Goal: Task Accomplishment & Management: Manage account settings

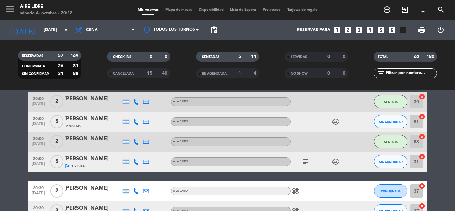
scroll to position [135, 0]
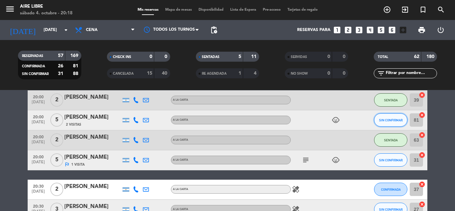
click at [390, 120] on span "SIN CONFIRMAR" at bounding box center [391, 120] width 24 height 4
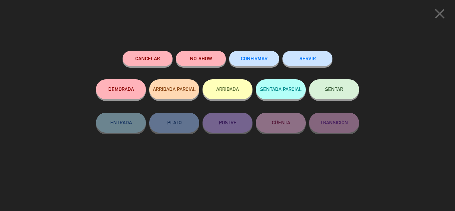
click at [227, 91] on button "ARRIBADA" at bounding box center [227, 89] width 50 height 20
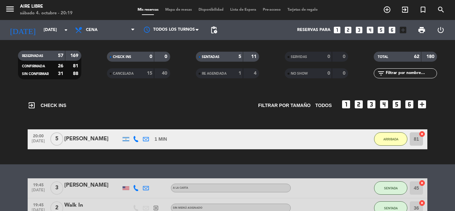
scroll to position [51, 0]
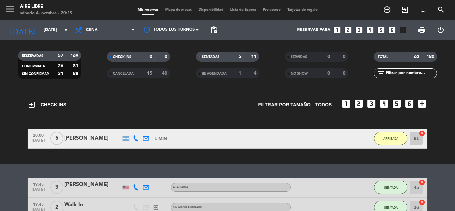
click at [86, 139] on div "[PERSON_NAME]" at bounding box center [92, 138] width 57 height 9
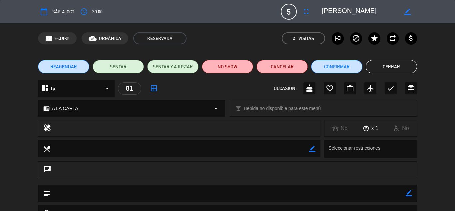
click at [307, 11] on icon "fullscreen" at bounding box center [306, 12] width 8 height 8
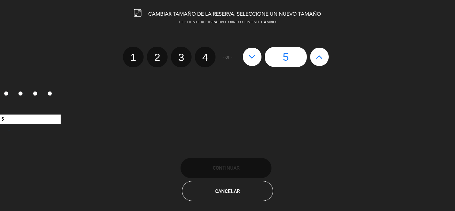
click at [182, 57] on label "3" at bounding box center [181, 57] width 21 height 21
click at [182, 54] on input "3" at bounding box center [180, 51] width 4 height 4
radio input "true"
radio input "false"
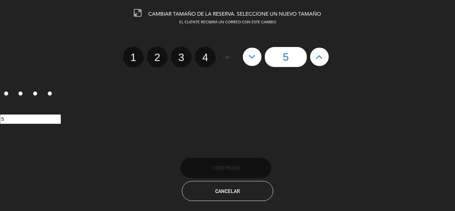
radio input "false"
radio input "true"
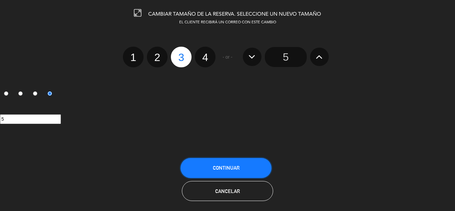
click at [232, 165] on span "Continuar" at bounding box center [226, 168] width 27 height 6
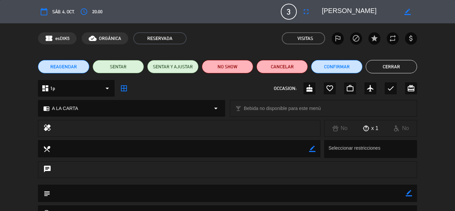
click at [395, 64] on button "Cerrar" at bounding box center [391, 66] width 51 height 13
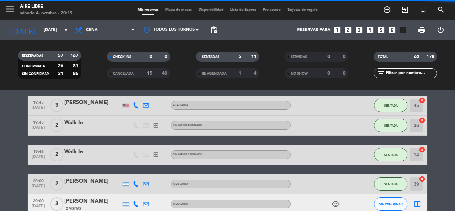
scroll to position [0, 0]
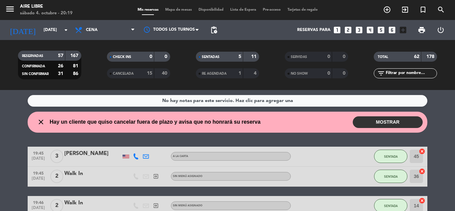
click at [392, 121] on button "MOSTRAR" at bounding box center [388, 122] width 70 height 12
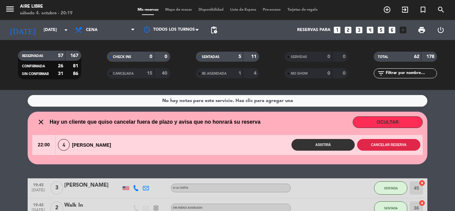
click at [386, 144] on button "Cancelar reserva" at bounding box center [388, 145] width 63 height 12
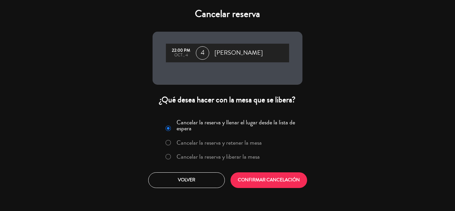
click at [225, 157] on label "Cancelar la reserva y liberar la mesa" at bounding box center [217, 156] width 83 height 6
click at [269, 173] on button "CONFIRMAR CANCELACIÓN" at bounding box center [268, 180] width 77 height 16
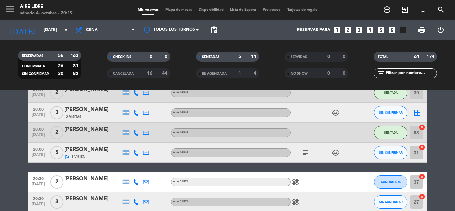
scroll to position [117, 0]
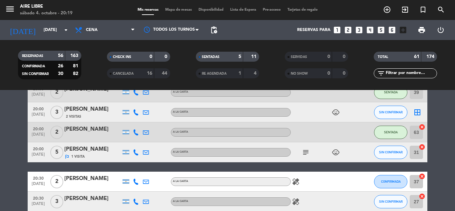
click at [172, 9] on span "Mapa de mesas" at bounding box center [178, 10] width 33 height 4
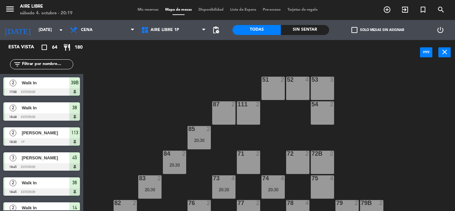
click at [356, 28] on span "check_box_outline_blank" at bounding box center [354, 30] width 6 height 6
click at [377, 30] on input "check_box_outline_blank Solo mesas sin asignar" at bounding box center [377, 30] width 0 height 0
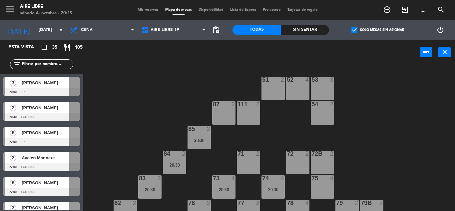
click at [57, 86] on span "[PERSON_NAME]" at bounding box center [46, 82] width 48 height 7
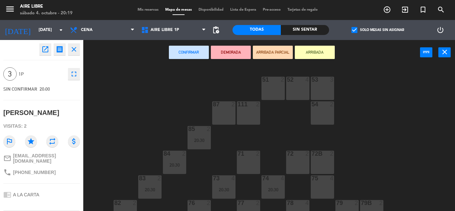
click at [322, 47] on button "ARRIBADA" at bounding box center [315, 52] width 40 height 13
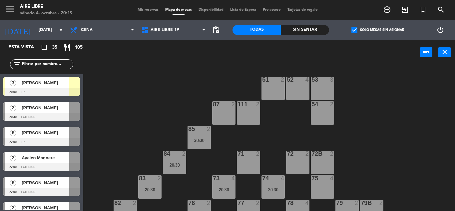
click at [354, 28] on span "check_box" at bounding box center [354, 30] width 6 height 6
click at [377, 30] on input "check_box Solo mesas sin asignar" at bounding box center [377, 30] width 0 height 0
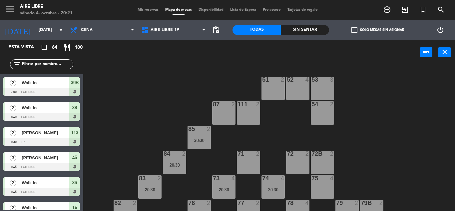
click at [48, 63] on input "text" at bounding box center [47, 64] width 52 height 7
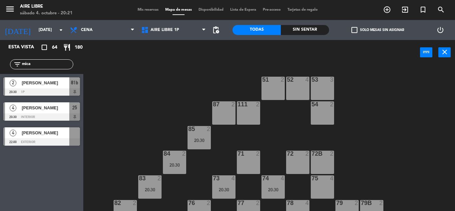
type input "mica"
click at [62, 193] on div "Esta vista crop_square 64 restaurant 180 filter_list mica 2 Mica Bacher 20:30 1…" at bounding box center [41, 125] width 83 height 171
click at [51, 109] on span "[PERSON_NAME]" at bounding box center [46, 107] width 48 height 7
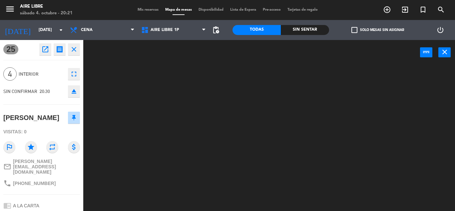
click at [153, 98] on div at bounding box center [271, 138] width 367 height 146
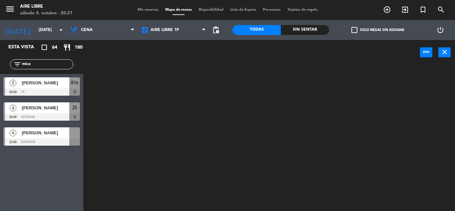
click at [41, 137] on div "[PERSON_NAME]" at bounding box center [45, 132] width 48 height 11
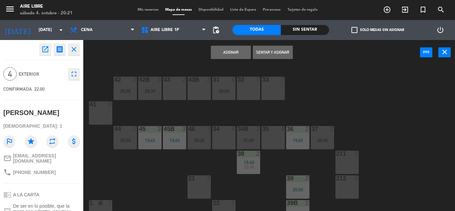
click at [47, 52] on icon "open_in_new" at bounding box center [45, 49] width 8 height 8
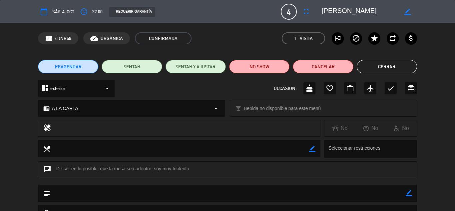
click at [387, 64] on button "Cerrar" at bounding box center [387, 66] width 60 height 13
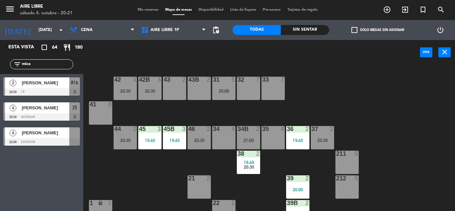
click at [54, 134] on span "[PERSON_NAME]" at bounding box center [46, 132] width 48 height 7
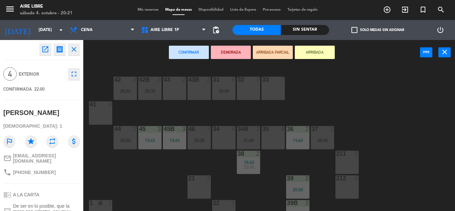
click at [181, 52] on button "Confirmar" at bounding box center [189, 52] width 40 height 13
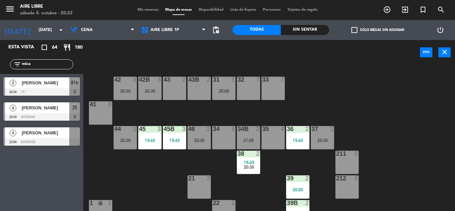
click at [42, 61] on input "mica" at bounding box center [47, 64] width 52 height 7
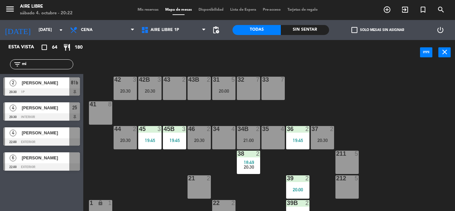
type input "m"
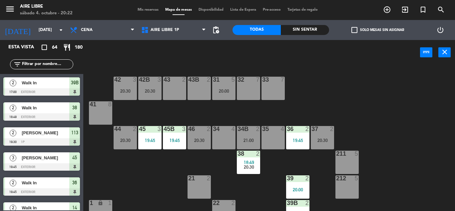
click at [351, 28] on span "check_box_outline_blank" at bounding box center [354, 30] width 6 height 6
click at [377, 30] on input "check_box_outline_blank Solo mesas sin asignar" at bounding box center [377, 30] width 0 height 0
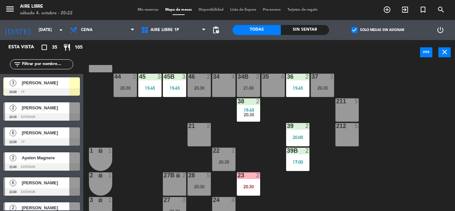
scroll to position [50, 0]
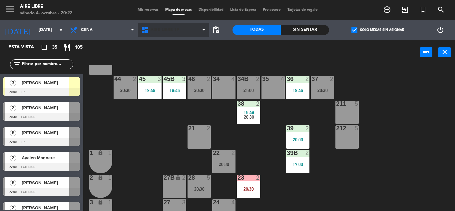
click at [165, 29] on span "Aire Libre 1P" at bounding box center [164, 30] width 29 height 5
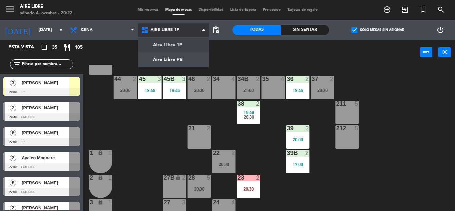
click at [172, 57] on ng-component "menu Aire Libre sábado 4. octubre - 20:22 Mis reservas Mapa de mesas Disponibil…" at bounding box center [227, 105] width 455 height 211
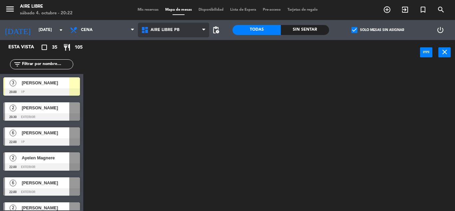
click at [170, 30] on span "Aire Libre PB" at bounding box center [164, 30] width 29 height 5
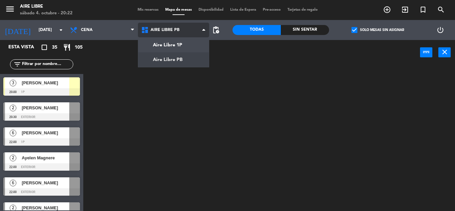
click at [174, 44] on ng-component "menu Aire Libre sábado 4. octubre - 20:22 Mis reservas Mapa de mesas Disponibil…" at bounding box center [227, 105] width 455 height 211
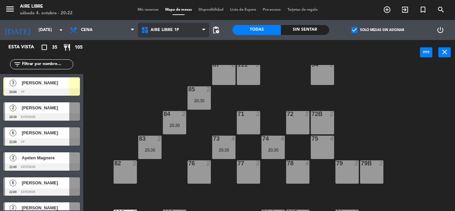
scroll to position [51, 0]
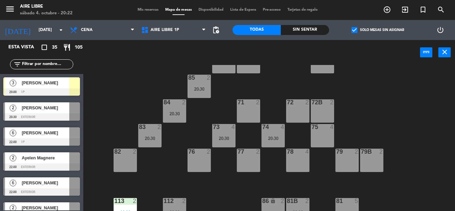
click at [41, 87] on div "[PERSON_NAME]" at bounding box center [45, 82] width 48 height 11
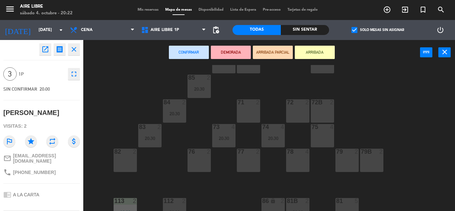
click at [127, 155] on div "82 2" at bounding box center [125, 151] width 23 height 7
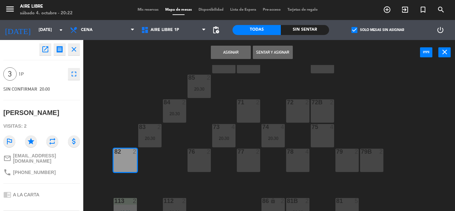
click at [277, 52] on button "Sentar y Asignar" at bounding box center [273, 52] width 40 height 13
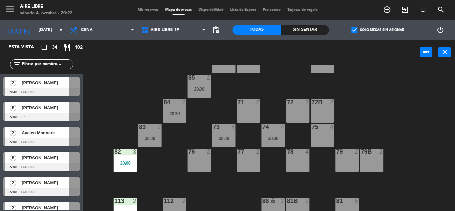
click at [352, 31] on span "check_box" at bounding box center [354, 30] width 6 height 6
click at [377, 30] on input "check_box Solo mesas sin asignar" at bounding box center [377, 30] width 0 height 0
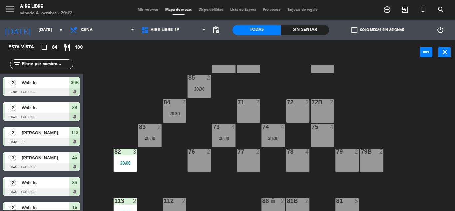
click at [43, 63] on input "text" at bounding box center [47, 64] width 52 height 7
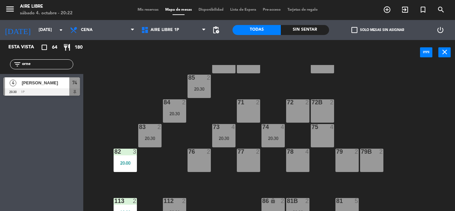
type input "orne"
click at [56, 86] on span "[PERSON_NAME]" at bounding box center [46, 82] width 48 height 7
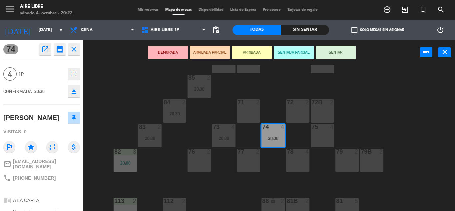
click at [254, 50] on button "ARRIBADA" at bounding box center [252, 52] width 40 height 13
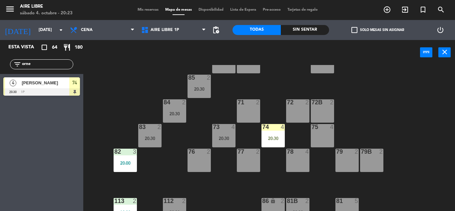
click at [275, 133] on div "74 4 20:30" at bounding box center [272, 135] width 23 height 23
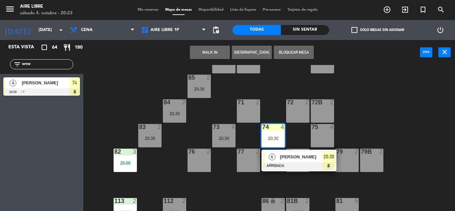
click at [283, 157] on span "[PERSON_NAME]" at bounding box center [301, 156] width 43 height 7
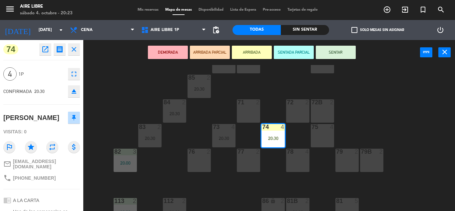
click at [346, 54] on button "SENTAR" at bounding box center [336, 52] width 40 height 13
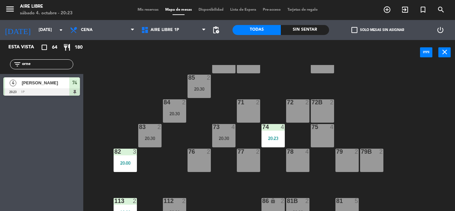
click at [45, 61] on input "orne" at bounding box center [47, 64] width 52 height 7
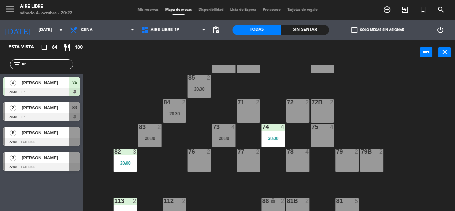
type input "o"
type input "sab"
click at [31, 189] on div "Esta vista crop_square 64 restaurant 180 filter_list sab 2 Adriana Sabino 20:00…" at bounding box center [41, 125] width 83 height 171
click at [41, 112] on div "[PERSON_NAME]" at bounding box center [45, 107] width 48 height 11
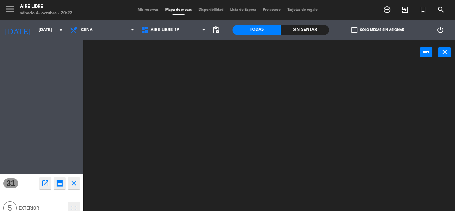
scroll to position [0, 0]
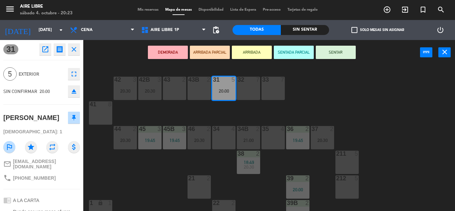
click at [253, 51] on button "ARRIBADA" at bounding box center [252, 52] width 40 height 13
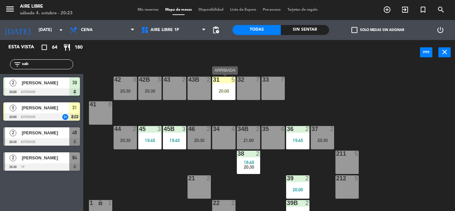
click at [230, 84] on div "31 5 20:00" at bounding box center [223, 88] width 23 height 23
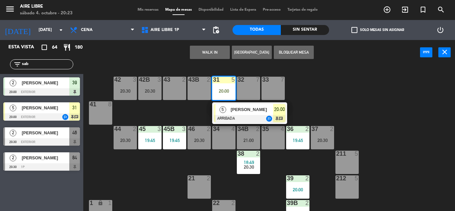
click at [275, 128] on div at bounding box center [272, 129] width 11 height 6
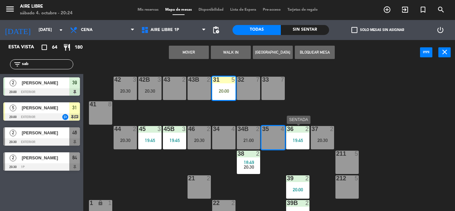
click at [281, 142] on div "35 4" at bounding box center [272, 137] width 23 height 23
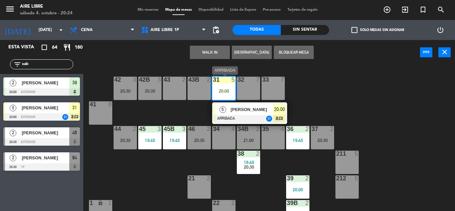
click at [228, 84] on div "31 5 20:00" at bounding box center [223, 88] width 23 height 23
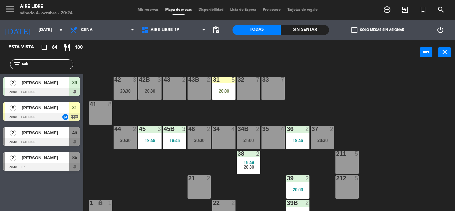
click at [220, 90] on div "20:00" at bounding box center [223, 91] width 23 height 5
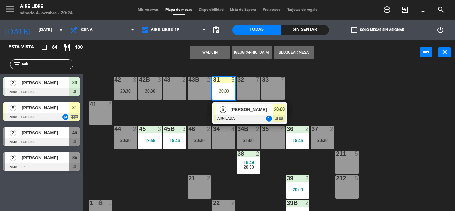
click at [241, 116] on div at bounding box center [250, 118] width 72 height 7
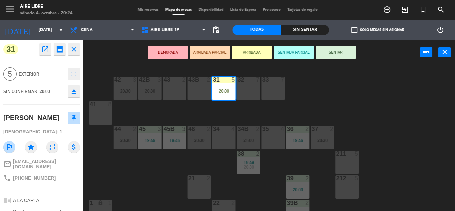
click at [336, 52] on button "SENTAR" at bounding box center [336, 52] width 40 height 13
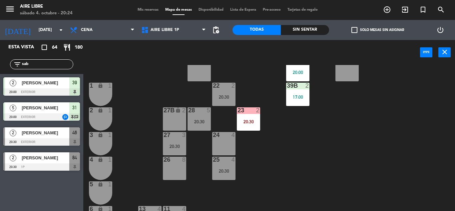
scroll to position [122, 0]
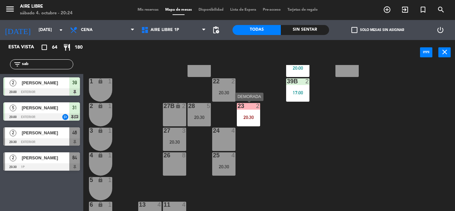
click at [248, 114] on div "23 2 20:30" at bounding box center [248, 114] width 23 height 23
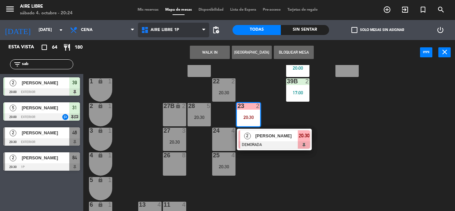
click at [158, 29] on span "Aire Libre 1P" at bounding box center [164, 30] width 29 height 5
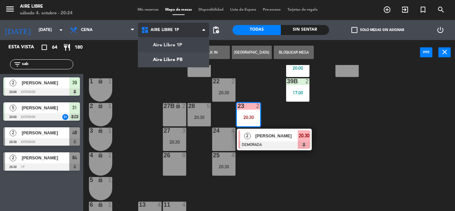
click at [173, 37] on ul "Aire Libre 1P Aire Libre PB" at bounding box center [173, 52] width 71 height 30
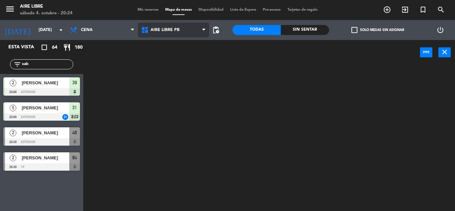
scroll to position [0, 0]
click at [179, 61] on ng-component "menu Aire Libre sábado 4. octubre - 20:24 Mis reservas Mapa de mesas Disponibil…" at bounding box center [227, 105] width 455 height 211
click at [179, 26] on span "Aire Libre PB" at bounding box center [173, 30] width 71 height 15
click at [179, 44] on ng-component "menu Aire Libre sábado 4. octubre - 20:24 Mis reservas Mapa de mesas Disponibil…" at bounding box center [227, 105] width 455 height 211
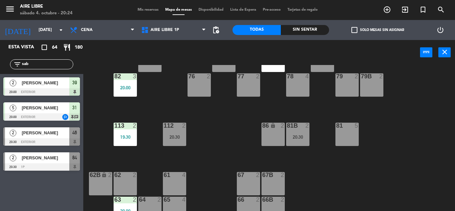
scroll to position [135, 0]
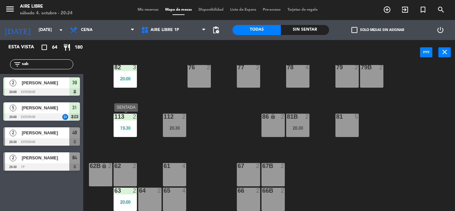
click at [127, 130] on div "19:30" at bounding box center [125, 127] width 23 height 5
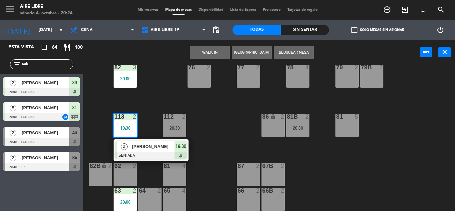
click at [149, 100] on div "51 2 52 4 53 3 111 2 54 2 87 2 85 2 20:30 72 2 84 2 20:30 71 2 72B 2 83 2 20:30…" at bounding box center [271, 138] width 367 height 146
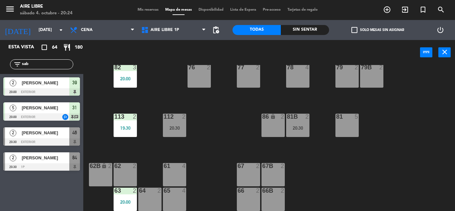
scroll to position [124, 0]
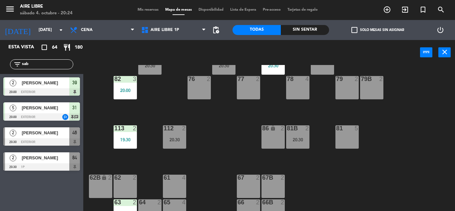
click at [127, 94] on div "82 3 20:00" at bounding box center [125, 87] width 23 height 23
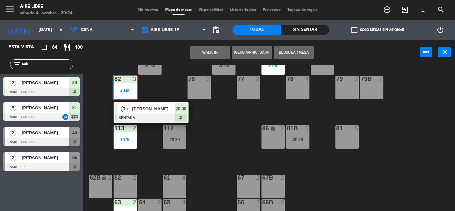
click at [154, 111] on span "[PERSON_NAME]" at bounding box center [153, 108] width 43 height 7
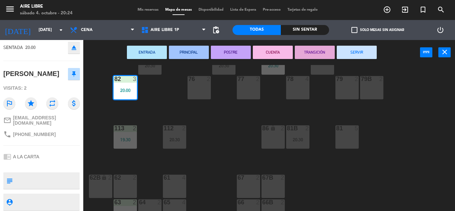
scroll to position [0, 0]
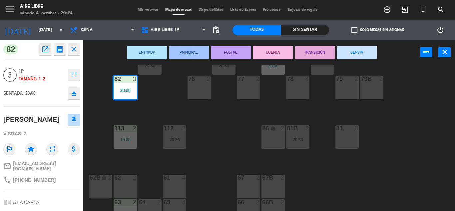
click at [75, 50] on icon "close" at bounding box center [74, 49] width 8 height 8
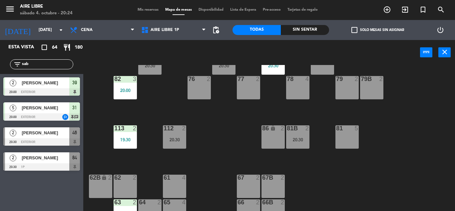
click at [48, 65] on input "sab" at bounding box center [47, 64] width 52 height 7
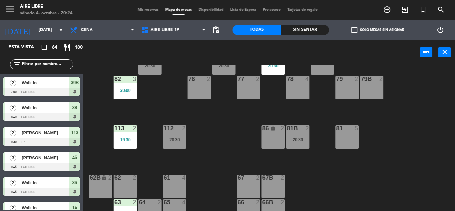
click at [352, 32] on span "check_box_outline_blank" at bounding box center [354, 30] width 6 height 6
click at [377, 30] on input "check_box_outline_blank Solo mesas sin asignar" at bounding box center [377, 30] width 0 height 0
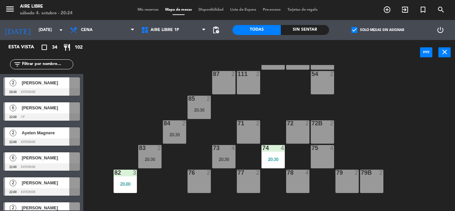
scroll to position [30, 0]
click at [169, 35] on span "Aire Libre 1P" at bounding box center [173, 30] width 71 height 15
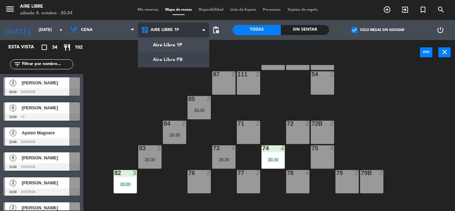
scroll to position [0, 0]
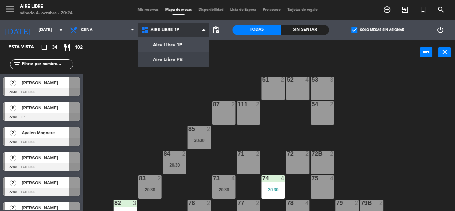
click at [173, 62] on ng-component "menu Aire Libre sábado 4. octubre - 20:24 Mis reservas Mapa de mesas Disponibil…" at bounding box center [227, 105] width 455 height 211
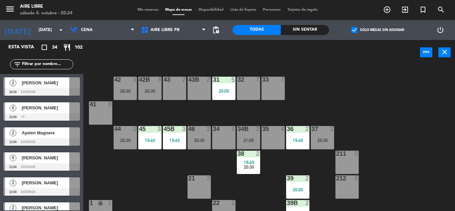
click at [45, 84] on span "[PERSON_NAME]" at bounding box center [46, 82] width 48 height 7
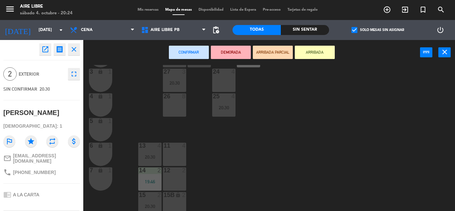
scroll to position [185, 0]
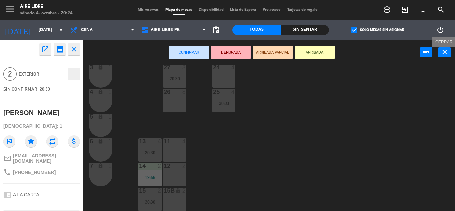
click at [447, 51] on icon "close" at bounding box center [444, 52] width 8 height 8
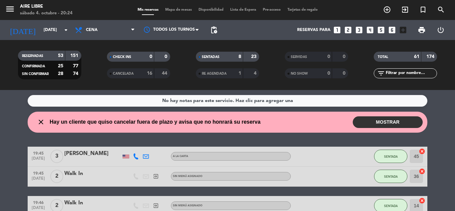
click at [392, 125] on button "MOSTRAR" at bounding box center [388, 122] width 70 height 12
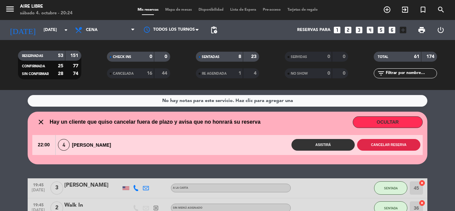
click at [391, 144] on button "Cancelar reserva" at bounding box center [388, 145] width 63 height 12
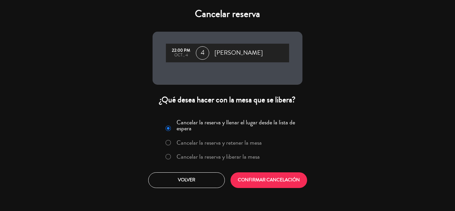
click at [260, 151] on label "Cancelar la reserva y liberar la mesa" at bounding box center [212, 157] width 101 height 12
click at [250, 159] on label "Cancelar la reserva y liberar la mesa" at bounding box center [217, 156] width 83 height 6
click at [263, 181] on button "CONFIRMAR CANCELACIÓN" at bounding box center [268, 180] width 77 height 16
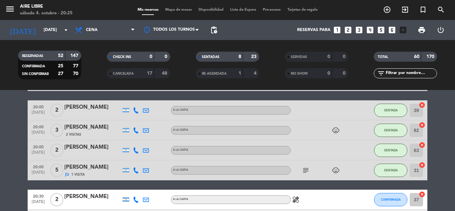
scroll to position [95, 0]
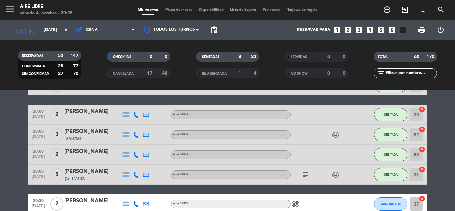
click at [97, 173] on div "[PERSON_NAME]" at bounding box center [92, 171] width 57 height 9
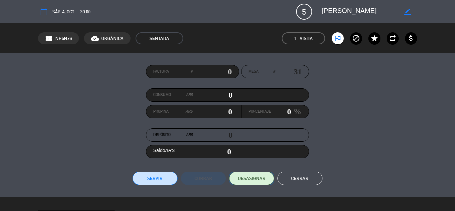
click at [254, 179] on span "DESASIGNAR" at bounding box center [252, 178] width 28 height 7
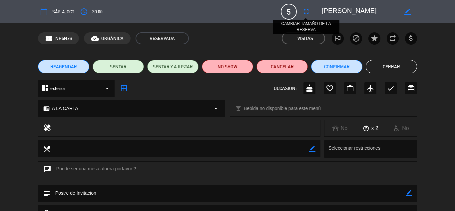
click at [304, 13] on icon "fullscreen" at bounding box center [306, 12] width 8 height 8
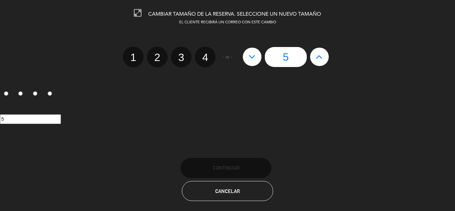
click at [209, 60] on label "4" at bounding box center [205, 57] width 21 height 21
click at [206, 54] on input "4" at bounding box center [204, 51] width 4 height 4
radio input "true"
radio input "false"
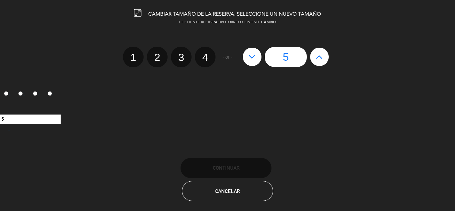
radio input "false"
radio input "true"
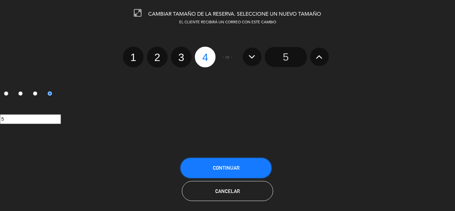
click at [225, 167] on span "Continuar" at bounding box center [226, 168] width 27 height 6
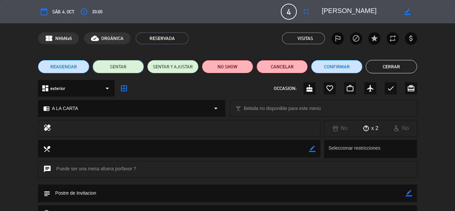
click at [122, 63] on button "SENTAR" at bounding box center [118, 66] width 51 height 13
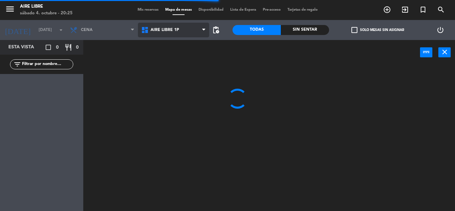
click at [186, 25] on span "Aire Libre 1P" at bounding box center [173, 30] width 71 height 15
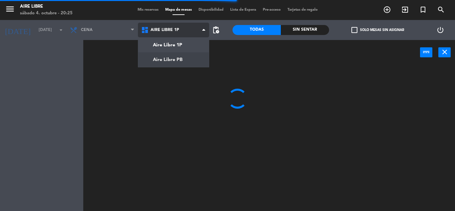
click at [190, 56] on ng-component "menu Aire Libre sábado 4. octubre - 20:25 Mis reservas Mapa de mesas Disponibil…" at bounding box center [227, 105] width 455 height 211
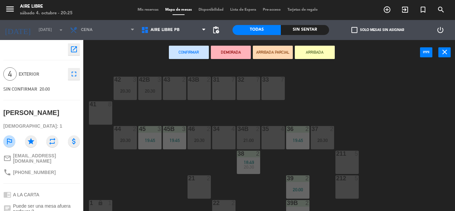
click at [219, 94] on div "31 7" at bounding box center [223, 88] width 23 height 23
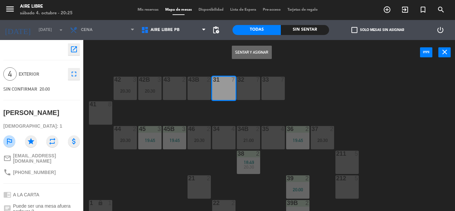
click at [256, 49] on button "Sentar y Asignar" at bounding box center [252, 52] width 40 height 13
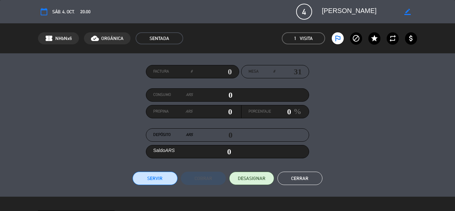
click at [304, 177] on button "Cerrar" at bounding box center [299, 177] width 45 height 13
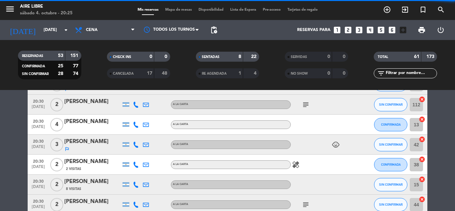
scroll to position [257, 0]
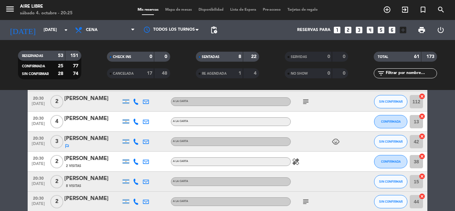
click at [173, 9] on span "Mapa de mesas" at bounding box center [178, 10] width 33 height 4
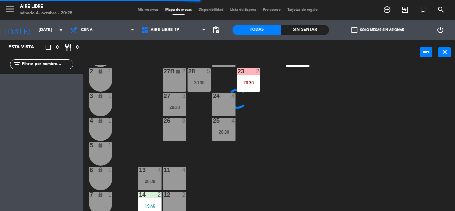
scroll to position [185, 0]
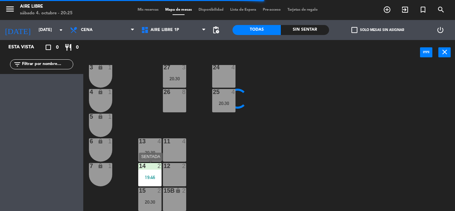
click at [148, 172] on div "14 2 19:46" at bounding box center [149, 174] width 23 height 23
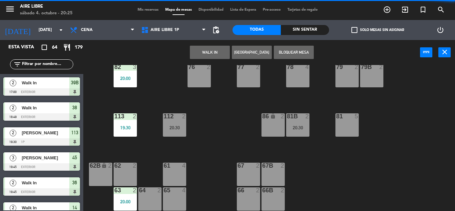
scroll to position [136, 0]
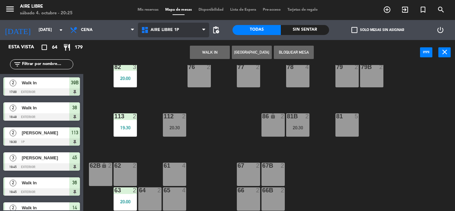
click at [178, 23] on span "Aire Libre 1P" at bounding box center [173, 30] width 71 height 15
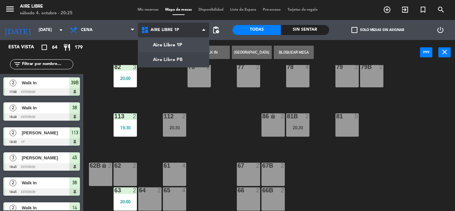
click at [166, 61] on ng-component "menu Aire Libre sábado 4. octubre - 20:25 Mis reservas Mapa de mesas Disponibil…" at bounding box center [227, 105] width 455 height 211
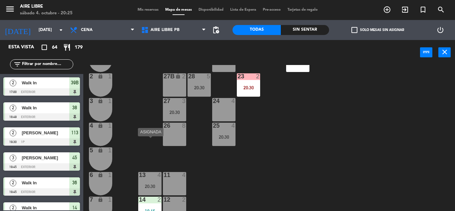
scroll to position [185, 0]
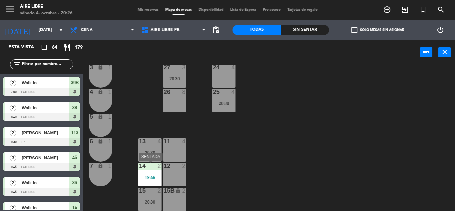
click at [147, 179] on div "19:46" at bounding box center [149, 177] width 23 height 5
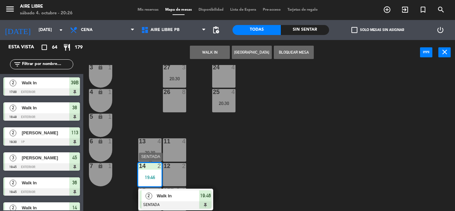
click at [195, 197] on span "Walk In" at bounding box center [177, 195] width 43 height 7
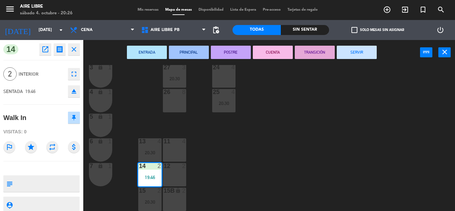
click at [357, 54] on button "SERVIR" at bounding box center [357, 52] width 40 height 13
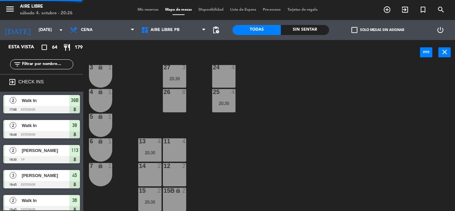
scroll to position [0, 0]
click at [148, 202] on div "20:30" at bounding box center [149, 201] width 23 height 5
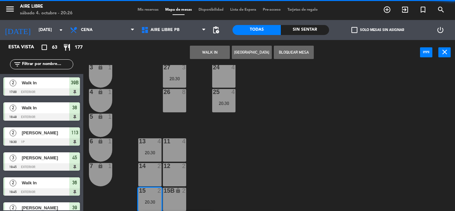
click at [145, 176] on div "14 2" at bounding box center [149, 174] width 23 height 23
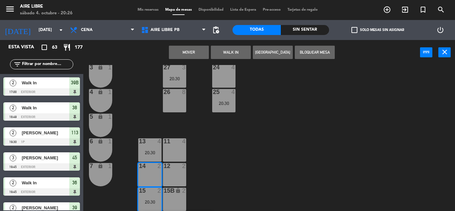
click at [194, 55] on button "Mover" at bounding box center [189, 52] width 40 height 13
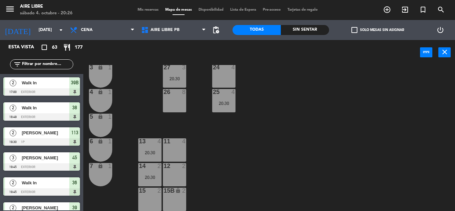
click at [149, 188] on div at bounding box center [149, 190] width 11 height 6
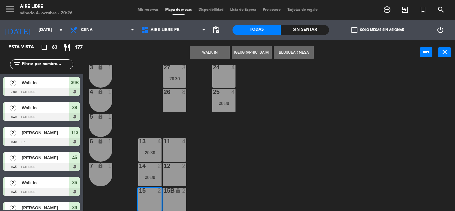
click at [206, 50] on button "WALK IN" at bounding box center [210, 52] width 40 height 13
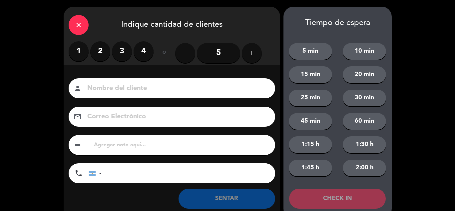
click at [96, 52] on label "2" at bounding box center [100, 51] width 20 height 20
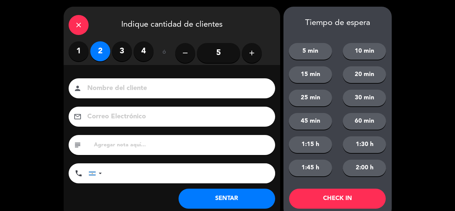
click at [199, 205] on button "SENTAR" at bounding box center [226, 198] width 97 height 20
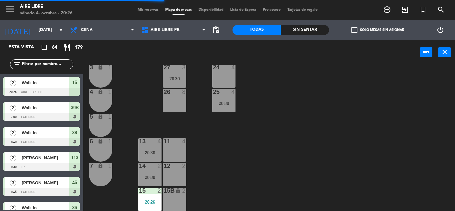
click at [147, 176] on div "20:30" at bounding box center [149, 177] width 23 height 5
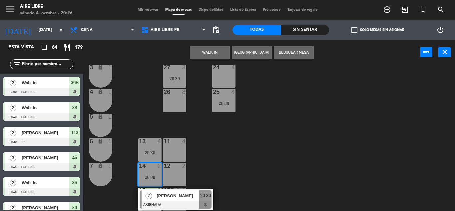
click at [251, 163] on div "42 3 20:30 43 2 31 4 20:00 32 7 33 7 42B 3 20:30 43B 2 41 8 44 2 20:30 45 3 19:…" at bounding box center [271, 138] width 367 height 146
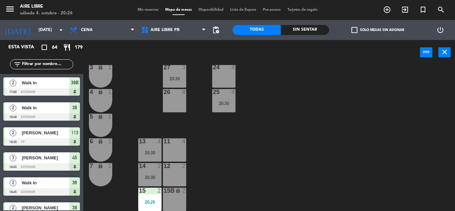
click at [251, 163] on div "42 3 20:30 43 2 31 4 20:00 32 7 33 7 42B 3 20:30 43B 2 41 8 44 2 20:30 45 3 19:…" at bounding box center [271, 138] width 367 height 146
click at [158, 176] on div "20:30" at bounding box center [149, 177] width 23 height 5
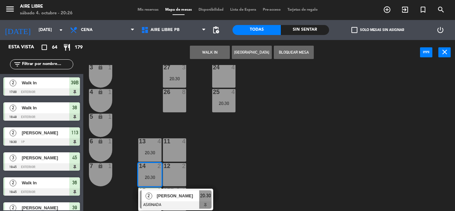
click at [151, 200] on div "2" at bounding box center [148, 195] width 14 height 11
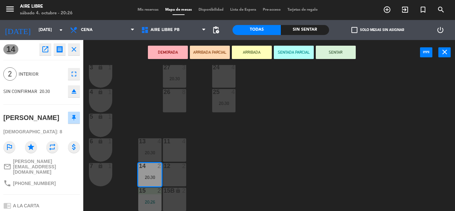
click at [156, 191] on div "2" at bounding box center [160, 190] width 11 height 6
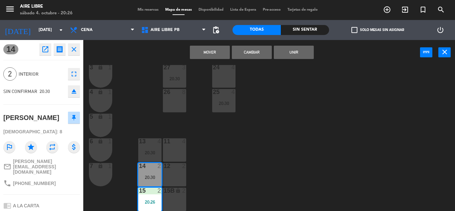
click at [219, 56] on button "Mover" at bounding box center [210, 52] width 40 height 13
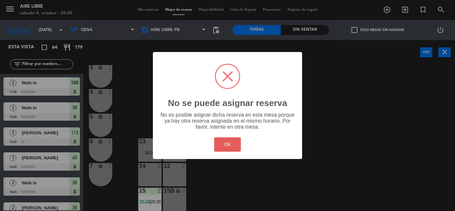
click at [220, 146] on button "OK" at bounding box center [227, 144] width 27 height 14
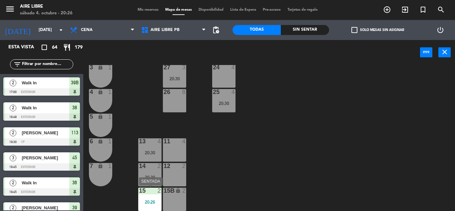
click at [149, 199] on div "20:26" at bounding box center [149, 201] width 23 height 5
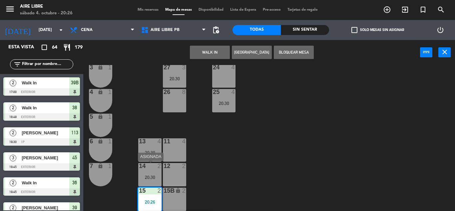
click at [151, 173] on div "14 2 20:30" at bounding box center [149, 174] width 23 height 23
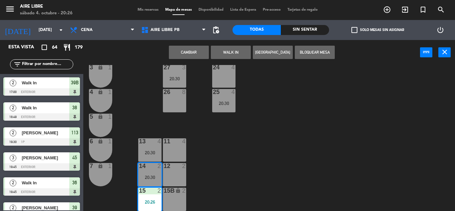
click at [190, 48] on button "Cambiar" at bounding box center [189, 52] width 40 height 13
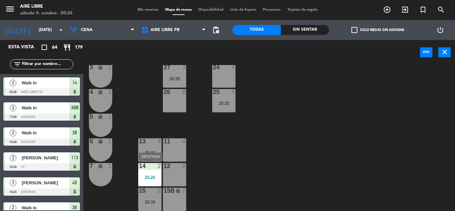
click at [148, 172] on div "14 2 20:26" at bounding box center [149, 174] width 23 height 23
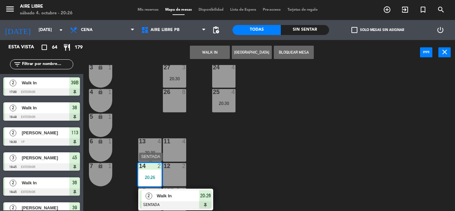
click at [156, 198] on span "Walk In" at bounding box center [177, 195] width 43 height 7
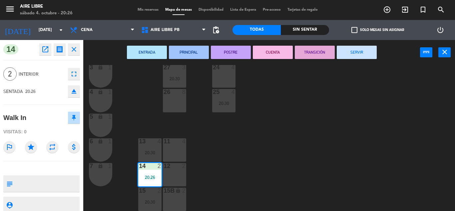
click at [46, 48] on icon "open_in_new" at bounding box center [45, 49] width 8 height 8
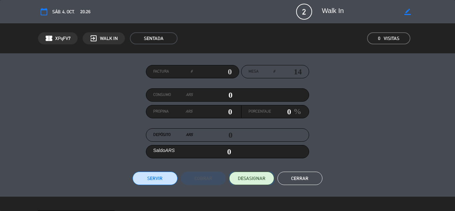
click at [248, 181] on span "DESASIGNAR" at bounding box center [252, 178] width 28 height 7
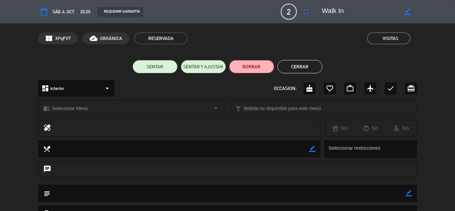
click at [251, 64] on button "BORRAR" at bounding box center [251, 66] width 45 height 13
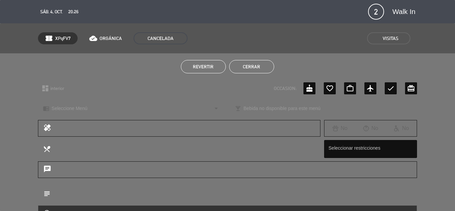
click at [260, 64] on button "Cerrar" at bounding box center [251, 66] width 45 height 13
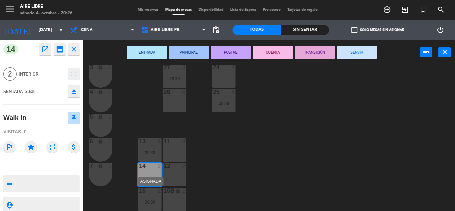
click at [149, 198] on div "15 2 20:30" at bounding box center [149, 198] width 23 height 23
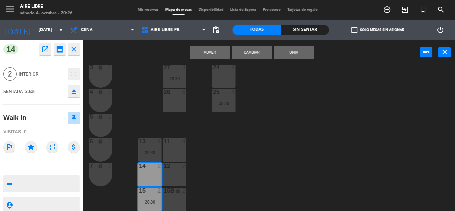
click at [285, 144] on div "42 3 20:30 43 2 31 4 20:00 32 7 33 7 42B 3 20:30 43B 2 41 8 44 2 20:30 45 3 19:…" at bounding box center [271, 138] width 367 height 146
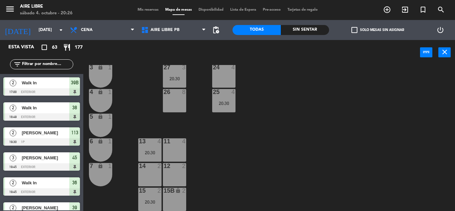
click at [154, 197] on div "15 2 20:30" at bounding box center [149, 198] width 23 height 23
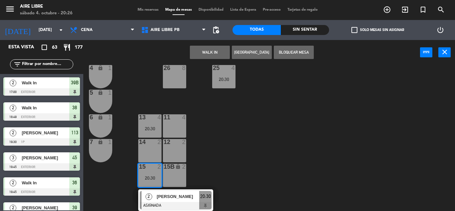
click at [156, 201] on div "[PERSON_NAME]" at bounding box center [177, 196] width 43 height 11
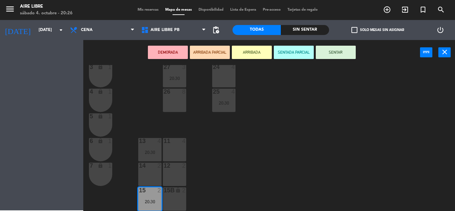
scroll to position [185, 0]
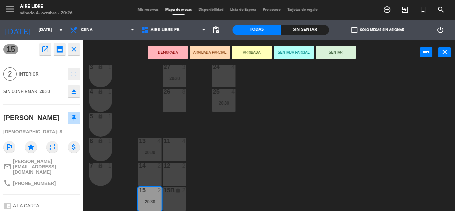
click at [345, 50] on button "SENTAR" at bounding box center [336, 52] width 40 height 13
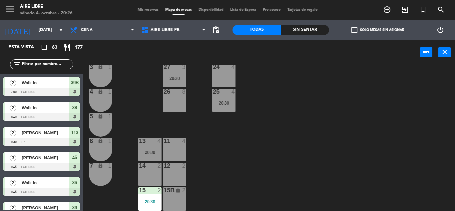
click at [351, 31] on span "check_box_outline_blank" at bounding box center [354, 30] width 6 height 6
click at [377, 30] on input "check_box_outline_blank Solo mesas sin asignar" at bounding box center [377, 30] width 0 height 0
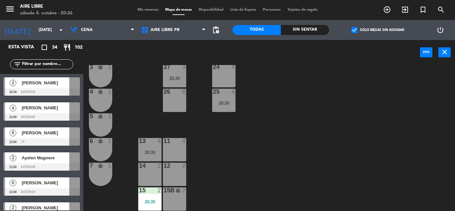
click at [36, 87] on div "[PERSON_NAME]" at bounding box center [45, 82] width 48 height 11
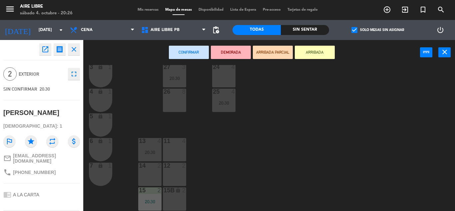
click at [154, 169] on div "14 2" at bounding box center [149, 173] width 23 height 23
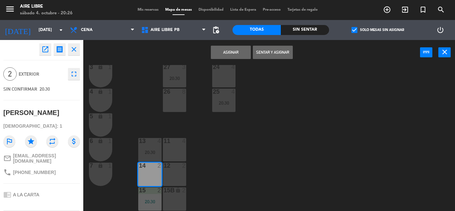
click at [236, 55] on button "Asignar" at bounding box center [231, 52] width 40 height 13
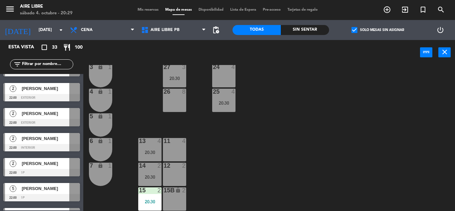
scroll to position [470, 0]
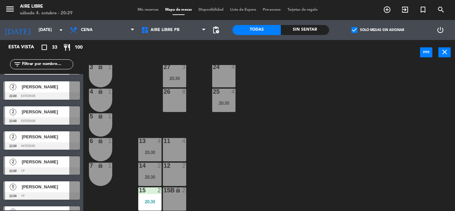
click at [352, 30] on span "check_box" at bounding box center [354, 30] width 6 height 6
click at [377, 30] on input "check_box Solo mesas sin asignar" at bounding box center [377, 30] width 0 height 0
click at [41, 64] on input "text" at bounding box center [47, 64] width 52 height 7
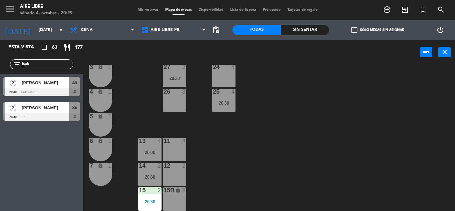
type input "isab"
click at [38, 174] on div "Esta vista crop_square 63 restaurant 177 filter_list isab 2 Isabel Oubiña 20:30…" at bounding box center [41, 125] width 83 height 171
click at [38, 83] on span "[PERSON_NAME]" at bounding box center [46, 82] width 48 height 7
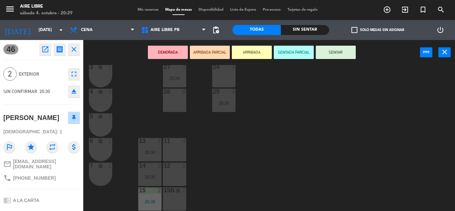
click at [73, 49] on icon "close" at bounding box center [74, 49] width 8 height 8
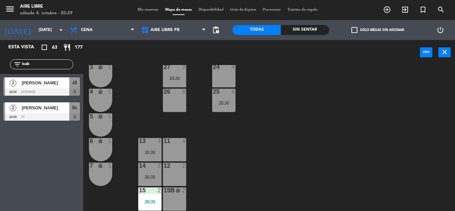
click at [41, 110] on span "[PERSON_NAME]" at bounding box center [46, 107] width 48 height 7
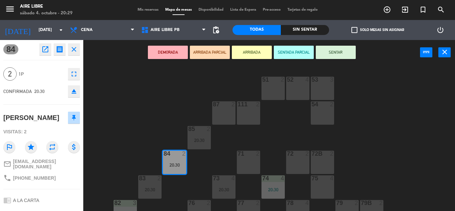
click at [254, 52] on button "ARRIBADA" at bounding box center [252, 52] width 40 height 13
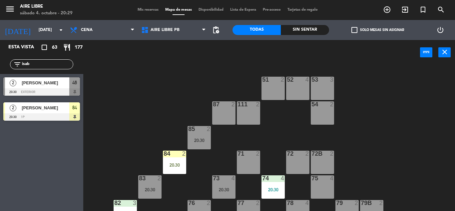
click at [47, 112] on div "[PERSON_NAME]" at bounding box center [45, 107] width 48 height 11
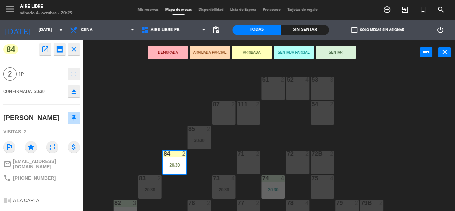
click at [76, 91] on icon "eject" at bounding box center [74, 91] width 8 height 8
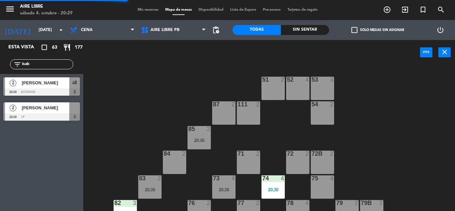
click at [44, 113] on div "[PERSON_NAME]" at bounding box center [45, 107] width 48 height 11
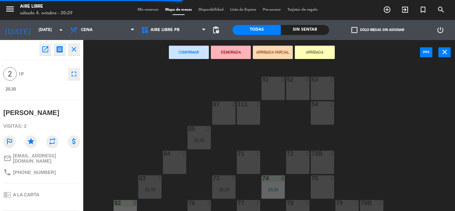
click at [315, 52] on button "ARRIBADA" at bounding box center [315, 52] width 40 height 13
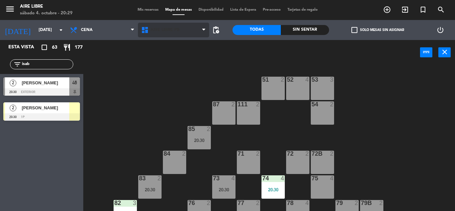
click at [165, 36] on span "Aire Libre PB" at bounding box center [173, 30] width 71 height 15
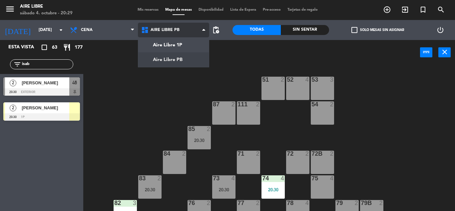
click at [167, 62] on ng-component "menu Aire Libre sábado 4. octubre - 20:29 Mis reservas Mapa de mesas Disponibil…" at bounding box center [227, 105] width 455 height 211
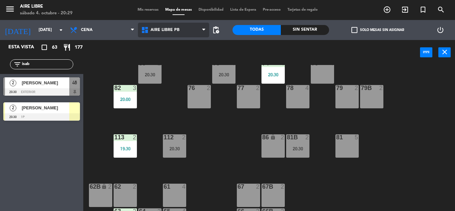
scroll to position [122, 0]
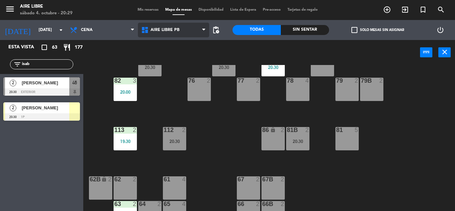
click at [160, 29] on span "Aire Libre PB" at bounding box center [164, 30] width 29 height 5
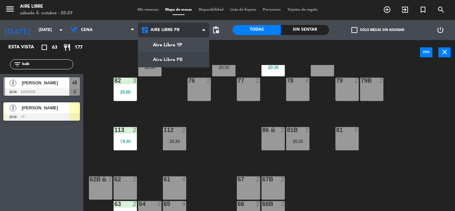
click at [163, 39] on div "Aire Libre 1P Aire Libre PB Aire Libre PB Aire Libre 1P Aire Libre PB" at bounding box center [173, 30] width 71 height 20
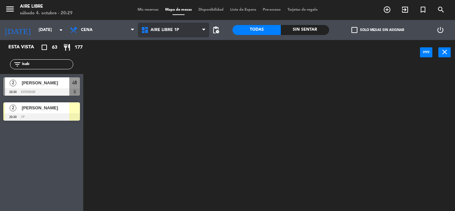
click at [158, 30] on span "Aire Libre 1P" at bounding box center [164, 30] width 29 height 5
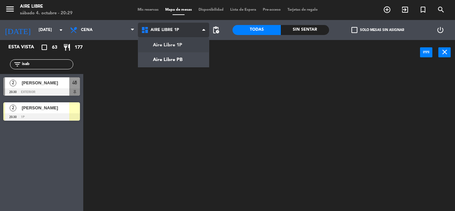
click at [163, 59] on ng-component "menu Aire Libre sábado 4. octubre - 20:29 Mis reservas Mapa de mesas Disponibil…" at bounding box center [227, 105] width 455 height 211
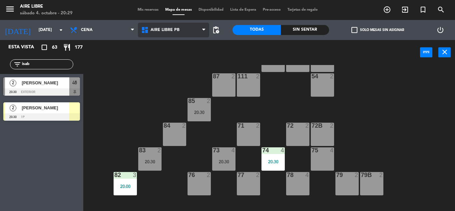
scroll to position [33, 0]
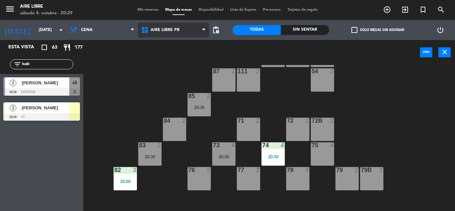
click at [156, 30] on span "Aire Libre PB" at bounding box center [164, 30] width 29 height 5
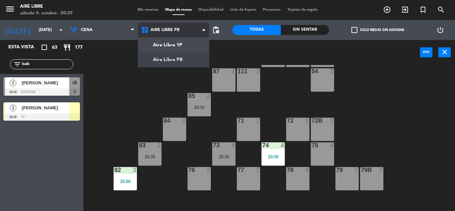
click at [155, 45] on ng-component "menu Aire Libre sábado 4. octubre - 20:29 Mis reservas Mapa de mesas Disponibil…" at bounding box center [227, 105] width 455 height 211
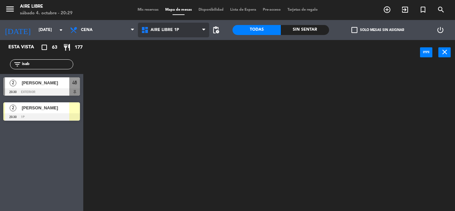
click at [149, 30] on icon at bounding box center [146, 30] width 10 height 8
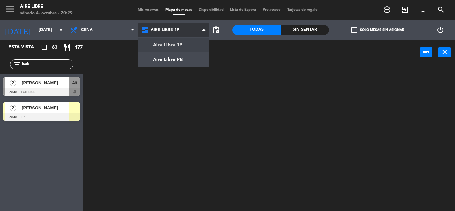
click at [155, 60] on ng-component "menu Aire Libre sábado 4. octubre - 20:29 Mis reservas Mapa de mesas Disponibil…" at bounding box center [227, 105] width 455 height 211
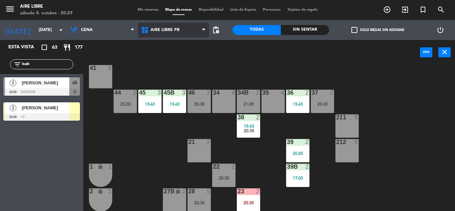
scroll to position [35, 0]
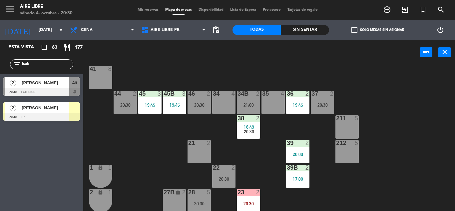
click at [201, 108] on div "46 2 20:30" at bounding box center [198, 102] width 23 height 23
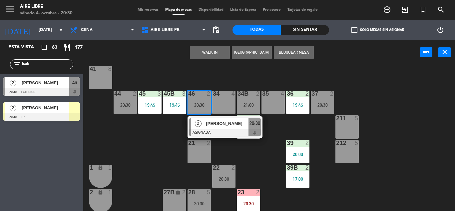
click at [208, 126] on span "[PERSON_NAME]" at bounding box center [227, 123] width 43 height 7
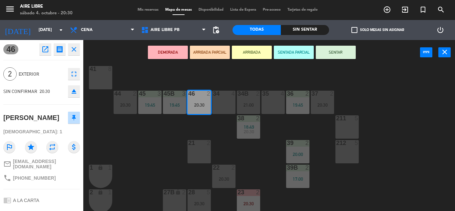
click at [75, 94] on icon "eject" at bounding box center [74, 91] width 8 height 8
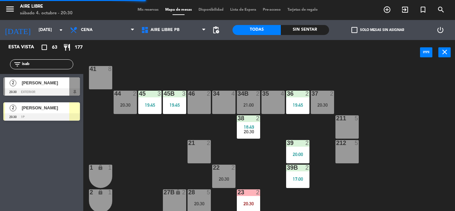
click at [55, 114] on div at bounding box center [41, 116] width 77 height 7
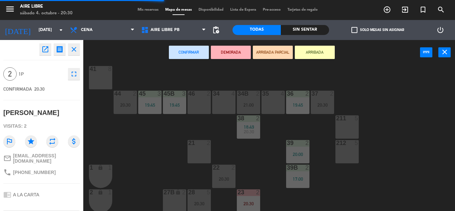
click at [195, 101] on div "46 2" at bounding box center [198, 102] width 23 height 23
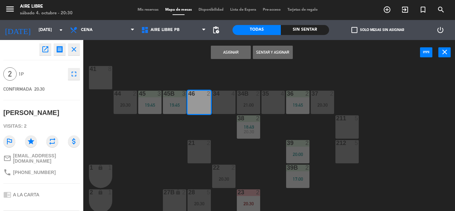
click at [230, 54] on button "Asignar" at bounding box center [231, 52] width 40 height 13
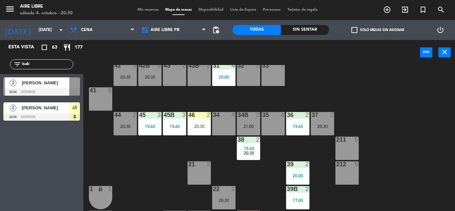
scroll to position [0, 0]
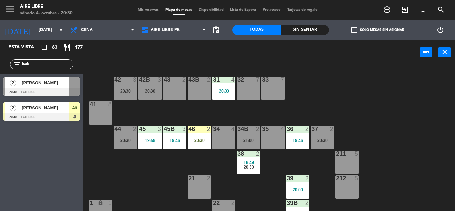
click at [48, 63] on input "isab" at bounding box center [47, 64] width 52 height 7
type input "i"
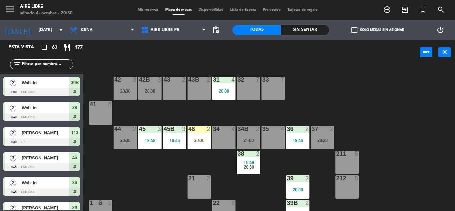
click at [48, 65] on input "text" at bounding box center [47, 64] width 52 height 7
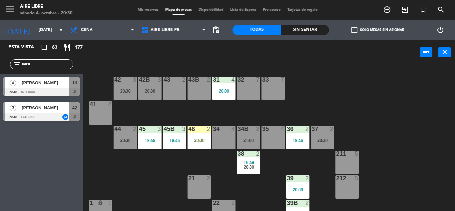
type input "caro"
click at [24, 174] on div "Esta vista crop_square 63 restaurant 177 filter_list caro 4 Carolina ostrower 2…" at bounding box center [41, 125] width 83 height 171
click at [42, 116] on div at bounding box center [41, 116] width 77 height 7
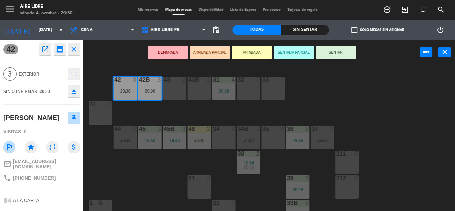
click at [254, 52] on button "ARRIBADA" at bounding box center [252, 52] width 40 height 13
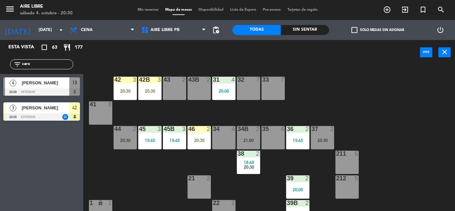
click at [129, 91] on div "20:30" at bounding box center [125, 91] width 23 height 5
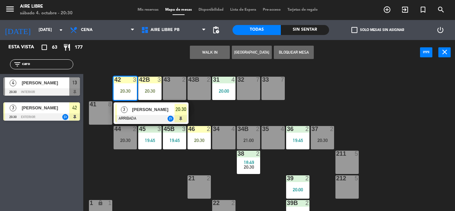
click at [150, 110] on span "[PERSON_NAME]" at bounding box center [153, 109] width 43 height 7
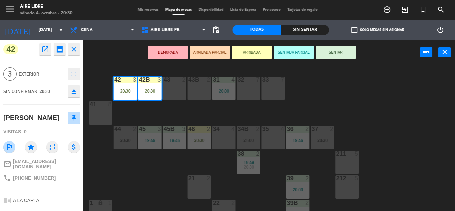
click at [341, 53] on button "SENTAR" at bounding box center [336, 52] width 40 height 13
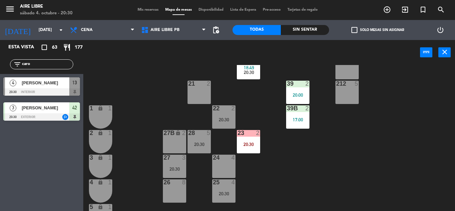
scroll to position [89, 0]
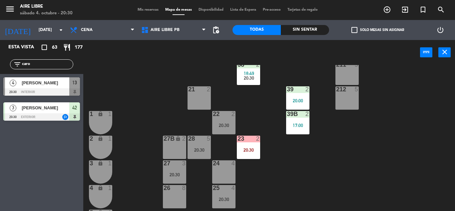
click at [49, 65] on input "caro" at bounding box center [47, 64] width 52 height 7
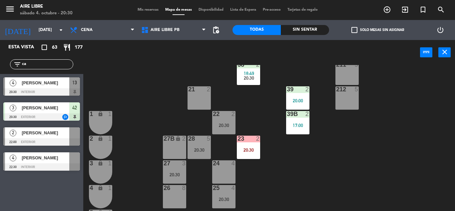
type input "c"
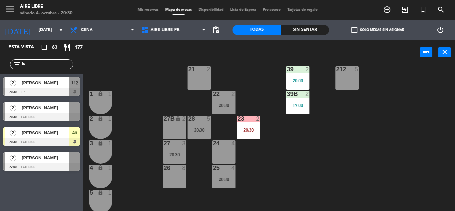
scroll to position [110, 0]
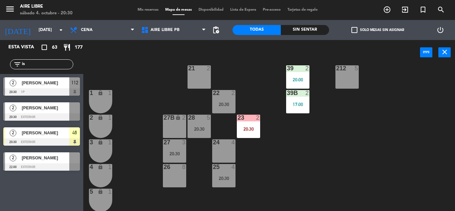
type input "is"
click at [61, 115] on div at bounding box center [41, 116] width 77 height 7
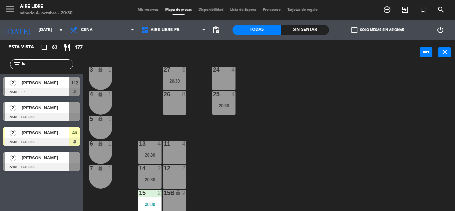
scroll to position [185, 0]
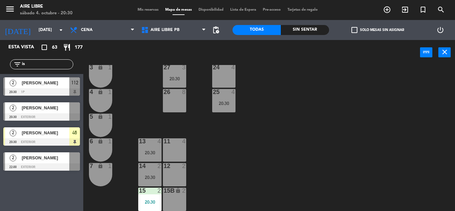
click at [61, 115] on div at bounding box center [41, 116] width 77 height 7
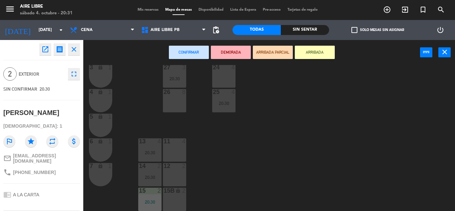
click at [181, 171] on div "12 2" at bounding box center [174, 174] width 23 height 23
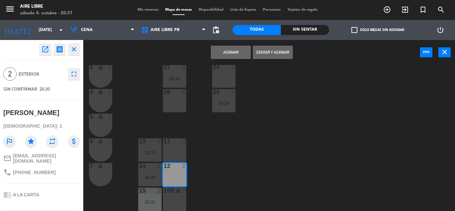
click at [225, 54] on button "Asignar" at bounding box center [231, 52] width 40 height 13
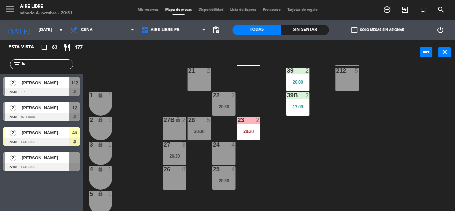
scroll to position [107, 0]
click at [45, 63] on input "is" at bounding box center [47, 64] width 52 height 7
type input "i"
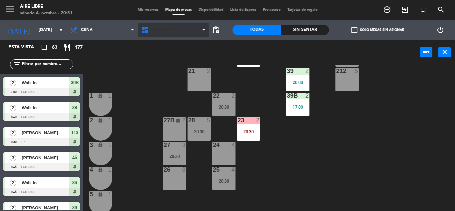
click at [162, 34] on span "Aire Libre PB" at bounding box center [173, 30] width 71 height 15
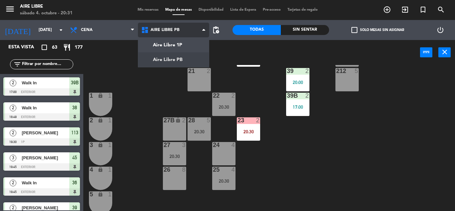
click at [172, 41] on ng-component "menu Aire Libre sábado 4. octubre - 20:31 Mis reservas Mapa de mesas Disponibil…" at bounding box center [227, 105] width 455 height 211
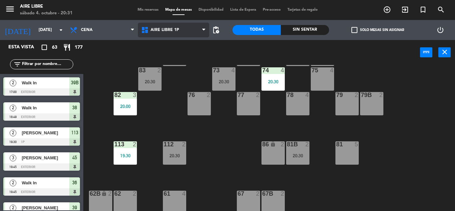
scroll to position [135, 0]
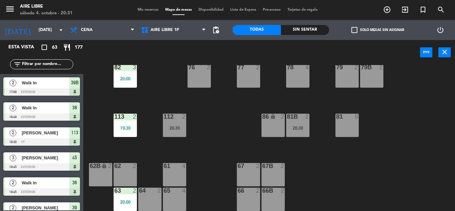
click at [125, 128] on div "19:30" at bounding box center [125, 127] width 23 height 5
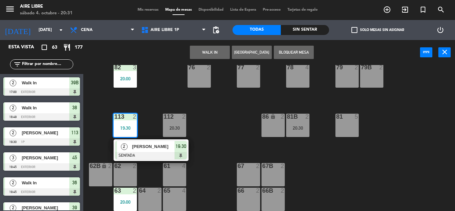
click at [235, 123] on div "51 2 52 4 53 3 111 2 54 2 87 2 85 2 20:30 72 2 84 2 71 2 72B 2 83 2 20:30 73 4 …" at bounding box center [271, 138] width 367 height 146
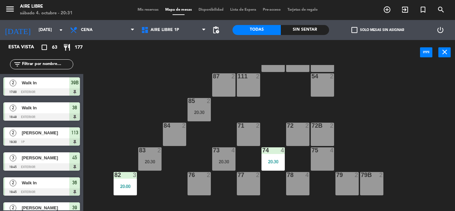
scroll to position [23, 0]
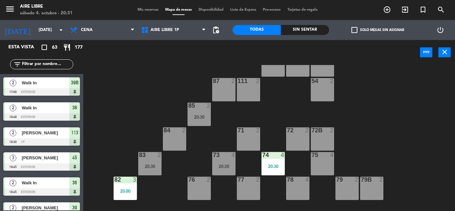
click at [355, 29] on span "check_box_outline_blank" at bounding box center [354, 30] width 6 height 6
click at [377, 30] on input "check_box_outline_blank Solo mesas sin asignar" at bounding box center [377, 30] width 0 height 0
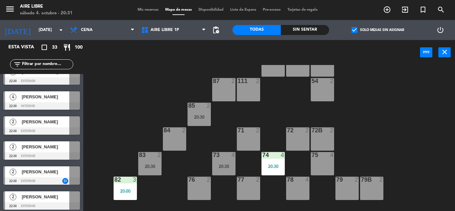
scroll to position [688, 0]
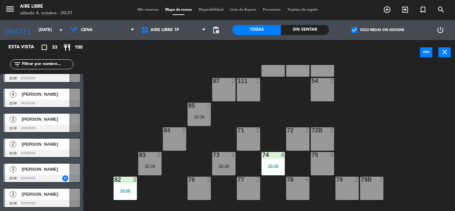
click at [216, 32] on span "pending_actions" at bounding box center [216, 30] width 8 height 8
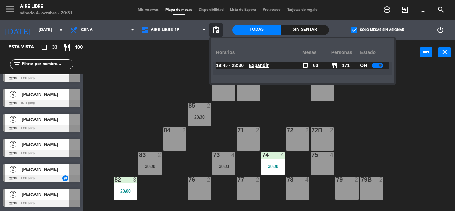
click at [263, 64] on u "Expandir" at bounding box center [259, 65] width 20 height 5
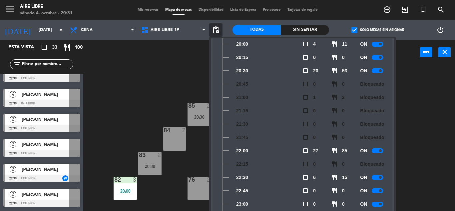
scroll to position [53, 0]
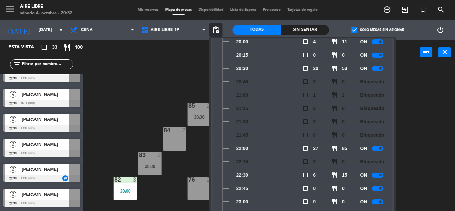
click at [143, 70] on div "51 2 52 4 53 3 111 2 54 2 87 2 85 2 20:30 72 2 84 2 71 2 72B 2 83 2 20:30 73 4 …" at bounding box center [271, 138] width 367 height 146
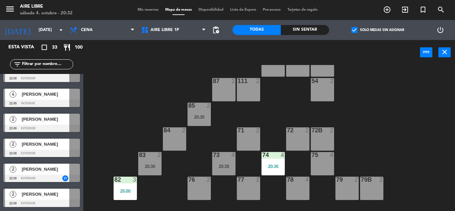
click at [354, 30] on span "check_box" at bounding box center [354, 30] width 6 height 6
click at [377, 30] on input "check_box Solo mesas sin asignar" at bounding box center [377, 30] width 0 height 0
click at [47, 63] on input "text" at bounding box center [47, 64] width 52 height 7
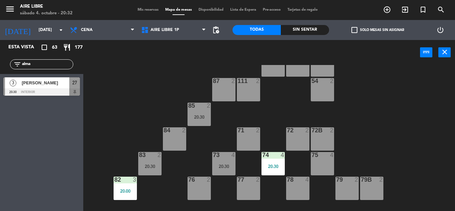
type input "alma"
click at [45, 91] on div at bounding box center [41, 91] width 77 height 7
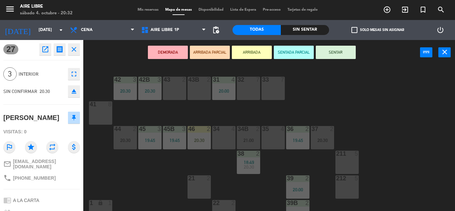
click at [257, 54] on button "ARRIBADA" at bounding box center [252, 52] width 40 height 13
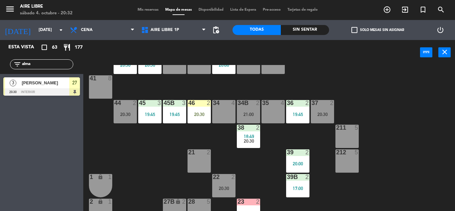
scroll to position [24, 0]
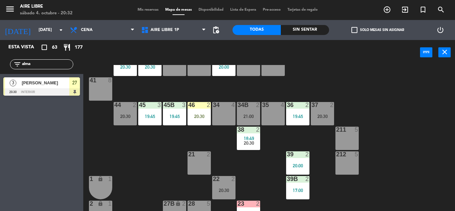
click at [200, 112] on div "46 2 20:30" at bounding box center [198, 113] width 23 height 23
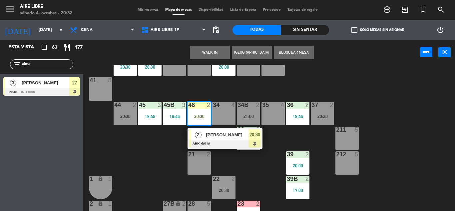
click at [214, 138] on span "[PERSON_NAME]" at bounding box center [227, 134] width 43 height 7
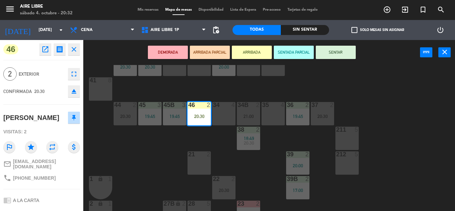
click at [341, 50] on button "SENTAR" at bounding box center [336, 52] width 40 height 13
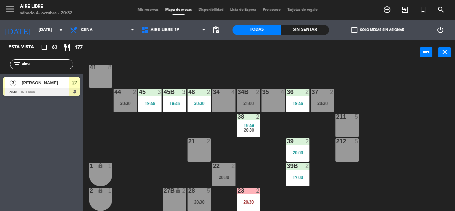
scroll to position [39, 0]
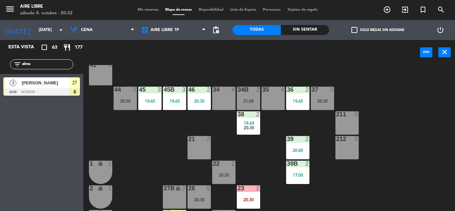
click at [251, 121] on span "18:49" at bounding box center [249, 122] width 10 height 5
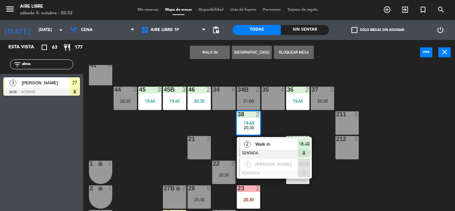
click at [263, 142] on span "Walk In" at bounding box center [276, 143] width 43 height 7
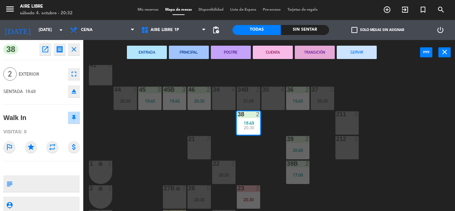
click at [357, 50] on button "SERVIR" at bounding box center [357, 52] width 40 height 13
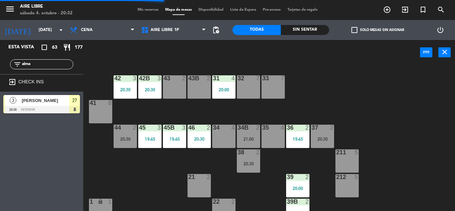
scroll to position [0, 0]
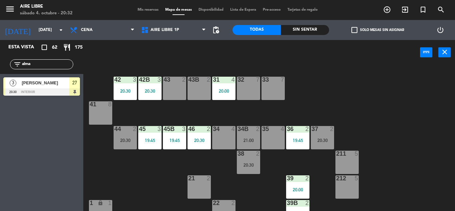
click at [41, 66] on input "alma" at bounding box center [47, 64] width 52 height 7
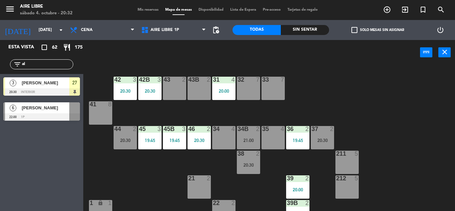
type input "a"
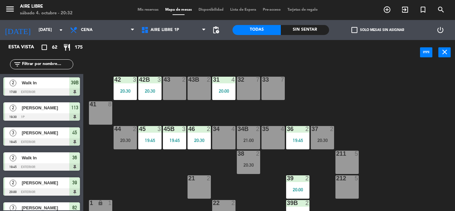
click at [39, 61] on input "text" at bounding box center [47, 64] width 52 height 7
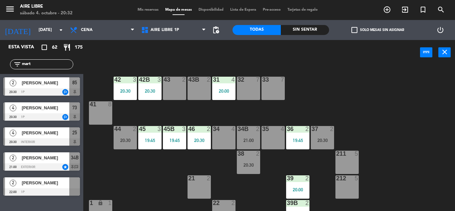
type input "mart"
click at [11, 198] on div "2 Martina Barrero 22:00 1p" at bounding box center [41, 186] width 83 height 25
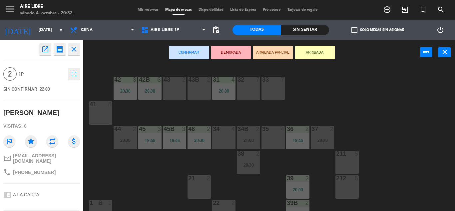
click at [142, 185] on div "42 3 20:30 43 2 31 4 20:00 32 7 33 7 42B 3 20:30 43B 2 41 8 44 2 20:30 45 3 19:…" at bounding box center [271, 138] width 367 height 146
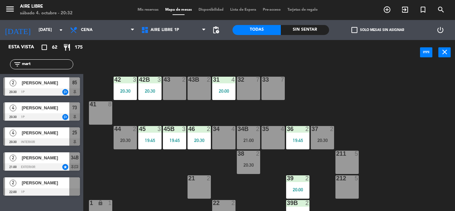
click at [249, 136] on div "34B 2 21:00" at bounding box center [248, 137] width 23 height 23
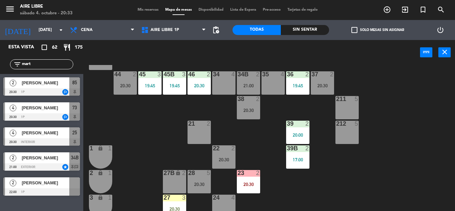
scroll to position [54, 0]
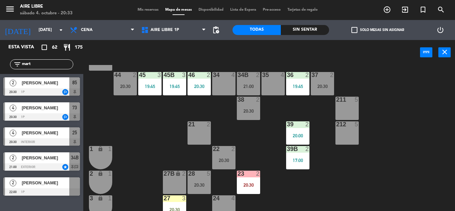
click at [176, 205] on div "27 3 20:30" at bounding box center [174, 206] width 23 height 23
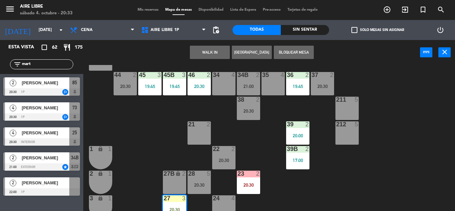
click at [221, 88] on div "34 4" at bounding box center [223, 83] width 23 height 23
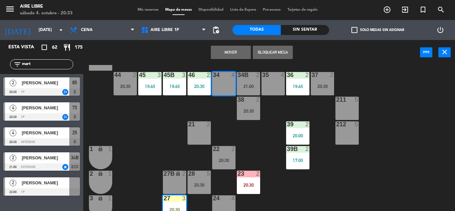
click at [227, 51] on button "Mover" at bounding box center [231, 52] width 40 height 13
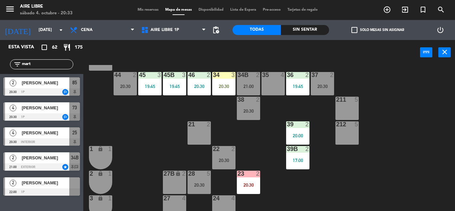
click at [222, 82] on div "34 3 20:30" at bounding box center [223, 83] width 23 height 23
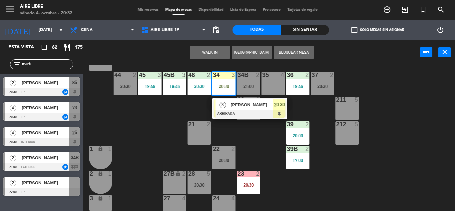
click at [231, 113] on div at bounding box center [250, 113] width 72 height 7
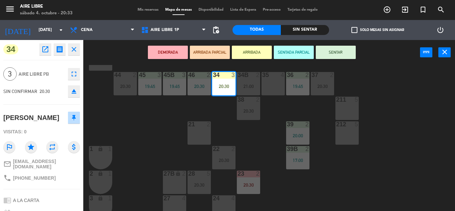
click at [321, 49] on button "SENTAR" at bounding box center [336, 52] width 40 height 13
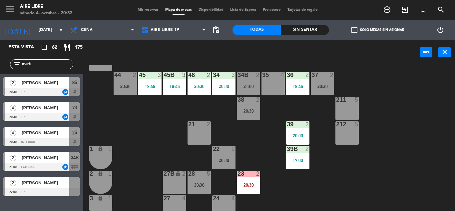
click at [46, 64] on input "mart" at bounding box center [47, 64] width 52 height 7
type input "m"
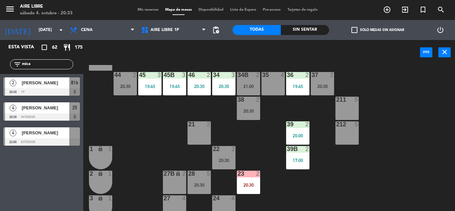
type input "mica"
click at [16, 173] on div "Esta vista crop_square 62 restaurant 175 filter_list mica 2 Mica Bacher 20:30 1…" at bounding box center [41, 125] width 83 height 171
click at [44, 88] on div "[PERSON_NAME]" at bounding box center [45, 82] width 48 height 11
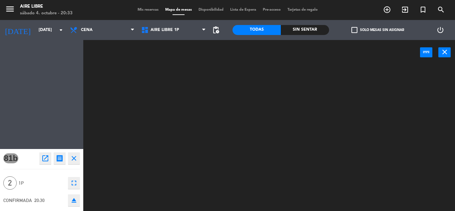
scroll to position [0, 0]
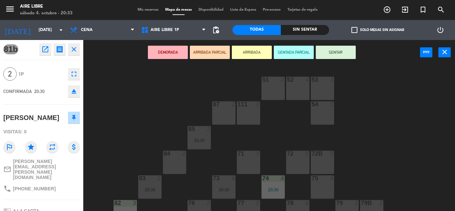
click at [253, 52] on button "ARRIBADA" at bounding box center [252, 52] width 40 height 13
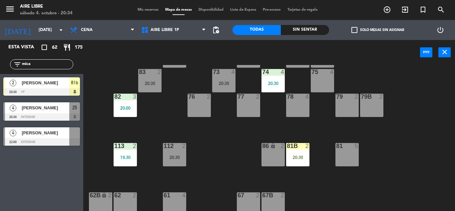
scroll to position [108, 0]
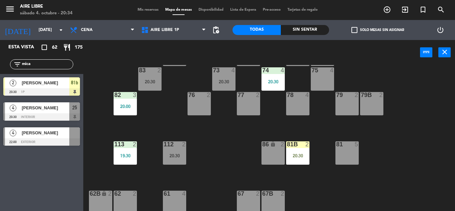
click at [298, 153] on div "20:30" at bounding box center [297, 155] width 23 height 5
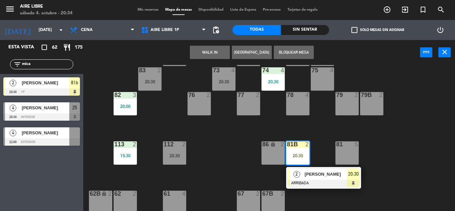
click at [312, 175] on span "[PERSON_NAME]" at bounding box center [325, 173] width 43 height 7
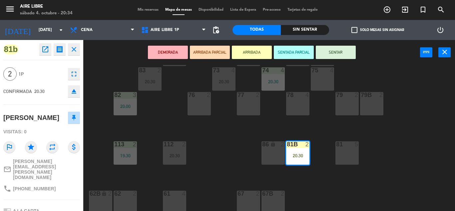
click at [337, 52] on button "SENTAR" at bounding box center [336, 52] width 40 height 13
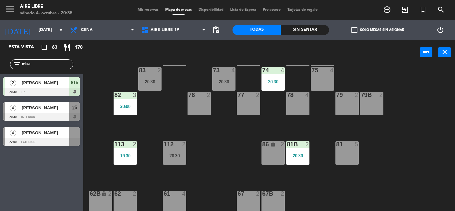
click at [49, 64] on input "mica" at bounding box center [47, 64] width 52 height 7
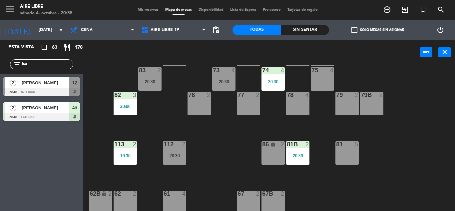
type input "isa"
click at [5, 160] on div "Esta vista crop_square 63 restaurant 178 filter_list isa 2 Isabel Oubiña 20:30 …" at bounding box center [41, 125] width 83 height 171
click at [58, 87] on div "[PERSON_NAME]" at bounding box center [45, 82] width 48 height 11
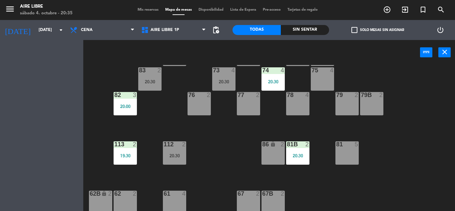
scroll to position [0, 0]
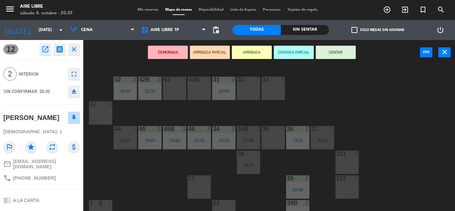
click at [258, 51] on button "ARRIBADA" at bounding box center [252, 52] width 40 height 13
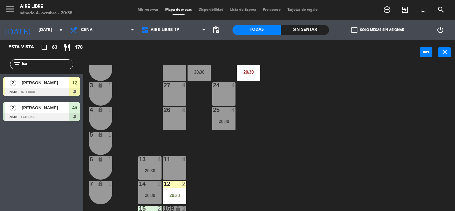
scroll to position [167, 0]
click at [198, 29] on span "Aire Libre 1P" at bounding box center [173, 30] width 71 height 15
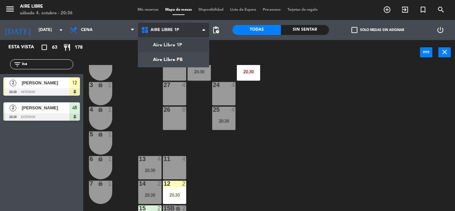
click at [190, 59] on ng-component "menu Aire Libre sábado 4. octubre - 20:36 Mis reservas Mapa de mesas Disponibil…" at bounding box center [227, 105] width 455 height 211
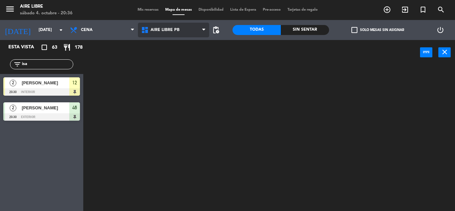
click at [193, 30] on span "Aire Libre PB" at bounding box center [173, 30] width 71 height 15
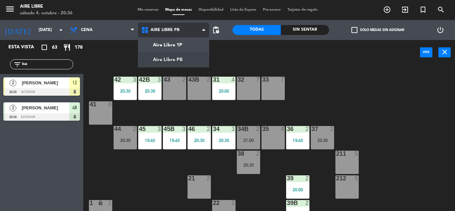
click at [198, 29] on span "Aire Libre PB" at bounding box center [173, 30] width 71 height 15
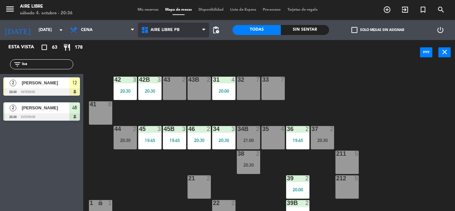
click at [198, 29] on span "Aire Libre PB" at bounding box center [173, 30] width 71 height 15
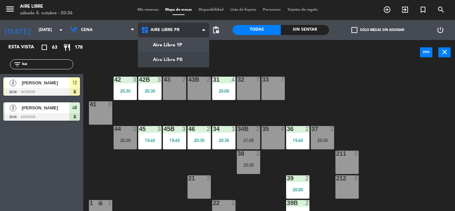
click at [194, 46] on ng-component "menu Aire Libre sábado 4. octubre - 20:36 Mis reservas Mapa de mesas Disponibil…" at bounding box center [227, 105] width 455 height 211
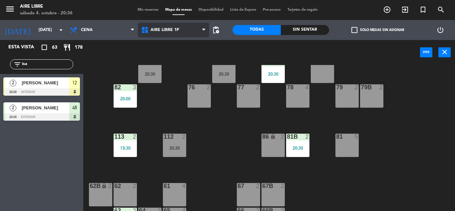
scroll to position [135, 0]
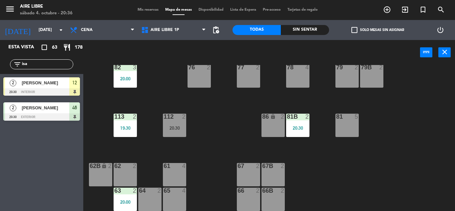
click at [45, 88] on div "[PERSON_NAME]" at bounding box center [45, 82] width 48 height 11
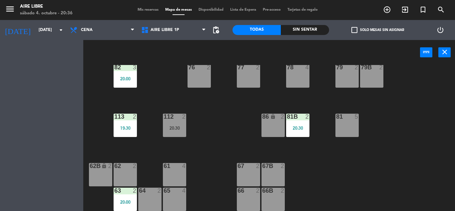
scroll to position [0, 0]
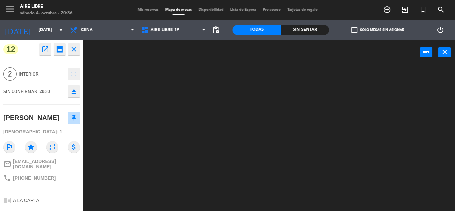
click at [77, 92] on icon "eject" at bounding box center [74, 91] width 8 height 8
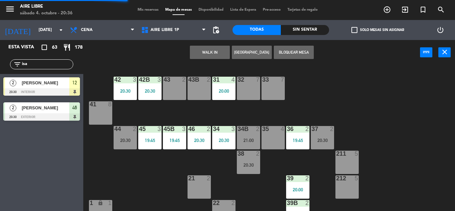
click at [44, 88] on div "[PERSON_NAME]" at bounding box center [45, 82] width 48 height 11
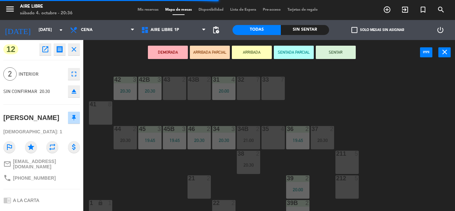
click at [251, 48] on button "ARRIBADA" at bounding box center [252, 52] width 40 height 13
click at [122, 166] on div "42 3 20:30 43 2 31 4 20:00 32 7 33 7 42B 3 20:30 43B 2 41 8 44 2 20:30 45 3 19:…" at bounding box center [271, 138] width 367 height 146
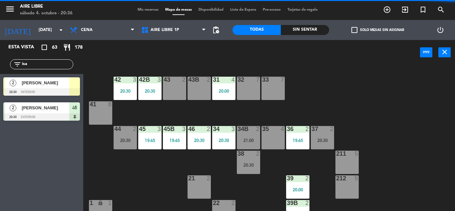
click at [50, 85] on span "[PERSON_NAME]" at bounding box center [46, 82] width 48 height 7
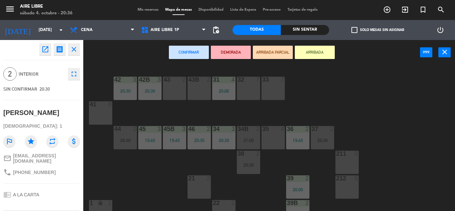
click at [318, 56] on button "ARRIBADA" at bounding box center [315, 52] width 40 height 13
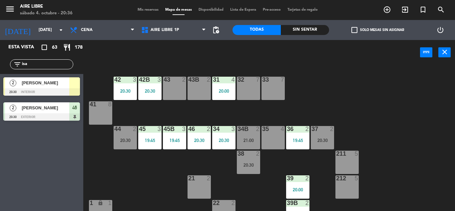
click at [147, 167] on div "42 3 20:30 43 2 31 4 20:00 32 7 33 7 42B 3 20:30 43B 2 41 8 44 2 20:30 45 3 19:…" at bounding box center [271, 138] width 367 height 146
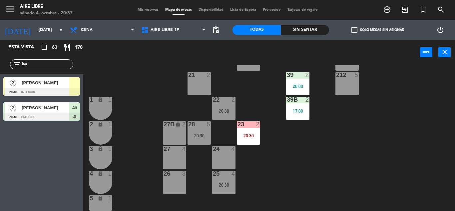
scroll to position [98, 0]
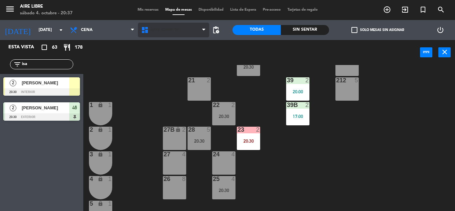
click at [160, 30] on span "Aire Libre 1P" at bounding box center [164, 30] width 29 height 5
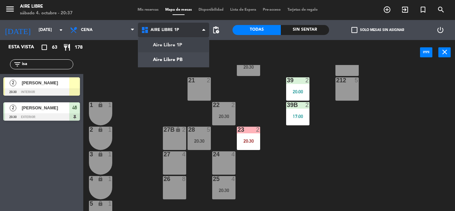
click at [162, 54] on ng-component "menu Aire Libre sábado 4. octubre - 20:37 Mis reservas Mapa de mesas Disponibil…" at bounding box center [227, 105] width 455 height 211
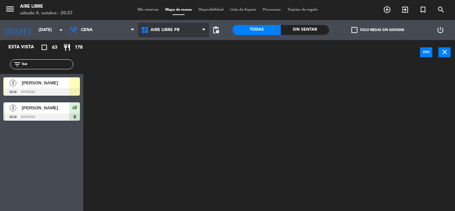
click at [158, 28] on span "Aire Libre PB" at bounding box center [164, 30] width 29 height 5
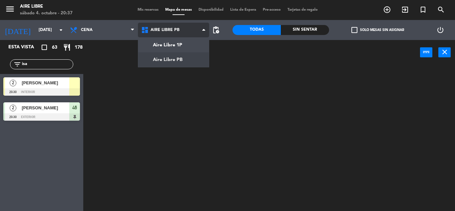
click at [162, 47] on ng-component "menu Aire Libre sábado 4. octubre - 20:37 Mis reservas Mapa de mesas Disponibil…" at bounding box center [227, 105] width 455 height 211
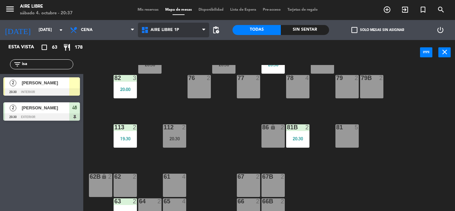
scroll to position [135, 0]
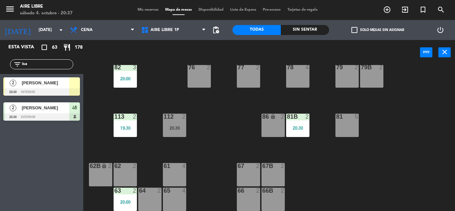
click at [60, 85] on span "[PERSON_NAME]" at bounding box center [46, 82] width 48 height 7
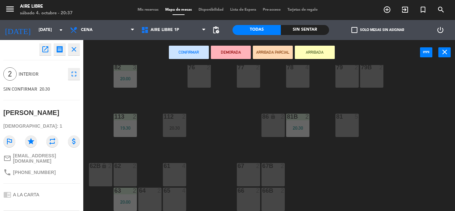
click at [128, 171] on div "62 2" at bounding box center [125, 174] width 23 height 23
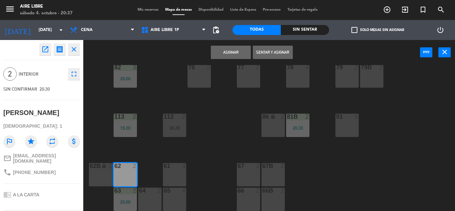
click at [263, 51] on button "Sentar y Asignar" at bounding box center [273, 52] width 40 height 13
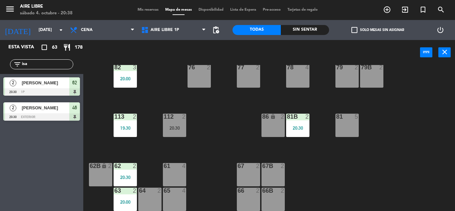
click at [39, 61] on input "isa" at bounding box center [47, 64] width 52 height 7
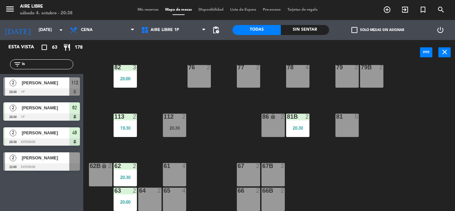
type input "i"
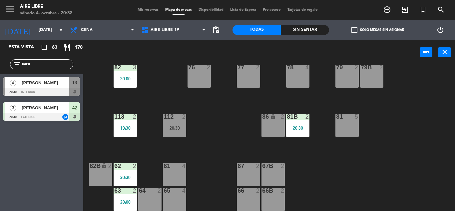
type input "caro"
click at [30, 178] on div "Esta vista crop_square 63 restaurant 178 filter_list caro 4 Carolina ostrower 2…" at bounding box center [41, 125] width 83 height 171
click at [43, 86] on span "[PERSON_NAME]" at bounding box center [46, 82] width 48 height 7
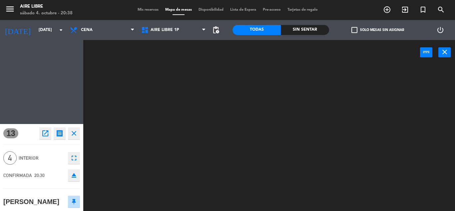
scroll to position [0, 0]
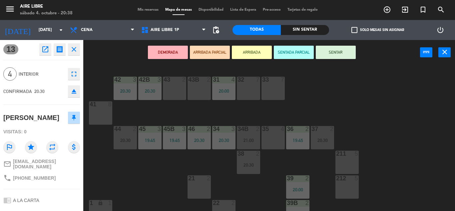
click at [254, 52] on button "ARRIBADA" at bounding box center [252, 52] width 40 height 13
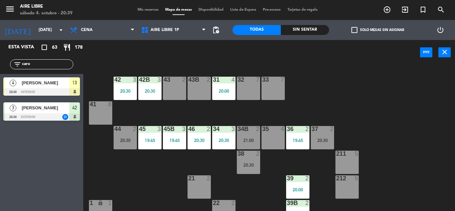
click at [57, 88] on div at bounding box center [41, 91] width 77 height 7
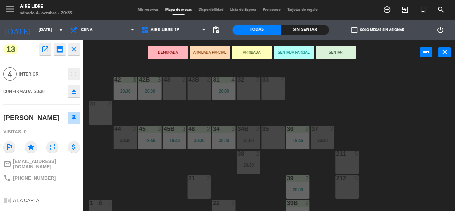
click at [76, 92] on icon "eject" at bounding box center [74, 91] width 8 height 8
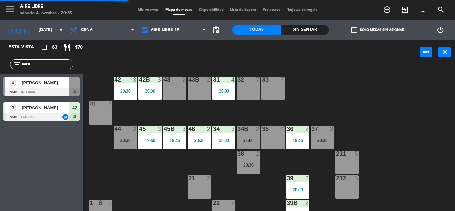
click at [47, 87] on div "[PERSON_NAME]" at bounding box center [45, 82] width 48 height 11
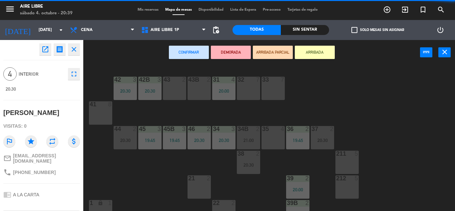
click at [319, 51] on button "ARRIBADA" at bounding box center [315, 52] width 40 height 13
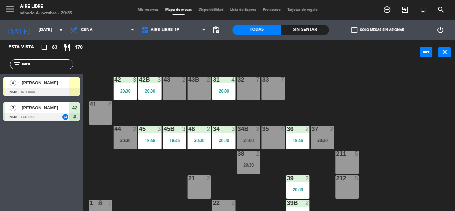
click at [57, 85] on span "[PERSON_NAME]" at bounding box center [46, 82] width 48 height 7
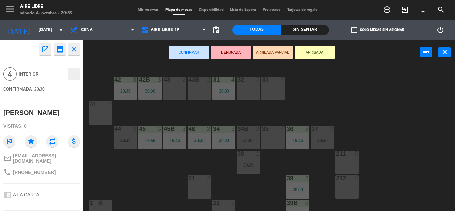
click at [279, 142] on div "35 4" at bounding box center [272, 137] width 23 height 23
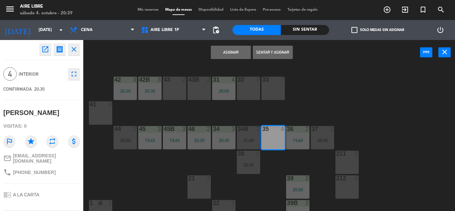
click at [237, 51] on button "Asignar" at bounding box center [231, 52] width 40 height 13
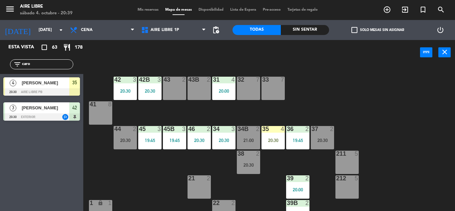
click at [42, 61] on input "caro" at bounding box center [47, 64] width 52 height 7
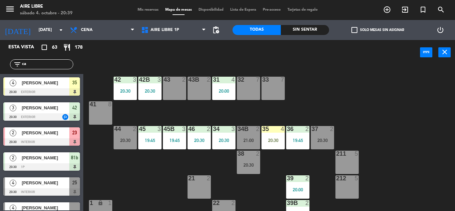
type input "c"
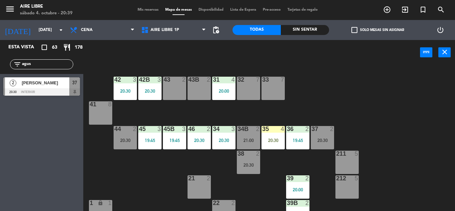
type input "agus"
click at [35, 165] on div "Esta vista crop_square 63 restaurant 178 filter_list agus 2 Agustin Gioja 20:30…" at bounding box center [41, 125] width 83 height 171
click at [52, 85] on span "[PERSON_NAME]" at bounding box center [46, 82] width 48 height 7
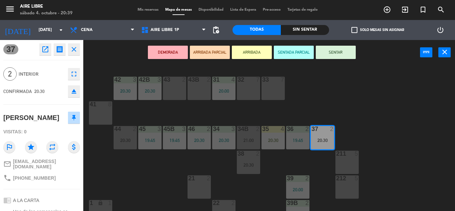
click at [251, 52] on button "ARRIBADA" at bounding box center [252, 52] width 40 height 13
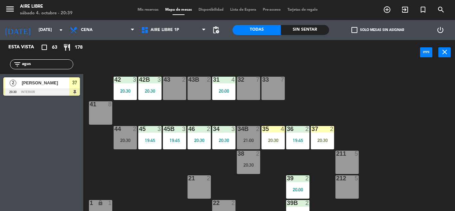
click at [405, 13] on icon "exit_to_app" at bounding box center [405, 10] width 8 height 8
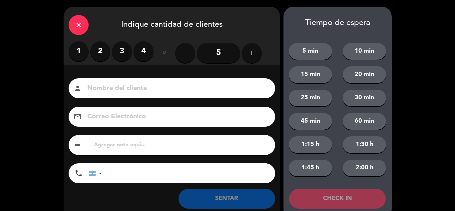
click at [101, 52] on label "2" at bounding box center [100, 51] width 20 height 20
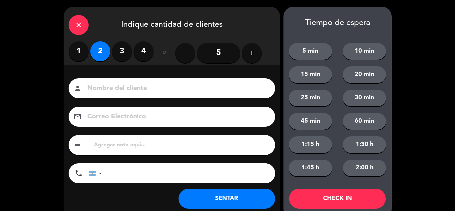
click at [229, 193] on button "SENTAR" at bounding box center [226, 198] width 97 height 20
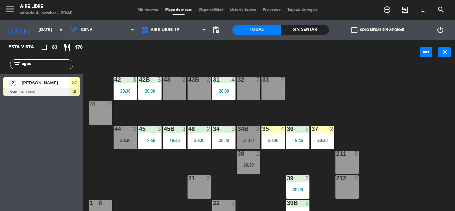
click at [276, 139] on div "20:30" at bounding box center [272, 140] width 23 height 5
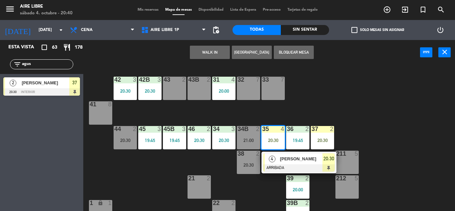
click at [281, 161] on span "[PERSON_NAME]" at bounding box center [301, 158] width 43 height 7
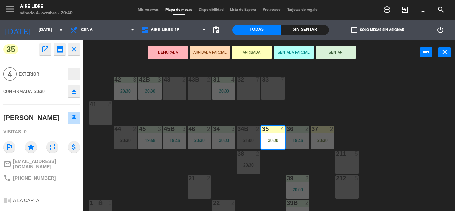
click at [342, 51] on button "SENTAR" at bounding box center [336, 52] width 40 height 13
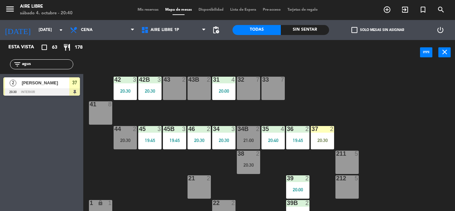
click at [328, 138] on div "20:30" at bounding box center [322, 140] width 23 height 5
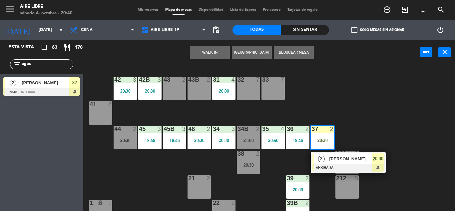
click at [331, 160] on span "[PERSON_NAME]" at bounding box center [350, 158] width 43 height 7
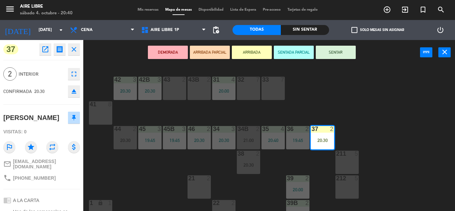
click at [341, 52] on button "SENTAR" at bounding box center [336, 52] width 40 height 13
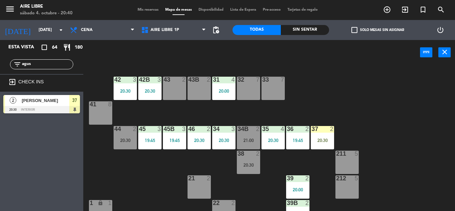
click at [48, 62] on input "agus" at bounding box center [47, 64] width 52 height 7
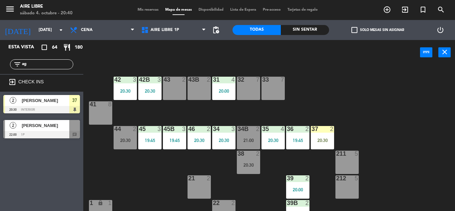
type input "a"
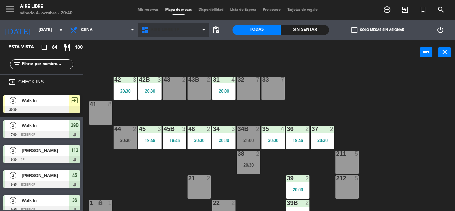
click at [161, 28] on span "Aire Libre 1P" at bounding box center [164, 30] width 29 height 5
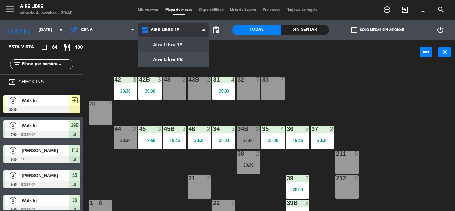
click at [172, 44] on ng-component "menu Aire Libre sábado 4. octubre - 20:40 Mis reservas Mapa de mesas Disponibil…" at bounding box center [227, 105] width 455 height 211
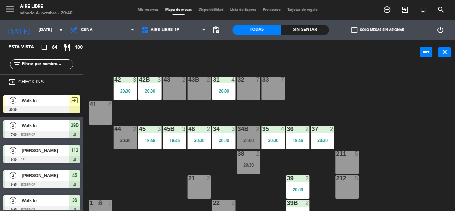
click at [49, 62] on input "text" at bounding box center [47, 64] width 52 height 7
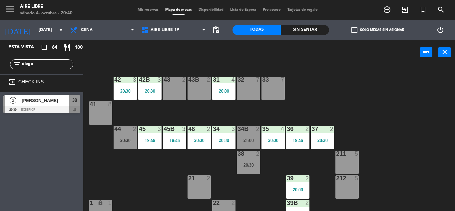
type input "diego"
click at [51, 104] on span "[PERSON_NAME]" at bounding box center [46, 100] width 48 height 7
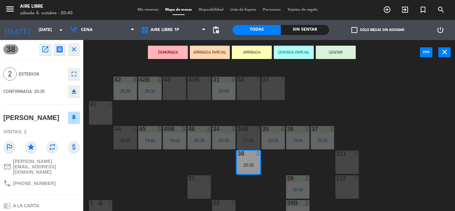
click at [254, 50] on button "ARRIBADA" at bounding box center [252, 52] width 40 height 13
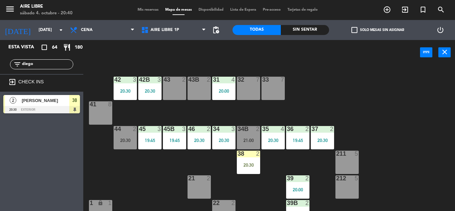
click at [52, 65] on input "diego" at bounding box center [47, 64] width 52 height 7
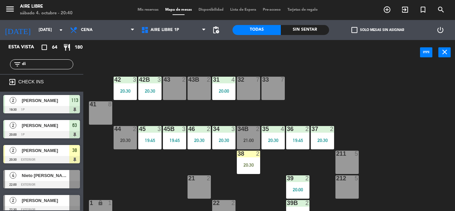
type input "d"
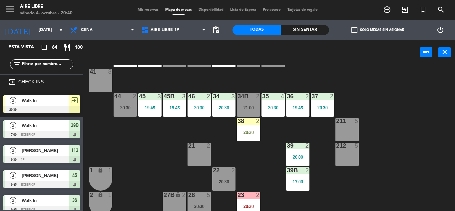
scroll to position [34, 0]
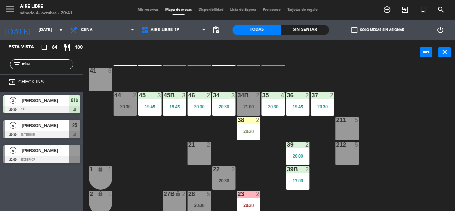
type input "mica"
click at [48, 131] on div at bounding box center [41, 134] width 77 height 7
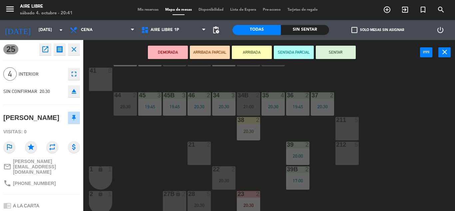
click at [163, 52] on button "DEMORADA" at bounding box center [168, 52] width 40 height 13
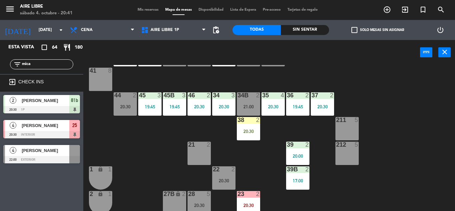
click at [252, 127] on div "38 2 20:30" at bounding box center [248, 128] width 23 height 23
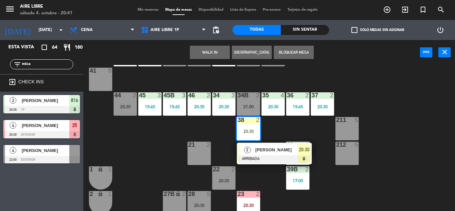
click at [259, 151] on span "[PERSON_NAME]" at bounding box center [276, 149] width 43 height 7
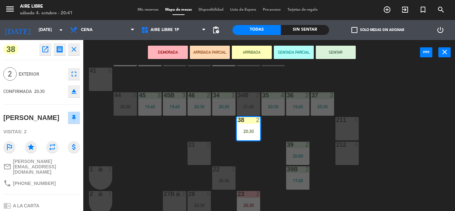
click at [338, 51] on button "SENTAR" at bounding box center [336, 52] width 40 height 13
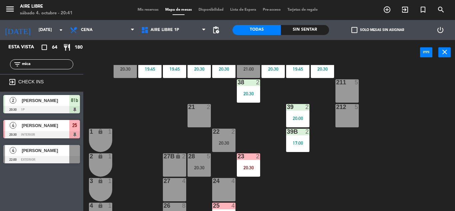
scroll to position [77, 0]
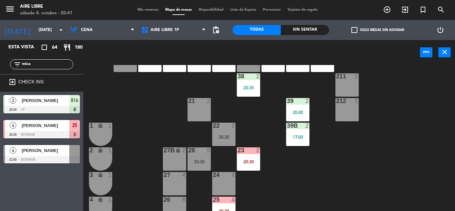
click at [44, 64] on input "mica" at bounding box center [47, 64] width 52 height 7
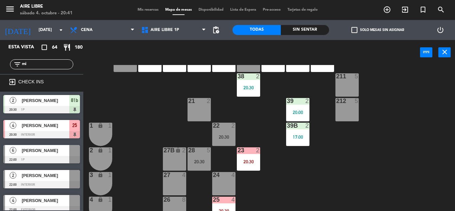
type input "m"
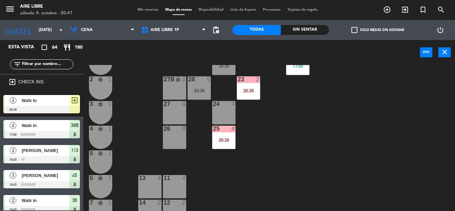
scroll to position [151, 0]
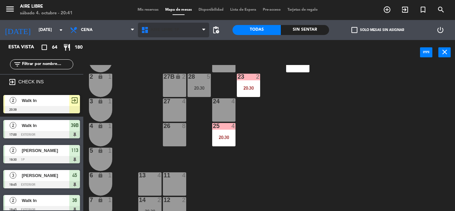
click at [150, 30] on icon at bounding box center [146, 30] width 10 height 8
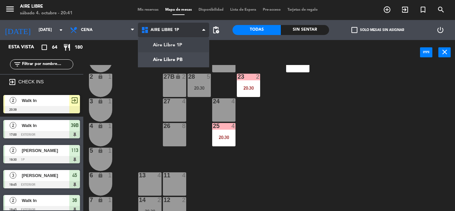
click at [169, 60] on ng-component "menu Aire Libre sábado 4. octubre - 20:41 Mis reservas Mapa de mesas Disponibil…" at bounding box center [227, 105] width 455 height 211
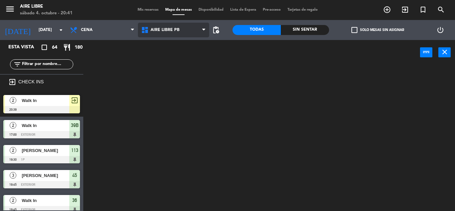
click at [168, 30] on span "Aire Libre PB" at bounding box center [164, 30] width 29 height 5
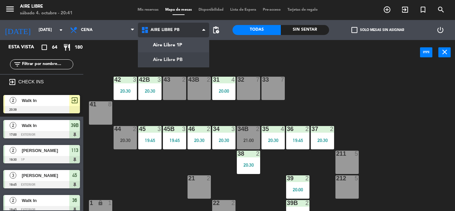
click at [171, 47] on ng-component "menu Aire Libre sábado 4. octubre - 20:41 Mis reservas Mapa de mesas Disponibil…" at bounding box center [227, 105] width 455 height 211
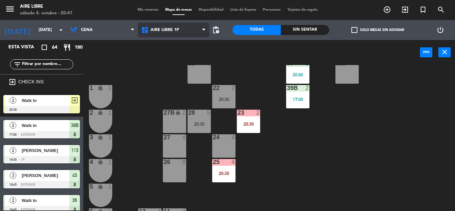
scroll to position [117, 0]
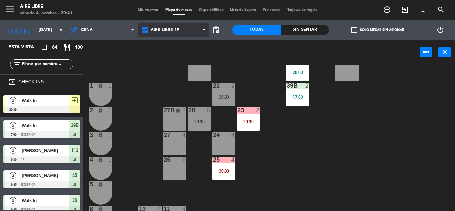
click at [163, 31] on span "Aire Libre 1P" at bounding box center [164, 30] width 29 height 5
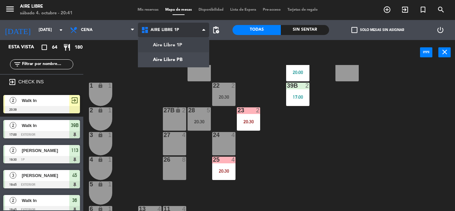
click at [169, 57] on ng-component "menu Aire Libre sábado 4. octubre - 20:41 Mis reservas Mapa de mesas Disponibil…" at bounding box center [227, 105] width 455 height 211
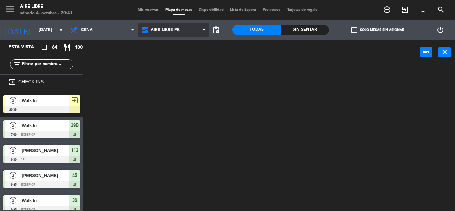
scroll to position [0, 0]
click at [168, 31] on span "Aire Libre PB" at bounding box center [164, 30] width 29 height 5
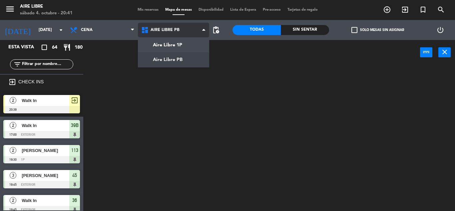
click at [172, 45] on ng-component "menu Aire Libre sábado 4. octubre - 20:41 Mis reservas Mapa de mesas Disponibil…" at bounding box center [227, 105] width 455 height 211
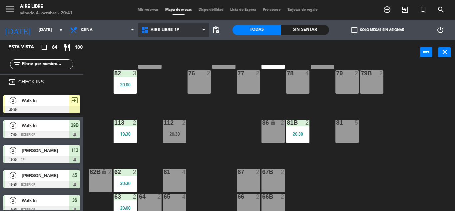
scroll to position [135, 0]
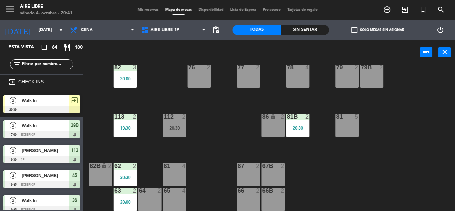
click at [122, 129] on div "19:30" at bounding box center [125, 127] width 23 height 5
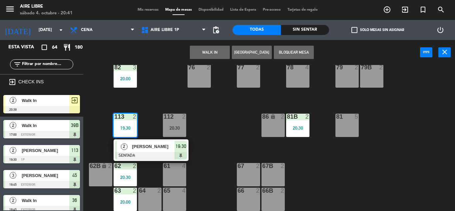
click at [147, 152] on div at bounding box center [151, 155] width 72 height 7
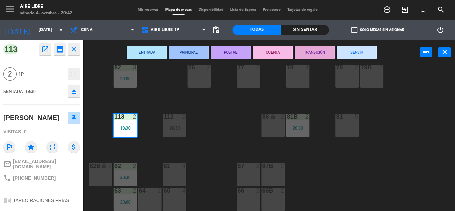
click at [358, 53] on button "SERVIR" at bounding box center [357, 52] width 40 height 13
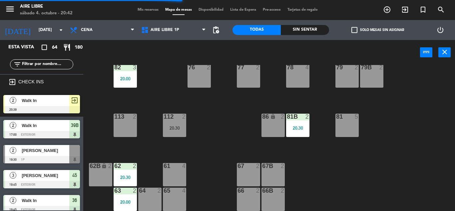
click at [34, 103] on span "Walk In" at bounding box center [46, 100] width 48 height 7
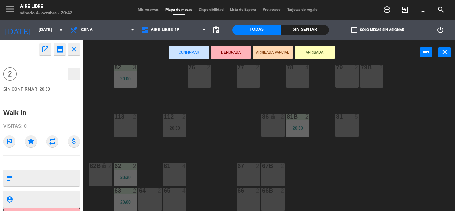
click at [149, 198] on div "64 2" at bounding box center [149, 198] width 23 height 23
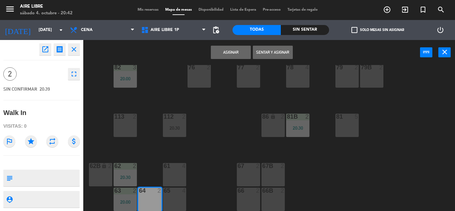
click at [273, 54] on button "Sentar y Asignar" at bounding box center [273, 52] width 40 height 13
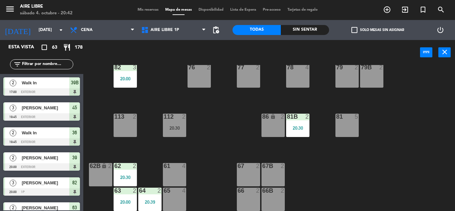
click at [150, 200] on div "20:39" at bounding box center [149, 201] width 23 height 5
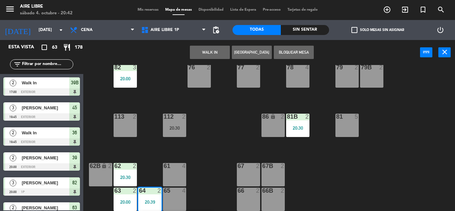
click at [180, 197] on div "65 4" at bounding box center [174, 198] width 23 height 23
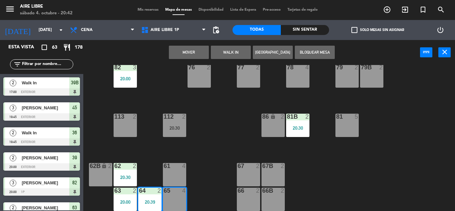
click at [189, 51] on button "Mover" at bounding box center [189, 52] width 40 height 13
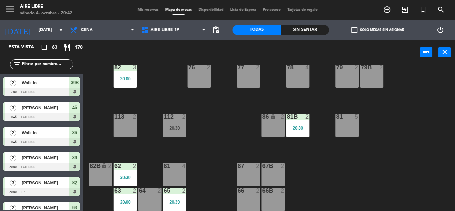
click at [404, 8] on icon "exit_to_app" at bounding box center [405, 10] width 8 height 8
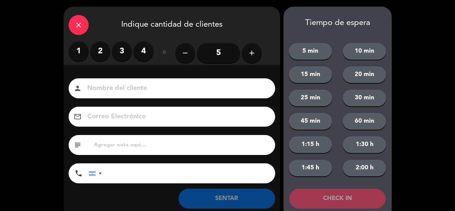
click at [122, 49] on label "3" at bounding box center [122, 51] width 20 height 20
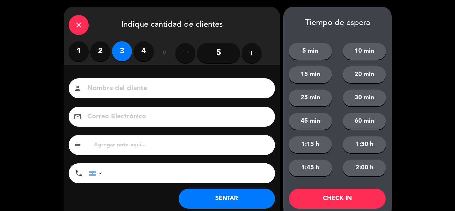
click at [229, 191] on button "SENTAR" at bounding box center [226, 198] width 97 height 20
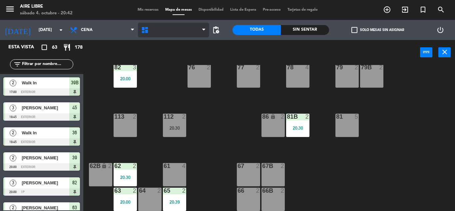
click at [161, 34] on span "Aire Libre 1P" at bounding box center [173, 30] width 71 height 15
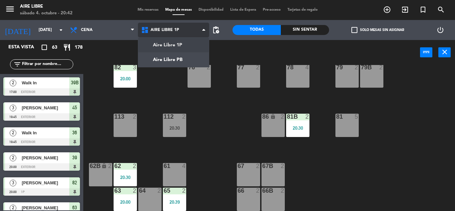
click at [166, 62] on ng-component "menu Aire Libre sábado 4. octubre - 20:42 Mis reservas Mapa de mesas Disponibil…" at bounding box center [227, 105] width 455 height 211
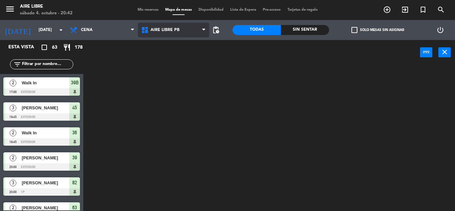
scroll to position [0, 0]
click at [434, 173] on div at bounding box center [271, 138] width 367 height 146
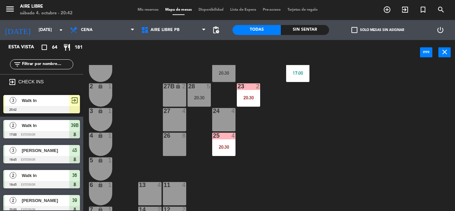
scroll to position [141, 0]
click at [72, 106] on div at bounding box center [41, 109] width 77 height 7
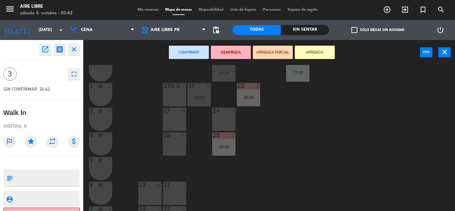
click at [177, 116] on div "27 4" at bounding box center [174, 119] width 23 height 23
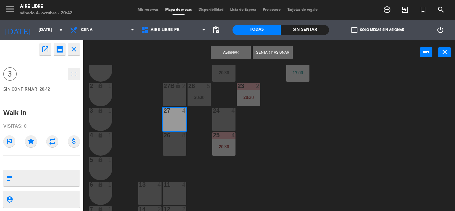
click at [273, 54] on button "Sentar y Asignar" at bounding box center [273, 52] width 40 height 13
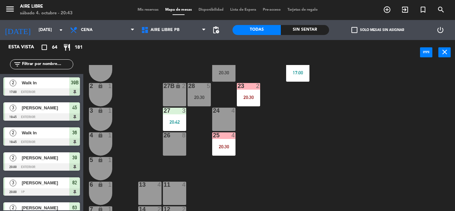
click at [358, 31] on label "check_box_outline_blank Solo mesas sin asignar" at bounding box center [377, 30] width 53 height 6
click at [377, 30] on input "check_box_outline_blank Solo mesas sin asignar" at bounding box center [377, 30] width 0 height 0
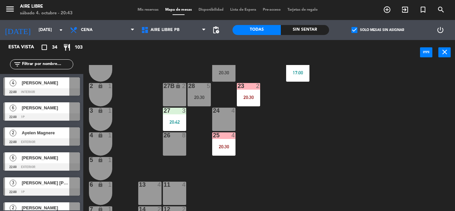
click at [355, 32] on span "check_box" at bounding box center [354, 30] width 6 height 6
click at [377, 30] on input "check_box Solo mesas sin asignar" at bounding box center [377, 30] width 0 height 0
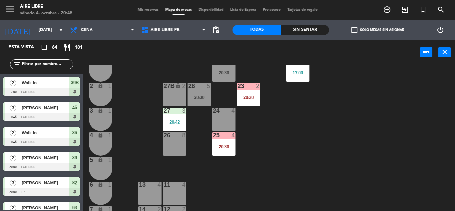
click at [39, 65] on input "text" at bounding box center [47, 64] width 52 height 7
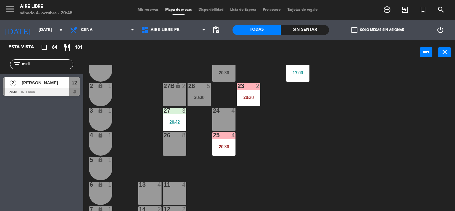
type input "meli"
click at [32, 173] on div "Esta vista crop_square 64 restaurant 181 filter_list meli 2 Melina Cedrun 20:30…" at bounding box center [41, 125] width 83 height 171
click at [48, 86] on span "[PERSON_NAME]" at bounding box center [46, 82] width 48 height 7
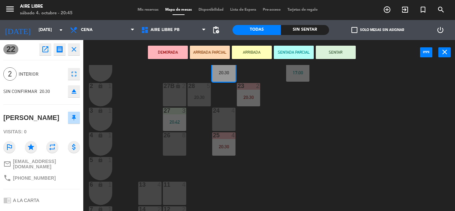
click at [254, 48] on button "ARRIBADA" at bounding box center [252, 52] width 40 height 13
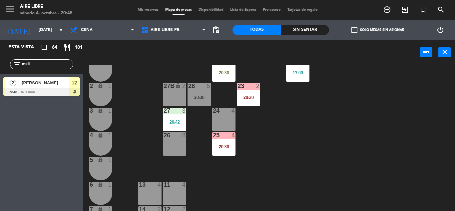
click at [44, 85] on span "[PERSON_NAME]" at bounding box center [46, 82] width 48 height 7
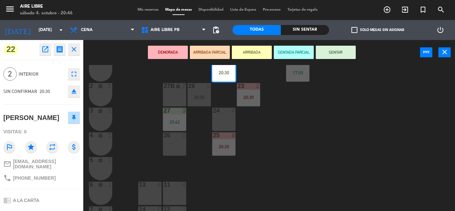
click at [78, 95] on button "eject" at bounding box center [74, 91] width 12 height 12
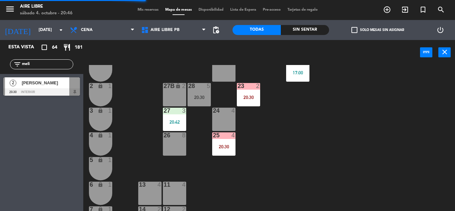
click at [42, 91] on div at bounding box center [41, 91] width 77 height 7
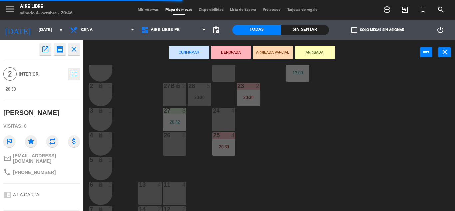
click at [322, 48] on button "ARRIBADA" at bounding box center [315, 52] width 40 height 13
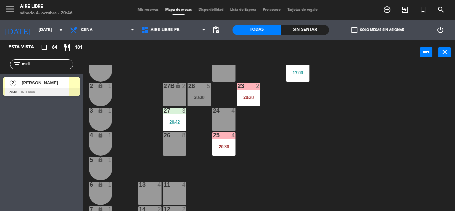
click at [44, 64] on input "meli" at bounding box center [47, 64] width 52 height 7
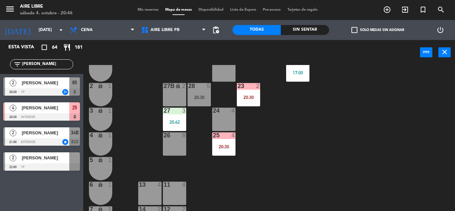
click at [6, 191] on div "Esta vista crop_square 64 restaurant 181 filter_list martin 2 Ariel Martinez 20…" at bounding box center [41, 125] width 83 height 171
click at [42, 64] on input "martin" at bounding box center [47, 64] width 52 height 7
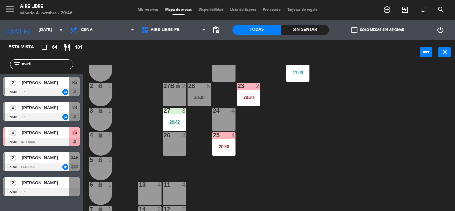
type input "mart"
click at [301, 145] on div "42 3 20:30 43 2 31 4 20:00 32 7 33 7 42B 3 20:30 43B 2 41 8 44 2 20:30 45 3 19:…" at bounding box center [271, 138] width 367 height 146
click at [51, 114] on div at bounding box center [41, 116] width 77 height 7
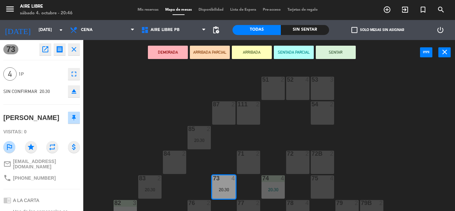
scroll to position [135, 0]
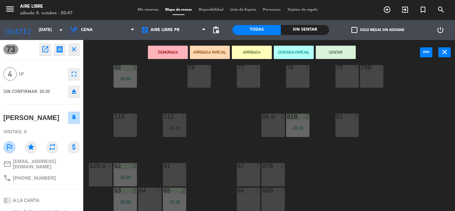
click at [263, 49] on button "ARRIBADA" at bounding box center [252, 52] width 40 height 13
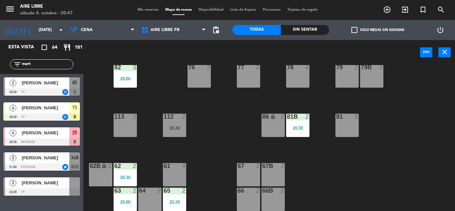
click at [43, 66] on input "mart" at bounding box center [47, 64] width 52 height 7
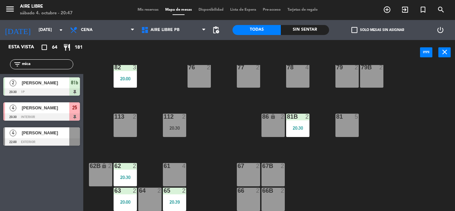
type input "mica"
click at [31, 186] on div "Esta vista crop_square 64 restaurant 181 filter_list mica 2 Mica Bacher 20:30 1…" at bounding box center [41, 125] width 83 height 171
click at [66, 104] on div "[PERSON_NAME]" at bounding box center [45, 107] width 48 height 11
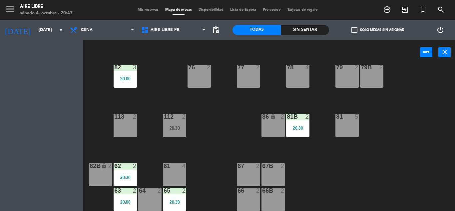
scroll to position [0, 0]
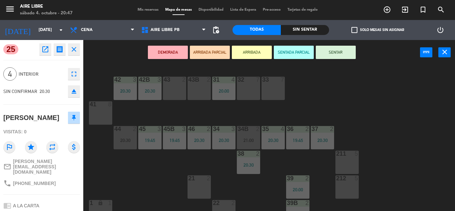
click at [251, 56] on button "ARRIBADA" at bounding box center [252, 52] width 40 height 13
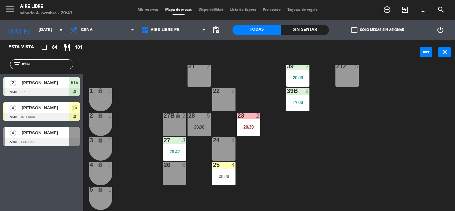
scroll to position [120, 0]
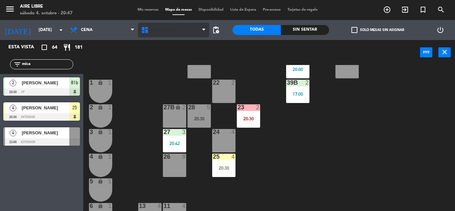
click at [167, 31] on span "Aire Libre PB" at bounding box center [164, 30] width 29 height 5
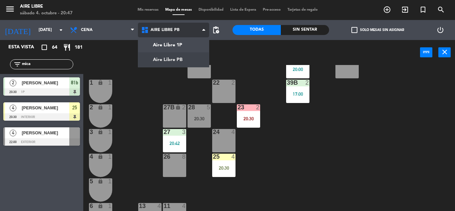
click at [169, 44] on ng-component "menu Aire Libre sábado 4. octubre - 20:47 Mis reservas Mapa de mesas Disponibil…" at bounding box center [227, 105] width 455 height 211
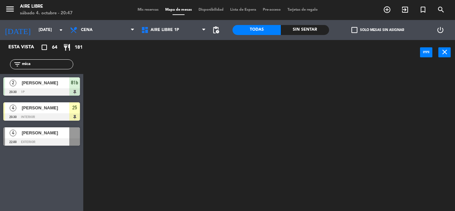
click at [50, 63] on input "mica" at bounding box center [47, 64] width 52 height 7
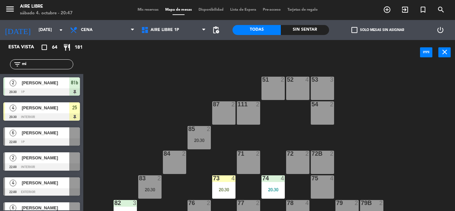
type input "m"
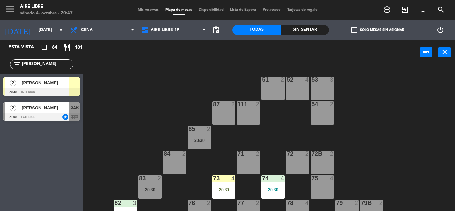
type input "mel"
click at [146, 81] on div "51 2 52 4 53 3 111 2 54 2 87 2 85 2 20:30 72 2 84 2 71 2 72B 2 83 2 20:30 73 4 …" at bounding box center [271, 138] width 367 height 146
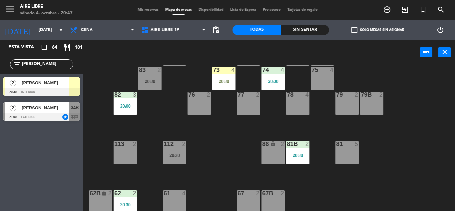
scroll to position [123, 0]
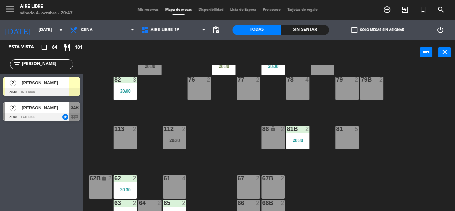
click at [52, 83] on span "[PERSON_NAME]" at bounding box center [46, 82] width 48 height 7
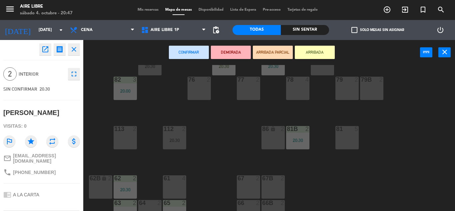
click at [131, 136] on div "113 2" at bounding box center [125, 137] width 23 height 23
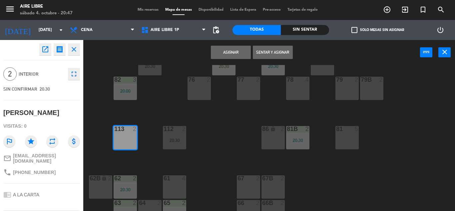
click at [274, 52] on button "Sentar y Asignar" at bounding box center [273, 52] width 40 height 13
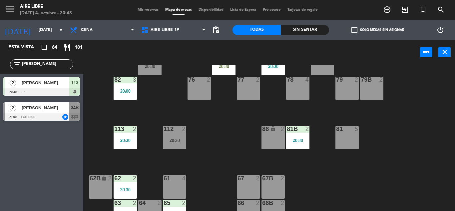
click at [406, 11] on icon "exit_to_app" at bounding box center [405, 10] width 8 height 8
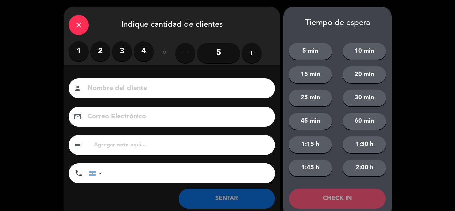
click at [100, 52] on label "2" at bounding box center [100, 51] width 20 height 20
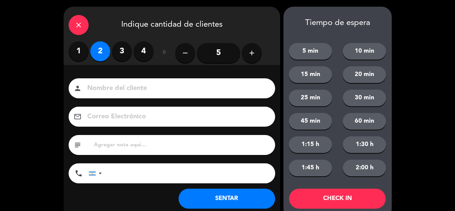
click at [224, 196] on button "SENTAR" at bounding box center [226, 198] width 97 height 20
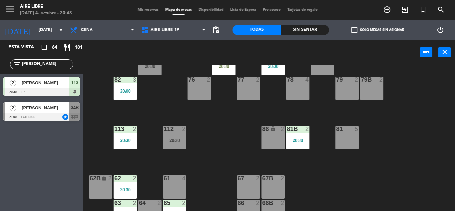
click at [50, 64] on input "mel" at bounding box center [47, 64] width 52 height 7
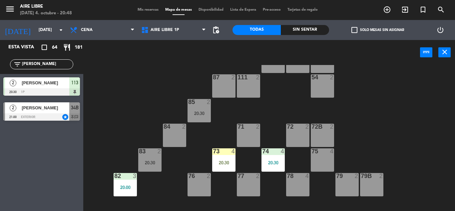
scroll to position [20, 0]
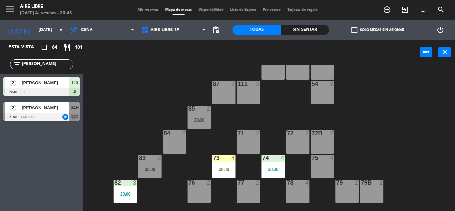
click at [232, 163] on div "73 4 20:30" at bounding box center [223, 166] width 23 height 23
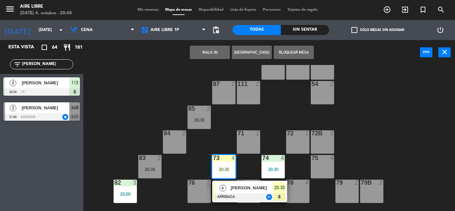
click at [267, 180] on div "51 2 52 4 53 3 111 2 54 2 87 2 85 2 20:30 72 2 84 2 71 2 72B 2 83 2 20:30 73 4 …" at bounding box center [271, 138] width 367 height 146
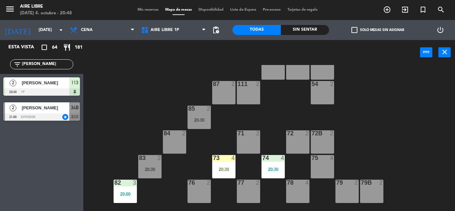
click at [228, 165] on div "73 4 20:30" at bounding box center [223, 166] width 23 height 23
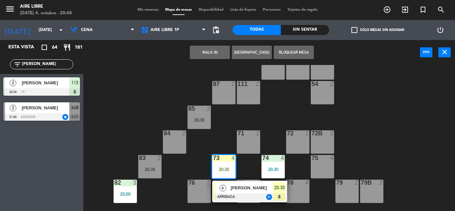
click at [256, 197] on div at bounding box center [250, 196] width 72 height 7
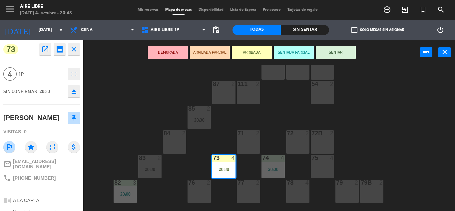
click at [338, 53] on button "SENTAR" at bounding box center [336, 52] width 40 height 13
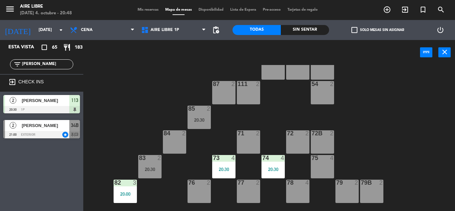
click at [43, 65] on input "mel" at bounding box center [47, 64] width 52 height 7
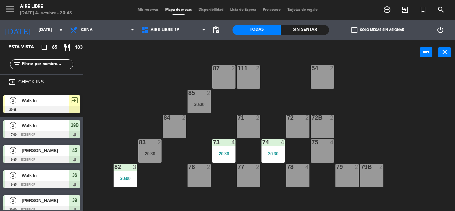
scroll to position [36, 0]
click at [185, 29] on span "Aire Libre 1P" at bounding box center [173, 30] width 71 height 15
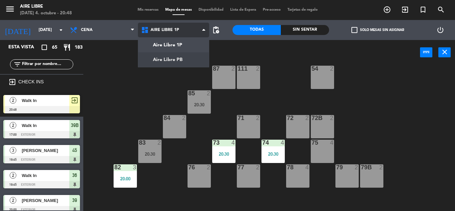
scroll to position [0, 0]
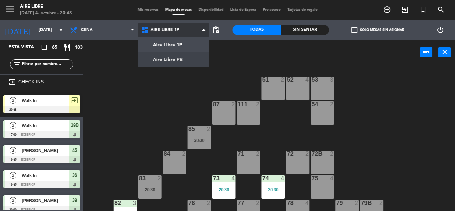
click at [173, 64] on ng-component "menu Aire Libre sábado 4. octubre - 20:48 Mis reservas Mapa de mesas Disponibil…" at bounding box center [227, 105] width 455 height 211
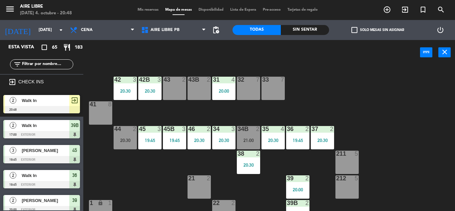
scroll to position [185, 0]
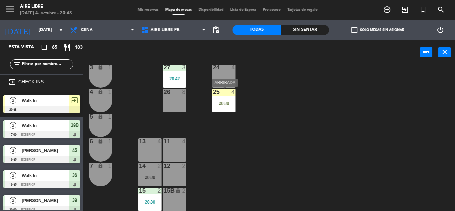
click at [227, 97] on div "25 4 20:30" at bounding box center [223, 100] width 23 height 23
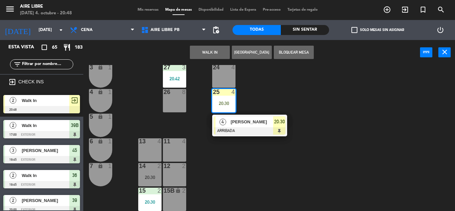
click at [236, 130] on div at bounding box center [250, 130] width 72 height 7
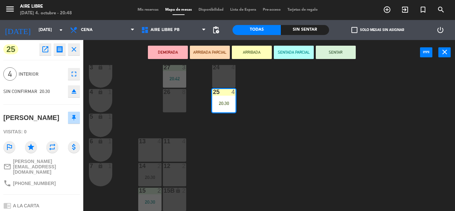
click at [349, 47] on button "SENTAR" at bounding box center [336, 52] width 40 height 13
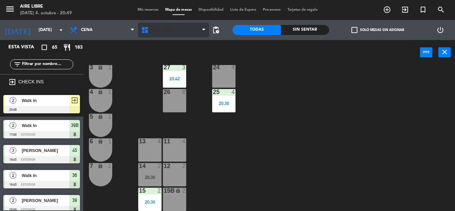
click at [158, 30] on span "Aire Libre PB" at bounding box center [164, 30] width 29 height 5
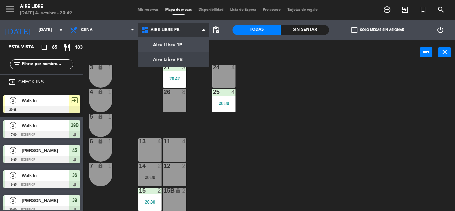
click at [170, 43] on ng-component "menu Aire Libre sábado 4. octubre - 20:49 Mis reservas Mapa de mesas Disponibil…" at bounding box center [227, 105] width 455 height 211
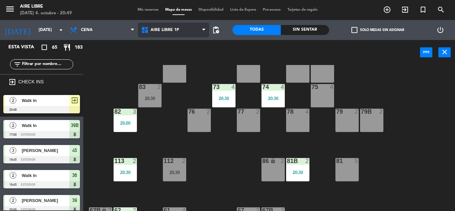
scroll to position [135, 0]
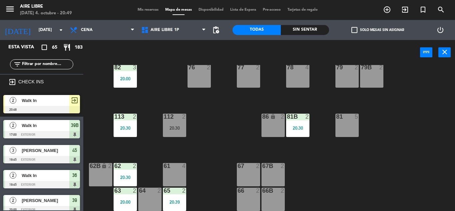
click at [51, 105] on div "Walk In" at bounding box center [45, 100] width 48 height 11
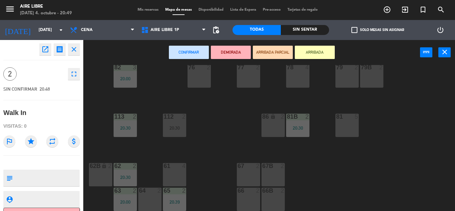
click at [146, 197] on div "64 2" at bounding box center [149, 198] width 23 height 23
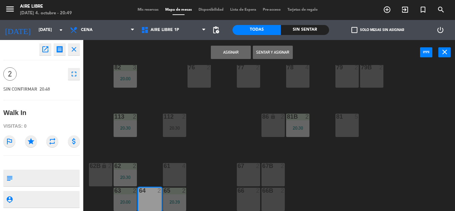
click at [274, 52] on button "Sentar y Asignar" at bounding box center [273, 52] width 40 height 13
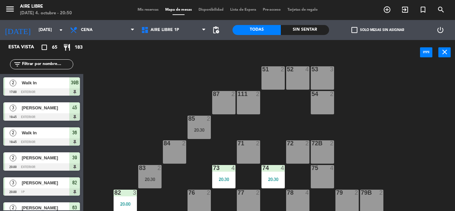
scroll to position [0, 0]
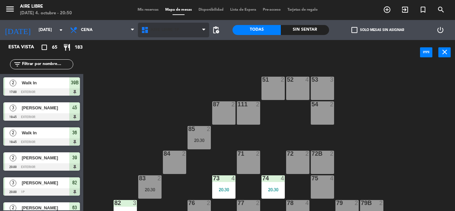
click at [161, 32] on span "Aire Libre 1P" at bounding box center [164, 30] width 29 height 5
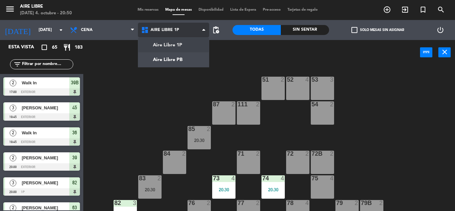
click at [169, 63] on ng-component "menu Aire Libre sábado 4. octubre - 20:50 Mis reservas Mapa de mesas Disponibil…" at bounding box center [227, 105] width 455 height 211
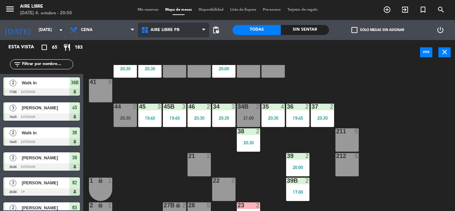
scroll to position [22, 0]
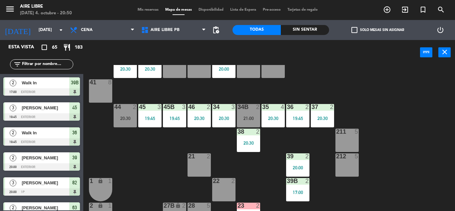
click at [403, 13] on icon "exit_to_app" at bounding box center [405, 10] width 8 height 8
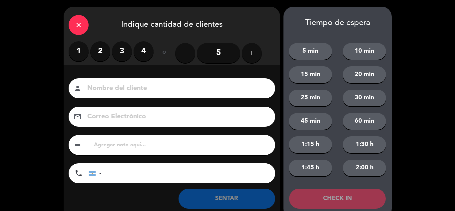
click at [101, 50] on label "2" at bounding box center [100, 51] width 20 height 20
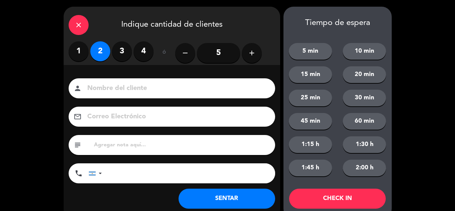
click at [236, 194] on button "SENTAR" at bounding box center [226, 198] width 97 height 20
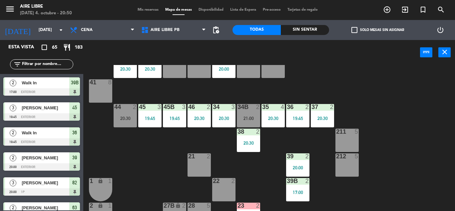
scroll to position [0, 0]
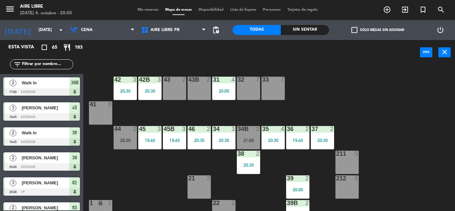
click at [125, 137] on div "20:30" at bounding box center [125, 139] width 23 height 5
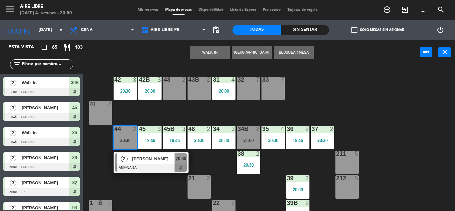
click at [139, 164] on div at bounding box center [151, 167] width 72 height 7
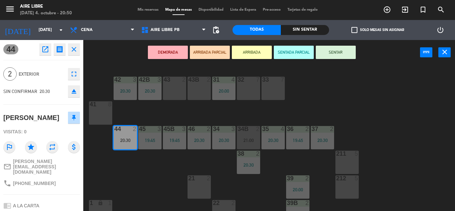
click at [73, 95] on icon "eject" at bounding box center [74, 91] width 8 height 8
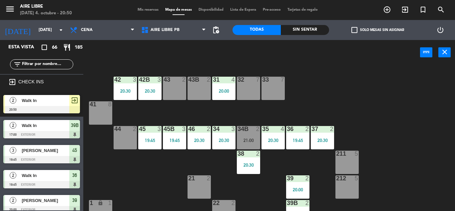
click at [55, 108] on div at bounding box center [41, 109] width 77 height 7
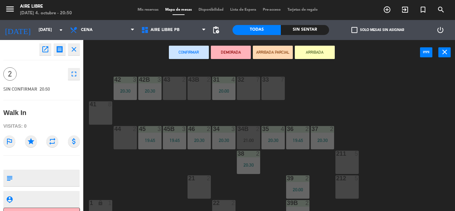
click at [124, 139] on div "44 2" at bounding box center [125, 137] width 23 height 23
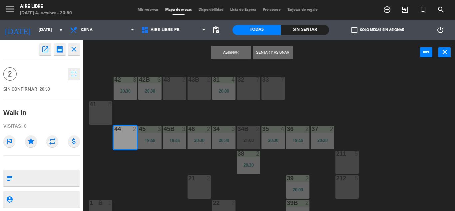
click at [279, 53] on button "Sentar y Asignar" at bounding box center [273, 52] width 40 height 13
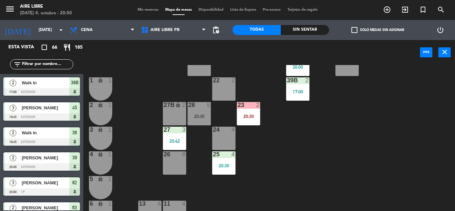
scroll to position [124, 0]
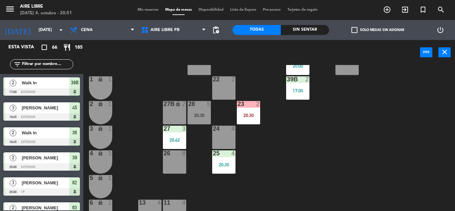
click at [201, 114] on div "20:30" at bounding box center [198, 115] width 23 height 5
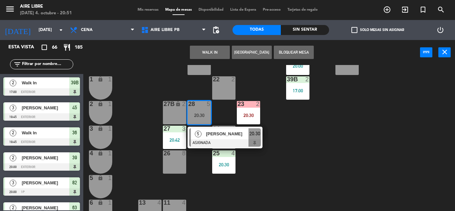
click at [207, 134] on span "[PERSON_NAME]" at bounding box center [227, 133] width 43 height 7
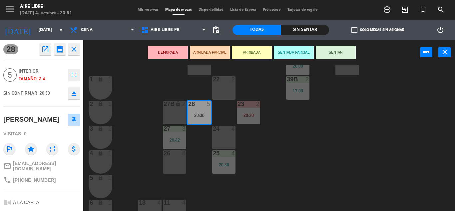
click at [73, 93] on icon "eject" at bounding box center [74, 93] width 8 height 8
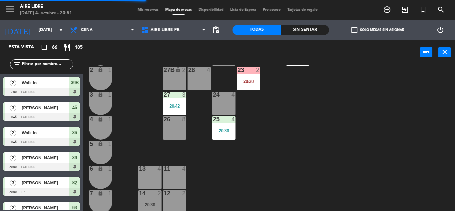
scroll to position [185, 0]
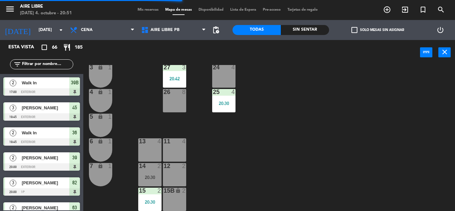
click at [151, 175] on div "20:30" at bounding box center [149, 177] width 23 height 5
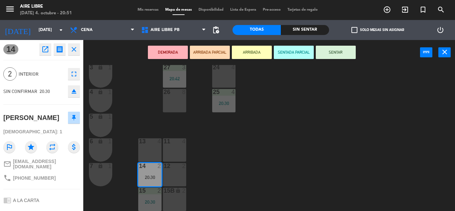
click at [75, 90] on icon "eject" at bounding box center [74, 91] width 8 height 8
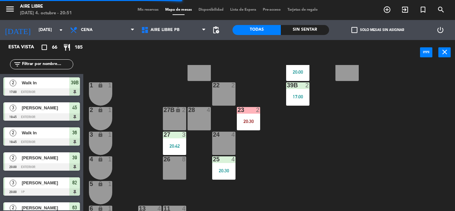
scroll to position [116, 0]
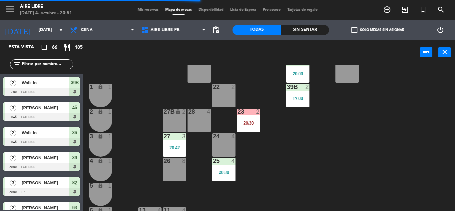
click at [222, 168] on div "25 4 20:30" at bounding box center [223, 169] width 23 height 23
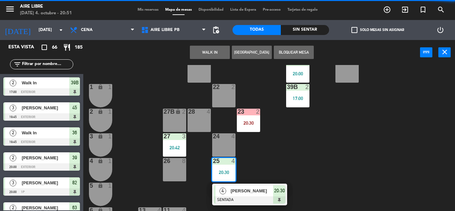
click at [220, 94] on div "22 2" at bounding box center [223, 95] width 23 height 23
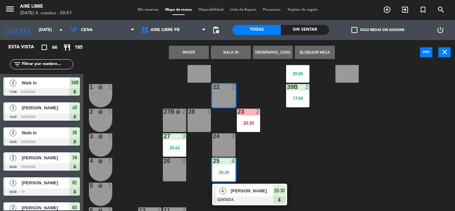
click at [194, 53] on button "Mover" at bounding box center [189, 52] width 40 height 13
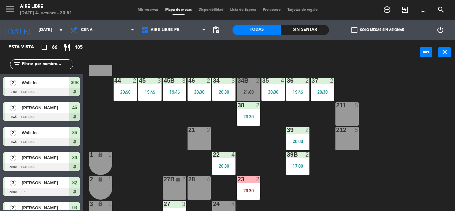
scroll to position [48, 0]
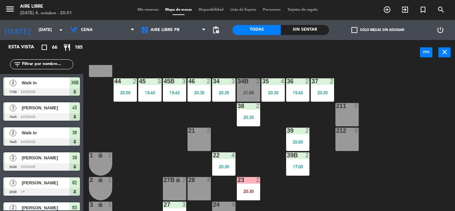
click at [213, 156] on div "22" at bounding box center [213, 155] width 0 height 6
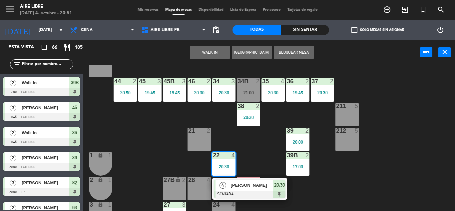
click at [195, 135] on div "21 2" at bounding box center [198, 138] width 23 height 23
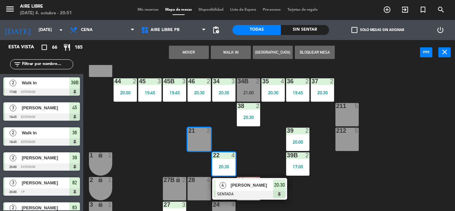
click at [192, 53] on button "Mover" at bounding box center [189, 52] width 40 height 13
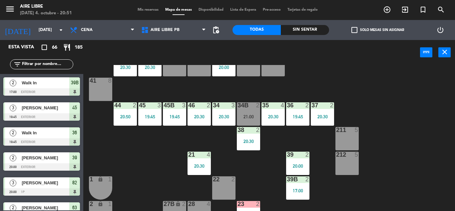
scroll to position [0, 0]
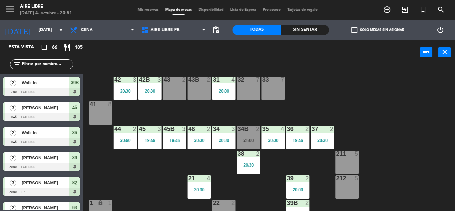
click at [196, 184] on div "21 4 20:30" at bounding box center [198, 186] width 23 height 23
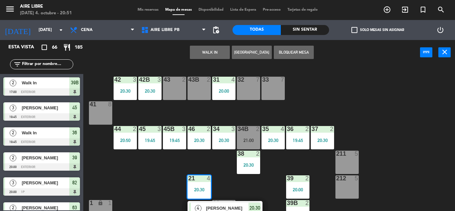
click at [177, 88] on div "43 2" at bounding box center [174, 88] width 23 height 23
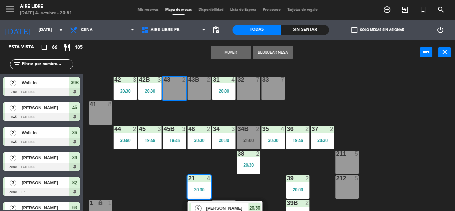
click at [199, 87] on div "43B 2" at bounding box center [198, 88] width 23 height 23
click at [236, 52] on button "Mover y Unir" at bounding box center [231, 52] width 40 height 13
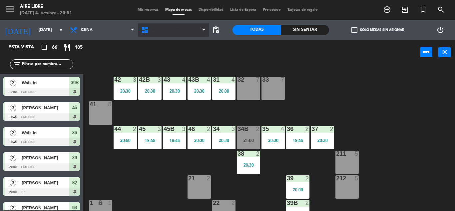
click at [169, 29] on span "Aire Libre PB" at bounding box center [164, 30] width 29 height 5
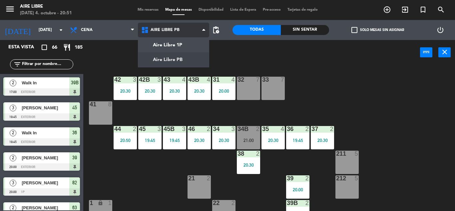
click at [170, 46] on ng-component "menu Aire Libre sábado 4. octubre - 20:51 Mis reservas Mapa de mesas Disponibil…" at bounding box center [227, 105] width 455 height 211
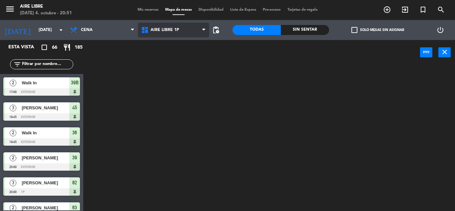
click at [167, 31] on span "Aire Libre 1P" at bounding box center [164, 30] width 29 height 5
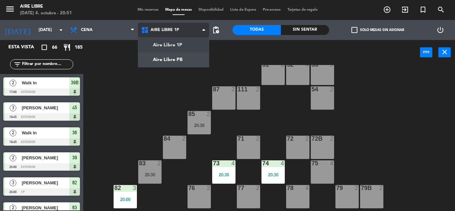
scroll to position [18, 0]
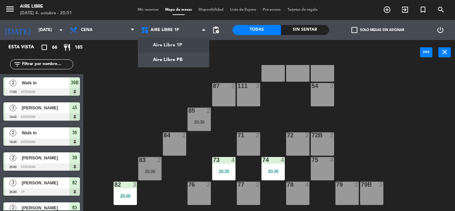
click at [203, 120] on div "20:30" at bounding box center [198, 122] width 23 height 5
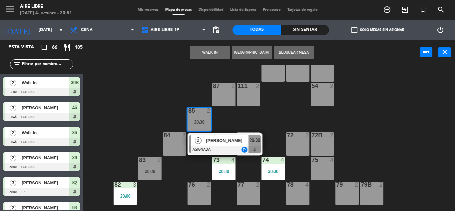
click at [214, 147] on div at bounding box center [225, 149] width 72 height 7
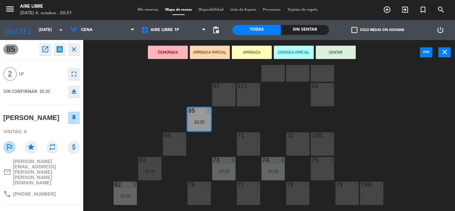
click at [72, 92] on icon "eject" at bounding box center [74, 91] width 8 height 8
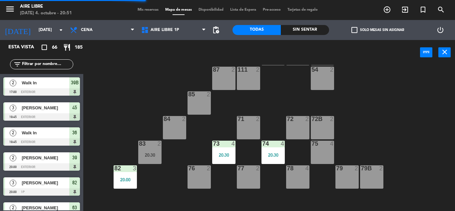
scroll to position [38, 0]
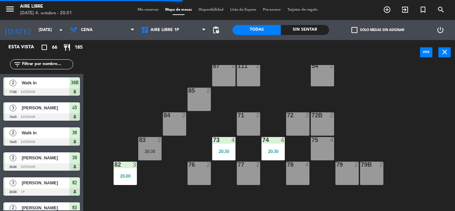
click at [150, 152] on div "20:30" at bounding box center [149, 151] width 23 height 5
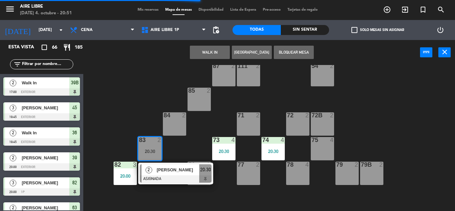
click at [169, 172] on span "[PERSON_NAME]" at bounding box center [177, 169] width 43 height 7
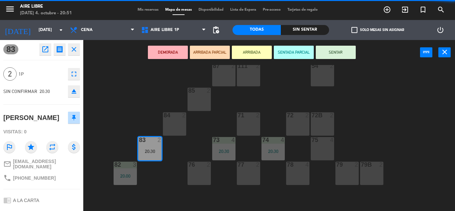
click at [72, 91] on icon "eject" at bounding box center [74, 91] width 8 height 8
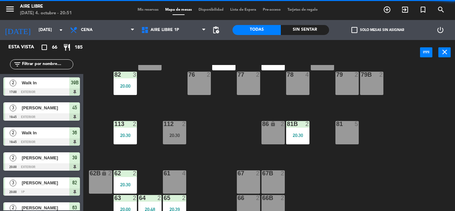
scroll to position [135, 0]
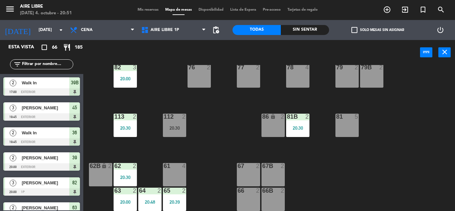
click at [179, 128] on div "20:30" at bounding box center [174, 127] width 23 height 5
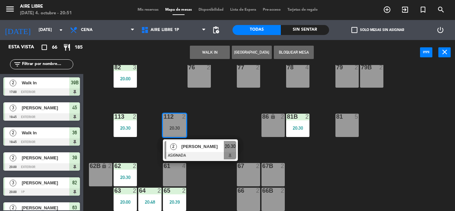
click at [195, 146] on span "[PERSON_NAME]" at bounding box center [202, 146] width 43 height 7
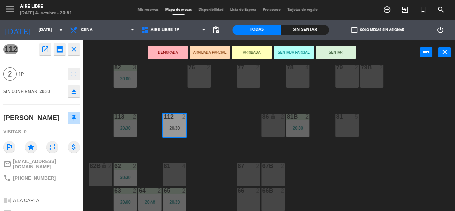
click at [72, 93] on icon "eject" at bounding box center [74, 91] width 8 height 8
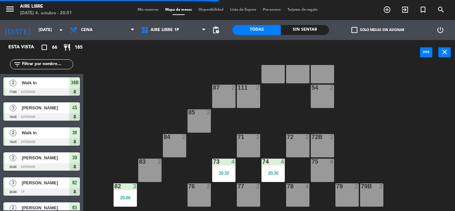
scroll to position [0, 0]
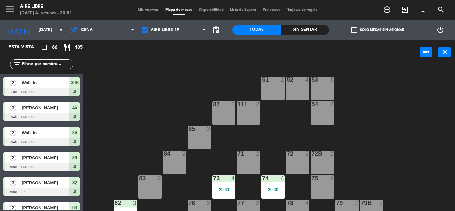
click at [45, 62] on input "text" at bounding box center [47, 64] width 52 height 7
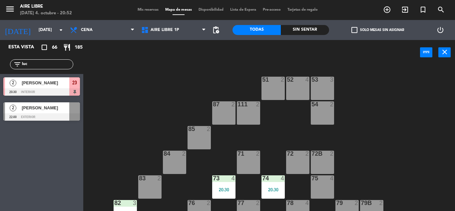
type input "luc"
click at [127, 97] on div "51 2 52 4 53 3 111 2 54 2 87 2 85 2 72 2 84 2 71 2 72B 2 83 2 73 4 20:30 74 4 2…" at bounding box center [271, 138] width 367 height 146
click at [56, 83] on span "[PERSON_NAME]" at bounding box center [46, 82] width 48 height 7
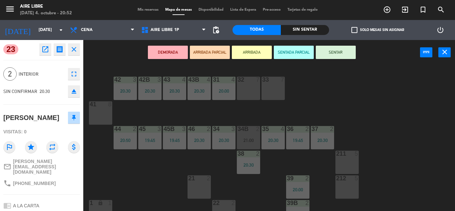
click at [253, 53] on button "ARRIBADA" at bounding box center [252, 52] width 40 height 13
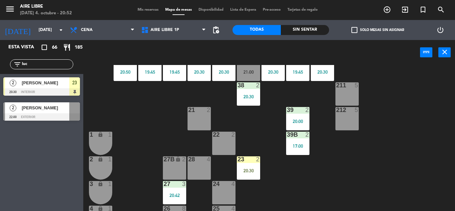
scroll to position [80, 0]
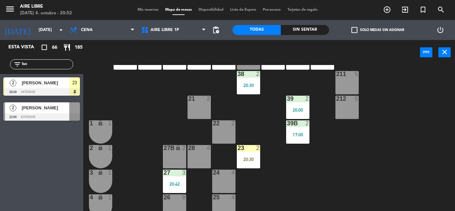
click at [251, 157] on div "20:30" at bounding box center [248, 159] width 23 height 5
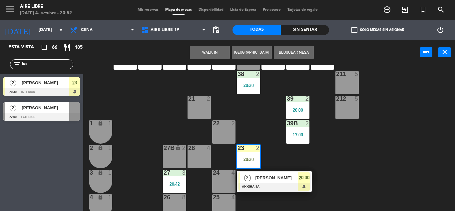
click at [268, 178] on span "[PERSON_NAME]" at bounding box center [276, 177] width 43 height 7
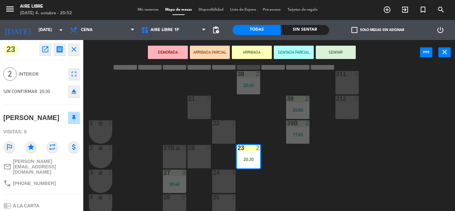
click at [341, 53] on button "SENTAR" at bounding box center [336, 52] width 40 height 13
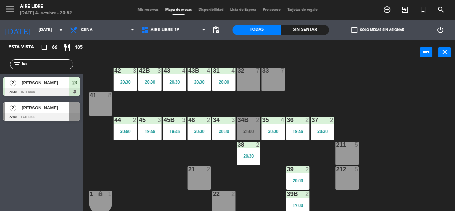
scroll to position [0, 0]
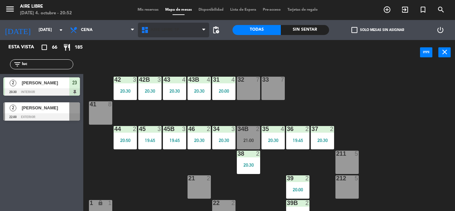
click at [161, 32] on span "Aire Libre 1P" at bounding box center [164, 30] width 29 height 5
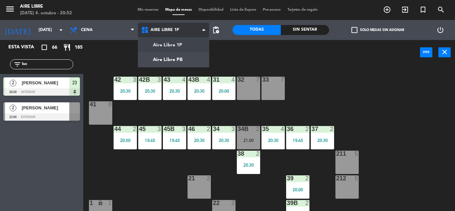
click at [163, 59] on ng-component "menu Aire Libre sábado 4. octubre - 20:52 Mis reservas Mapa de mesas Disponibil…" at bounding box center [227, 105] width 455 height 211
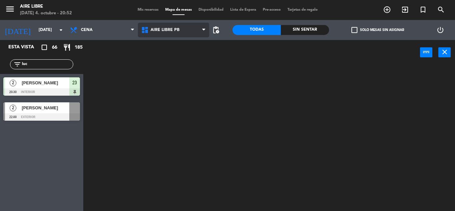
click at [160, 30] on span "Aire Libre PB" at bounding box center [164, 30] width 29 height 5
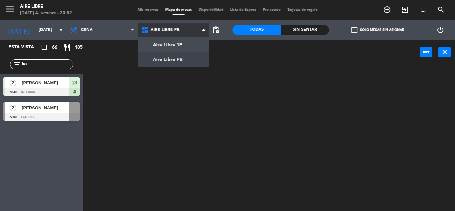
click at [165, 46] on ng-component "menu Aire Libre sábado 4. octubre - 20:52 Mis reservas Mapa de mesas Disponibil…" at bounding box center [227, 105] width 455 height 211
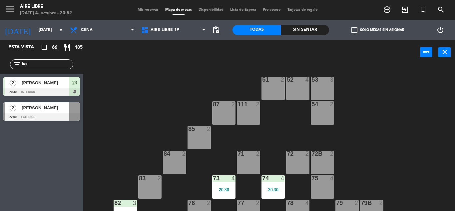
click at [110, 125] on div "51 2 52 4 53 3 111 2 54 2 87 2 85 2 72 2 84 2 71 2 72B 2 83 2 73 4 20:30 74 4 2…" at bounding box center [271, 138] width 367 height 146
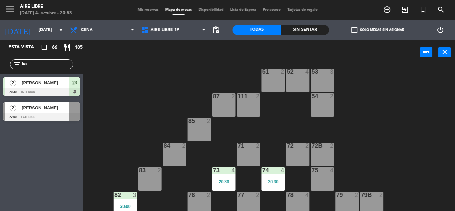
click at [37, 61] on input "luc" at bounding box center [47, 64] width 52 height 7
type input "l"
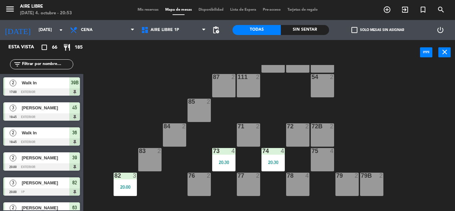
scroll to position [0, 0]
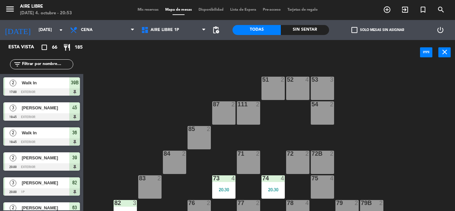
click at [354, 29] on span "check_box_outline_blank" at bounding box center [354, 30] width 6 height 6
click at [377, 30] on input "check_box_outline_blank Solo mesas sin asignar" at bounding box center [377, 30] width 0 height 0
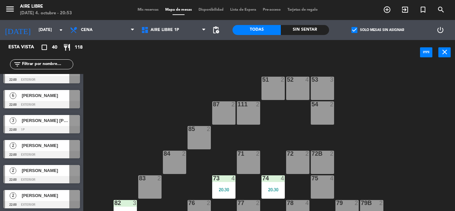
scroll to position [212, 0]
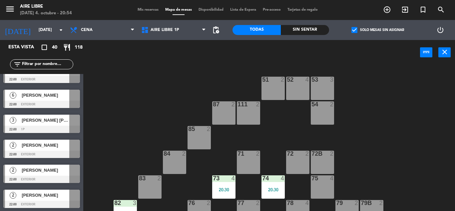
click at [405, 11] on icon "exit_to_app" at bounding box center [405, 10] width 8 height 8
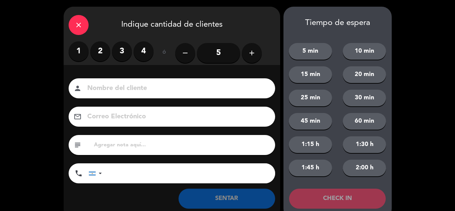
click at [99, 53] on label "2" at bounding box center [100, 51] width 20 height 20
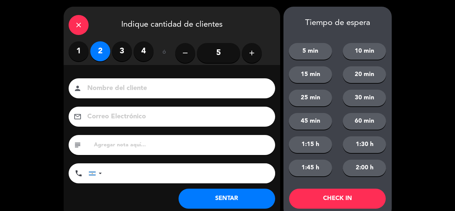
click at [231, 195] on button "SENTAR" at bounding box center [226, 198] width 97 height 20
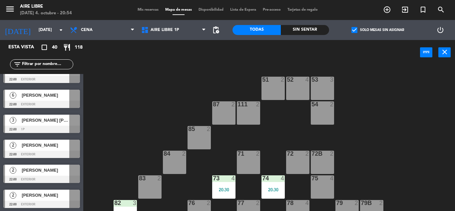
click at [385, 9] on icon "add_circle_outline" at bounding box center [387, 10] width 8 height 8
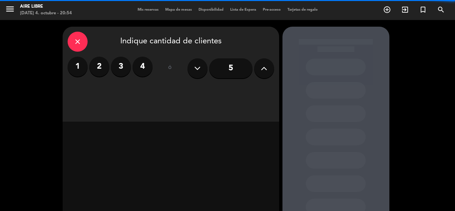
click at [146, 65] on label "4" at bounding box center [142, 67] width 20 height 20
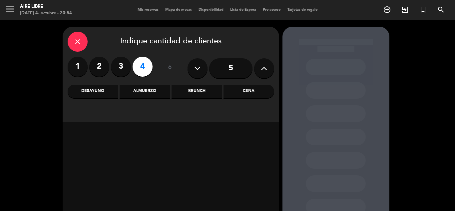
click at [251, 95] on div "Cena" at bounding box center [248, 91] width 50 height 13
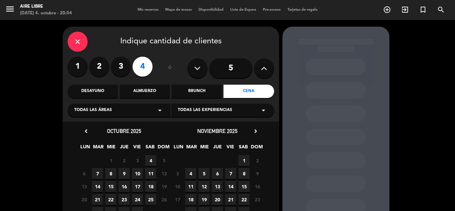
click at [151, 160] on span "4" at bounding box center [150, 160] width 11 height 11
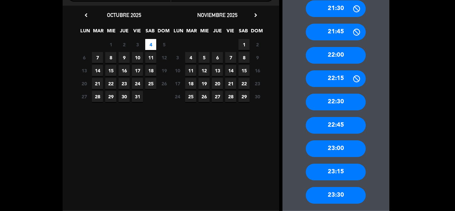
scroll to position [150, 0]
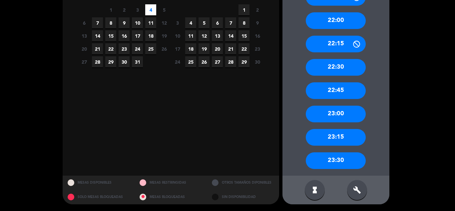
click at [362, 189] on div "build" at bounding box center [357, 190] width 20 height 20
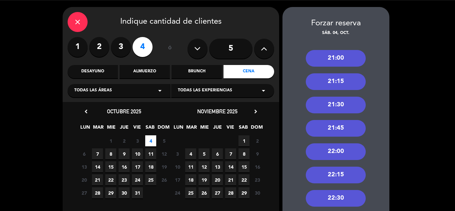
scroll to position [16, 0]
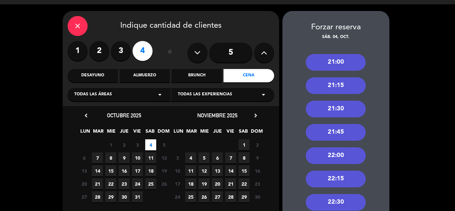
click at [330, 63] on div "21:00" at bounding box center [336, 62] width 60 height 17
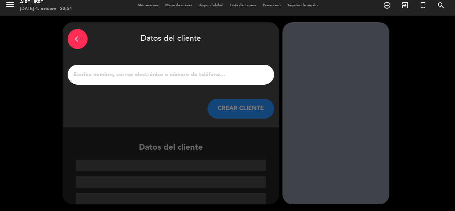
scroll to position [4, 0]
click at [164, 76] on input "1" at bounding box center [171, 74] width 196 height 9
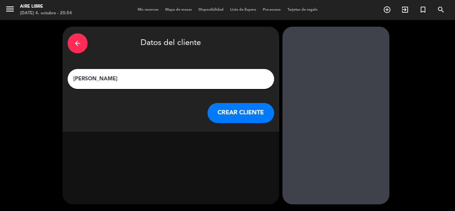
type input "[PERSON_NAME]"
click at [252, 111] on button "CREAR CLIENTE" at bounding box center [240, 113] width 67 height 20
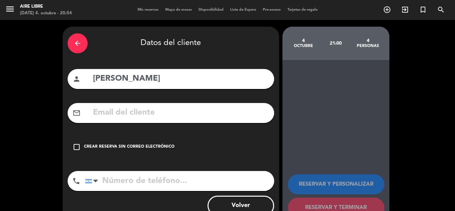
click at [74, 145] on icon "check_box_outline_blank" at bounding box center [77, 147] width 8 height 8
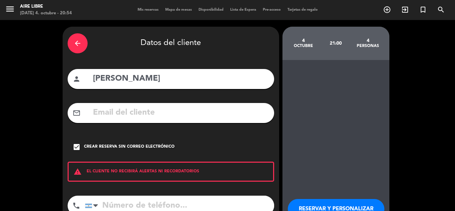
click at [344, 203] on button "RESERVAR Y PERSONALIZAR" at bounding box center [336, 209] width 97 height 20
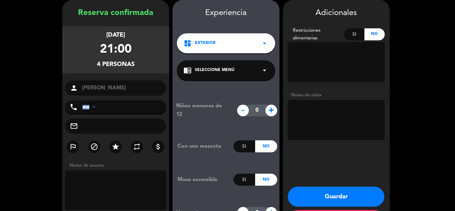
scroll to position [56, 0]
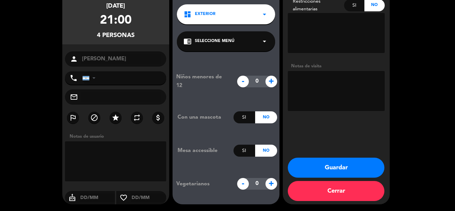
click at [117, 114] on icon "star" at bounding box center [116, 118] width 8 height 8
click at [326, 84] on textarea at bounding box center [336, 91] width 97 height 40
type textarea "afuera"
click at [337, 166] on button "Guardar" at bounding box center [336, 167] width 97 height 20
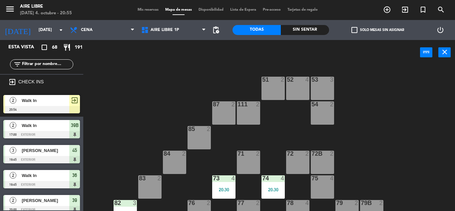
click at [353, 30] on span "check_box_outline_blank" at bounding box center [354, 30] width 6 height 6
click at [377, 30] on input "check_box_outline_blank Solo mesas sin asignar" at bounding box center [377, 30] width 0 height 0
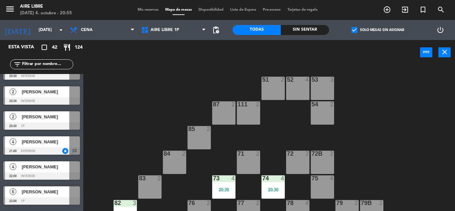
scroll to position [133, 0]
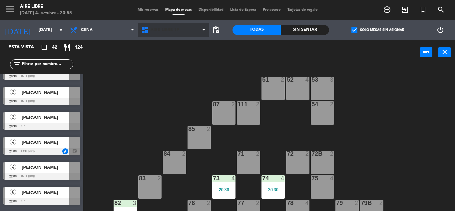
click at [162, 31] on span "Aire Libre 1P" at bounding box center [164, 30] width 29 height 5
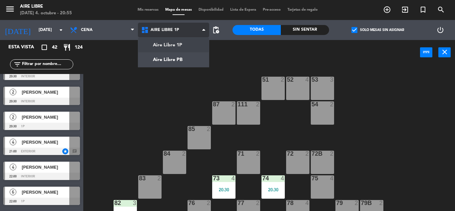
click at [177, 60] on ng-component "menu Aire Libre sábado 4. octubre - 20:55 Mis reservas Mapa de mesas Disponibil…" at bounding box center [227, 105] width 455 height 211
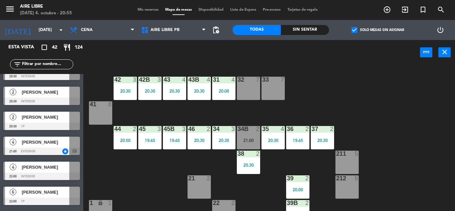
click at [54, 140] on span "[PERSON_NAME]" at bounding box center [46, 141] width 48 height 7
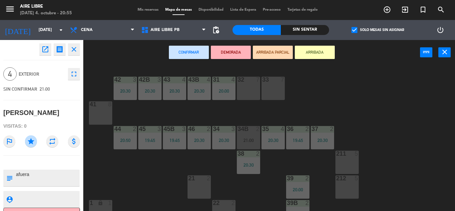
click at [251, 85] on div "32 7" at bounding box center [248, 88] width 23 height 23
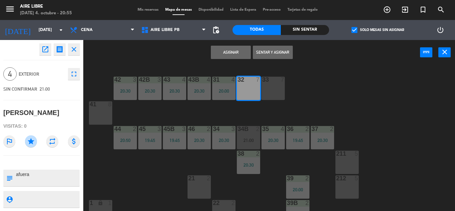
click at [228, 52] on button "Asignar" at bounding box center [231, 52] width 40 height 13
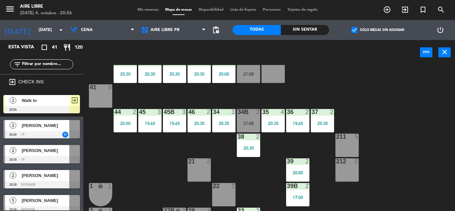
scroll to position [0, 0]
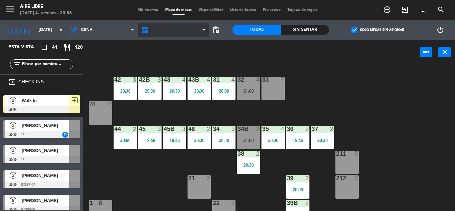
click at [168, 25] on span "Aire Libre PB" at bounding box center [173, 30] width 71 height 15
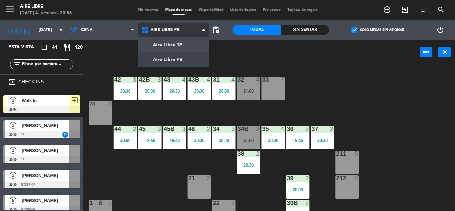
click at [172, 44] on ng-component "menu Aire Libre sábado 4. octubre - 20:56 Mis reservas Mapa de mesas Disponibil…" at bounding box center [227, 105] width 455 height 211
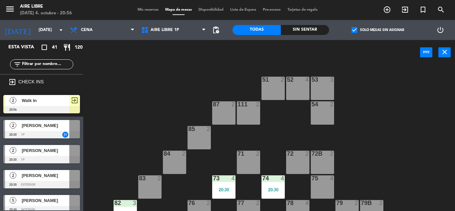
click at [73, 105] on div "exit_to_app" at bounding box center [74, 100] width 11 height 11
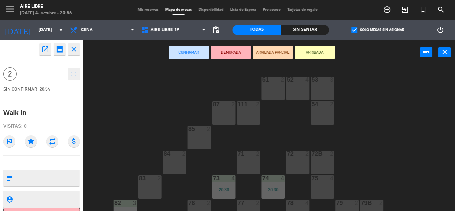
click at [174, 154] on div at bounding box center [174, 153] width 11 height 6
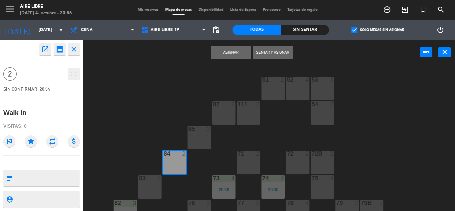
click at [275, 52] on button "Sentar y Asignar" at bounding box center [273, 52] width 40 height 13
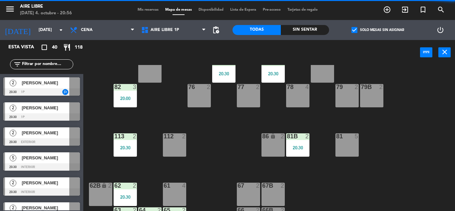
scroll to position [135, 0]
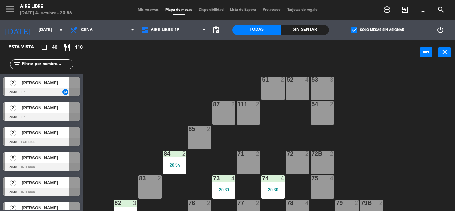
scroll to position [135, 0]
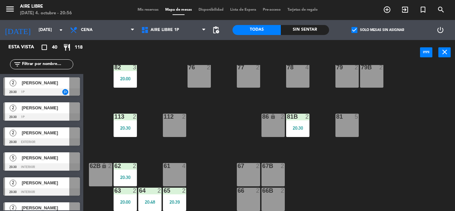
click at [406, 11] on icon "exit_to_app" at bounding box center [405, 10] width 8 height 8
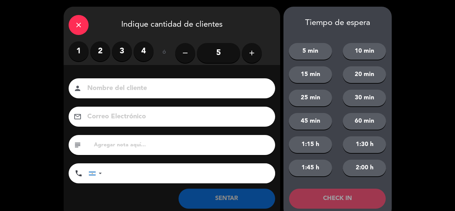
click at [100, 50] on label "2" at bounding box center [100, 51] width 20 height 20
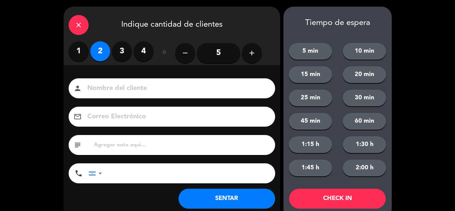
click at [236, 197] on button "SENTAR" at bounding box center [226, 198] width 97 height 20
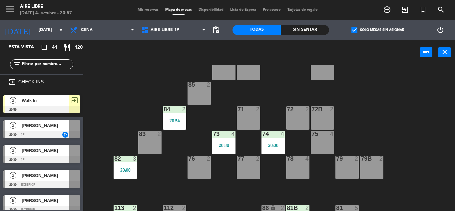
scroll to position [43, 0]
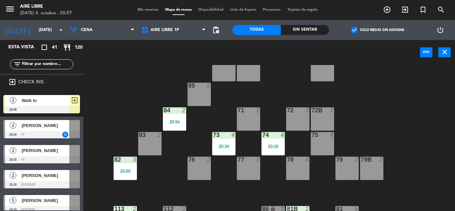
click at [217, 29] on span "pending_actions" at bounding box center [216, 30] width 8 height 8
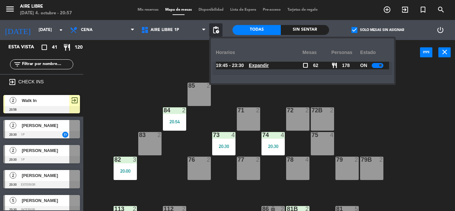
click at [263, 66] on u "Expandir" at bounding box center [259, 65] width 20 height 5
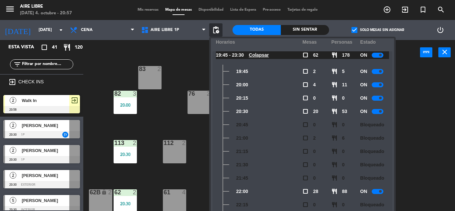
scroll to position [0, 0]
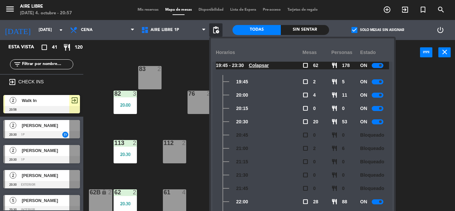
click at [186, 62] on div "power_input close" at bounding box center [251, 52] width 337 height 25
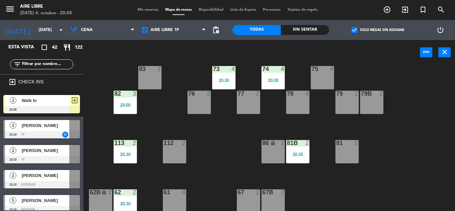
click at [34, 64] on input "text" at bounding box center [47, 64] width 52 height 7
click at [354, 30] on span "check_box" at bounding box center [354, 30] width 6 height 6
click at [377, 30] on input "check_box Solo mesas sin asignar" at bounding box center [377, 30] width 0 height 0
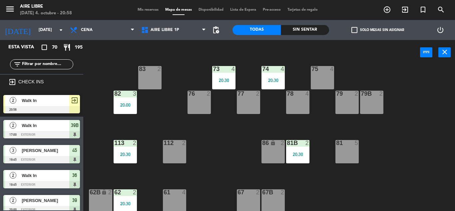
click at [40, 66] on input "text" at bounding box center [47, 64] width 52 height 7
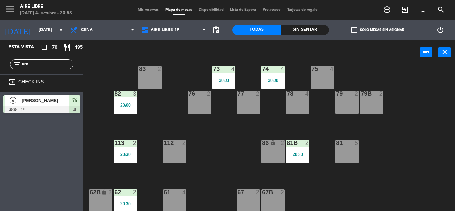
click at [10, 168] on div "Esta vista crop_square 70 restaurant 195 filter_list orn exit_to_app CHECK INS …" at bounding box center [41, 125] width 83 height 171
click at [47, 63] on input "orn" at bounding box center [47, 64] width 52 height 7
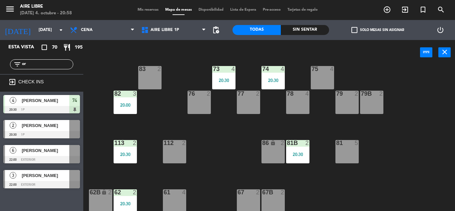
type input "o"
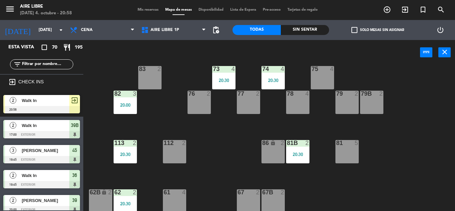
click at [59, 106] on div at bounding box center [41, 109] width 77 height 7
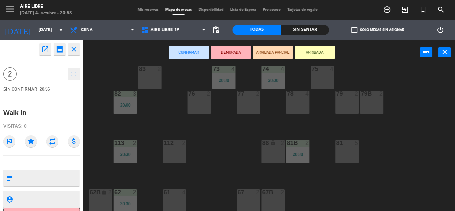
click at [175, 152] on div "112 2" at bounding box center [174, 151] width 23 height 23
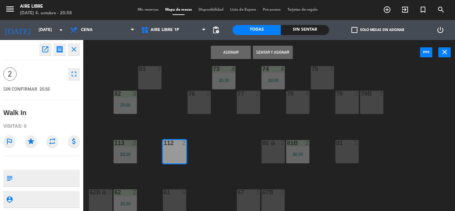
click at [276, 52] on button "Sentar y Asignar" at bounding box center [273, 52] width 40 height 13
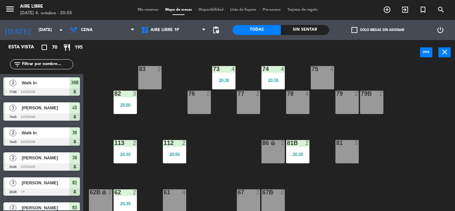
click at [33, 63] on input "text" at bounding box center [47, 64] width 52 height 7
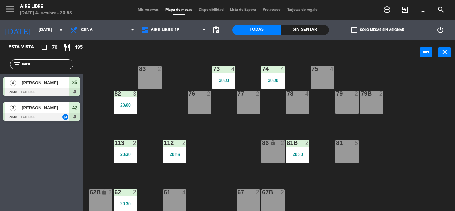
click at [54, 169] on div "Esta vista crop_square 70 restaurant 195 filter_list caro 4 [PERSON_NAME] 20:30…" at bounding box center [41, 125] width 83 height 171
click at [44, 63] on input "caro" at bounding box center [47, 64] width 52 height 7
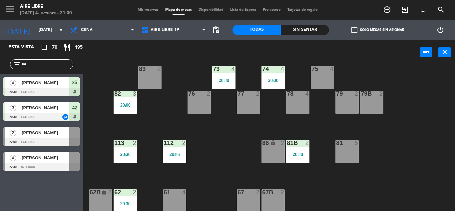
type input "c"
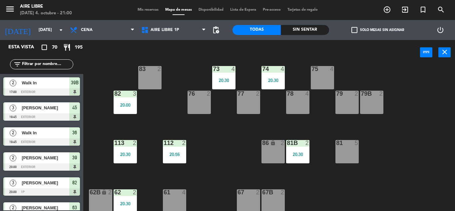
click at [355, 29] on span "check_box_outline_blank" at bounding box center [354, 30] width 6 height 6
click at [377, 30] on input "check_box_outline_blank Solo mesas sin asignar" at bounding box center [377, 30] width 0 height 0
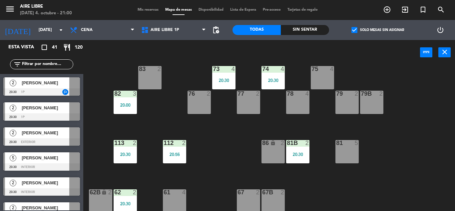
click at [27, 82] on span "[PERSON_NAME]" at bounding box center [46, 82] width 48 height 7
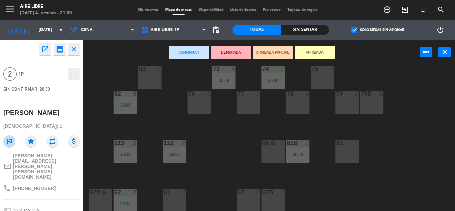
click at [44, 50] on icon "open_in_new" at bounding box center [45, 49] width 8 height 8
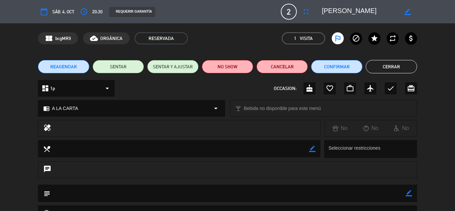
click at [225, 67] on button "NO SHOW" at bounding box center [227, 66] width 51 height 13
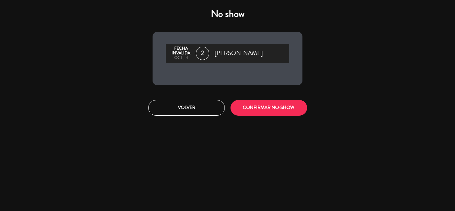
click at [274, 106] on button "CONFIRMAR NO-SHOW" at bounding box center [268, 108] width 77 height 16
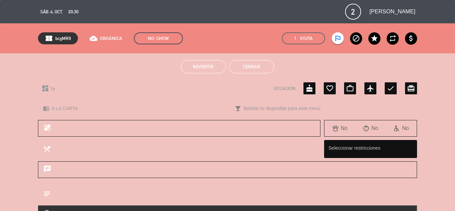
click at [253, 65] on button "Cerrar" at bounding box center [251, 66] width 45 height 13
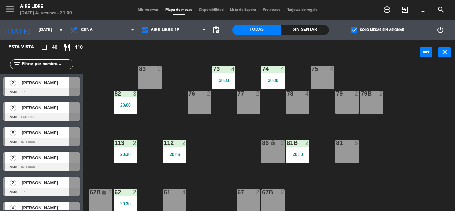
click at [49, 82] on span "[PERSON_NAME]" at bounding box center [46, 82] width 48 height 7
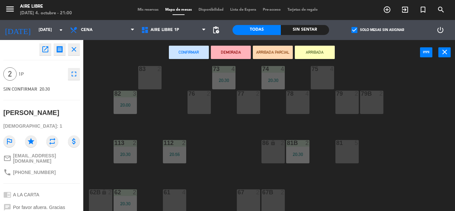
click at [49, 49] on icon "open_in_new" at bounding box center [45, 49] width 8 height 8
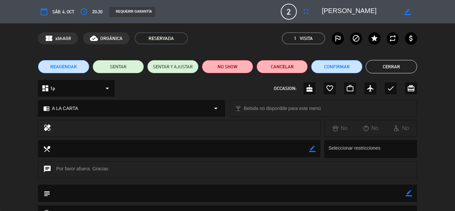
click at [340, 40] on icon "outlined_flag" at bounding box center [338, 38] width 8 height 8
click at [230, 66] on button "NO SHOW" at bounding box center [227, 66] width 51 height 13
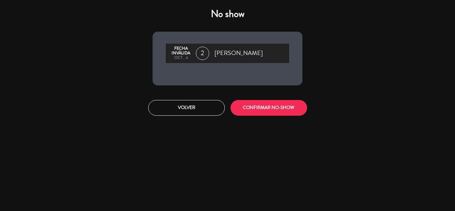
click at [275, 111] on button "CONFIRMAR NO-SHOW" at bounding box center [268, 108] width 77 height 16
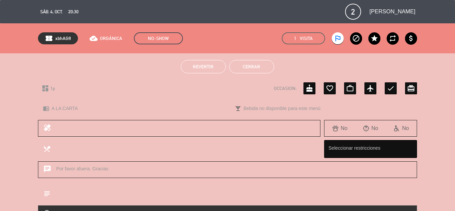
click at [257, 64] on button "Cerrar" at bounding box center [251, 66] width 45 height 13
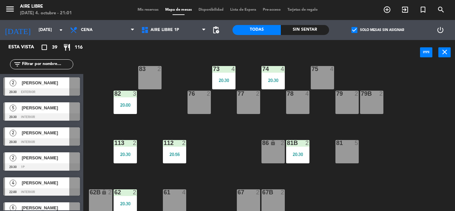
click at [51, 84] on span "[PERSON_NAME]" at bounding box center [46, 82] width 48 height 7
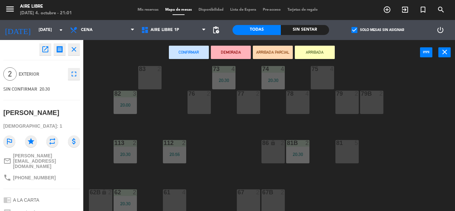
click at [45, 46] on icon "open_in_new" at bounding box center [45, 49] width 8 height 8
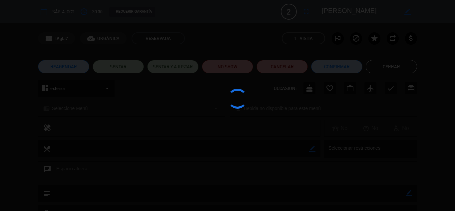
click at [339, 36] on icon "outlined_flag" at bounding box center [338, 38] width 8 height 8
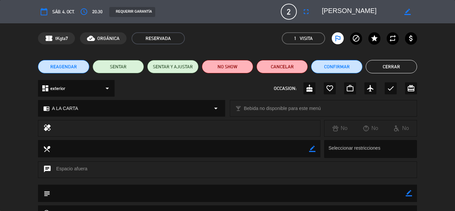
click at [229, 67] on button "NO SHOW" at bounding box center [227, 66] width 51 height 13
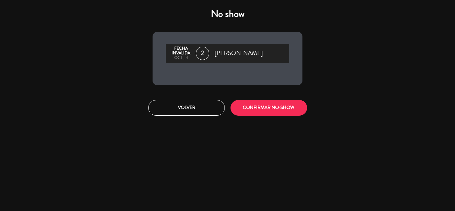
click at [271, 105] on button "CONFIRMAR NO-SHOW" at bounding box center [268, 108] width 77 height 16
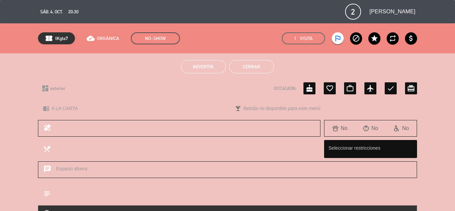
click at [250, 70] on button "Cerrar" at bounding box center [251, 66] width 45 height 13
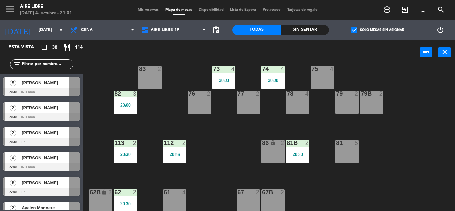
click at [57, 84] on span "[PERSON_NAME]" at bounding box center [46, 82] width 48 height 7
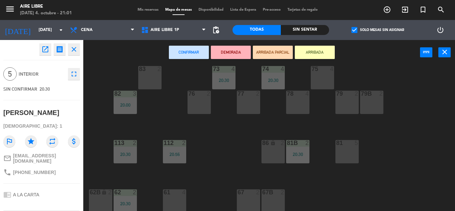
click at [48, 48] on icon "open_in_new" at bounding box center [45, 49] width 8 height 8
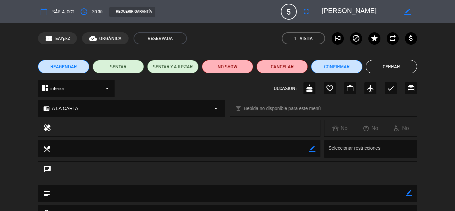
click at [338, 38] on icon "outlined_flag" at bounding box center [338, 38] width 8 height 8
click at [233, 64] on button "NO SHOW" at bounding box center [227, 66] width 51 height 13
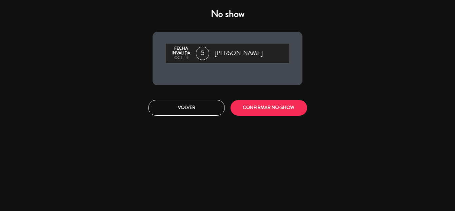
click at [267, 108] on button "CONFIRMAR NO-SHOW" at bounding box center [268, 108] width 77 height 16
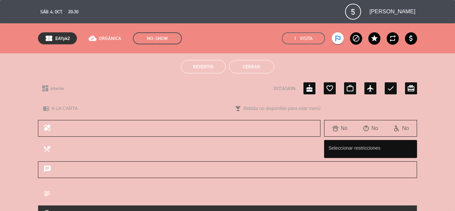
click at [258, 69] on button "Cerrar" at bounding box center [251, 66] width 45 height 13
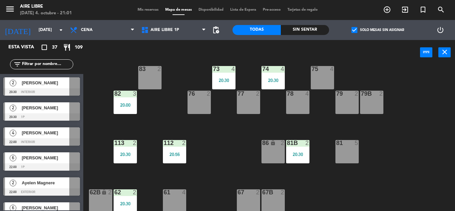
click at [47, 83] on span "[PERSON_NAME]" at bounding box center [46, 82] width 48 height 7
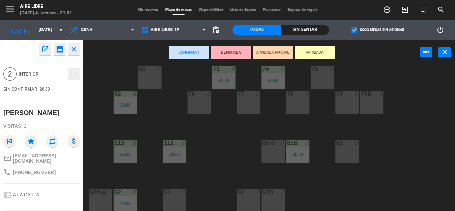
click at [47, 50] on icon "open_in_new" at bounding box center [45, 49] width 8 height 8
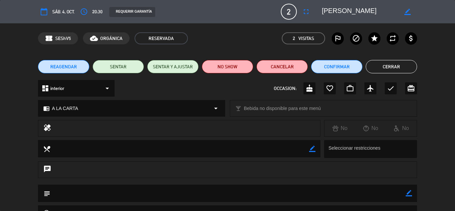
click at [336, 38] on icon "outlined_flag" at bounding box center [338, 38] width 8 height 8
click at [227, 67] on button "NO SHOW" at bounding box center [227, 66] width 51 height 13
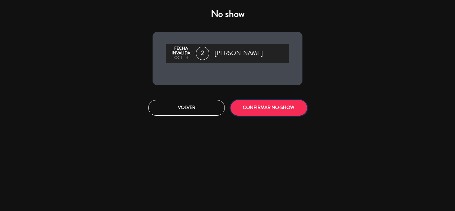
click at [279, 106] on button "CONFIRMAR NO-SHOW" at bounding box center [268, 108] width 77 height 16
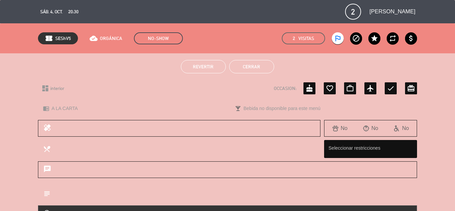
click at [248, 70] on button "Cerrar" at bounding box center [251, 66] width 45 height 13
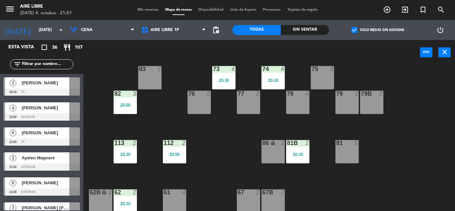
click at [56, 87] on div "[PERSON_NAME]" at bounding box center [45, 82] width 48 height 11
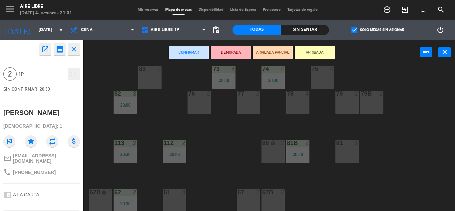
click at [50, 51] on button "open_in_new" at bounding box center [45, 49] width 12 height 12
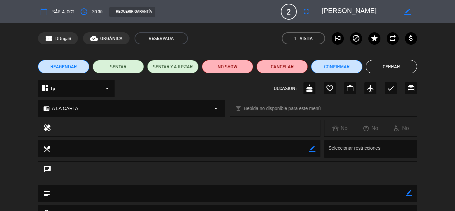
click at [337, 37] on icon "outlined_flag" at bounding box center [338, 38] width 8 height 8
click at [227, 65] on button "NO SHOW" at bounding box center [227, 66] width 51 height 13
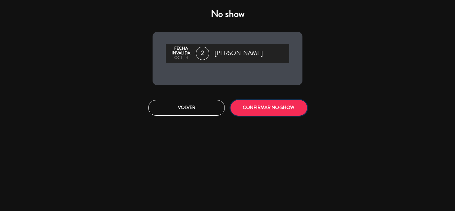
click at [271, 104] on button "CONFIRMAR NO-SHOW" at bounding box center [268, 108] width 77 height 16
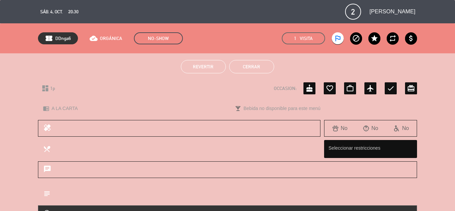
click at [249, 69] on button "Cerrar" at bounding box center [251, 66] width 45 height 13
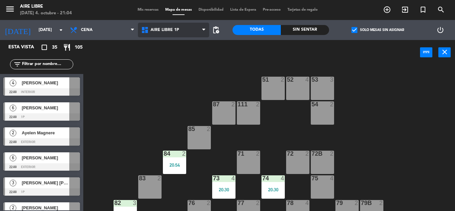
click at [162, 32] on span "Aire Libre 1P" at bounding box center [164, 30] width 29 height 5
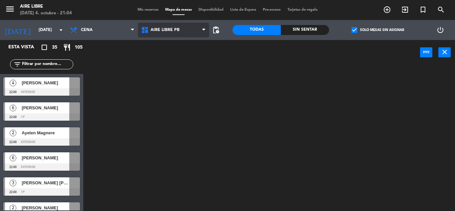
click at [166, 58] on ng-component "menu Aire Libre [DATE] 4. octubre - 21:04 Mis reservas Mapa de mesas Disponibil…" at bounding box center [227, 105] width 455 height 211
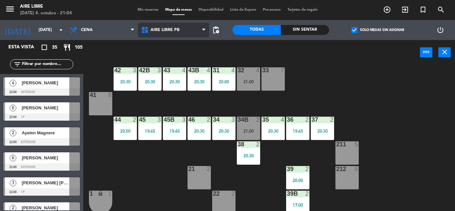
scroll to position [14, 0]
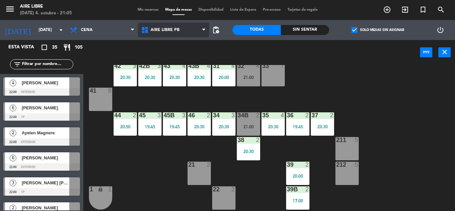
click at [182, 29] on span "Aire Libre PB" at bounding box center [173, 30] width 71 height 15
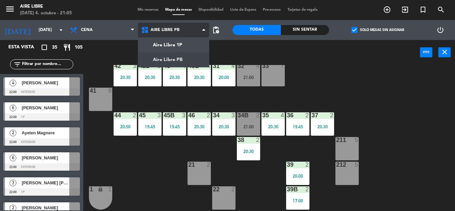
click at [195, 46] on ng-component "menu Aire Libre [DATE] 4. octubre - 21:05 Mis reservas Mapa de mesas Disponibil…" at bounding box center [227, 105] width 455 height 211
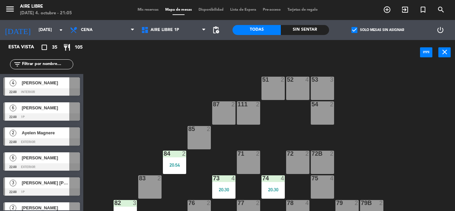
click at [173, 169] on div "84 2 20:54" at bounding box center [174, 161] width 23 height 23
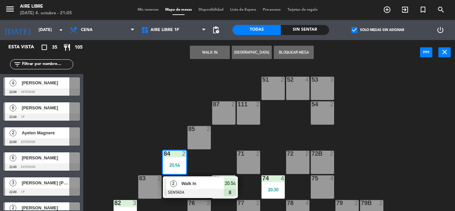
click at [221, 182] on span "Walk In" at bounding box center [202, 183] width 43 height 7
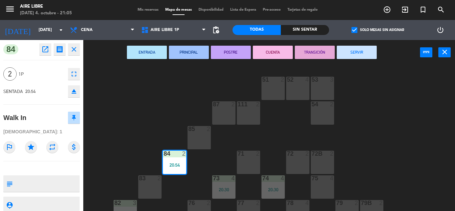
click at [448, 50] on icon "close" at bounding box center [444, 52] width 8 height 8
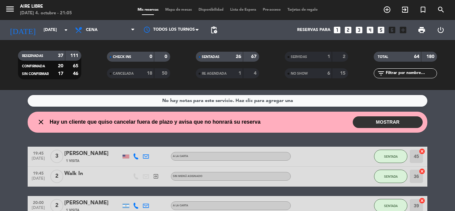
click at [390, 123] on button "MOSTRAR" at bounding box center [388, 122] width 70 height 12
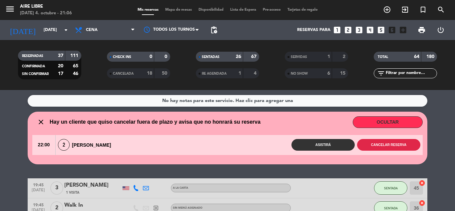
click at [390, 146] on button "Cancelar reserva" at bounding box center [388, 145] width 63 height 12
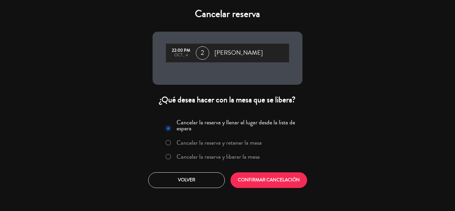
click at [208, 158] on label "Cancelar la reserva y liberar la mesa" at bounding box center [217, 156] width 83 height 6
click at [266, 181] on button "CONFIRMAR CANCELACIÓN" at bounding box center [268, 180] width 77 height 16
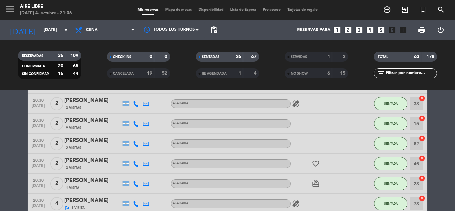
scroll to position [215, 0]
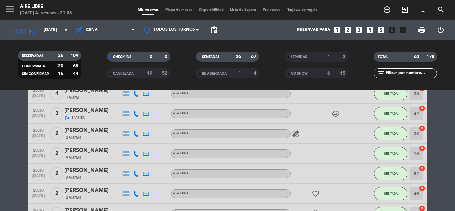
click at [405, 12] on icon "exit_to_app" at bounding box center [405, 10] width 8 height 8
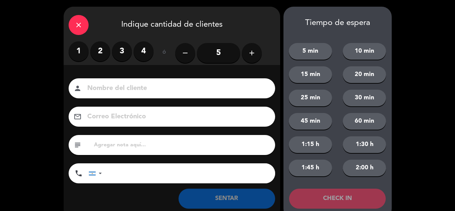
click at [117, 46] on label "3" at bounding box center [122, 51] width 20 height 20
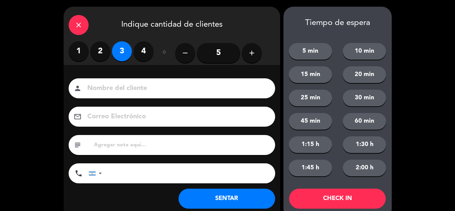
click at [225, 200] on button "SENTAR" at bounding box center [226, 198] width 97 height 20
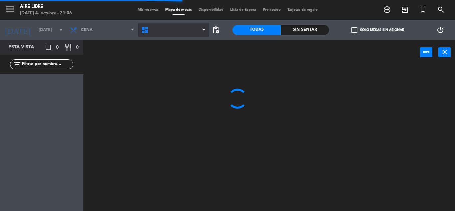
click at [163, 32] on span "Aire Libre 1P" at bounding box center [164, 30] width 29 height 5
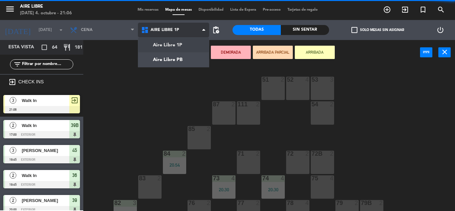
click at [172, 60] on ng-component "menu Aire Libre [DATE] 4. octubre - 21:06 Mis reservas Mapa de mesas Disponibil…" at bounding box center [227, 105] width 455 height 211
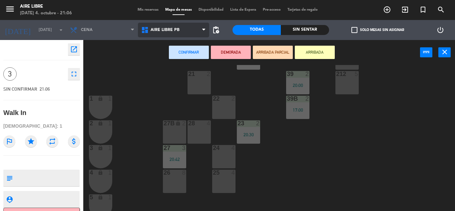
scroll to position [110, 0]
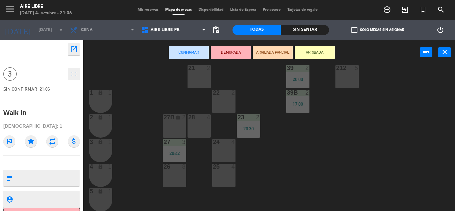
click at [100, 101] on div "1 lock 1" at bounding box center [100, 101] width 23 height 23
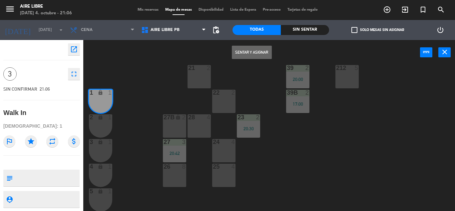
click at [101, 130] on div "2 lock 1" at bounding box center [100, 125] width 23 height 23
click at [102, 148] on div "3 lock 1" at bounding box center [100, 150] width 23 height 23
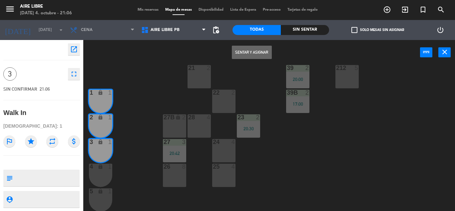
click at [251, 50] on button "Sentar y Asignar" at bounding box center [252, 52] width 40 height 13
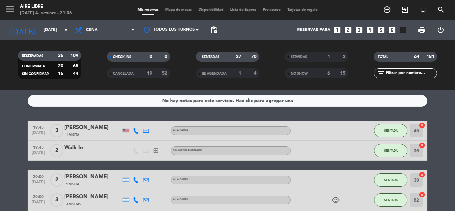
click at [179, 12] on div "Mis reservas Mapa de mesas Disponibilidad Lista de Espera Pre-acceso Tarjetas d…" at bounding box center [227, 10] width 187 height 6
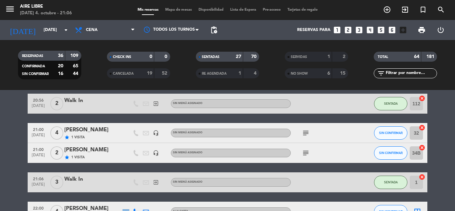
scroll to position [601, 0]
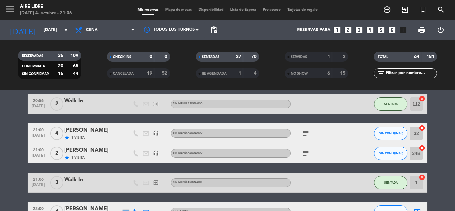
click at [307, 153] on icon "subject" at bounding box center [306, 153] width 8 height 8
click at [440, 154] on bookings-row "19:45 [DATE] 3 [PERSON_NAME] 1 Visita A LA CARTA SENTADA 45 cancel 19:45 [DATE]…" at bounding box center [227, 205] width 455 height 1370
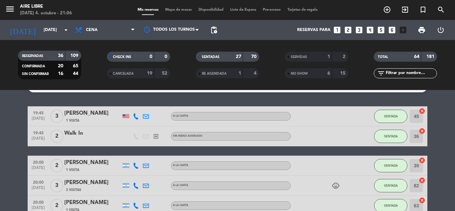
scroll to position [0, 0]
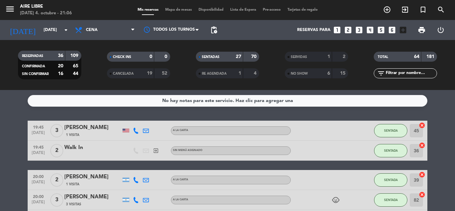
click at [177, 10] on span "Mapa de mesas" at bounding box center [178, 10] width 33 height 4
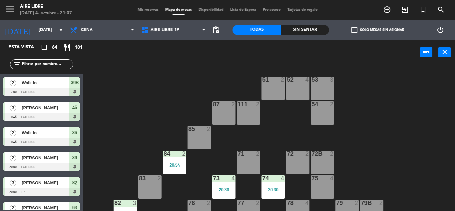
click at [405, 9] on icon "exit_to_app" at bounding box center [405, 10] width 8 height 8
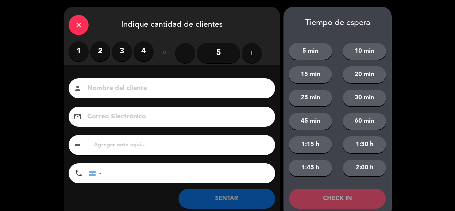
click at [120, 52] on label "3" at bounding box center [122, 51] width 20 height 20
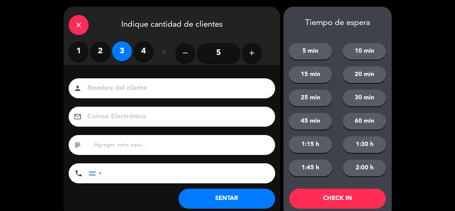
click at [218, 194] on button "SENTAR" at bounding box center [226, 198] width 97 height 20
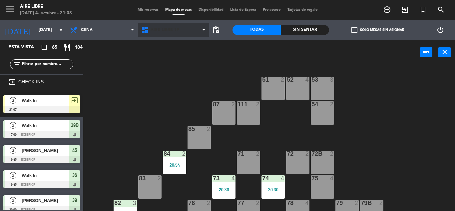
click at [163, 31] on span "Aire Libre 1P" at bounding box center [164, 30] width 29 height 5
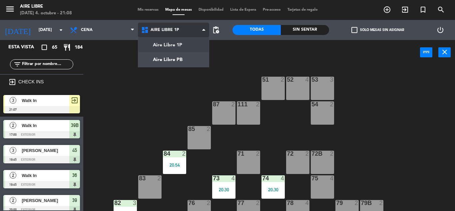
click at [177, 62] on ng-component "menu Aire Libre [DATE] 4. octubre - 21:08 Mis reservas Mapa de mesas Disponibil…" at bounding box center [227, 105] width 455 height 211
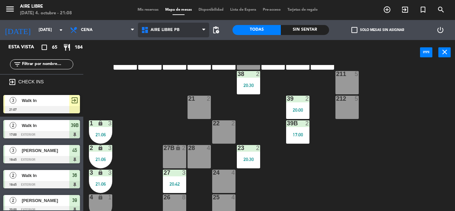
scroll to position [83, 0]
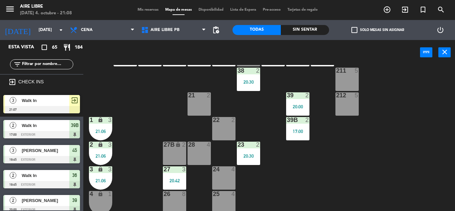
click at [66, 103] on span "Walk In" at bounding box center [46, 100] width 48 height 7
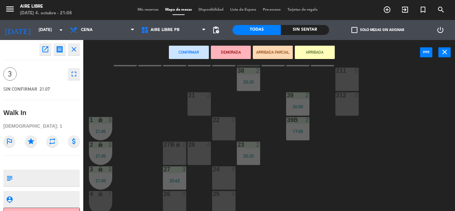
click at [227, 201] on div "25 4" at bounding box center [223, 202] width 23 height 23
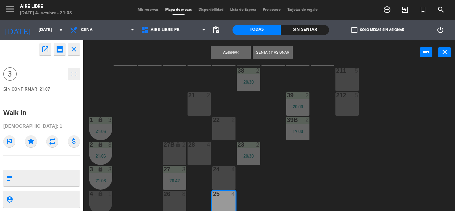
click at [279, 48] on button "Sentar y Asignar" at bounding box center [273, 52] width 40 height 13
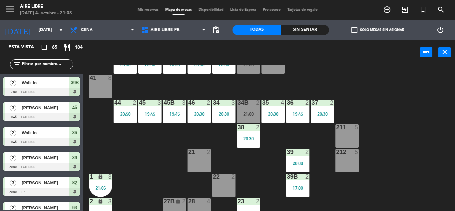
scroll to position [0, 0]
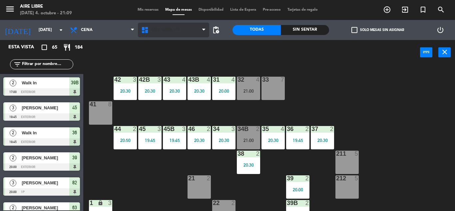
click at [163, 26] on span "Aire Libre PB" at bounding box center [173, 30] width 71 height 15
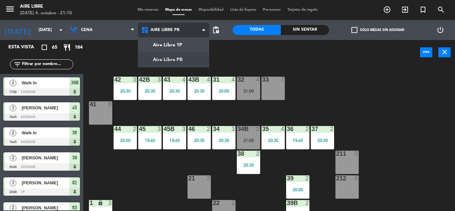
click at [174, 46] on ng-component "menu Aire Libre [DATE] 4. octubre - 21:10 Mis reservas Mapa de mesas Disponibil…" at bounding box center [227, 105] width 455 height 211
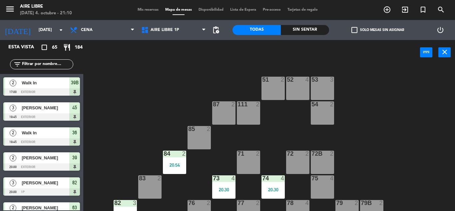
click at [199, 137] on div "85 2" at bounding box center [198, 137] width 23 height 23
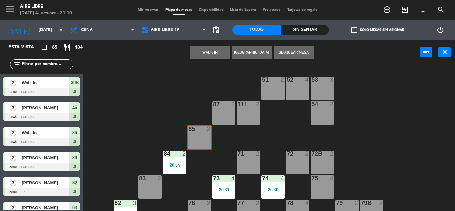
click at [204, 51] on button "WALK IN" at bounding box center [210, 52] width 40 height 13
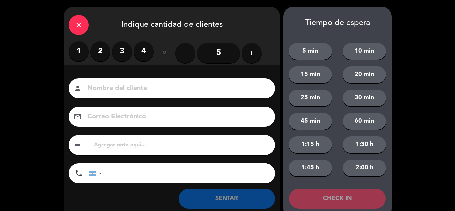
click at [103, 53] on label "2" at bounding box center [100, 51] width 20 height 20
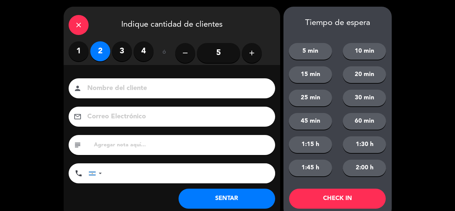
click at [220, 193] on button "SENTAR" at bounding box center [226, 198] width 97 height 20
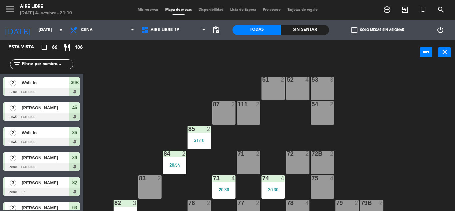
click at [45, 62] on input "text" at bounding box center [47, 64] width 52 height 7
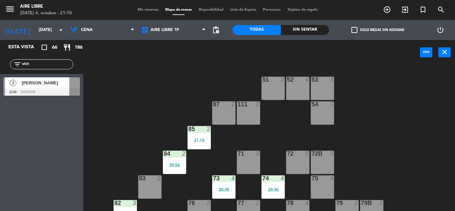
type input "vict"
click at [43, 158] on div "Esta vista crop_square 66 restaurant 186 filter_list vict 3 [PERSON_NAME] 22:00…" at bounding box center [41, 125] width 83 height 171
click at [37, 88] on div "[PERSON_NAME]" at bounding box center [45, 82] width 48 height 11
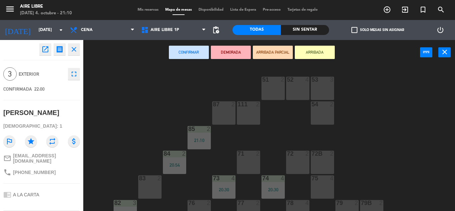
click at [45, 49] on icon "open_in_new" at bounding box center [45, 49] width 8 height 8
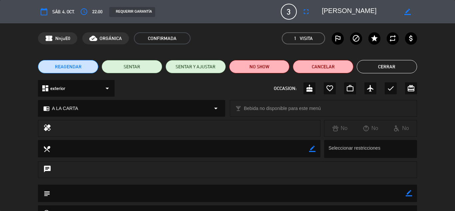
click at [328, 66] on button "Cancelar" at bounding box center [323, 66] width 60 height 13
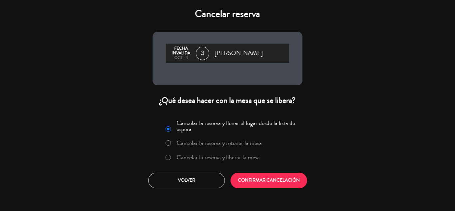
click at [248, 157] on label "Cancelar la reserva y liberar la mesa" at bounding box center [217, 157] width 83 height 6
click at [269, 180] on button "CONFIRMAR CANCELACIÓN" at bounding box center [268, 180] width 77 height 16
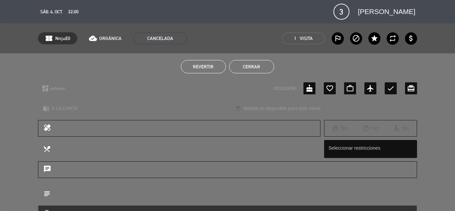
click at [243, 65] on button "Cerrar" at bounding box center [251, 66] width 45 height 13
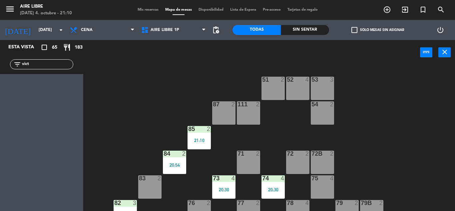
click at [42, 64] on input "vict" at bounding box center [47, 64] width 52 height 7
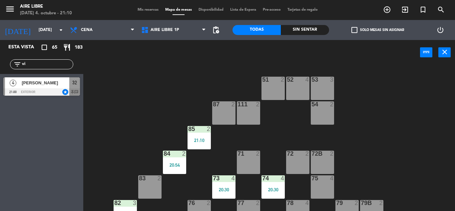
type input "v"
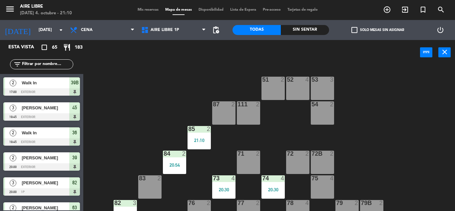
click at [354, 30] on span "check_box_outline_blank" at bounding box center [354, 30] width 6 height 6
click at [377, 30] on input "check_box_outline_blank Solo mesas sin asignar" at bounding box center [377, 30] width 0 height 0
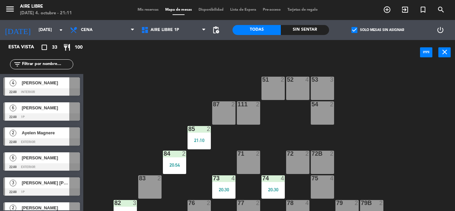
click at [407, 10] on icon "exit_to_app" at bounding box center [405, 10] width 8 height 8
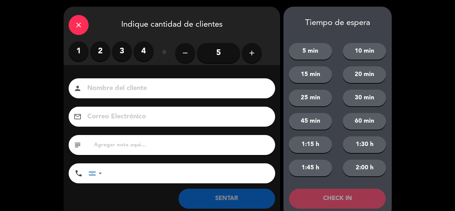
click at [103, 48] on label "2" at bounding box center [100, 51] width 20 height 20
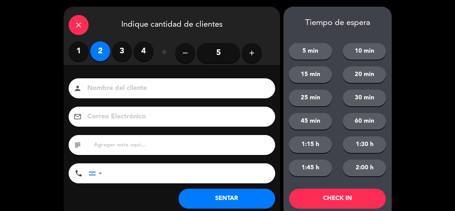
click at [229, 201] on button "SENTAR" at bounding box center [226, 198] width 97 height 20
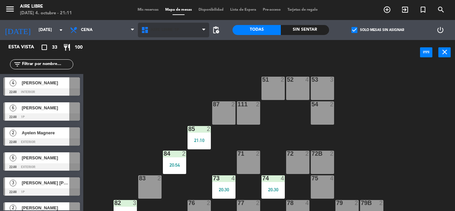
click at [164, 30] on span "Aire Libre 1P" at bounding box center [164, 30] width 29 height 5
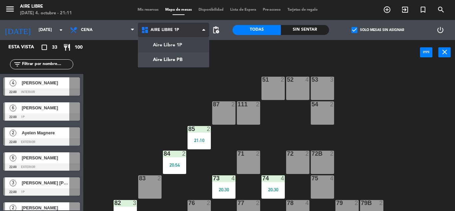
click at [174, 58] on ng-component "menu Aire Libre [DATE] 4. octubre - 21:11 Mis reservas Mapa de mesas Disponibil…" at bounding box center [227, 105] width 455 height 211
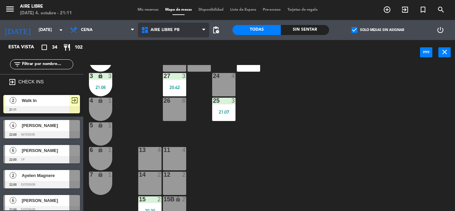
scroll to position [185, 0]
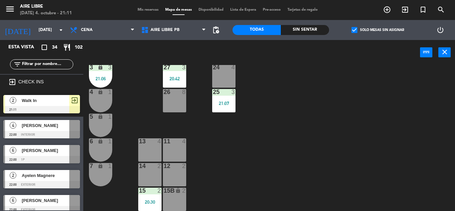
click at [64, 108] on div at bounding box center [41, 109] width 77 height 7
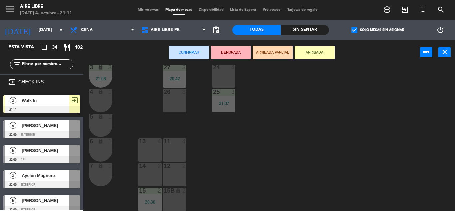
click at [150, 174] on div "14 2" at bounding box center [149, 174] width 23 height 23
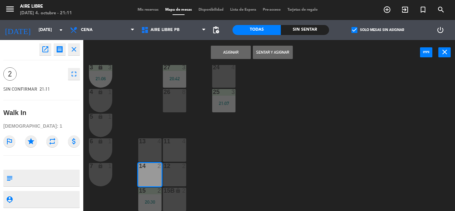
click at [279, 54] on button "Sentar y Asignar" at bounding box center [273, 52] width 40 height 13
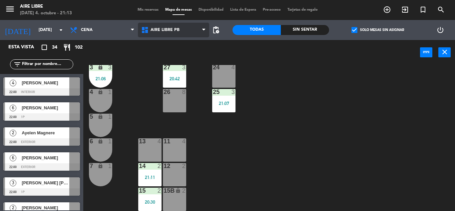
click at [189, 28] on span "Aire Libre PB" at bounding box center [173, 30] width 71 height 15
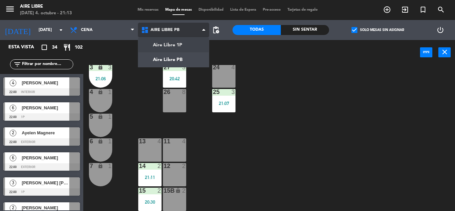
click at [182, 40] on ng-component "menu Aire Libre [DATE] 4. octubre - 21:13 Mis reservas Mapa de mesas Disponibil…" at bounding box center [227, 105] width 455 height 211
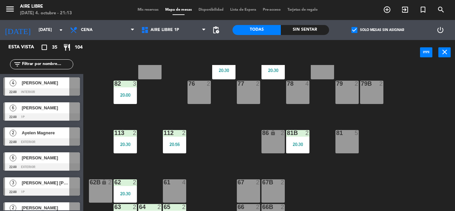
scroll to position [135, 0]
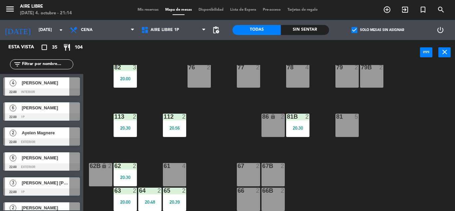
click at [405, 9] on icon "exit_to_app" at bounding box center [405, 10] width 8 height 8
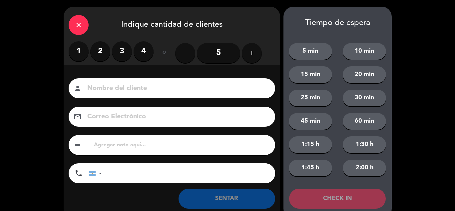
click at [120, 50] on label "3" at bounding box center [122, 51] width 20 height 20
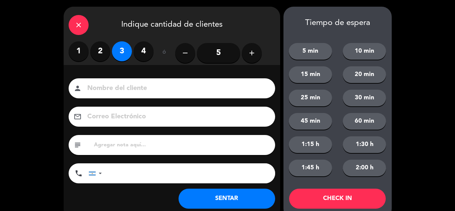
click at [235, 194] on button "SENTAR" at bounding box center [226, 198] width 97 height 20
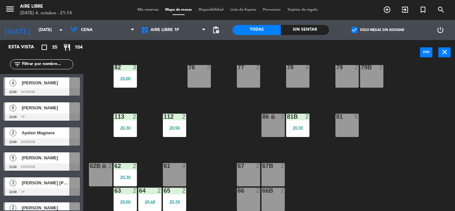
click at [233, 105] on div "51 2 52 4 53 3 111 2 54 2 87 2 85 2 21:10 72 2 84 2 20:54 71 2 72B 2 83 2 73 4 …" at bounding box center [271, 138] width 367 height 146
click at [150, 30] on icon at bounding box center [146, 30] width 10 height 8
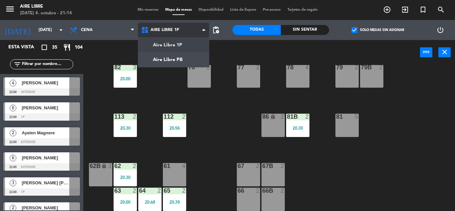
click at [170, 59] on ng-component "menu Aire Libre [DATE] 4. octubre - 21:14 Mis reservas Mapa de mesas Disponibil…" at bounding box center [227, 105] width 455 height 211
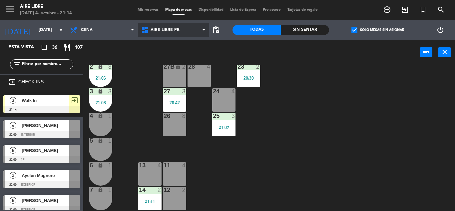
scroll to position [185, 0]
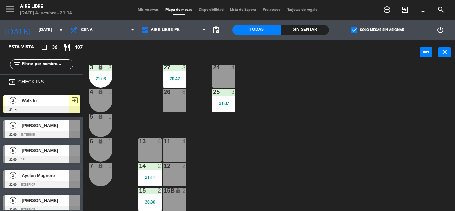
click at [150, 199] on div "20:30" at bounding box center [149, 201] width 23 height 5
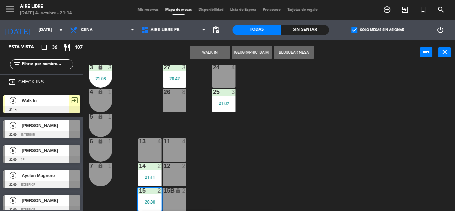
click at [105, 174] on div "7 lock 1" at bounding box center [100, 174] width 23 height 23
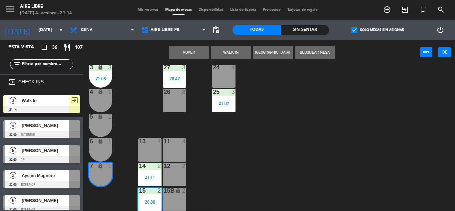
click at [190, 56] on button "Mover" at bounding box center [189, 52] width 40 height 13
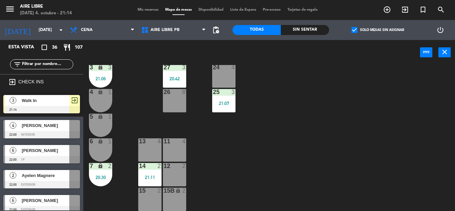
click at [101, 173] on div "7 lock 2 20:30" at bounding box center [100, 174] width 23 height 23
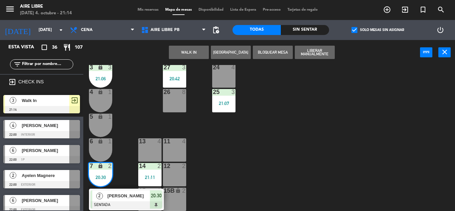
click at [119, 196] on span "[PERSON_NAME]" at bounding box center [128, 195] width 43 height 7
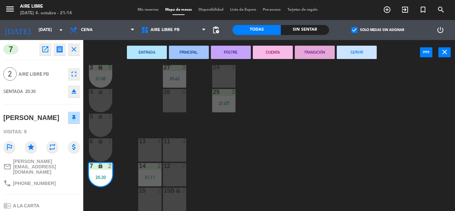
click at [357, 52] on button "SERVIR" at bounding box center [357, 52] width 40 height 13
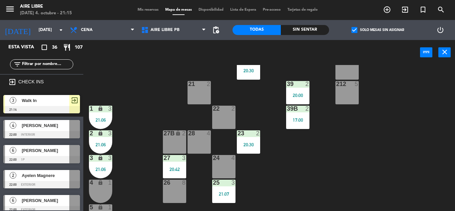
scroll to position [96, 0]
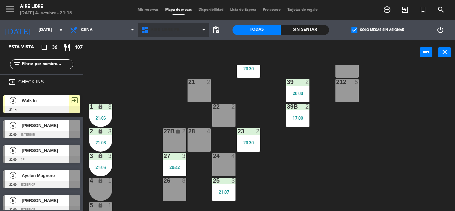
click at [160, 25] on span "Aire Libre PB" at bounding box center [173, 30] width 71 height 15
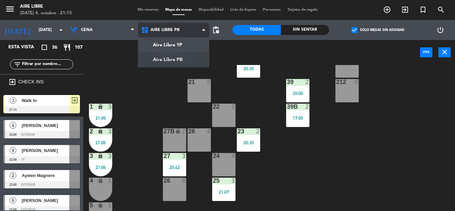
click at [165, 44] on ng-component "menu Aire Libre [DATE] 4. octubre - 21:15 Mis reservas Mapa de mesas Disponibil…" at bounding box center [227, 105] width 455 height 211
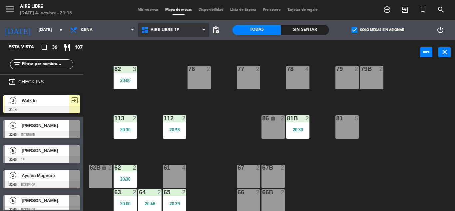
scroll to position [135, 0]
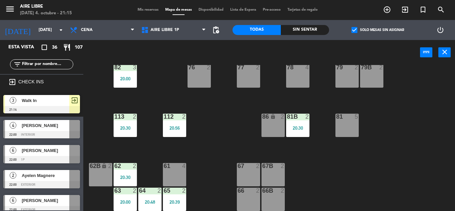
click at [64, 104] on span "Walk In" at bounding box center [46, 100] width 48 height 7
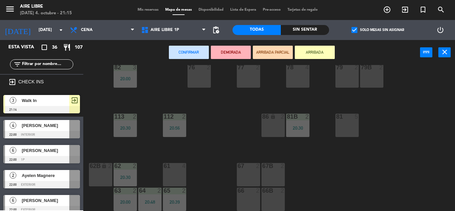
click at [246, 199] on div "66 2" at bounding box center [248, 198] width 23 height 23
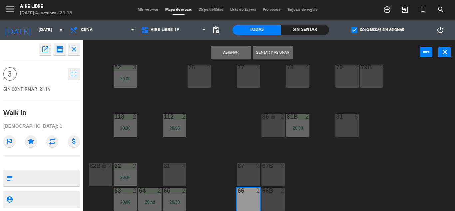
click at [272, 199] on div "66B 2" at bounding box center [272, 198] width 23 height 23
click at [267, 53] on button "Sentar y Asignar" at bounding box center [273, 52] width 40 height 13
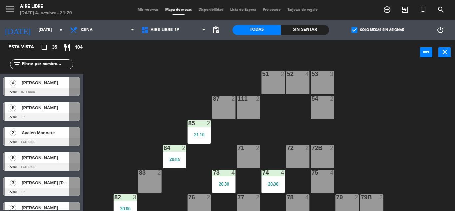
scroll to position [0, 0]
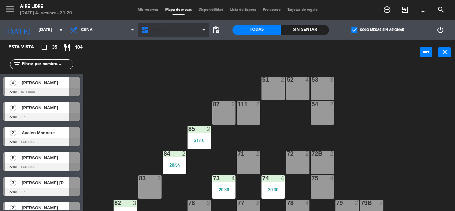
click at [166, 29] on span "Aire Libre 1P" at bounding box center [164, 30] width 29 height 5
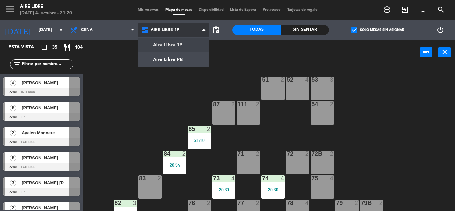
click at [174, 44] on ng-component "menu Aire Libre [DATE] 4. octubre - 21:20 Mis reservas Mapa de mesas Disponibil…" at bounding box center [227, 105] width 455 height 211
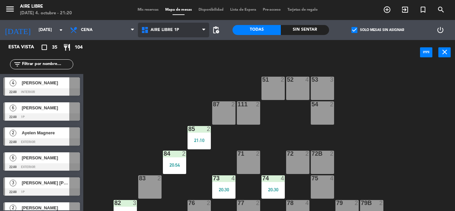
click at [168, 30] on span "Aire Libre 1P" at bounding box center [164, 30] width 29 height 5
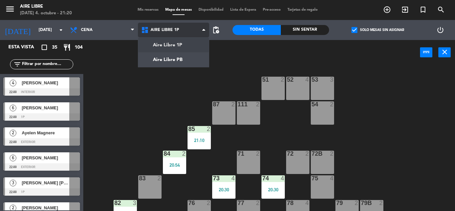
click at [170, 58] on ng-component "menu Aire Libre [DATE] 4. octubre - 21:20 Mis reservas Mapa de mesas Disponibil…" at bounding box center [227, 105] width 455 height 211
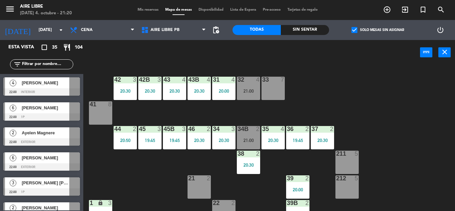
click at [48, 114] on div at bounding box center [41, 116] width 77 height 7
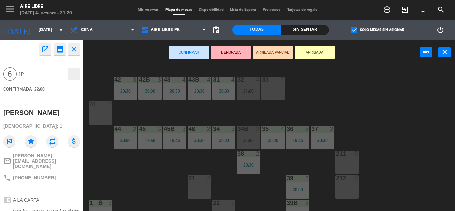
click at [278, 81] on div at bounding box center [272, 80] width 11 height 6
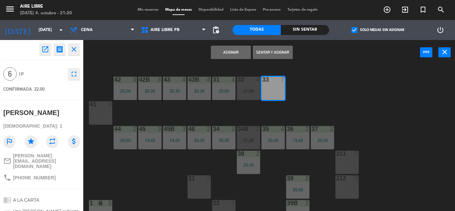
click at [232, 52] on button "Asignar" at bounding box center [231, 52] width 40 height 13
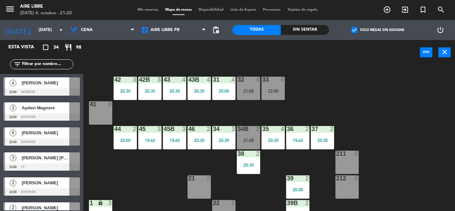
click at [274, 89] on div "22:00" at bounding box center [272, 91] width 23 height 5
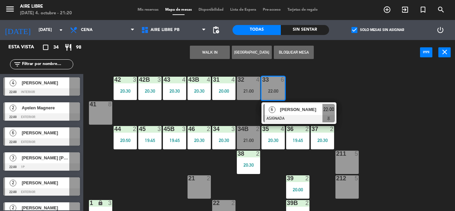
click at [283, 114] on div "[PERSON_NAME]" at bounding box center [300, 109] width 43 height 11
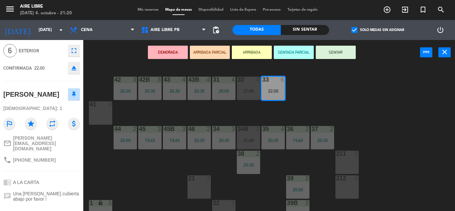
scroll to position [24, 0]
click at [281, 84] on div "33 6 22:00" at bounding box center [272, 88] width 23 height 23
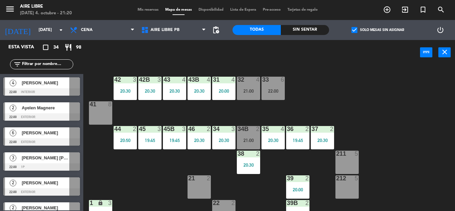
click at [307, 127] on div "37" at bounding box center [311, 129] width 11 height 6
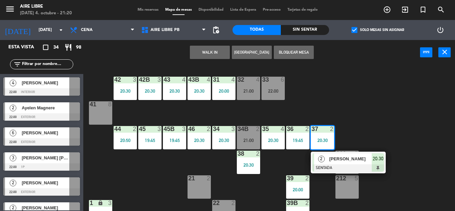
click at [275, 92] on div "22:00" at bounding box center [272, 91] width 23 height 5
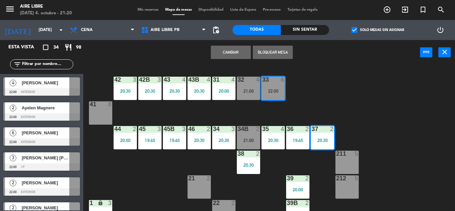
click at [342, 104] on div "42 3 20:30 43 4 20:30 31 4 20:00 32 4 21:00 33 6 22:00 42B 3 20:30 43B 4 20:30 …" at bounding box center [271, 138] width 367 height 146
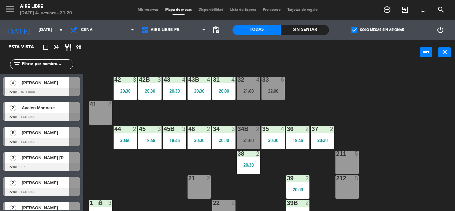
click at [271, 89] on div "22:00" at bounding box center [272, 91] width 23 height 5
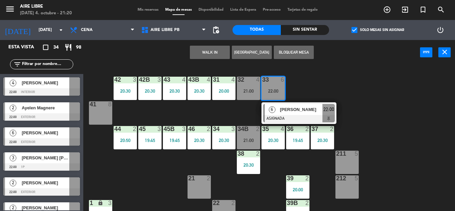
click at [299, 111] on span "[PERSON_NAME]" at bounding box center [301, 109] width 43 height 7
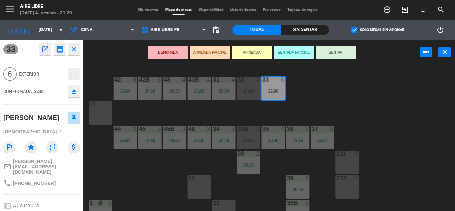
click at [71, 93] on icon "eject" at bounding box center [74, 91] width 8 height 8
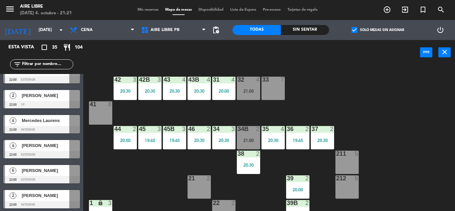
scroll to position [312, 0]
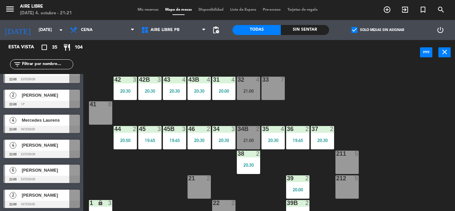
click at [53, 174] on div "[PERSON_NAME]" at bounding box center [45, 169] width 48 height 11
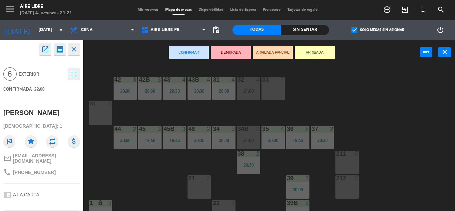
click at [273, 91] on div "33 7" at bounding box center [272, 88] width 23 height 23
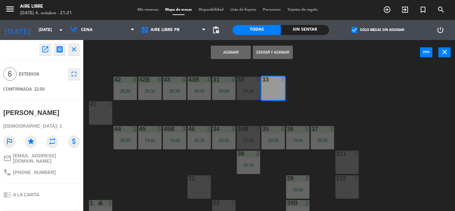
click at [228, 56] on button "Asignar" at bounding box center [231, 52] width 40 height 13
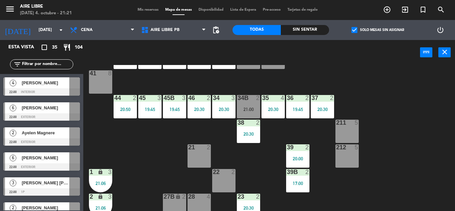
scroll to position [29, 0]
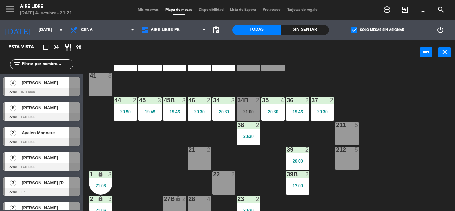
click at [50, 162] on div "[PERSON_NAME]" at bounding box center [45, 157] width 48 height 11
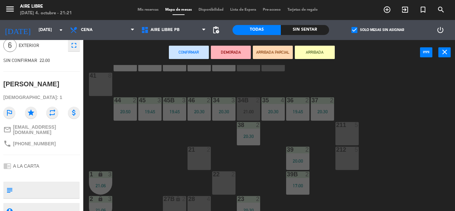
scroll to position [0, 0]
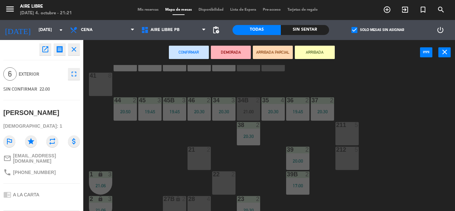
click at [102, 85] on div "41 8" at bounding box center [100, 84] width 23 height 23
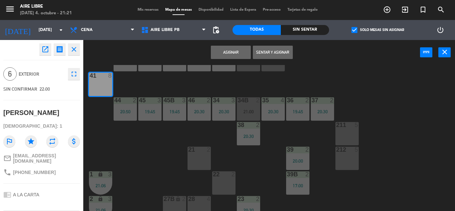
click at [228, 54] on button "Asignar" at bounding box center [231, 52] width 40 height 13
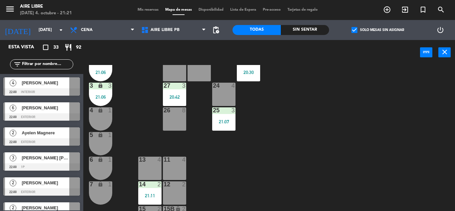
scroll to position [169, 0]
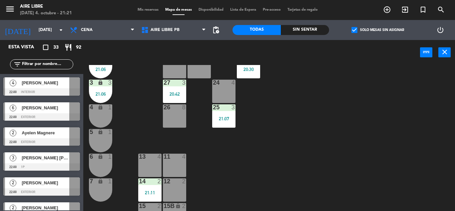
click at [45, 115] on div at bounding box center [41, 116] width 77 height 7
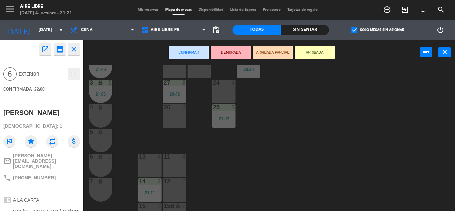
click at [149, 158] on div at bounding box center [149, 156] width 11 height 6
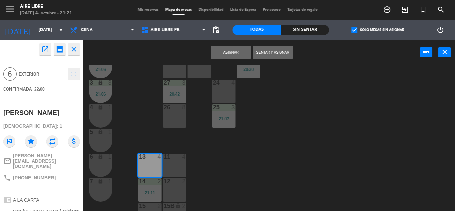
click at [228, 54] on button "Asignar" at bounding box center [231, 52] width 40 height 13
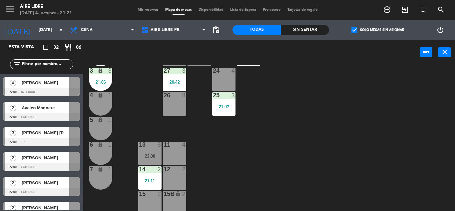
scroll to position [185, 0]
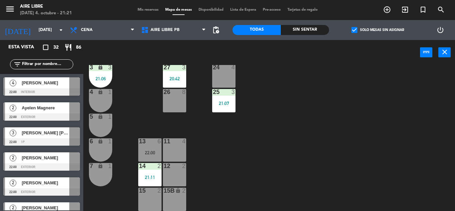
click at [149, 147] on div "13 6 22:00" at bounding box center [149, 149] width 23 height 23
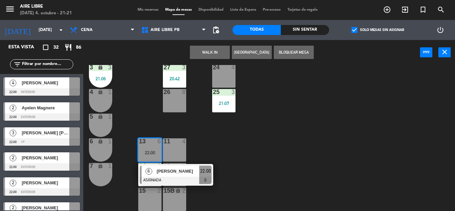
click at [176, 175] on div "[PERSON_NAME]" at bounding box center [177, 170] width 43 height 11
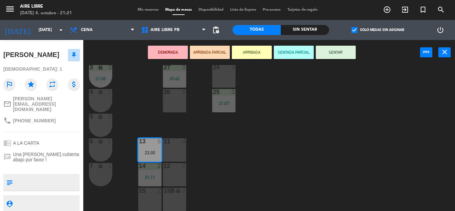
scroll to position [66, 0]
click at [268, 142] on div "42 3 20:30 43 4 20:30 31 4 20:00 32 4 21:00 33 6 22:00 42B 3 20:30 43B 4 20:30 …" at bounding box center [271, 138] width 367 height 146
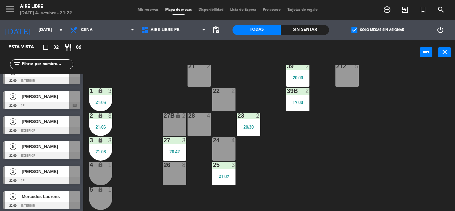
scroll to position [189, 0]
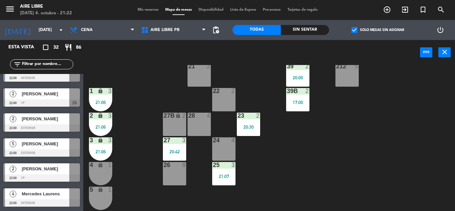
click at [51, 146] on span "[PERSON_NAME]" at bounding box center [46, 143] width 48 height 7
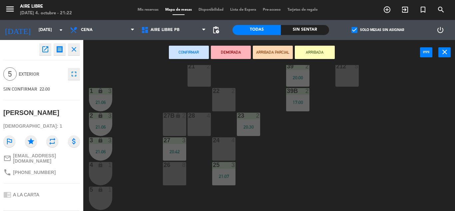
click at [199, 122] on div "28 4" at bounding box center [198, 124] width 23 height 23
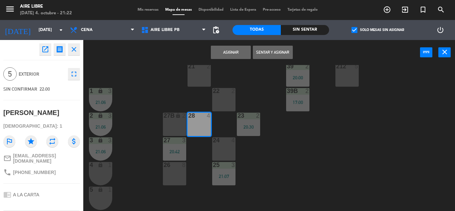
click at [227, 53] on button "Asignar" at bounding box center [231, 52] width 40 height 13
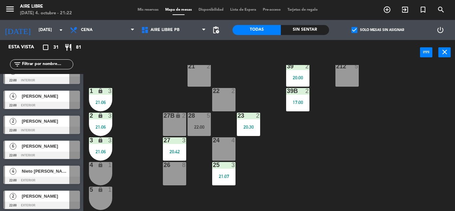
scroll to position [288, 0]
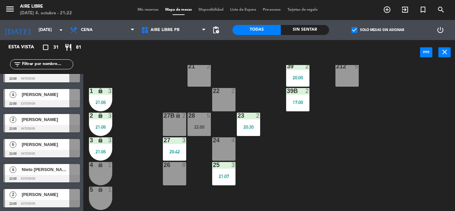
click at [53, 147] on span "[PERSON_NAME]" at bounding box center [46, 144] width 48 height 7
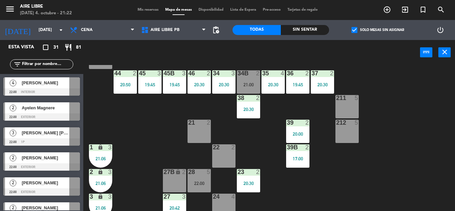
scroll to position [56, 0]
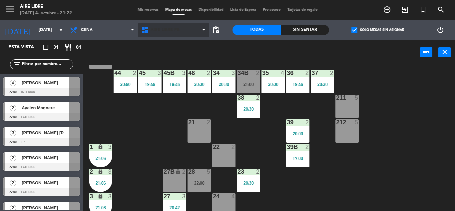
click at [167, 32] on span "Aire Libre PB" at bounding box center [164, 30] width 29 height 5
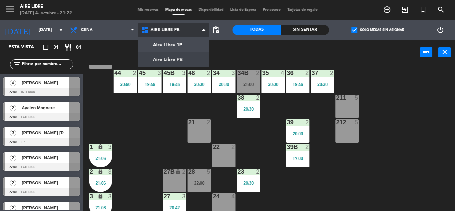
click at [172, 44] on ng-component "menu Aire Libre [DATE] 4. octubre - 21:22 Mis reservas Mapa de mesas Disponibil…" at bounding box center [227, 105] width 455 height 211
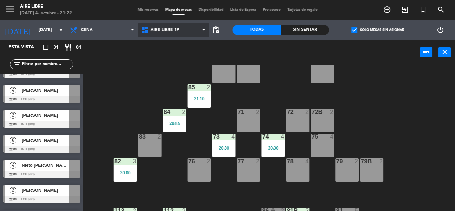
scroll to position [295, 0]
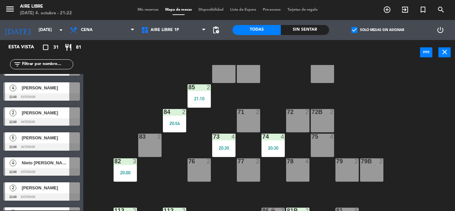
click at [48, 139] on span "[PERSON_NAME]" at bounding box center [46, 137] width 48 height 7
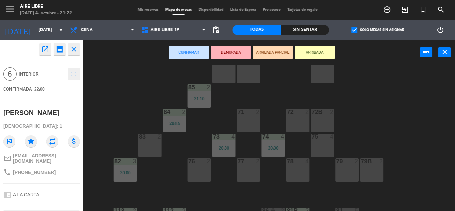
click at [247, 167] on div "77 2" at bounding box center [248, 169] width 23 height 23
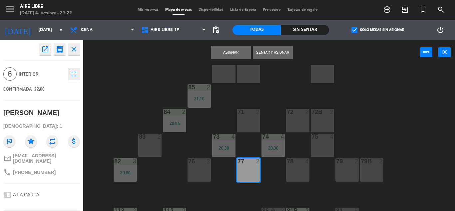
click at [299, 172] on div "78 4" at bounding box center [297, 169] width 23 height 23
click at [231, 54] on button "Asignar" at bounding box center [231, 52] width 40 height 13
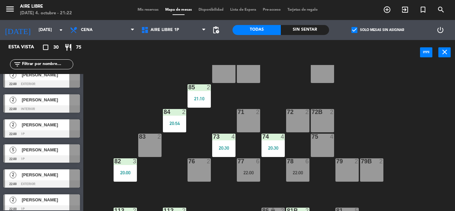
scroll to position [405, 0]
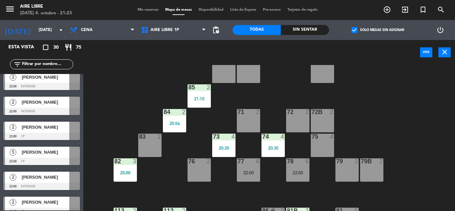
click at [57, 156] on div "[PERSON_NAME]" at bounding box center [45, 151] width 48 height 11
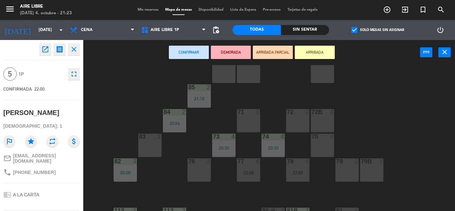
click at [248, 122] on div "71 2" at bounding box center [248, 120] width 23 height 23
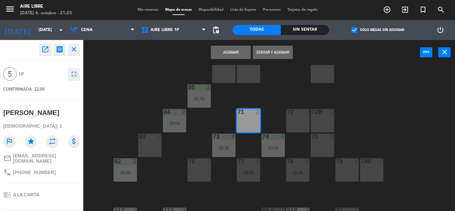
click at [422, 122] on div "menu Aire Libre [DATE] 4. octubre - 21:23 Mis reservas Mapa de mesas Disponibil…" at bounding box center [227, 105] width 455 height 211
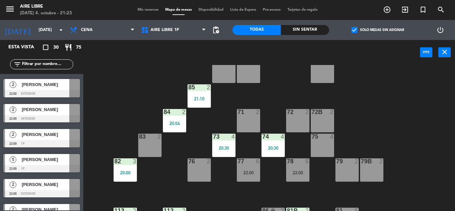
scroll to position [399, 0]
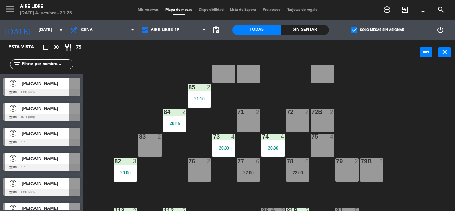
click at [56, 159] on span "[PERSON_NAME]" at bounding box center [46, 157] width 48 height 7
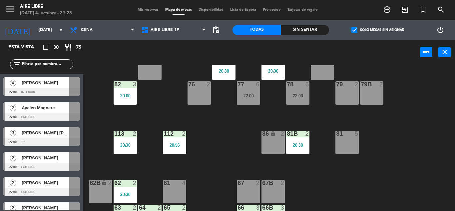
scroll to position [135, 0]
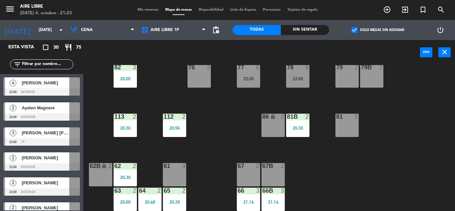
click at [46, 64] on input "text" at bounding box center [47, 64] width 52 height 7
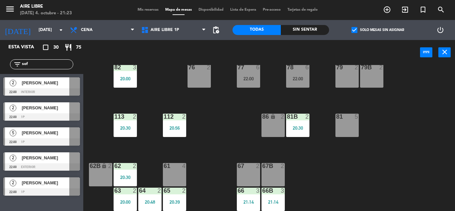
type input "sof"
click at [236, 117] on div "51 2 52 4 53 3 111 2 54 2 87 2 85 2 21:10 72 2 84 2 20:54 71 2 72B 2 83 2 73 4 …" at bounding box center [271, 138] width 367 height 146
click at [60, 128] on div "[PERSON_NAME]" at bounding box center [45, 132] width 48 height 11
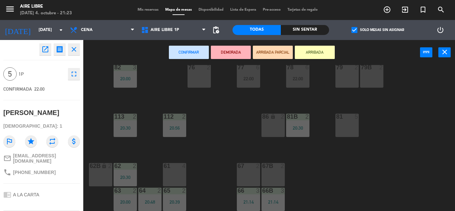
click at [176, 175] on div "61 4" at bounding box center [174, 174] width 23 height 23
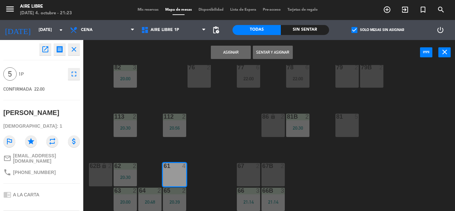
click at [228, 53] on button "Asignar" at bounding box center [231, 52] width 40 height 13
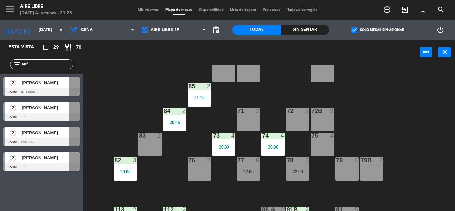
scroll to position [41, 0]
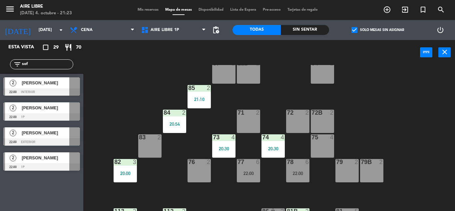
click at [394, 194] on div "51 2 52 4 53 3 111 2 54 2 87 2 85 2 21:10 72 2 84 2 20:54 71 2 72B 2 83 2 73 4 …" at bounding box center [271, 138] width 367 height 146
click at [47, 66] on input "sof" at bounding box center [47, 64] width 52 height 7
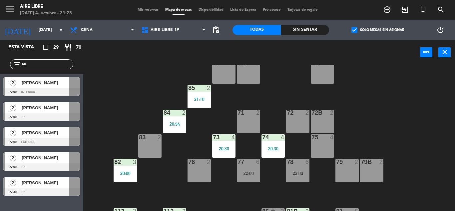
type input "s"
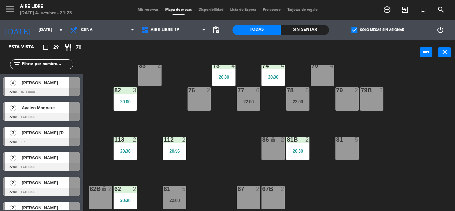
scroll to position [135, 0]
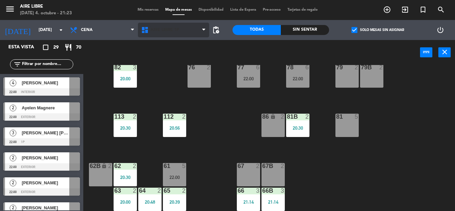
click at [149, 29] on icon at bounding box center [146, 30] width 10 height 8
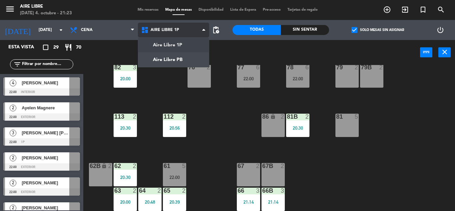
click at [169, 60] on ng-component "menu Aire Libre [DATE] 4. octubre - 21:23 Mis reservas Mapa de mesas Disponibil…" at bounding box center [227, 105] width 455 height 211
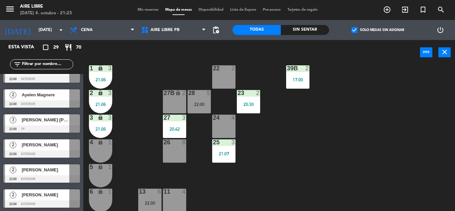
scroll to position [185, 0]
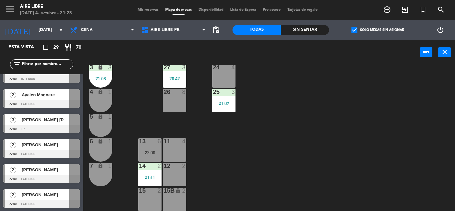
click at [149, 150] on div "22:00" at bounding box center [149, 152] width 23 height 5
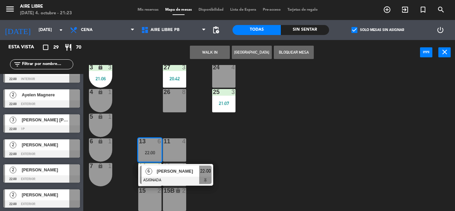
click at [171, 173] on span "[PERSON_NAME]" at bounding box center [177, 170] width 43 height 7
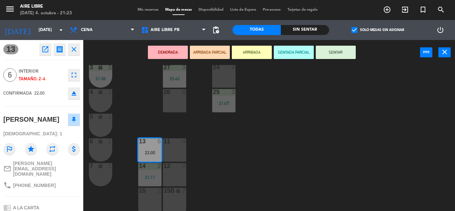
click at [42, 182] on span "[PHONE_NUMBER]" at bounding box center [34, 184] width 43 height 5
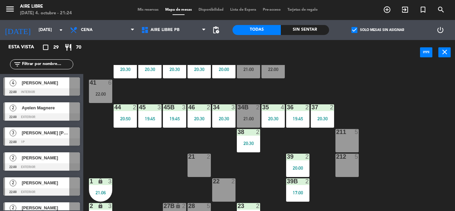
scroll to position [0, 0]
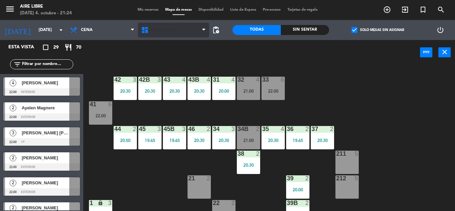
click at [164, 30] on span "Aire Libre PB" at bounding box center [164, 30] width 29 height 5
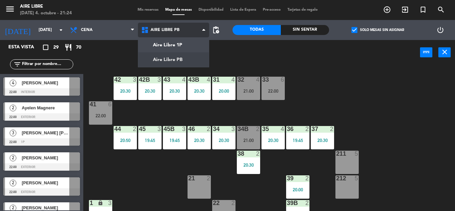
click at [173, 44] on ng-component "menu Aire Libre [DATE] 4. octubre - 21:24 Mis reservas Mapa de mesas Disponibil…" at bounding box center [227, 105] width 455 height 211
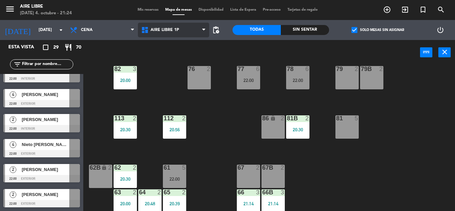
scroll to position [135, 0]
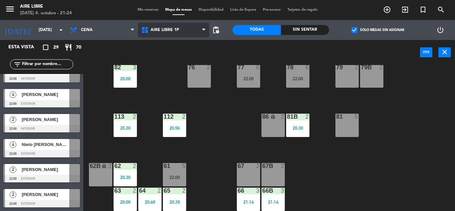
click at [168, 26] on span "Aire Libre 1P" at bounding box center [173, 30] width 71 height 15
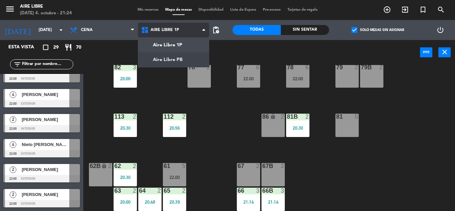
scroll to position [0, 0]
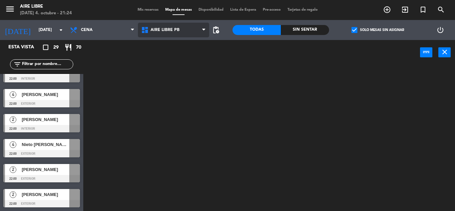
click at [159, 57] on ng-component "menu Aire Libre [DATE] 4. octubre - 21:24 Mis reservas Mapa de mesas Disponibil…" at bounding box center [227, 105] width 455 height 211
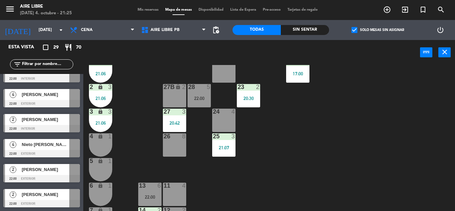
scroll to position [185, 0]
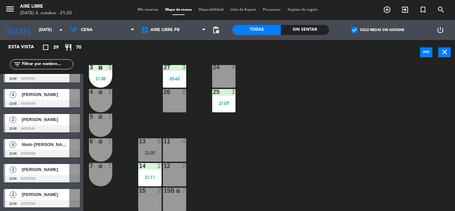
click at [149, 150] on div "22:00" at bounding box center [149, 152] width 23 height 5
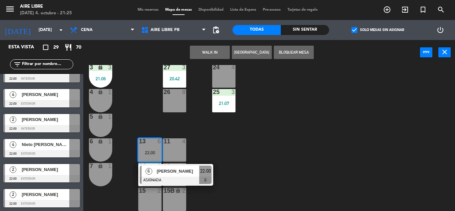
click at [155, 173] on div "6" at bounding box center [148, 170] width 14 height 11
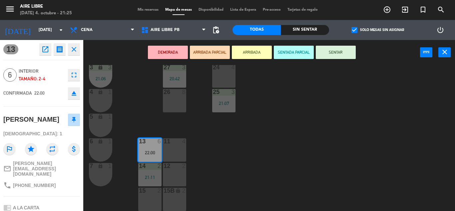
click at [48, 182] on span "[PHONE_NUMBER]" at bounding box center [34, 184] width 43 height 5
copy div "phone"
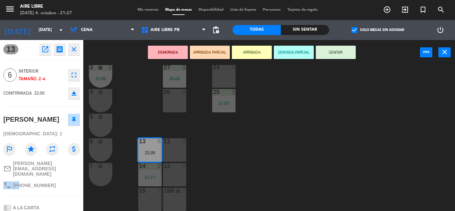
click at [273, 158] on div "42 3 20:30 43 4 20:30 31 4 20:00 32 4 21:00 33 6 22:00 42B 3 20:30 43B 4 20:30 …" at bounding box center [271, 138] width 367 height 146
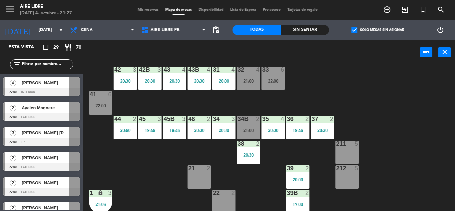
scroll to position [0, 0]
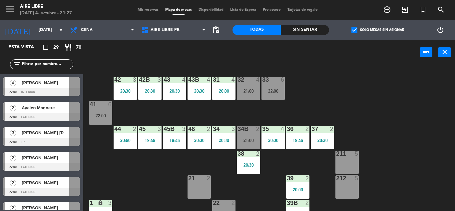
click at [276, 90] on div "22:00" at bounding box center [272, 91] width 23 height 5
click at [403, 146] on div "42 3 20:30 43 4 20:30 31 4 20:00 32 4 21:00 33 6 22:00 42B 3 20:30 43B 4 20:30 …" at bounding box center [271, 138] width 367 height 146
click at [69, 62] on input "text" at bounding box center [47, 64] width 52 height 7
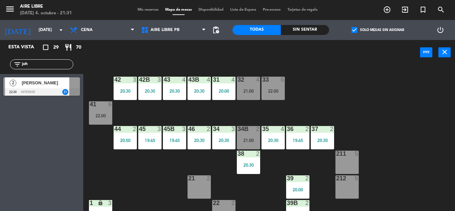
type input "joh"
click at [28, 91] on div at bounding box center [41, 91] width 77 height 7
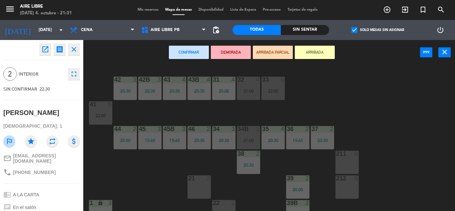
click at [74, 72] on icon "fullscreen" at bounding box center [74, 74] width 8 height 8
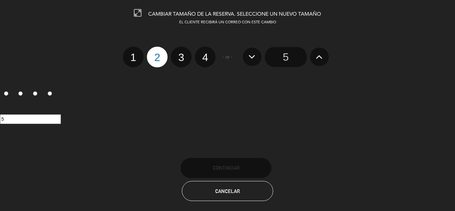
click at [207, 56] on label "4" at bounding box center [205, 57] width 21 height 21
click at [206, 54] on input "4" at bounding box center [204, 51] width 4 height 4
radio input "true"
radio input "false"
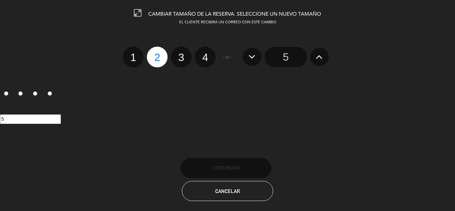
radio input "false"
radio input "true"
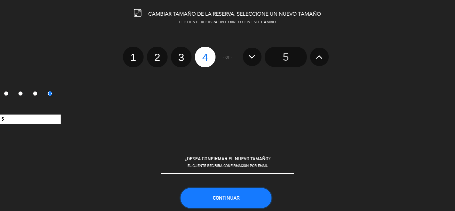
click at [229, 205] on button "Continuar" at bounding box center [225, 198] width 91 height 20
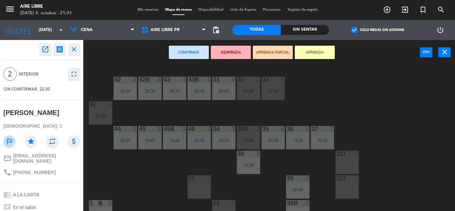
click at [229, 205] on div at bounding box center [223, 203] width 11 height 6
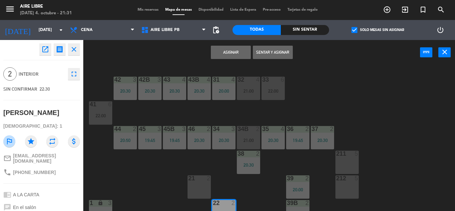
click at [74, 48] on icon "close" at bounding box center [74, 49] width 8 height 8
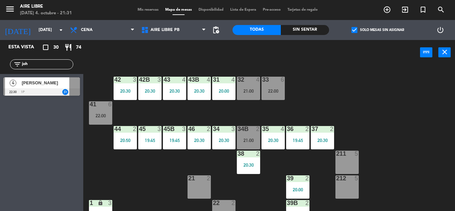
click at [248, 135] on div "34B 2 21:00" at bounding box center [248, 137] width 23 height 23
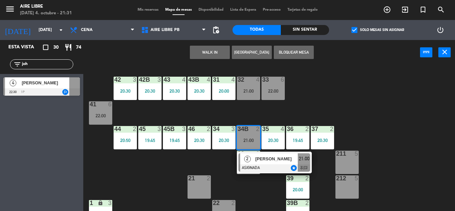
click at [275, 165] on div at bounding box center [274, 167] width 72 height 7
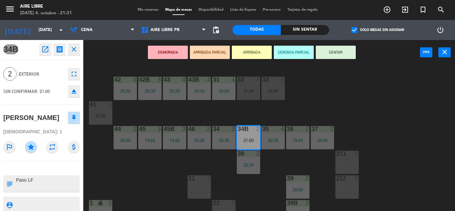
click at [252, 53] on button "ARRIBADA" at bounding box center [252, 52] width 40 height 13
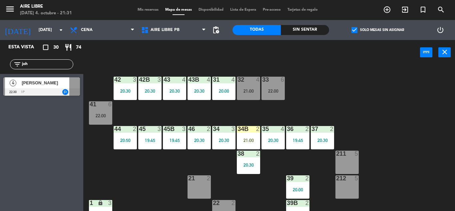
click at [245, 141] on div "21:00" at bounding box center [248, 140] width 23 height 5
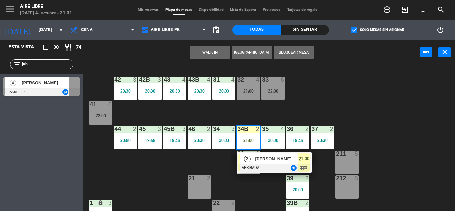
click at [304, 168] on div at bounding box center [274, 167] width 72 height 7
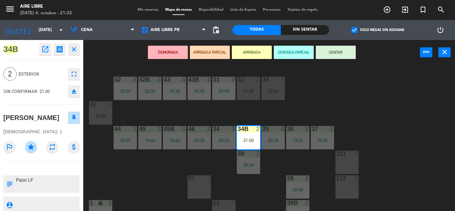
click at [160, 180] on div "42 3 20:30 43 4 20:30 31 4 20:00 32 4 21:00 33 6 22:00 42B 3 20:30 43B 4 20:30 …" at bounding box center [271, 138] width 367 height 146
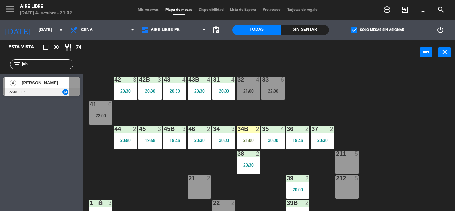
click at [257, 132] on div "34B 2" at bounding box center [248, 129] width 23 height 7
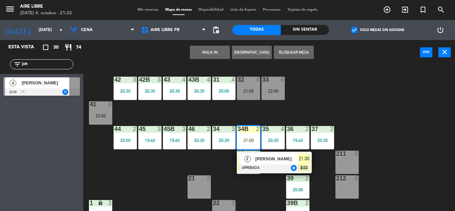
click at [258, 164] on div at bounding box center [274, 167] width 72 height 7
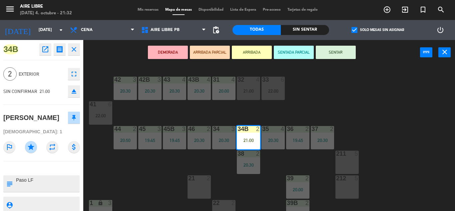
click at [325, 56] on button "SENTAR" at bounding box center [336, 52] width 40 height 13
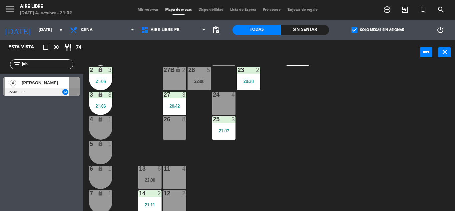
scroll to position [185, 0]
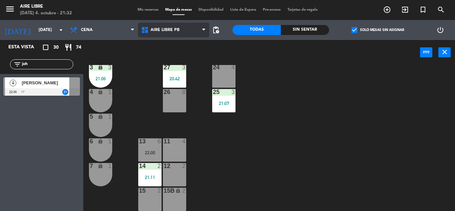
click at [186, 30] on span "Aire Libre PB" at bounding box center [173, 30] width 71 height 15
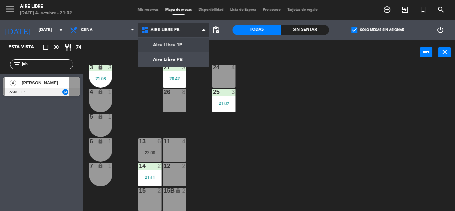
click at [183, 50] on ng-component "menu Aire Libre [DATE] 4. octubre - 21:32 Mis reservas Mapa de mesas Disponibil…" at bounding box center [227, 105] width 455 height 211
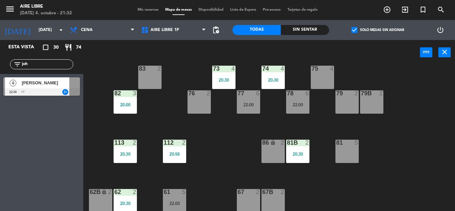
scroll to position [111, 0]
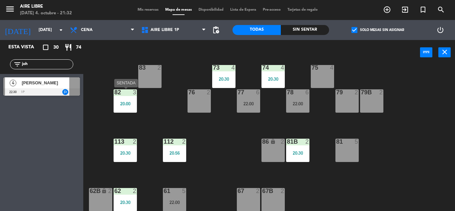
click at [127, 112] on div "82 3 20:00" at bounding box center [125, 100] width 23 height 23
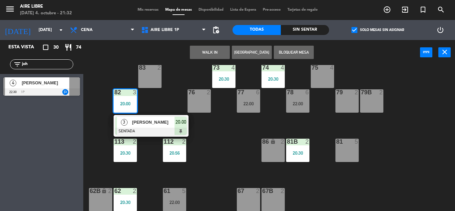
click at [144, 129] on div at bounding box center [151, 130] width 72 height 7
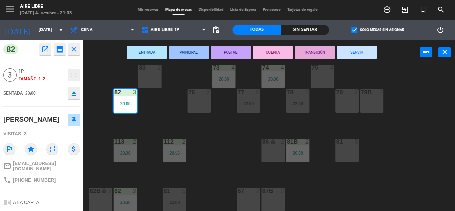
click at [355, 55] on button "SERVIR" at bounding box center [357, 52] width 40 height 13
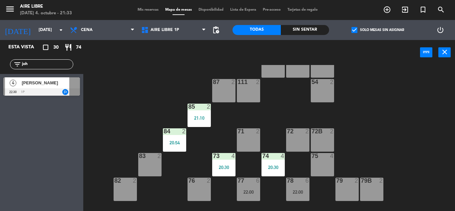
scroll to position [0, 0]
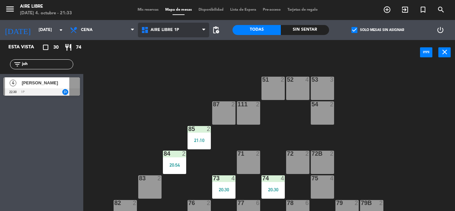
click at [181, 28] on span "Aire Libre 1P" at bounding box center [173, 30] width 71 height 15
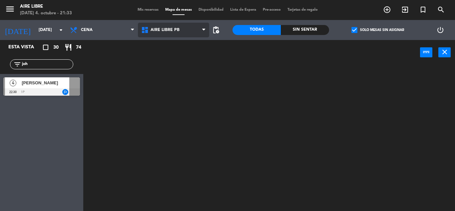
click at [179, 63] on ng-component "menu Aire Libre [DATE] 4. octubre - 21:33 Mis reservas Mapa de mesas Disponibil…" at bounding box center [227, 105] width 455 height 211
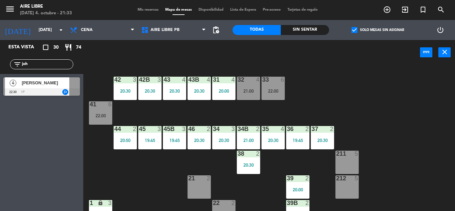
scroll to position [17, 0]
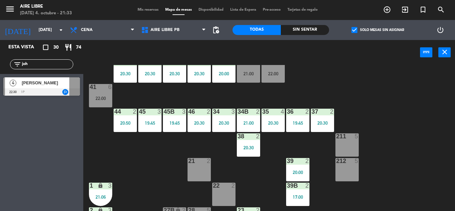
click at [385, 115] on div "42 3 20:30 43 4 20:30 31 4 20:00 32 4 21:00 33 6 22:00 42B 3 20:30 43B 4 20:30 …" at bounding box center [271, 138] width 367 height 146
click at [48, 64] on input "joh" at bounding box center [47, 64] width 52 height 7
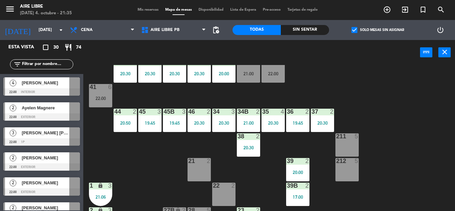
click at [61, 66] on input "text" at bounding box center [47, 64] width 52 height 7
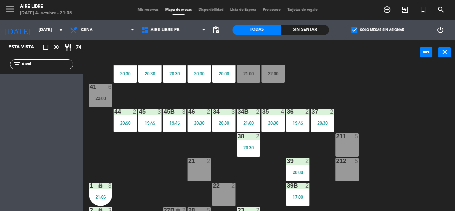
type input "dami"
click at [355, 32] on span "check_box" at bounding box center [354, 30] width 6 height 6
click at [377, 30] on input "check_box Solo mesas sin asignar" at bounding box center [377, 30] width 0 height 0
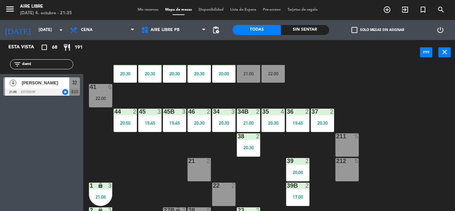
click at [56, 91] on div at bounding box center [41, 91] width 77 height 7
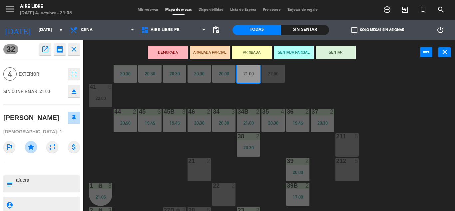
click at [340, 53] on button "SENTAR" at bounding box center [336, 52] width 40 height 13
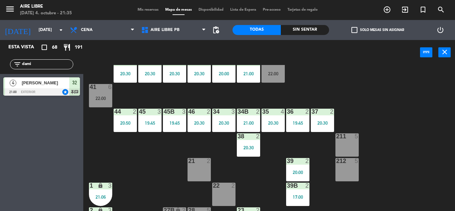
click at [38, 66] on input "dami" at bounding box center [47, 64] width 52 height 7
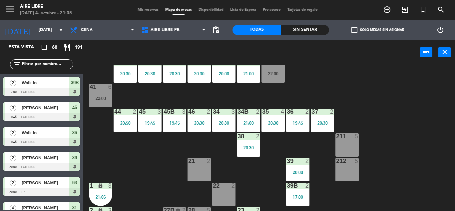
click at [347, 142] on div "211 5" at bounding box center [346, 144] width 23 height 23
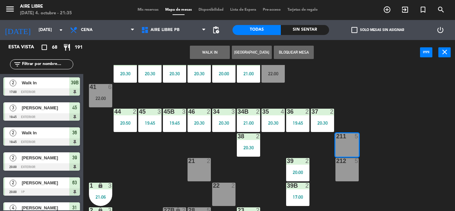
click at [202, 54] on button "WALK IN" at bounding box center [210, 52] width 40 height 13
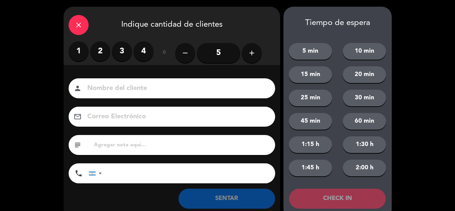
click at [144, 54] on label "4" at bounding box center [143, 51] width 20 height 20
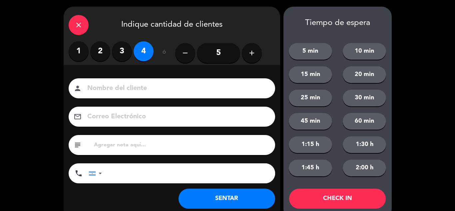
click at [216, 202] on button "SENTAR" at bounding box center [226, 198] width 97 height 20
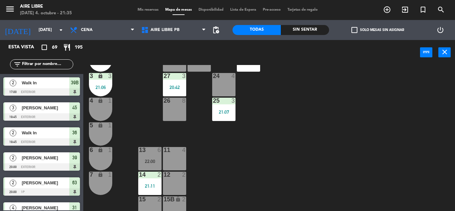
scroll to position [176, 0]
click at [401, 11] on icon "exit_to_app" at bounding box center [405, 10] width 8 height 8
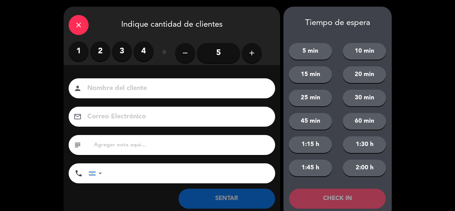
click at [106, 53] on label "2" at bounding box center [100, 51] width 20 height 20
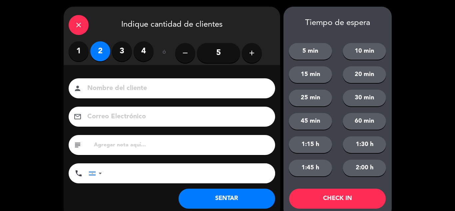
click at [227, 200] on button "SENTAR" at bounding box center [226, 198] width 97 height 20
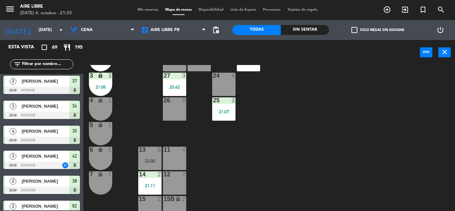
scroll to position [160, 0]
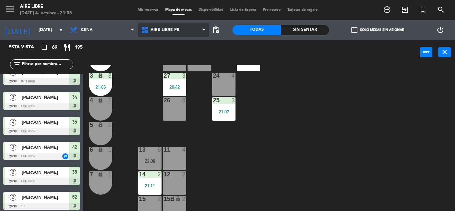
click at [186, 24] on span "Aire Libre PB" at bounding box center [173, 30] width 71 height 15
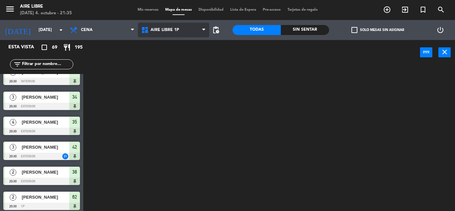
click at [181, 45] on ng-component "menu Aire Libre [DATE] 4. octubre - 21:35 Mis reservas Mapa de mesas Disponibil…" at bounding box center [227, 105] width 455 height 211
click at [182, 28] on span "Aire Libre 1P" at bounding box center [173, 30] width 71 height 15
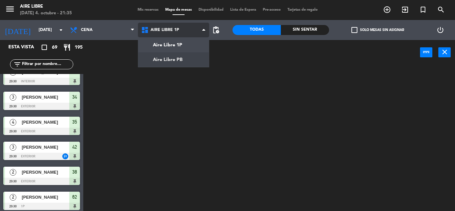
click at [177, 56] on ng-component "menu Aire Libre [DATE] 4. octubre - 21:35 Mis reservas Mapa de mesas Disponibil…" at bounding box center [227, 105] width 455 height 211
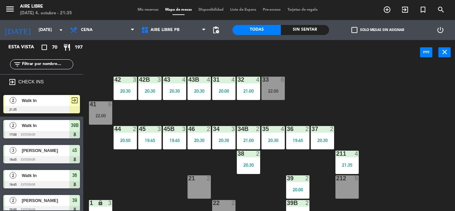
click at [65, 101] on span "Walk In" at bounding box center [46, 100] width 48 height 7
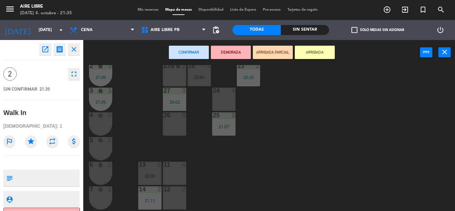
scroll to position [162, 0]
click at [99, 120] on div "4 lock 1" at bounding box center [100, 123] width 23 height 23
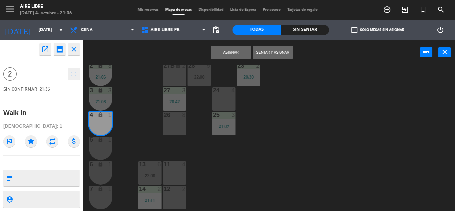
click at [98, 154] on div "5 lock 1" at bounding box center [100, 147] width 23 height 23
click at [278, 53] on button "Sentar y Asignar" at bounding box center [273, 52] width 40 height 13
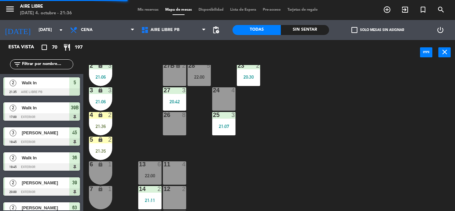
click at [59, 64] on input "text" at bounding box center [47, 64] width 52 height 7
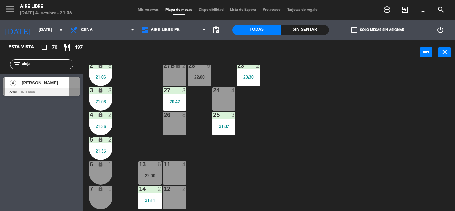
type input "aleja"
click at [30, 137] on div "Esta vista crop_square 70 restaurant 197 filter_list aleja 4 [PERSON_NAME] 22:0…" at bounding box center [41, 125] width 83 height 171
click at [61, 91] on div at bounding box center [41, 91] width 77 height 7
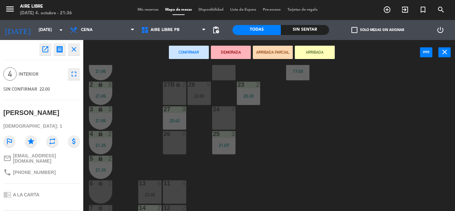
scroll to position [185, 0]
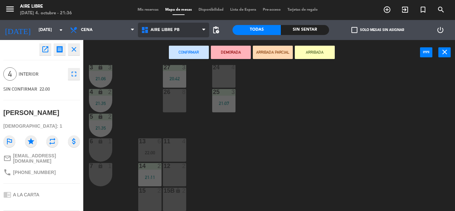
click at [189, 33] on span "Aire Libre PB" at bounding box center [173, 30] width 71 height 15
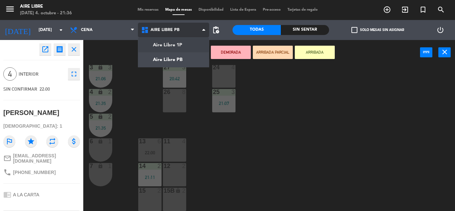
click at [183, 47] on ng-component "menu Aire Libre [DATE] 4. octubre - 21:36 Mis reservas Mapa de mesas Disponibil…" at bounding box center [227, 105] width 455 height 211
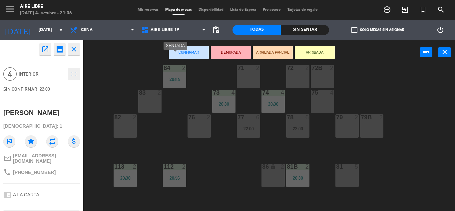
scroll to position [101, 0]
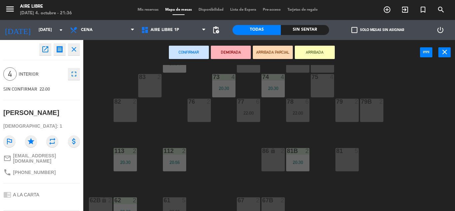
click at [316, 48] on button "ARRIBADA" at bounding box center [315, 52] width 40 height 13
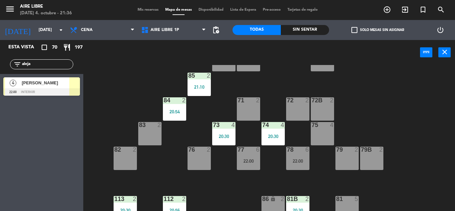
scroll to position [54, 0]
click at [51, 65] on input "aleja" at bounding box center [47, 64] width 52 height 7
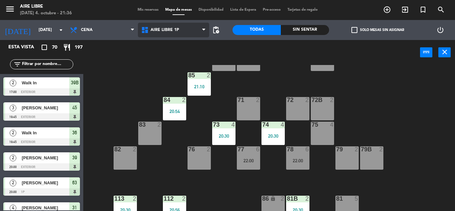
click at [193, 29] on span "Aire Libre 1P" at bounding box center [173, 30] width 71 height 15
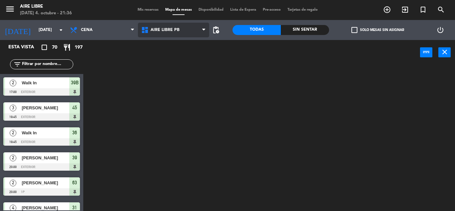
click at [184, 60] on ng-component "menu Aire Libre [DATE] 4. octubre - 21:36 Mis reservas Mapa de mesas Disponibil…" at bounding box center [227, 105] width 455 height 211
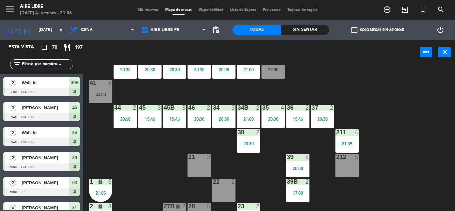
scroll to position [20, 0]
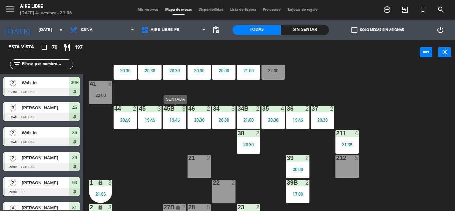
click at [169, 121] on div "19:45" at bounding box center [174, 120] width 23 height 5
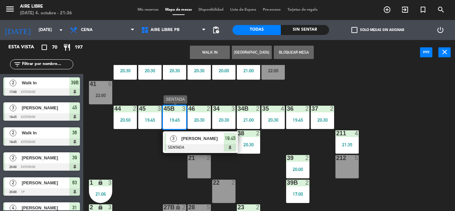
click at [222, 149] on div at bounding box center [200, 147] width 72 height 7
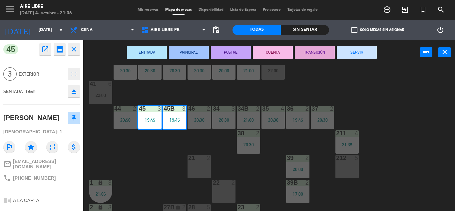
click at [363, 52] on button "SERVIR" at bounding box center [357, 52] width 40 height 13
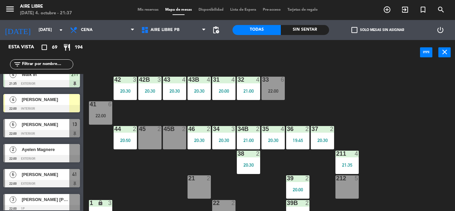
scroll to position [788, 0]
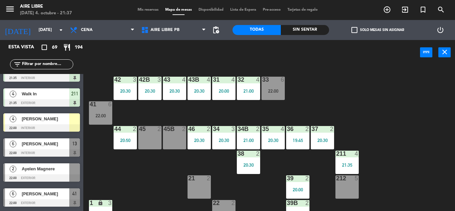
click at [73, 116] on div at bounding box center [74, 118] width 11 height 11
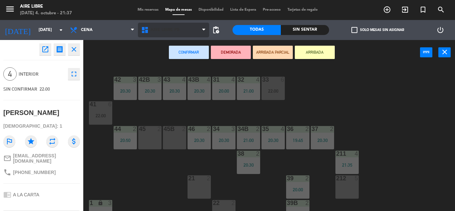
click at [173, 31] on span "Aire Libre PB" at bounding box center [164, 30] width 29 height 5
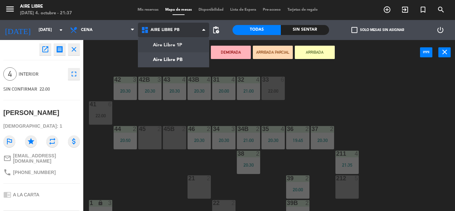
click at [177, 44] on ng-component "menu Aire Libre [DATE] 4. octubre - 21:37 Mis reservas Mapa de mesas Disponibil…" at bounding box center [227, 105] width 455 height 211
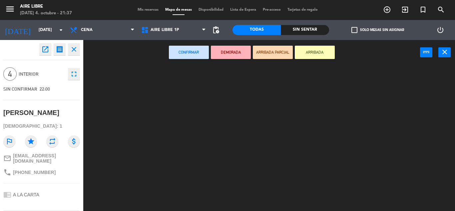
click at [145, 151] on div at bounding box center [271, 138] width 367 height 146
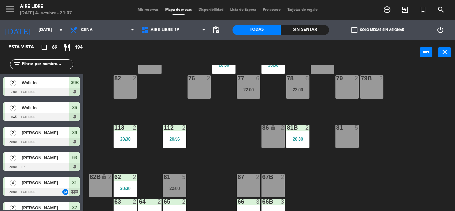
scroll to position [0, 0]
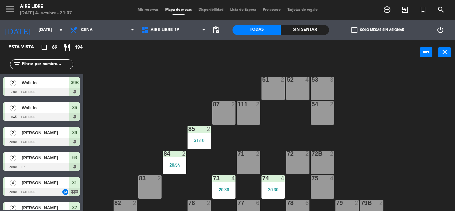
click at [33, 62] on input "text" at bounding box center [47, 64] width 52 height 7
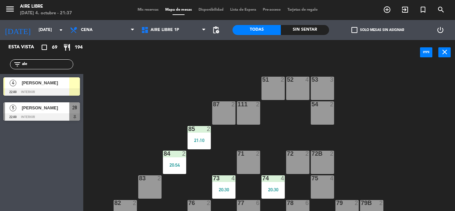
type input "ale"
click at [30, 91] on div at bounding box center [41, 91] width 77 height 7
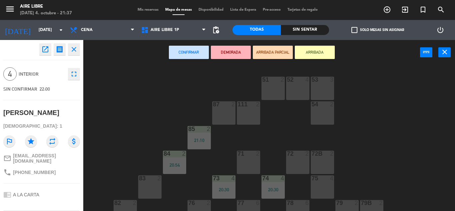
click at [328, 182] on div "75 4" at bounding box center [322, 186] width 23 height 23
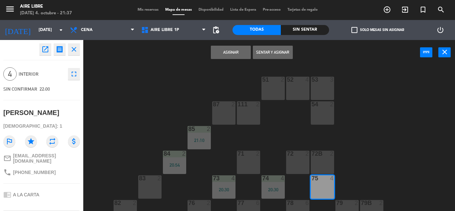
click at [279, 46] on button "Sentar y Asignar" at bounding box center [273, 52] width 40 height 13
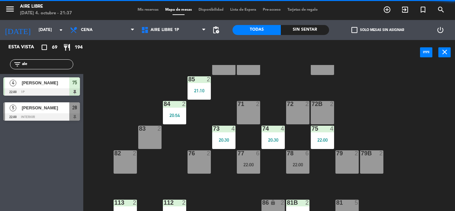
scroll to position [50, 0]
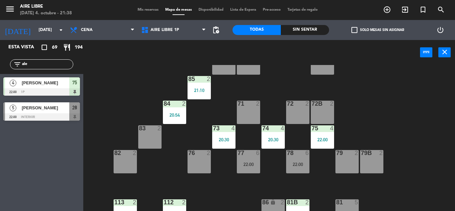
click at [46, 63] on input "ale" at bounding box center [47, 64] width 52 height 7
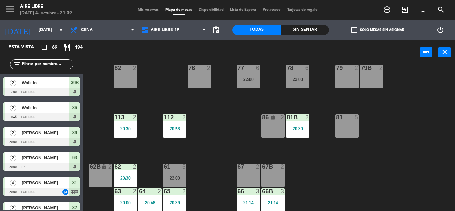
scroll to position [135, 0]
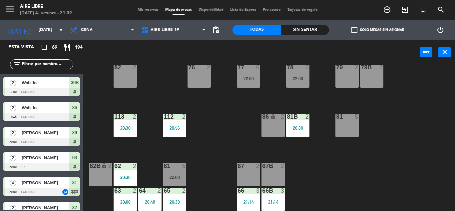
click at [127, 197] on div "63 2 20:00" at bounding box center [125, 198] width 23 height 23
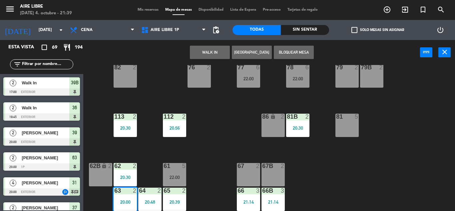
scroll to position [159, 0]
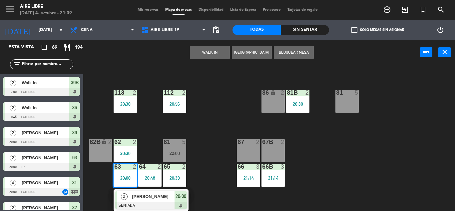
click at [164, 204] on div at bounding box center [151, 205] width 72 height 7
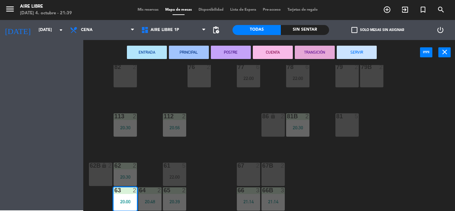
scroll to position [136, 0]
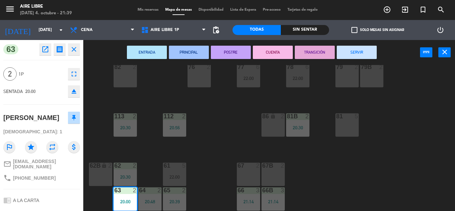
click at [363, 52] on button "SERVIR" at bounding box center [357, 52] width 40 height 13
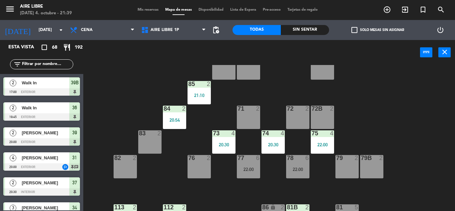
scroll to position [45, 0]
click at [52, 64] on input "text" at bounding box center [47, 64] width 52 height 7
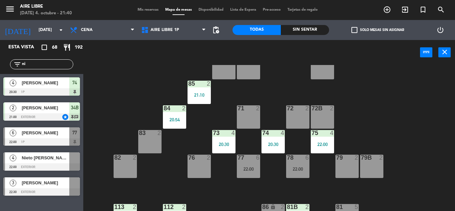
click at [125, 70] on div "51 2 52 4 53 3 111 2 54 2 87 2 85 2 21:10 72 2 84 2 20:54 71 2 72B 2 83 2 73 4 …" at bounding box center [271, 138] width 367 height 146
click at [45, 62] on input "ni" at bounding box center [47, 64] width 52 height 7
type input "n"
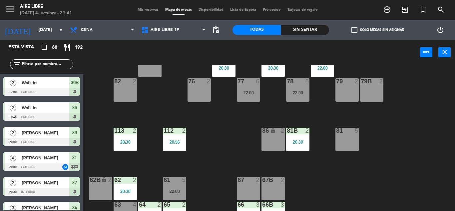
scroll to position [128, 0]
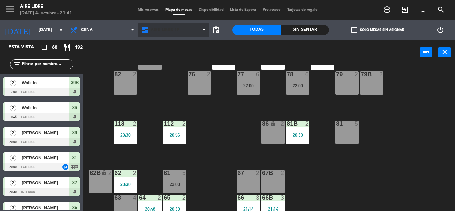
click at [160, 31] on span "Aire Libre 1P" at bounding box center [164, 30] width 29 height 5
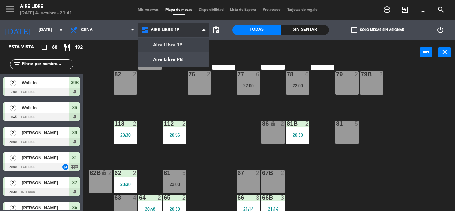
click at [168, 63] on ng-component "menu Aire Libre [DATE] 4. octubre - 21:41 Mis reservas Mapa de mesas Disponibil…" at bounding box center [227, 105] width 455 height 211
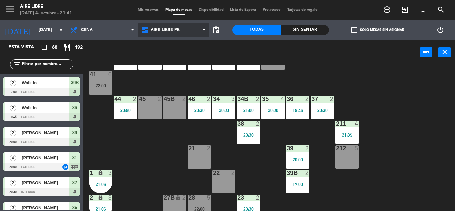
scroll to position [38, 0]
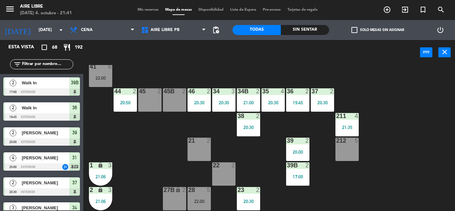
click at [345, 149] on div "212 5" at bounding box center [346, 148] width 23 height 23
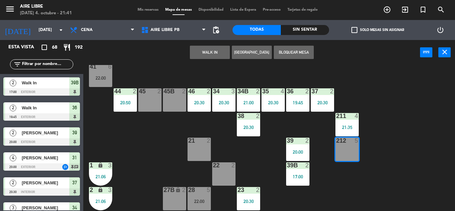
click at [209, 50] on button "WALK IN" at bounding box center [210, 52] width 40 height 13
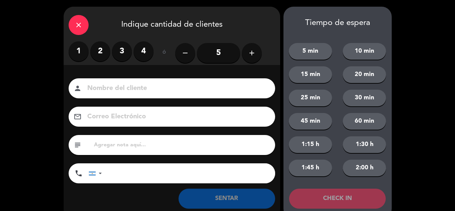
click at [149, 49] on label "4" at bounding box center [143, 51] width 20 height 20
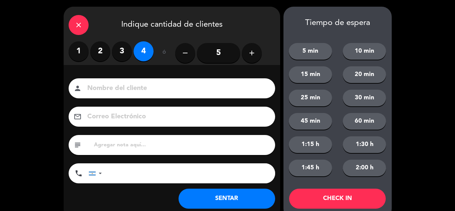
click at [231, 191] on button "SENTAR" at bounding box center [226, 198] width 97 height 20
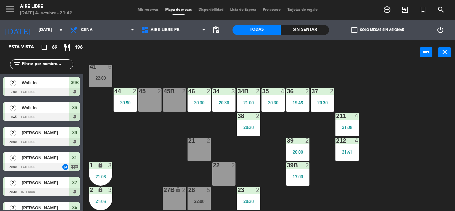
click at [32, 64] on input "text" at bounding box center [47, 64] width 52 height 7
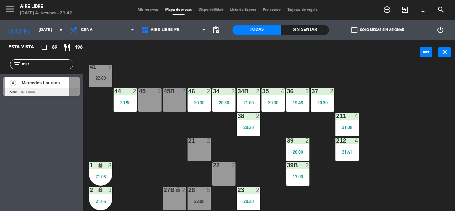
type input "mer"
click at [23, 164] on div "Esta vista crop_square 69 restaurant 196 filter_list mer 4 [PERSON_NAME] 22:00 …" at bounding box center [41, 125] width 83 height 171
click at [39, 83] on span "Mercedes Laurens" at bounding box center [46, 82] width 48 height 7
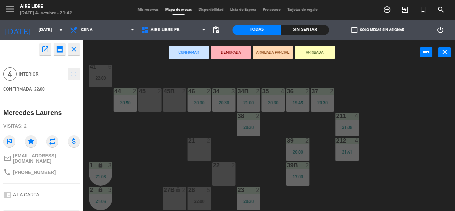
click at [318, 57] on button "ARRIBADA" at bounding box center [315, 52] width 40 height 13
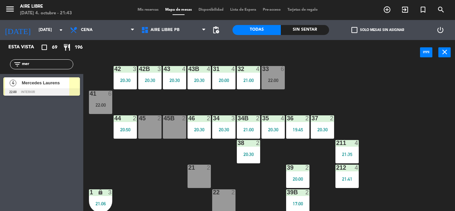
scroll to position [9, 0]
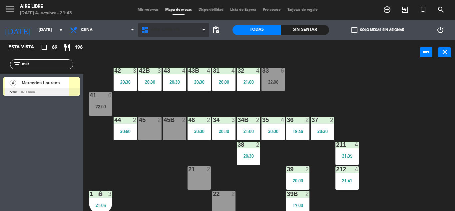
click at [167, 28] on span "Aire Libre PB" at bounding box center [164, 30] width 29 height 5
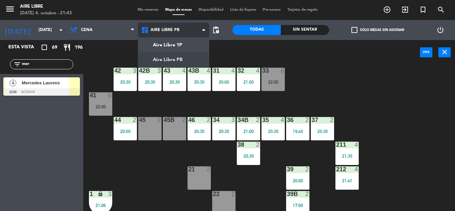
click at [180, 62] on ng-component "menu Aire Libre [DATE] 4. octubre - 21:43 Mis reservas Mapa de mesas Disponibil…" at bounding box center [227, 105] width 455 height 211
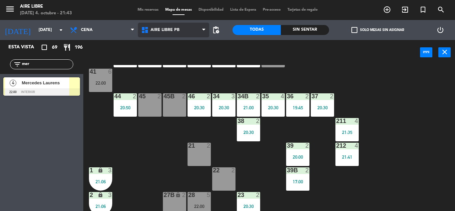
scroll to position [34, 0]
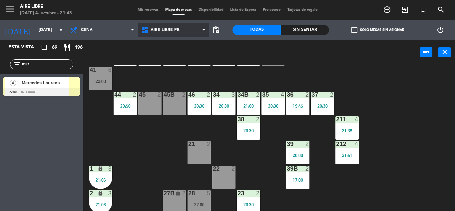
click at [166, 29] on span "Aire Libre PB" at bounding box center [164, 30] width 29 height 5
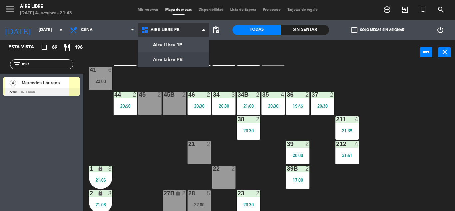
click at [179, 42] on ng-component "menu Aire Libre [DATE] 4. octubre - 21:43 Mis reservas Mapa de mesas Disponibil…" at bounding box center [227, 105] width 455 height 211
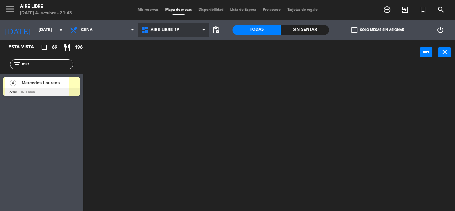
scroll to position [0, 0]
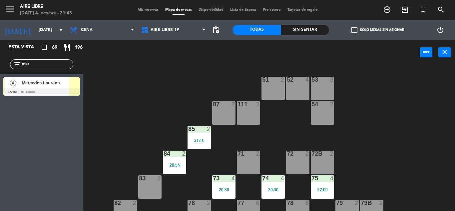
click at [64, 86] on span "Mercedes Laurens" at bounding box center [46, 82] width 48 height 7
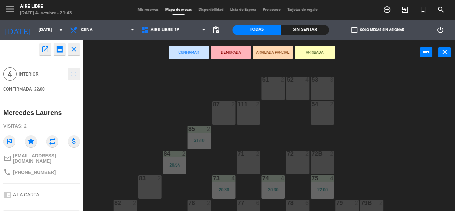
click at [352, 203] on div at bounding box center [346, 203] width 11 height 6
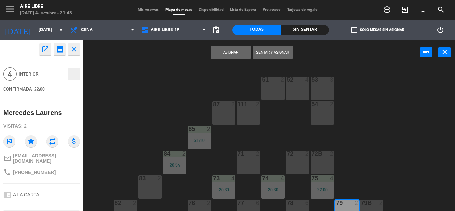
click at [379, 205] on div "2" at bounding box center [381, 203] width 4 height 6
click at [273, 52] on button "Sentar y Asignar" at bounding box center [273, 52] width 40 height 13
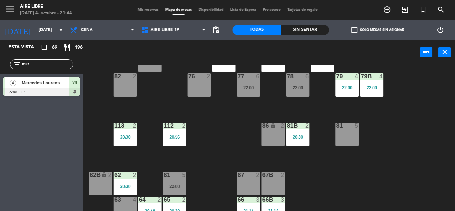
scroll to position [135, 0]
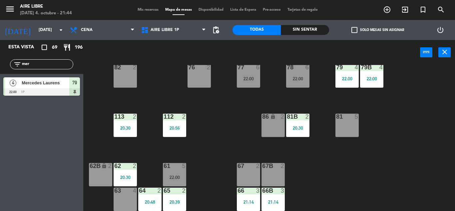
click at [130, 176] on div "20:30" at bounding box center [125, 177] width 23 height 5
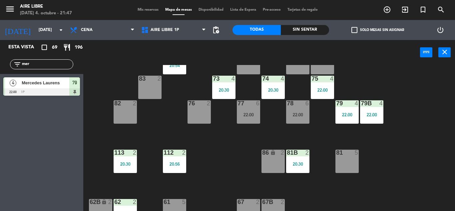
scroll to position [99, 0]
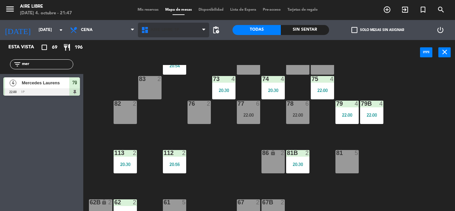
click at [162, 29] on span "Aire Libre 1P" at bounding box center [164, 30] width 29 height 5
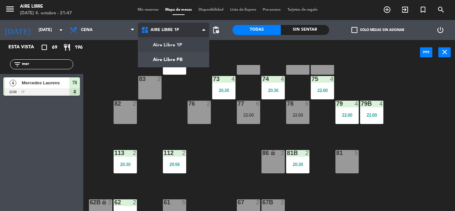
click at [171, 62] on ng-component "menu Aire Libre [DATE] 4. octubre - 21:47 Mis reservas Mapa de mesas Disponibil…" at bounding box center [227, 105] width 455 height 211
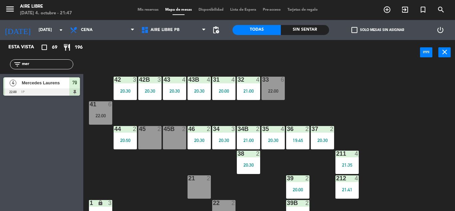
click at [200, 182] on div "21 2" at bounding box center [198, 178] width 23 height 7
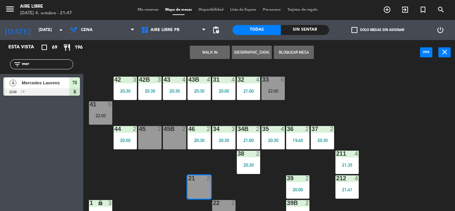
click at [209, 50] on button "WALK IN" at bounding box center [210, 52] width 40 height 13
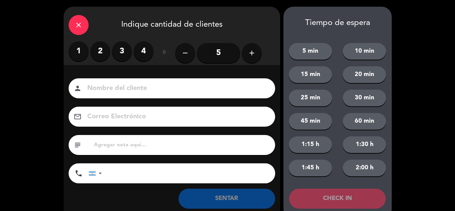
click at [101, 53] on label "2" at bounding box center [100, 51] width 20 height 20
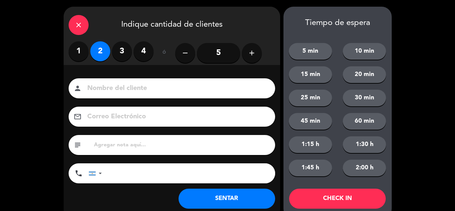
click at [222, 194] on button "SENTAR" at bounding box center [226, 198] width 97 height 20
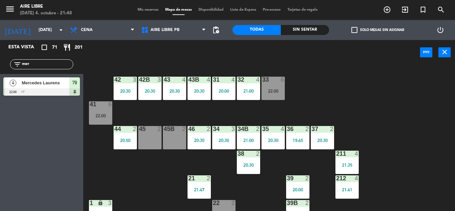
click at [43, 61] on input "mer" at bounding box center [47, 64] width 52 height 7
type input "m"
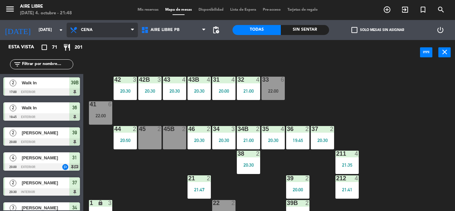
click at [84, 27] on span "Cena" at bounding box center [102, 30] width 71 height 15
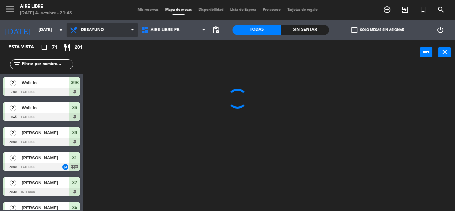
click at [94, 47] on ng-component "menu Aire Libre [DATE] 4. octubre - 21:48 Mis reservas Mapa de mesas Disponibil…" at bounding box center [227, 105] width 455 height 211
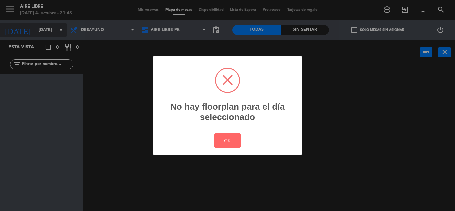
click at [32, 28] on div "? ! i No hay floorplan para el día seleccionado × OK Cancel" at bounding box center [227, 105] width 455 height 211
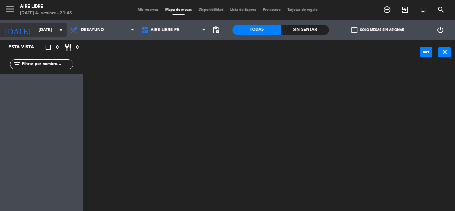
click at [35, 28] on input "[DATE]" at bounding box center [63, 29] width 56 height 11
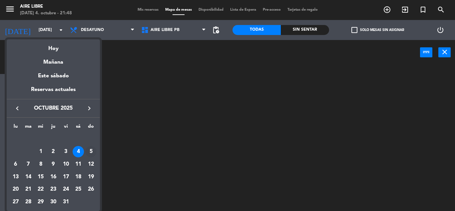
click at [92, 149] on div "5" at bounding box center [90, 151] width 11 height 11
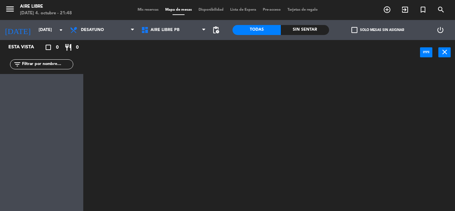
type input "[DATE]"
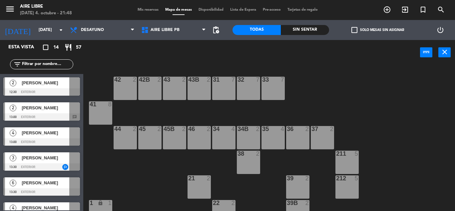
click at [144, 9] on span "Mis reservas" at bounding box center [148, 10] width 28 height 4
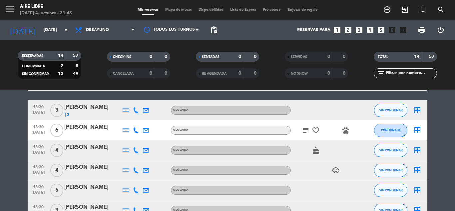
scroll to position [103, 0]
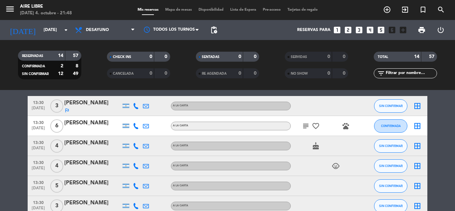
click at [85, 127] on div "[PERSON_NAME]" at bounding box center [92, 123] width 57 height 9
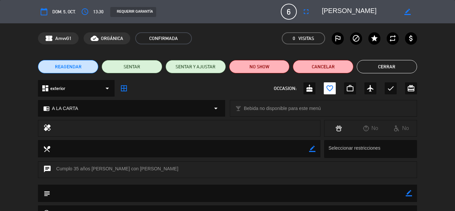
click at [409, 190] on icon "border_color" at bounding box center [408, 193] width 6 height 6
click at [264, 191] on textarea at bounding box center [227, 192] width 355 height 17
type textarea "No traen la perrita"
click at [409, 193] on icon at bounding box center [408, 193] width 6 height 6
click at [379, 65] on button "Cerrar" at bounding box center [387, 66] width 60 height 13
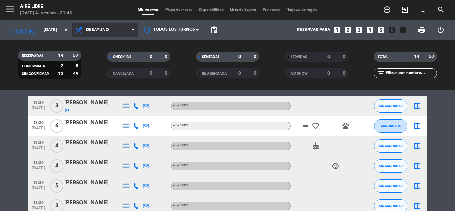
click at [103, 28] on span "Desayuno" at bounding box center [97, 30] width 23 height 5
click at [93, 103] on ng-component "menu Aire Libre [DATE] 4. octubre - 21:48 Mis reservas Mapa de mesas Disponibil…" at bounding box center [227, 105] width 455 height 211
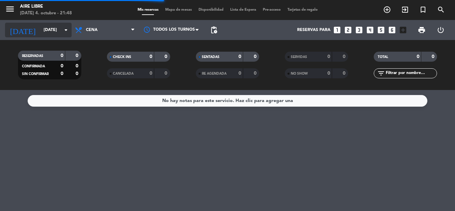
scroll to position [0, 0]
click at [45, 28] on input "[DATE]" at bounding box center [68, 29] width 56 height 11
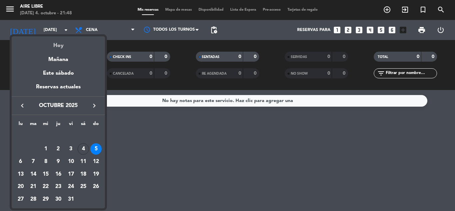
click at [60, 46] on div "Hoy" at bounding box center [58, 43] width 93 height 14
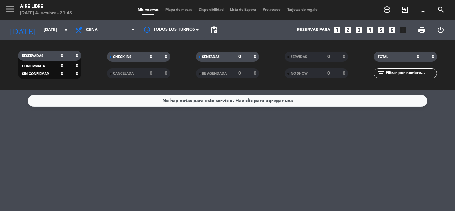
type input "[DATE]"
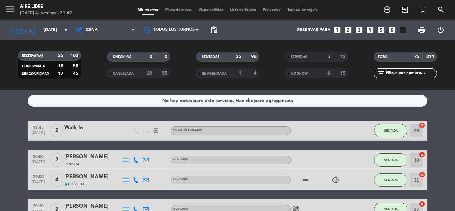
click at [169, 9] on span "Mapa de mesas" at bounding box center [178, 10] width 33 height 4
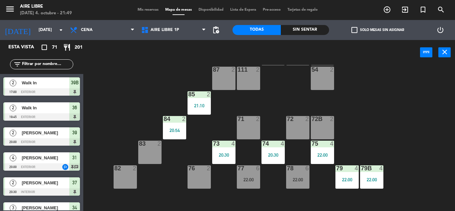
scroll to position [36, 0]
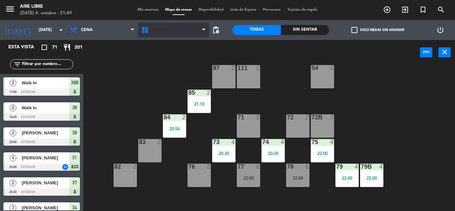
click at [164, 29] on span "Aire Libre 1P" at bounding box center [164, 30] width 29 height 5
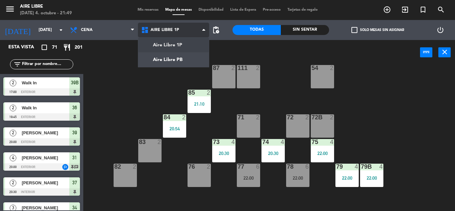
click at [168, 64] on ng-component "menu Aire Libre [DATE] 4. octubre - 21:49 Mis reservas Mapa de mesas Disponibil…" at bounding box center [227, 105] width 455 height 211
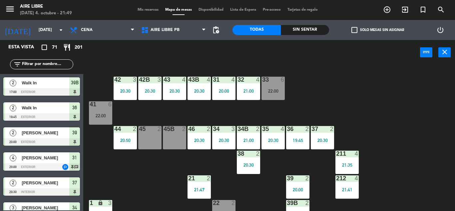
click at [280, 92] on div "22:00" at bounding box center [272, 91] width 23 height 5
click at [373, 105] on div "42 3 20:30 43 4 20:30 31 4 20:00 32 4 21:00 33 6 22:00 42B 3 20:30 43B 4 20:30 …" at bounding box center [271, 138] width 367 height 146
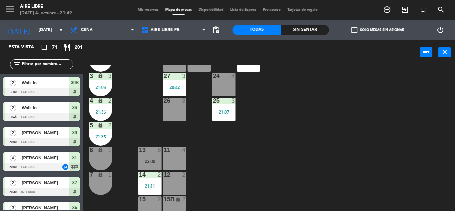
scroll to position [185, 0]
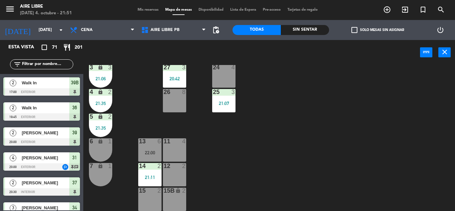
click at [304, 87] on div "42 3 20:30 43 4 20:30 31 4 20:00 32 4 21:00 33 6 22:00 42B 3 20:30 43B 4 20:30 …" at bounding box center [271, 138] width 367 height 146
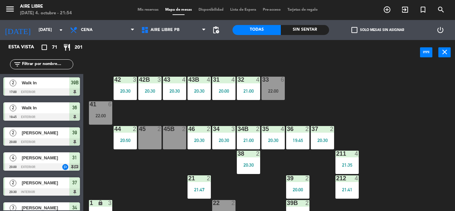
click at [48, 66] on input "text" at bounding box center [47, 64] width 52 height 7
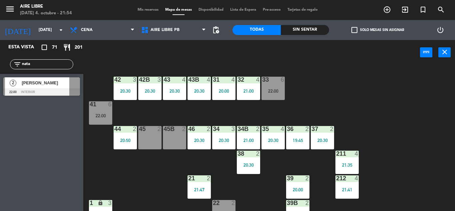
type input "nata"
click at [39, 145] on div "Esta vista crop_square 71 restaurant 201 filter_list nata 2 [PERSON_NAME] 22:00…" at bounding box center [41, 125] width 83 height 171
click at [38, 88] on div "[PERSON_NAME]" at bounding box center [45, 82] width 48 height 11
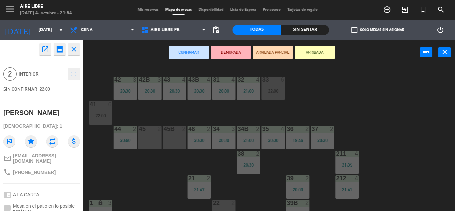
click at [319, 53] on button "ARRIBADA" at bounding box center [315, 52] width 40 height 13
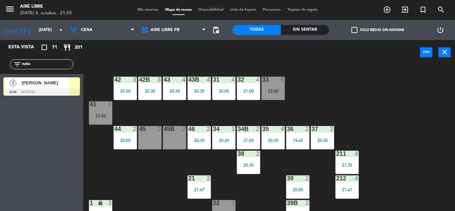
click at [198, 138] on div "20:30" at bounding box center [198, 140] width 23 height 5
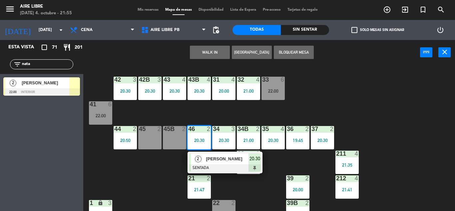
click at [217, 166] on div at bounding box center [225, 167] width 72 height 7
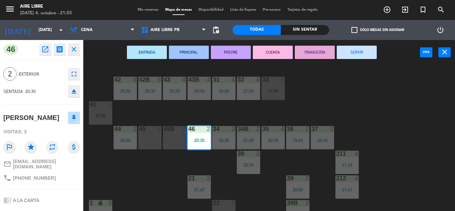
click at [355, 57] on button "SERVIR" at bounding box center [357, 52] width 40 height 13
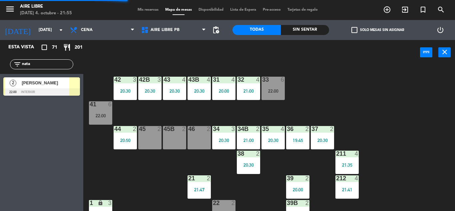
click at [247, 160] on div "38 2 20:30" at bounding box center [248, 161] width 23 height 23
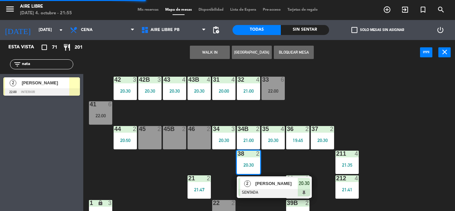
click at [260, 182] on span "[PERSON_NAME]" at bounding box center [276, 183] width 43 height 7
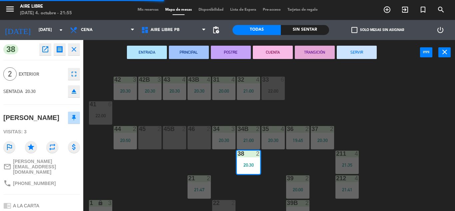
click at [356, 52] on button "SERVIR" at bounding box center [357, 52] width 40 height 13
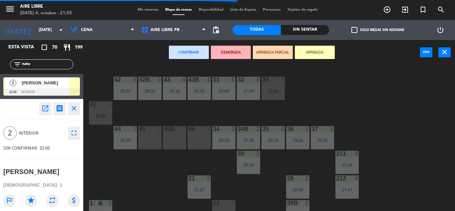
click at [198, 135] on div "46 2" at bounding box center [198, 137] width 23 height 23
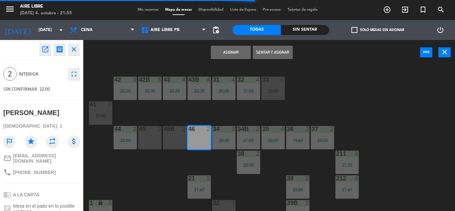
click at [281, 53] on button "Sentar y Asignar" at bounding box center [273, 52] width 40 height 13
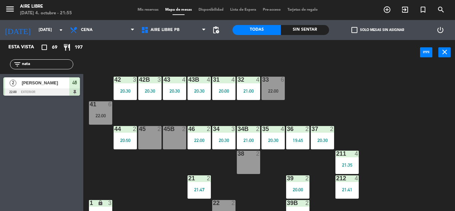
click at [55, 63] on input "nata" at bounding box center [47, 64] width 52 height 7
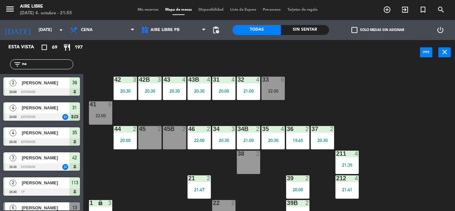
type input "n"
click at [32, 66] on input "text" at bounding box center [47, 64] width 52 height 7
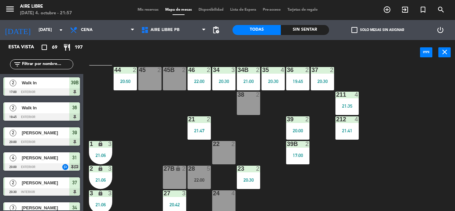
scroll to position [62, 0]
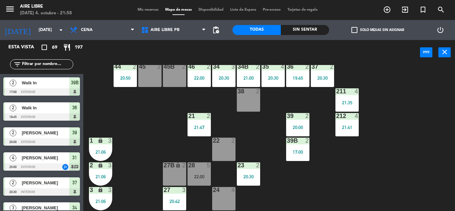
click at [33, 64] on input "text" at bounding box center [47, 64] width 52 height 7
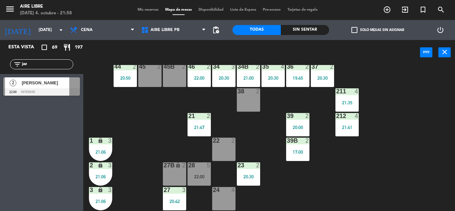
type input "jaz"
click at [49, 168] on div "Esta vista crop_square 69 restaurant 197 filter_list jaz 2 [PERSON_NAME] 22:00 …" at bounding box center [41, 125] width 83 height 171
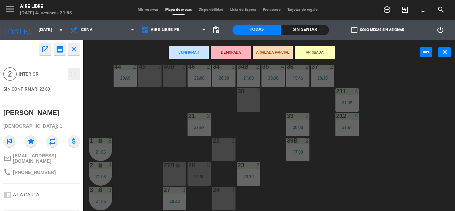
click at [321, 52] on button "ARRIBADA" at bounding box center [315, 52] width 40 height 13
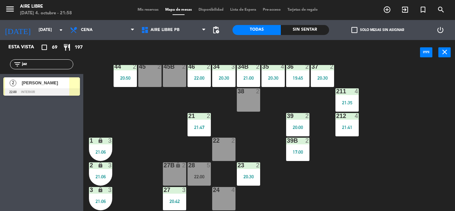
click at [36, 63] on input "jaz" at bounding box center [47, 64] width 52 height 7
type input "j"
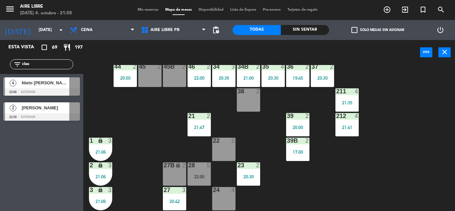
type input "clau"
click at [40, 176] on div "Esta vista crop_square 69 restaurant 197 filter_list clau 4 Nieto [PERSON_NAME]…" at bounding box center [41, 125] width 83 height 171
click at [48, 85] on span "Nieto [PERSON_NAME]" at bounding box center [46, 82] width 48 height 7
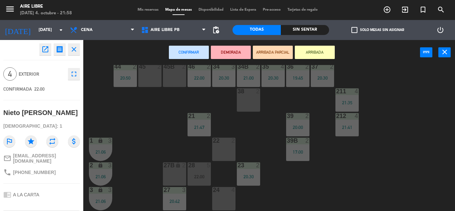
click at [322, 55] on button "ARRIBADA" at bounding box center [315, 52] width 40 height 13
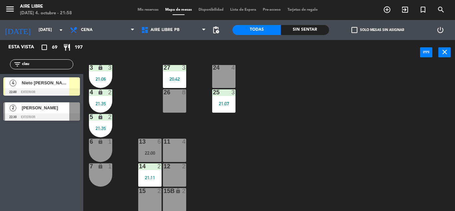
scroll to position [185, 0]
click at [49, 62] on input "clau" at bounding box center [47, 64] width 52 height 7
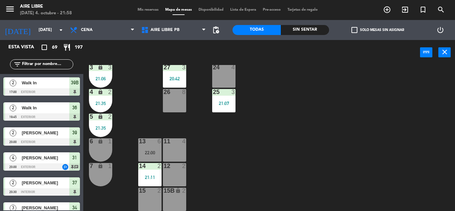
click at [356, 32] on span "check_box_outline_blank" at bounding box center [354, 30] width 6 height 6
click at [377, 30] on input "check_box_outline_blank Solo mesas sin asignar" at bounding box center [377, 30] width 0 height 0
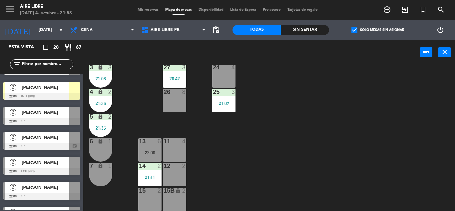
scroll to position [140, 0]
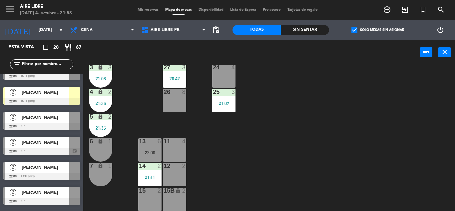
click at [63, 95] on span "[PERSON_NAME]" at bounding box center [46, 92] width 48 height 7
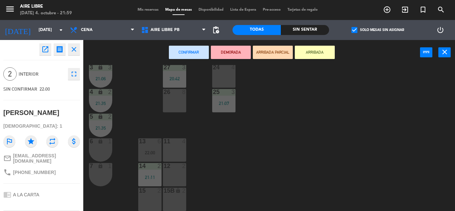
click at [155, 199] on div "15 2" at bounding box center [149, 198] width 23 height 23
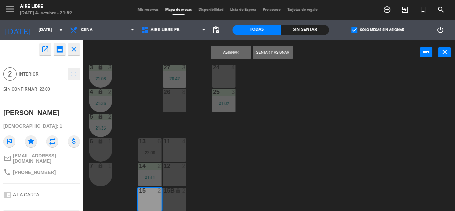
click at [277, 54] on button "Sentar y Asignar" at bounding box center [273, 52] width 40 height 13
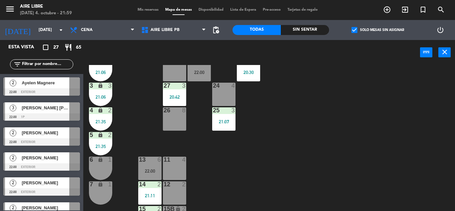
scroll to position [167, 0]
click at [49, 61] on input "text" at bounding box center [47, 64] width 52 height 7
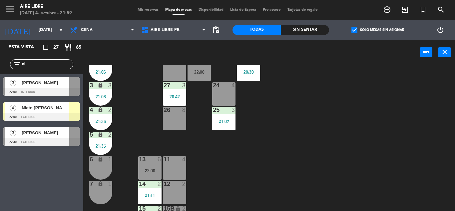
type input "ni"
click at [45, 175] on div "Esta vista crop_square 27 restaurant 65 filter_list ni 3 [PERSON_NAME] 22:00 in…" at bounding box center [41, 125] width 83 height 171
click at [43, 115] on div at bounding box center [41, 116] width 77 height 7
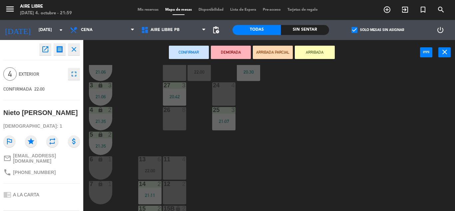
click at [174, 171] on div "11 4" at bounding box center [174, 167] width 23 height 23
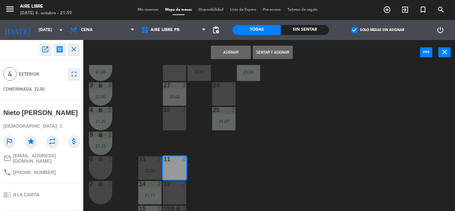
click at [273, 50] on button "Sentar y Asignar" at bounding box center [273, 52] width 40 height 13
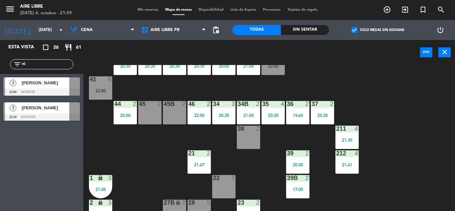
scroll to position [0, 0]
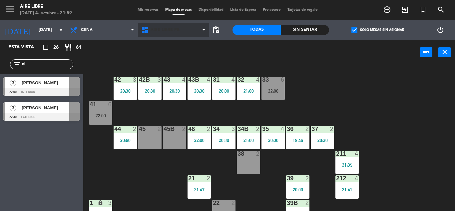
click at [166, 30] on span "Aire Libre PB" at bounding box center [164, 30] width 29 height 5
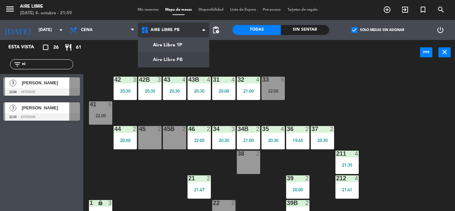
click at [180, 44] on ng-component "menu Aire Libre [DATE] 4. octubre - 21:59 Mis reservas Mapa de mesas Disponibil…" at bounding box center [227, 105] width 455 height 211
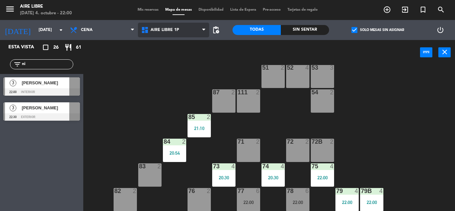
scroll to position [25, 0]
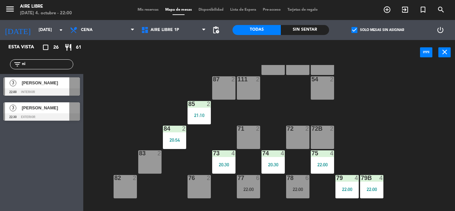
click at [39, 62] on input "ni" at bounding box center [47, 64] width 52 height 7
type input "n"
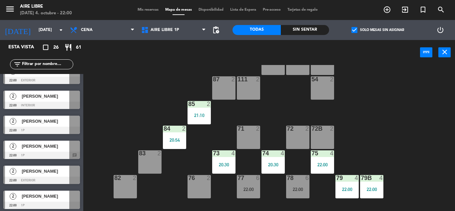
scroll to position [110, 0]
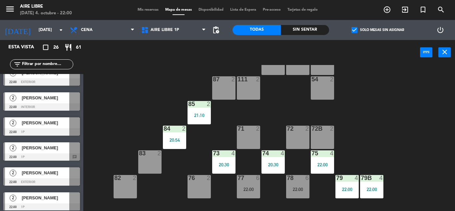
click at [356, 28] on span "check_box" at bounding box center [354, 30] width 6 height 6
click at [377, 30] on input "check_box Solo mesas sin asignar" at bounding box center [377, 30] width 0 height 0
click at [51, 63] on input "text" at bounding box center [47, 64] width 52 height 7
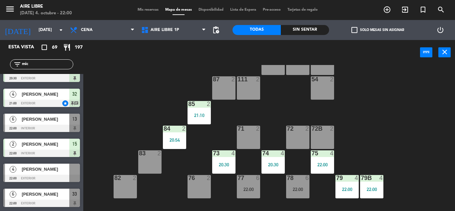
scroll to position [0, 0]
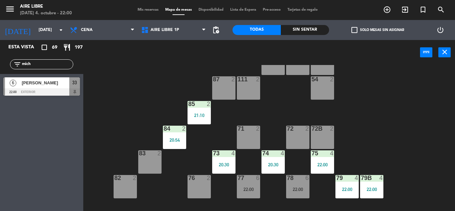
type input "mich"
click at [59, 86] on span "[PERSON_NAME]" at bounding box center [46, 82] width 48 height 7
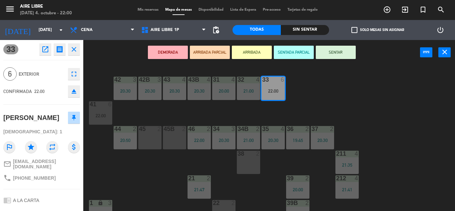
click at [253, 54] on button "ARRIBADA" at bounding box center [252, 52] width 40 height 13
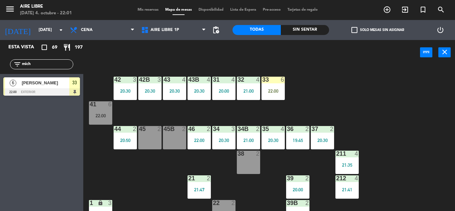
click at [38, 63] on input "mich" at bounding box center [47, 64] width 52 height 7
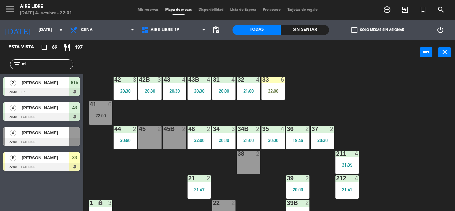
type input "m"
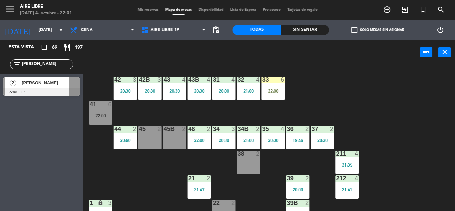
type input "[PERSON_NAME]"
click at [36, 167] on div "Esta vista crop_square 69 restaurant 197 filter_list [PERSON_NAME] 2 [PERSON_NA…" at bounding box center [41, 125] width 83 height 171
click at [46, 87] on div "[PERSON_NAME]" at bounding box center [45, 82] width 48 height 11
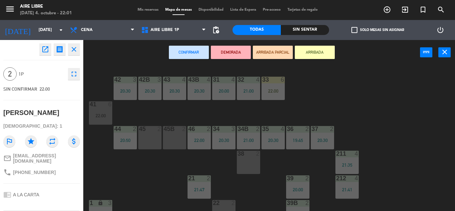
click at [321, 51] on button "ARRIBADA" at bounding box center [315, 52] width 40 height 13
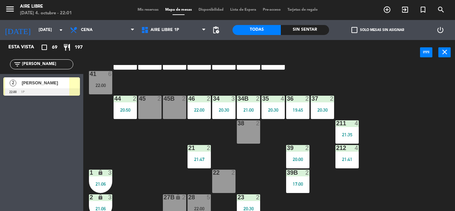
scroll to position [31, 0]
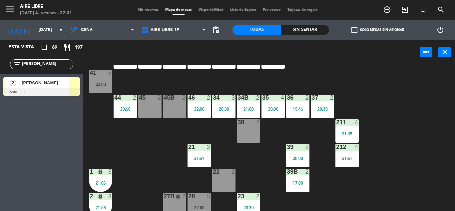
click at [41, 94] on div at bounding box center [41, 91] width 77 height 7
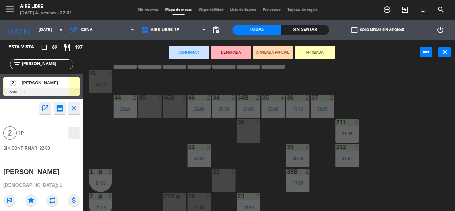
click at [244, 133] on div "38 2" at bounding box center [248, 130] width 23 height 23
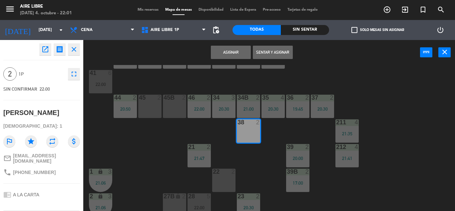
click at [281, 52] on button "Sentar y Asignar" at bounding box center [273, 52] width 40 height 13
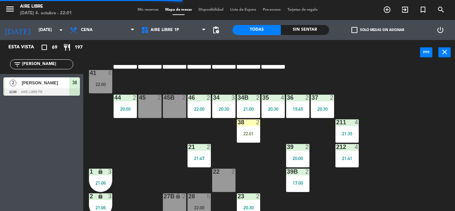
click at [46, 62] on input "[PERSON_NAME]" at bounding box center [47, 64] width 52 height 7
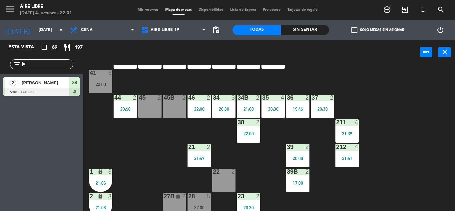
type input "j"
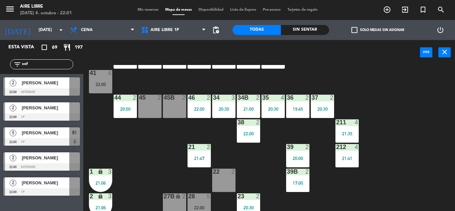
type input "sof"
click at [136, 134] on div "42 3 20:30 43 4 20:30 31 4 20:00 32 4 21:00 33 6 22:00 42B 3 20:30 43B 4 20:30 …" at bounding box center [271, 138] width 367 height 146
click at [49, 83] on span "[PERSON_NAME]" at bounding box center [46, 82] width 48 height 7
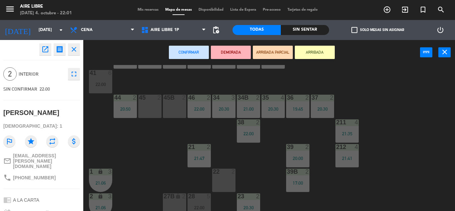
click at [323, 55] on button "ARRIBADA" at bounding box center [315, 52] width 40 height 13
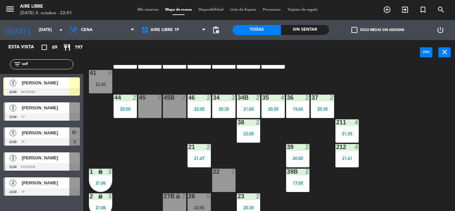
click at [75, 82] on div at bounding box center [74, 82] width 11 height 11
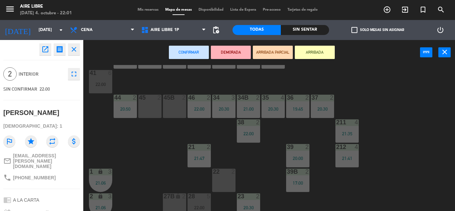
click at [395, 92] on div "42 3 20:30 43 4 20:30 31 4 20:00 32 4 21:00 33 6 22:00 42B 3 20:30 43B 4 20:30 …" at bounding box center [271, 138] width 367 height 146
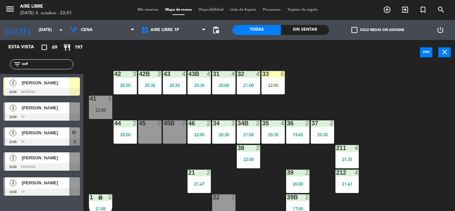
scroll to position [0, 0]
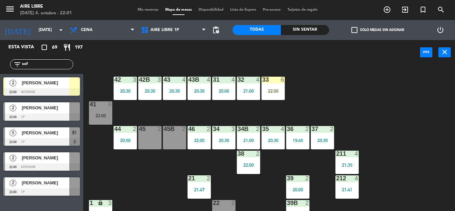
click at [280, 89] on div "22:00" at bounding box center [272, 91] width 23 height 5
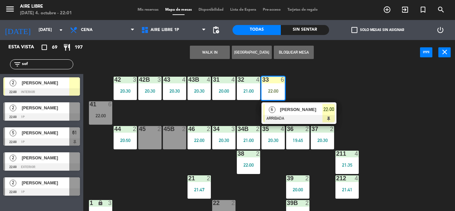
click at [390, 50] on div "WALK IN [GEOGRAPHIC_DATA] Bloquear Mesa power_input close" at bounding box center [251, 52] width 337 height 25
click at [377, 96] on div "42 3 20:30 43 4 20:30 31 4 20:00 32 4 21:00 33 6 22:00 6 [PERSON_NAME] ARRIBADA…" at bounding box center [271, 138] width 367 height 146
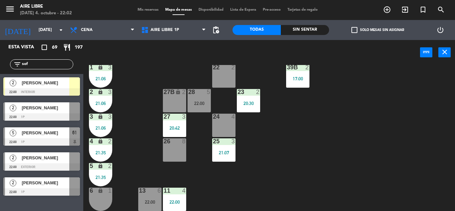
scroll to position [185, 0]
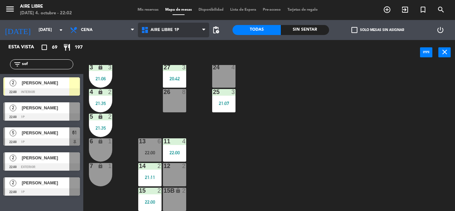
click at [195, 27] on span "Aire Libre 1P" at bounding box center [173, 30] width 71 height 15
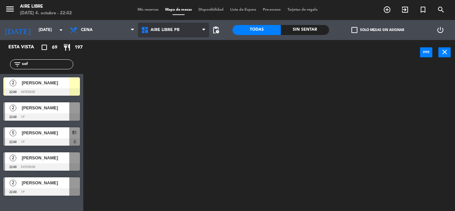
click at [187, 59] on ng-component "menu Aire Libre [DATE] 4. octubre - 22:02 Mis reservas Mapa de mesas Disponibil…" at bounding box center [227, 105] width 455 height 211
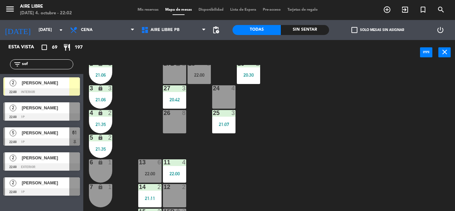
scroll to position [161, 0]
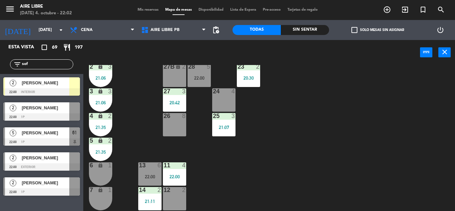
click at [176, 162] on div at bounding box center [174, 165] width 11 height 6
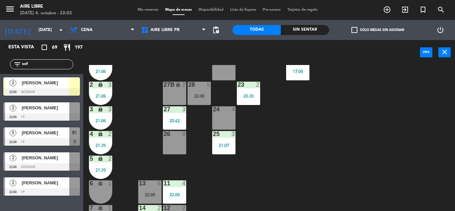
scroll to position [140, 0]
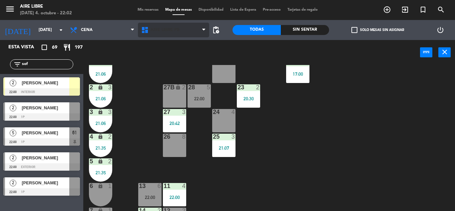
click at [164, 36] on span "Aire Libre PB" at bounding box center [173, 30] width 71 height 15
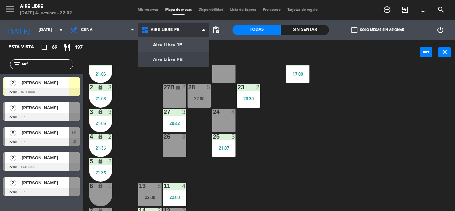
click at [179, 42] on ng-component "menu Aire Libre [DATE] 4. octubre - 22:02 Mis reservas Mapa de mesas Disponibil…" at bounding box center [227, 105] width 455 height 211
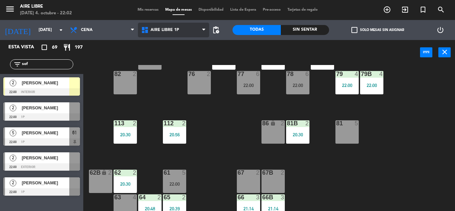
scroll to position [135, 0]
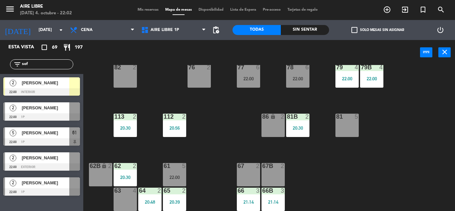
click at [123, 126] on div "20:30" at bounding box center [125, 127] width 23 height 5
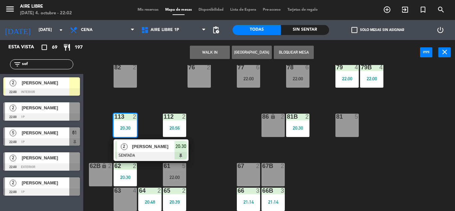
click at [152, 150] on div "[PERSON_NAME]" at bounding box center [152, 146] width 43 height 11
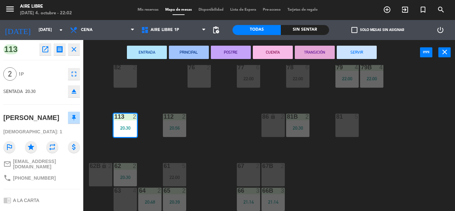
click at [355, 56] on button "SERVIR" at bounding box center [357, 52] width 40 height 13
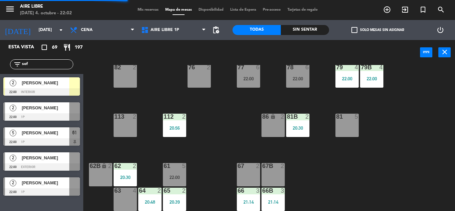
click at [57, 87] on div "[PERSON_NAME]" at bounding box center [45, 82] width 48 height 11
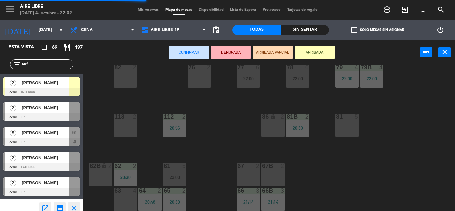
click at [128, 128] on div "113 2" at bounding box center [125, 125] width 23 height 23
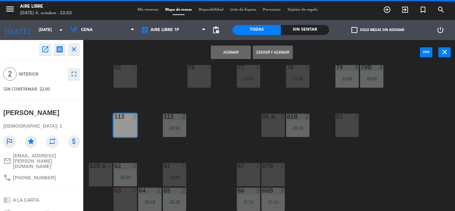
click at [281, 56] on button "Sentar y Asignar" at bounding box center [273, 52] width 40 height 13
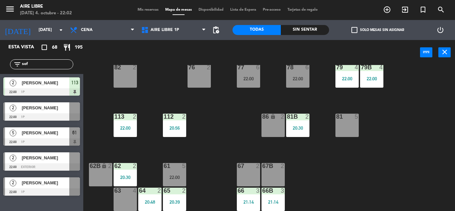
click at [45, 64] on input "sof" at bounding box center [47, 64] width 52 height 7
type input "s"
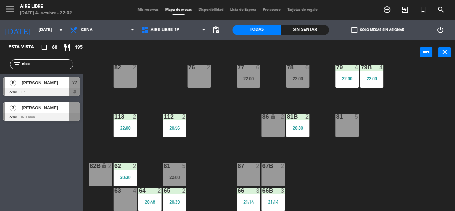
type input "nico"
click at [41, 165] on div "Esta vista crop_square 68 restaurant 195 filter_list nico 6 [PERSON_NAME] 22:00…" at bounding box center [41, 125] width 83 height 171
click at [50, 82] on span "[PERSON_NAME]" at bounding box center [46, 82] width 48 height 7
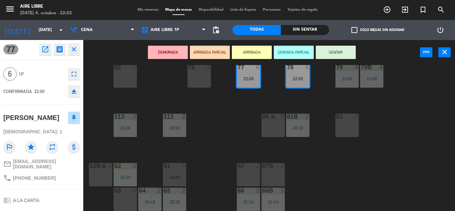
click at [250, 52] on button "ARRIBADA" at bounding box center [252, 52] width 40 height 13
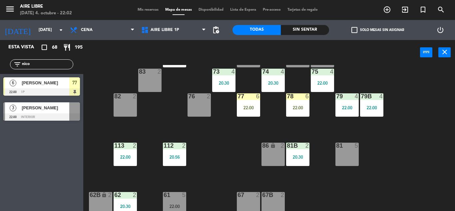
scroll to position [99, 0]
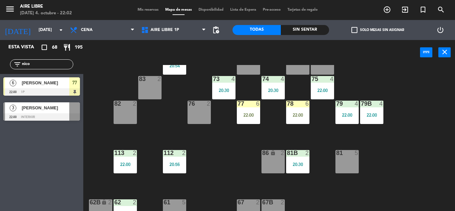
click at [248, 112] on div "77 6 22:00" at bounding box center [248, 112] width 23 height 23
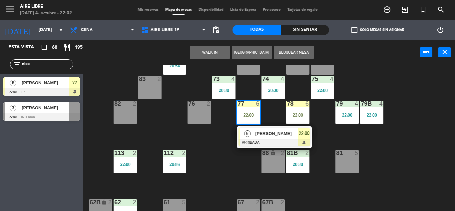
click at [263, 135] on span "[PERSON_NAME]" at bounding box center [276, 133] width 43 height 7
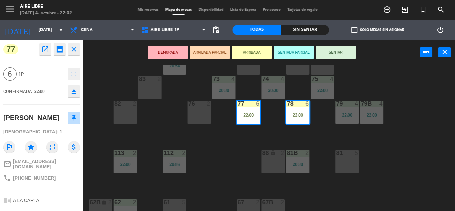
click at [75, 74] on icon "fullscreen" at bounding box center [74, 74] width 8 height 8
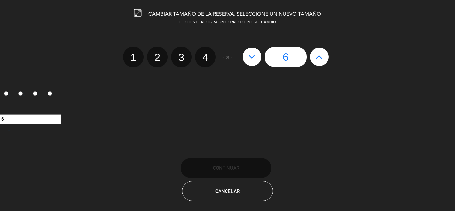
click at [319, 56] on icon at bounding box center [319, 56] width 7 height 11
type input "7"
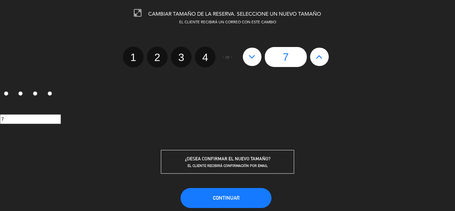
click at [229, 195] on span "Continuar" at bounding box center [226, 198] width 27 height 6
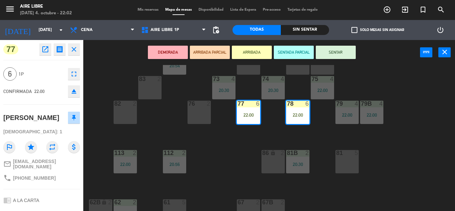
click at [231, 158] on div "51 2 52 4 53 3 111 2 54 2 87 2 85 2 21:10 72 2 84 2 20:54 71 2 72B 2 83 2 73 4 …" at bounding box center [271, 138] width 367 height 146
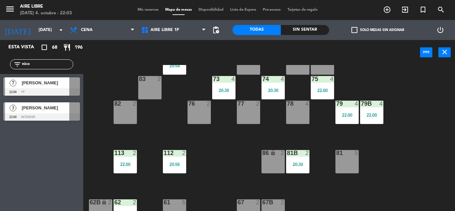
click at [56, 83] on span "[PERSON_NAME]" at bounding box center [46, 82] width 48 height 7
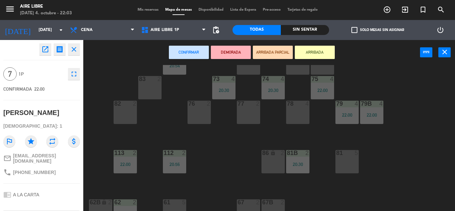
click at [254, 108] on div "77 2" at bounding box center [248, 112] width 23 height 23
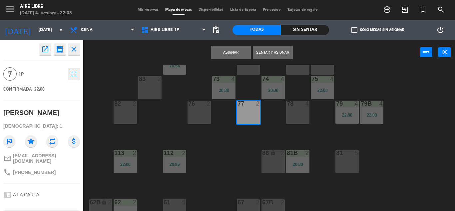
click at [299, 109] on div "78 4" at bounding box center [297, 112] width 23 height 23
click at [276, 52] on button "Sentar y Asignar" at bounding box center [273, 52] width 40 height 13
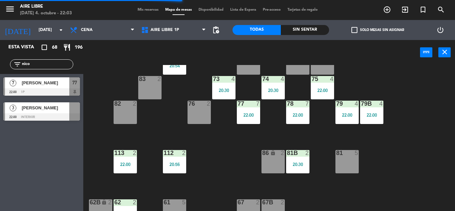
click at [37, 63] on input "nico" at bounding box center [47, 64] width 52 height 7
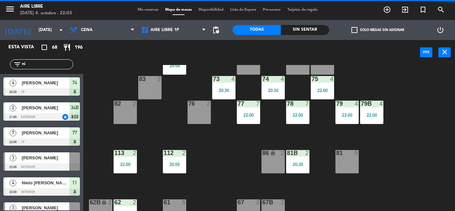
type input "n"
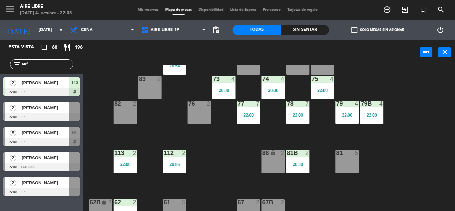
type input "sof"
click at [158, 132] on div "51 2 52 4 53 3 111 2 54 2 87 2 85 2 21:10 72 2 84 2 20:54 71 2 72B 2 83 2 73 4 …" at bounding box center [271, 138] width 367 height 146
click at [26, 186] on span "[PERSON_NAME]" at bounding box center [46, 182] width 48 height 7
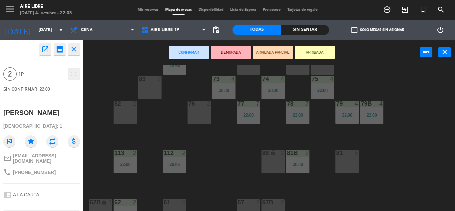
click at [310, 53] on button "ARRIBADA" at bounding box center [315, 52] width 40 height 13
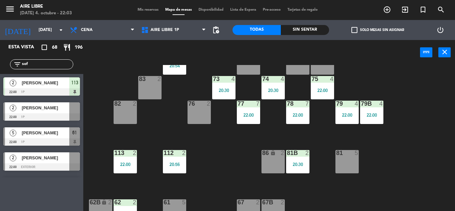
scroll to position [0, 0]
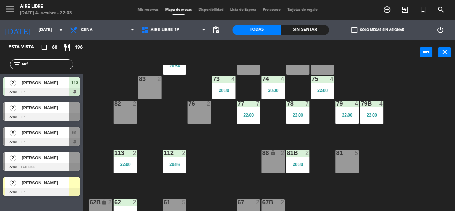
click at [32, 63] on input "sof" at bounding box center [47, 64] width 52 height 7
type input "s"
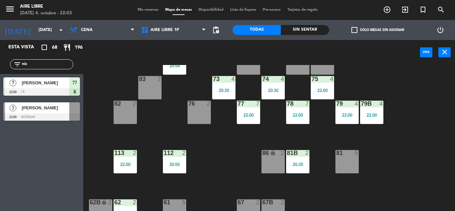
type input "nic"
click at [109, 81] on div "51 2 52 4 53 3 111 2 54 2 87 2 85 2 21:10 72 2 84 2 20:54 71 2 72B 2 83 2 73 4 …" at bounding box center [271, 138] width 367 height 146
click at [76, 114] on div at bounding box center [41, 116] width 77 height 7
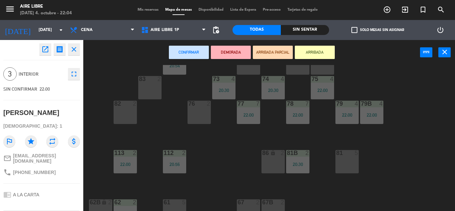
click at [311, 52] on button "ARRIBADA" at bounding box center [315, 52] width 40 height 13
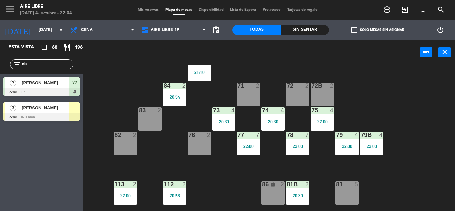
scroll to position [65, 0]
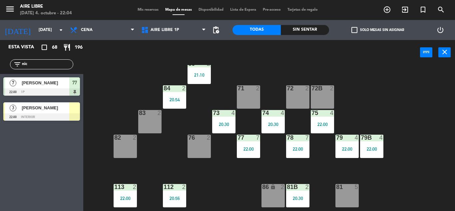
click at [67, 63] on input "nic" at bounding box center [47, 64] width 52 height 7
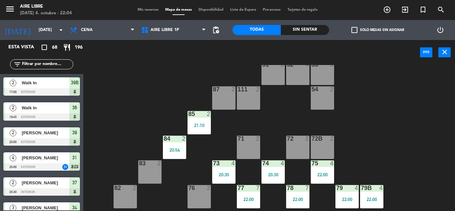
scroll to position [0, 0]
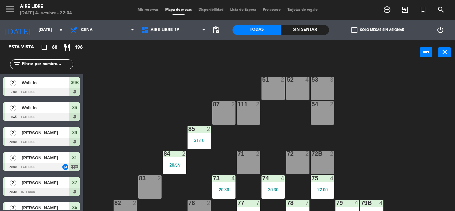
click at [177, 162] on div "20:54" at bounding box center [174, 164] width 23 height 5
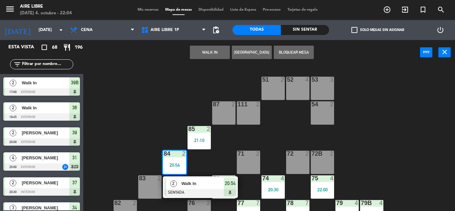
click at [200, 180] on span "Walk In" at bounding box center [202, 183] width 43 height 7
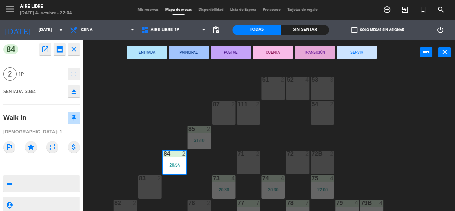
click at [400, 115] on div "51 2 52 4 53 3 111 2 54 2 87 2 85 2 21:10 72 2 84 2 20:54 71 2 72B 2 83 2 73 4 …" at bounding box center [271, 138] width 367 height 146
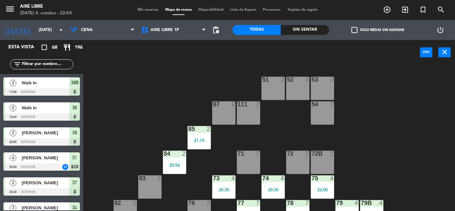
click at [51, 61] on input "text" at bounding box center [47, 64] width 52 height 7
type input "d"
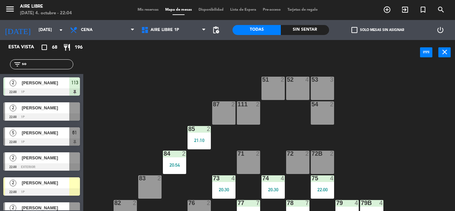
type input "so"
click at [134, 113] on div "51 2 52 4 53 3 111 2 54 2 87 2 85 2 21:10 72 2 84 2 20:54 71 2 72B 2 83 2 73 4 …" at bounding box center [271, 138] width 367 height 146
click at [56, 184] on span "[PERSON_NAME]" at bounding box center [46, 182] width 48 height 7
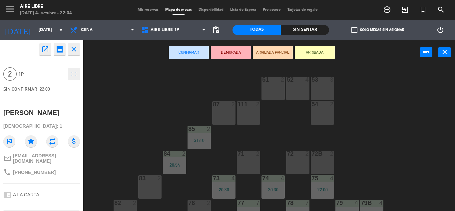
click at [155, 182] on div "83 2" at bounding box center [149, 186] width 23 height 23
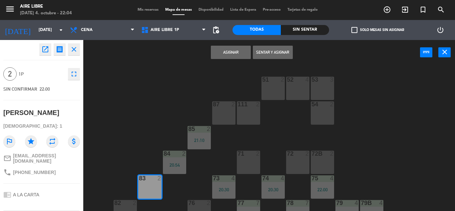
click at [273, 53] on button "Sentar y Asignar" at bounding box center [273, 52] width 40 height 13
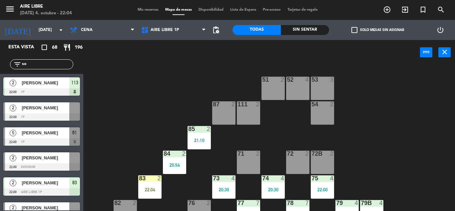
scroll to position [5, 0]
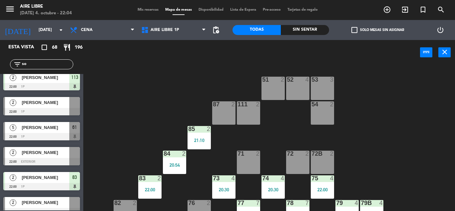
click at [44, 68] on div "filter_list so" at bounding box center [41, 64] width 63 height 10
click at [44, 64] on input "so" at bounding box center [47, 64] width 52 height 7
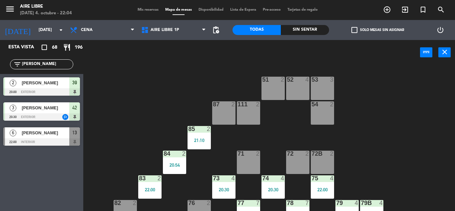
type input "[PERSON_NAME]"
click at [143, 89] on div "51 2 52 4 53 3 111 2 54 2 87 2 85 2 21:10 72 2 84 2 20:54 71 2 72B 2 83 2 22:00…" at bounding box center [271, 138] width 367 height 146
click at [37, 61] on input "[PERSON_NAME]" at bounding box center [47, 64] width 52 height 7
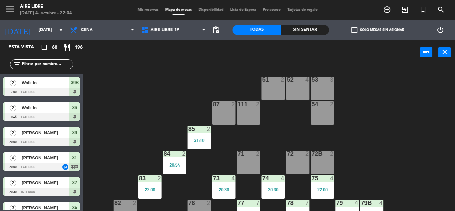
click at [44, 64] on input "text" at bounding box center [47, 64] width 52 height 7
type input "[PERSON_NAME]"
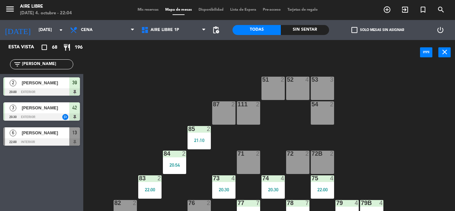
click at [207, 107] on div "87" at bounding box center [212, 104] width 11 height 6
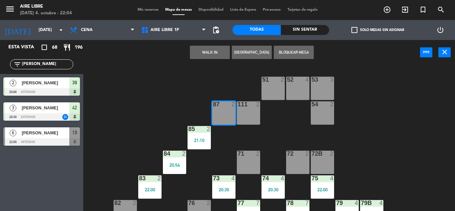
click at [51, 141] on div at bounding box center [41, 141] width 77 height 7
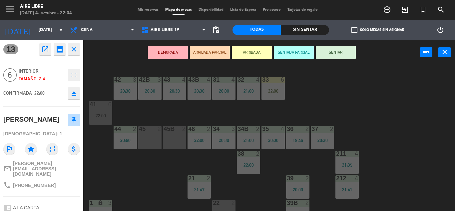
click at [251, 52] on button "ARRIBADA" at bounding box center [252, 52] width 40 height 13
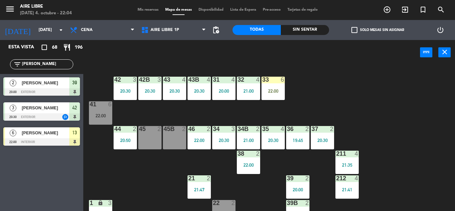
click at [60, 63] on input "[PERSON_NAME]" at bounding box center [47, 64] width 52 height 7
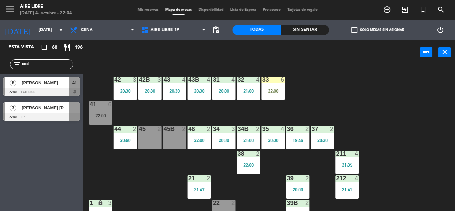
type input "ceci"
click at [27, 176] on div "Esta vista crop_square 68 restaurant 196 filter_list ceci 6 [PERSON_NAME] 22:00…" at bounding box center [41, 125] width 83 height 171
click at [55, 112] on div "[PERSON_NAME] [PERSON_NAME]" at bounding box center [45, 107] width 48 height 11
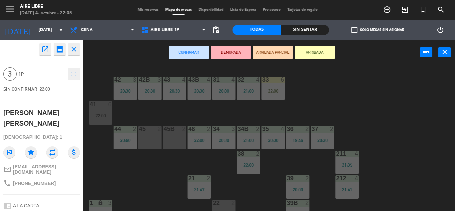
click at [324, 52] on button "ARRIBADA" at bounding box center [315, 52] width 40 height 13
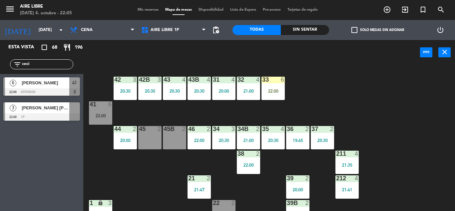
click at [296, 128] on div at bounding box center [297, 129] width 11 height 6
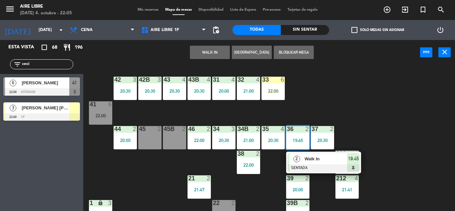
click at [296, 135] on div "36 2 19:45" at bounding box center [297, 137] width 23 height 23
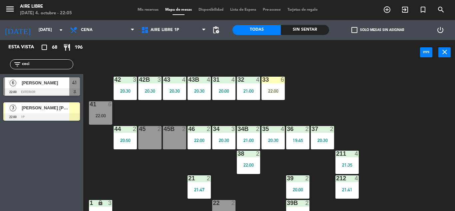
click at [56, 65] on input "ceci" at bounding box center [47, 64] width 52 height 7
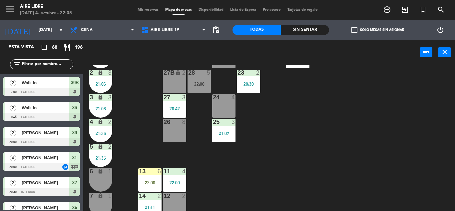
scroll to position [185, 0]
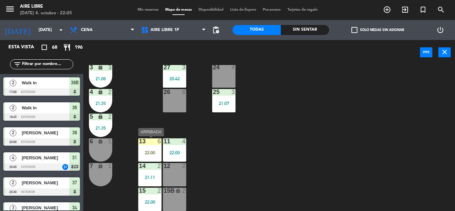
click at [153, 139] on div at bounding box center [149, 141] width 11 height 6
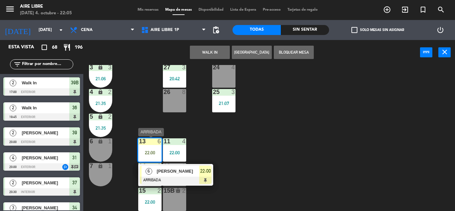
click at [203, 178] on div at bounding box center [176, 179] width 72 height 7
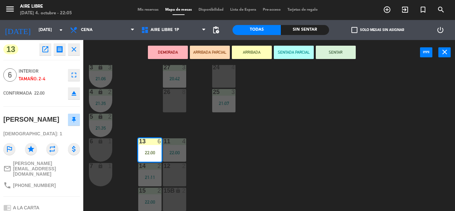
click at [344, 52] on button "SENTAR" at bounding box center [336, 52] width 40 height 13
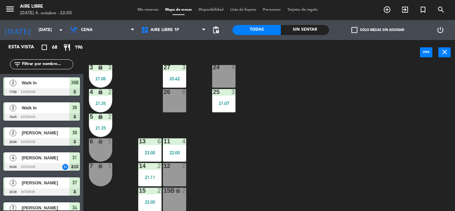
click at [45, 62] on input "text" at bounding box center [47, 64] width 52 height 7
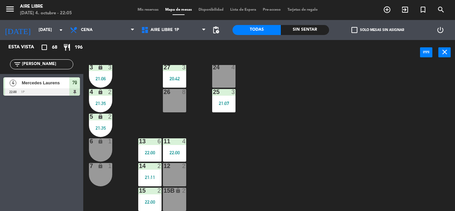
click at [51, 61] on input "[PERSON_NAME]" at bounding box center [47, 64] width 52 height 7
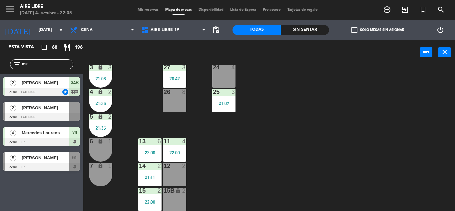
type input "m"
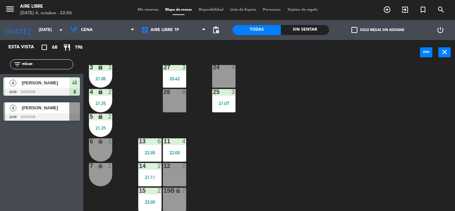
type input "micae"
click at [23, 173] on div "Esta vista crop_square 68 restaurant 196 filter_list micae 4 [PERSON_NAME] 20:3…" at bounding box center [41, 125] width 83 height 171
click at [44, 110] on span "[PERSON_NAME]" at bounding box center [46, 107] width 48 height 7
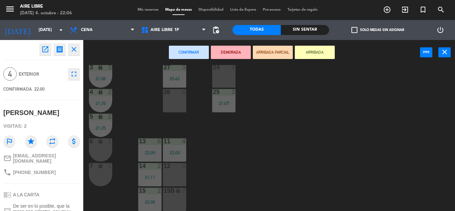
click at [317, 53] on button "ARRIBADA" at bounding box center [315, 52] width 40 height 13
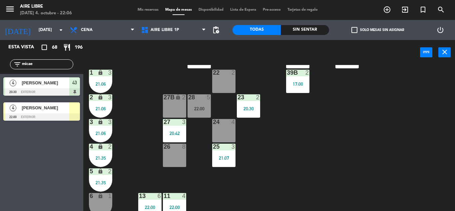
scroll to position [130, 0]
click at [63, 111] on span "[PERSON_NAME]" at bounding box center [46, 107] width 48 height 7
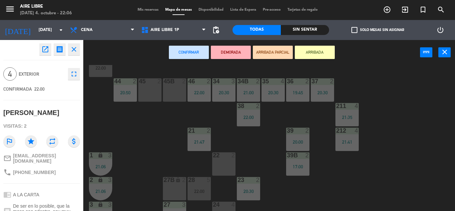
scroll to position [0, 0]
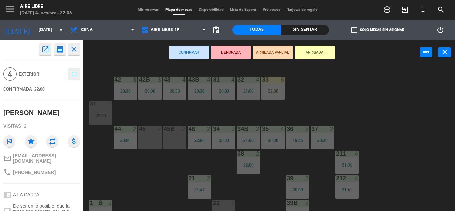
click at [139, 126] on div "45" at bounding box center [139, 129] width 0 height 6
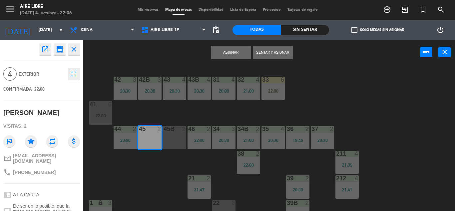
click at [170, 135] on div "45B 2" at bounding box center [174, 137] width 23 height 23
click at [268, 49] on button "Sentar y Asignar" at bounding box center [273, 52] width 40 height 13
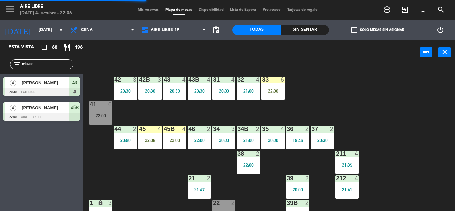
click at [40, 66] on input "micae" at bounding box center [47, 64] width 52 height 7
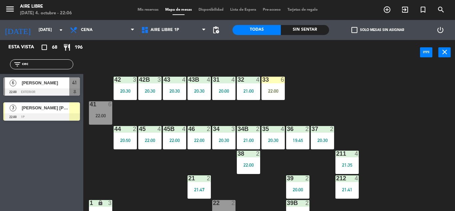
type input "cec"
click at [42, 146] on div "Esta vista crop_square 68 restaurant 196 filter_list cec 6 [PERSON_NAME] 22:00 …" at bounding box center [41, 125] width 83 height 171
click at [72, 86] on div "41" at bounding box center [74, 82] width 11 height 11
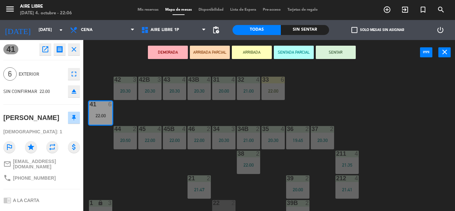
click at [251, 50] on button "ARRIBADA" at bounding box center [252, 52] width 40 height 13
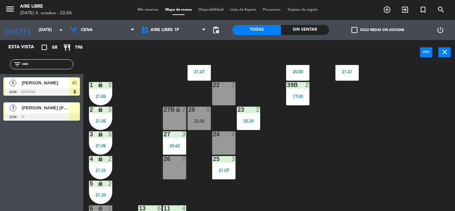
scroll to position [118, 0]
click at [49, 64] on input "cec" at bounding box center [47, 64] width 52 height 7
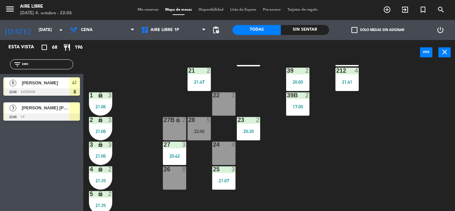
scroll to position [103, 0]
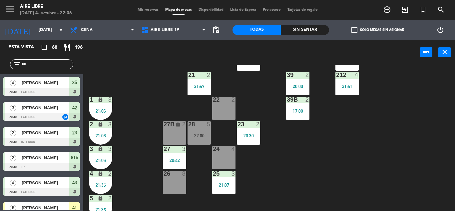
type input "c"
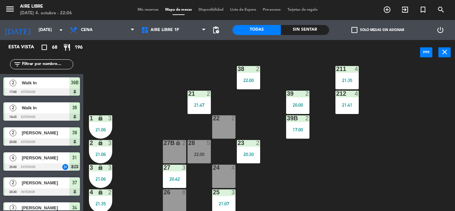
scroll to position [82, 0]
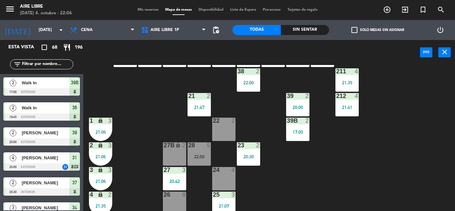
click at [353, 32] on span "check_box_outline_blank" at bounding box center [354, 30] width 6 height 6
click at [377, 30] on input "check_box_outline_blank Solo mesas sin asignar" at bounding box center [377, 30] width 0 height 0
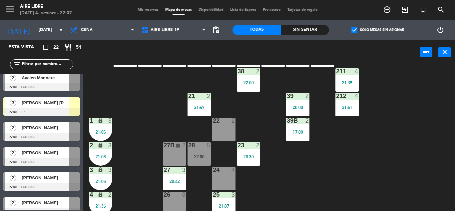
scroll to position [0, 0]
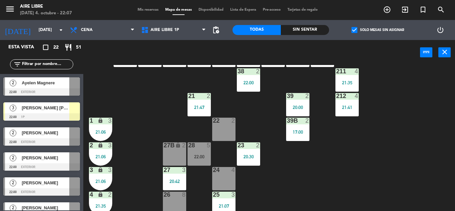
click at [60, 108] on span "[PERSON_NAME] [PERSON_NAME]" at bounding box center [46, 107] width 48 height 7
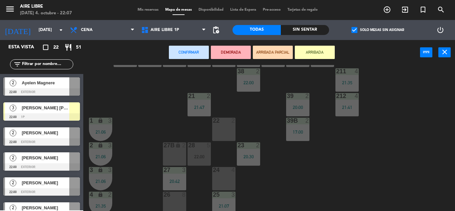
click at [226, 177] on div "24 4" at bounding box center [223, 178] width 23 height 23
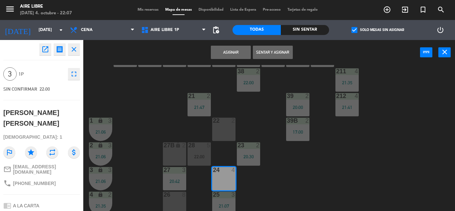
click at [277, 52] on button "Sentar y Asignar" at bounding box center [273, 52] width 40 height 13
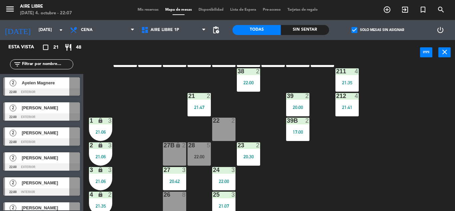
click at [52, 64] on input "text" at bounding box center [47, 64] width 52 height 7
click at [361, 32] on label "check_box Solo mesas sin asignar" at bounding box center [377, 30] width 53 height 6
click at [377, 30] on input "check_box Solo mesas sin asignar" at bounding box center [377, 30] width 0 height 0
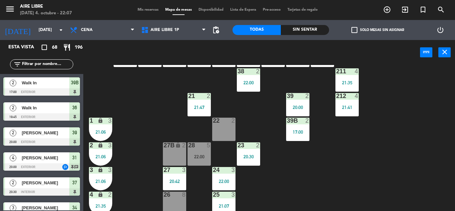
click at [41, 65] on input "text" at bounding box center [47, 64] width 52 height 7
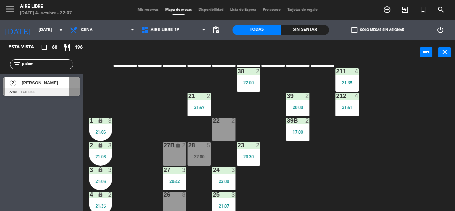
type input "palom"
click at [40, 89] on div at bounding box center [41, 91] width 77 height 7
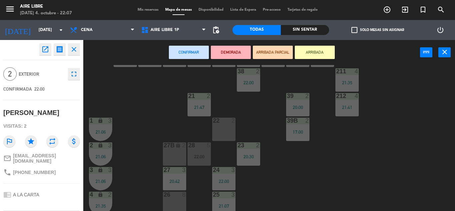
click at [310, 50] on button "ARRIBADA" at bounding box center [315, 52] width 40 height 13
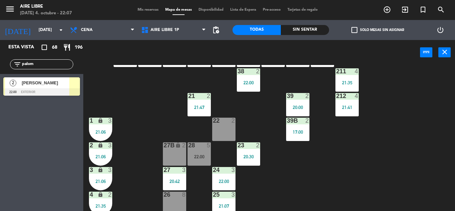
click at [45, 62] on input "palom" at bounding box center [47, 64] width 52 height 7
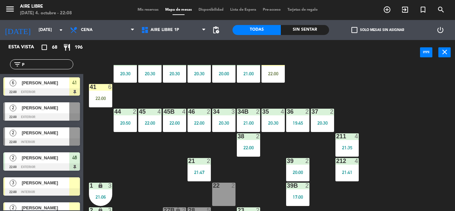
scroll to position [9, 0]
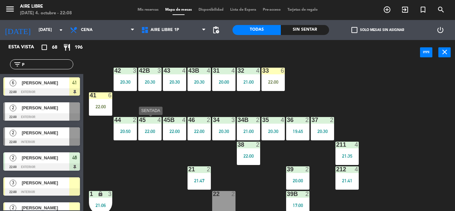
type input "p"
click at [156, 129] on div "22:00" at bounding box center [149, 131] width 23 height 5
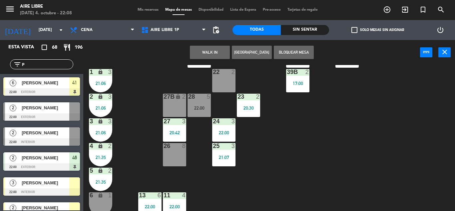
scroll to position [138, 0]
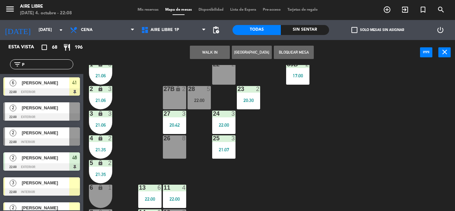
click at [290, 142] on div "42 3 20:30 43 4 20:30 31 4 20:00 32 4 21:00 33 6 22:00 42B 3 20:30 43B 4 20:30 …" at bounding box center [271, 138] width 367 height 146
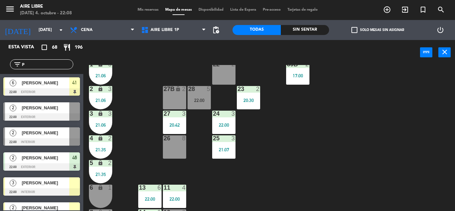
click at [56, 85] on span "[PERSON_NAME]" at bounding box center [46, 82] width 48 height 7
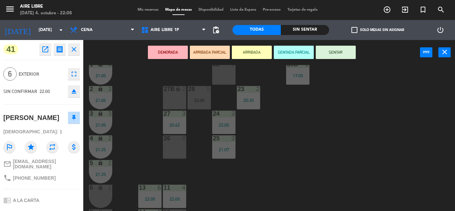
click at [325, 53] on button "SENTAR" at bounding box center [336, 52] width 40 height 13
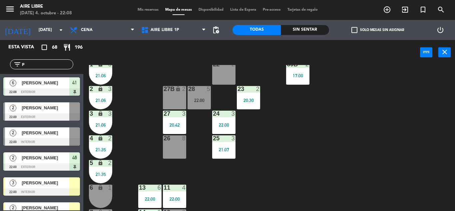
click at [58, 64] on input "p" at bounding box center [47, 64] width 52 height 7
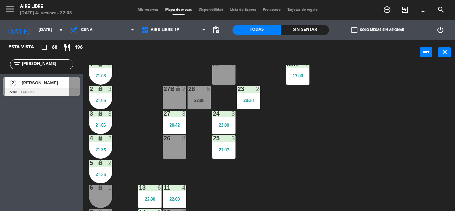
type input "[PERSON_NAME]"
click at [38, 100] on div "Esta vista crop_square 68 restaurant 196 filter_list [PERSON_NAME] 2 [PERSON_NA…" at bounding box center [41, 125] width 83 height 171
click at [53, 87] on div "[PERSON_NAME]" at bounding box center [45, 82] width 48 height 11
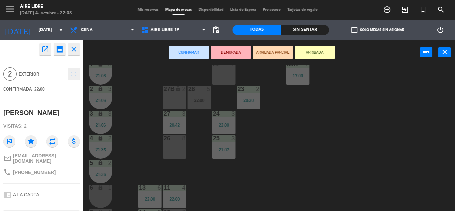
click at [316, 56] on button "ARRIBADA" at bounding box center [315, 52] width 40 height 13
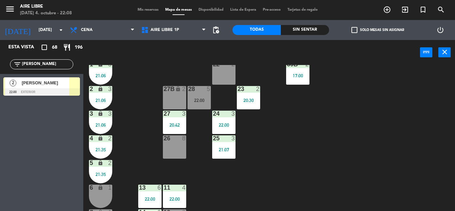
click at [70, 86] on div at bounding box center [74, 82] width 11 height 11
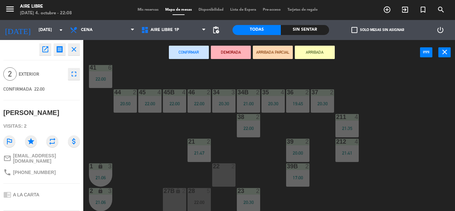
scroll to position [0, 0]
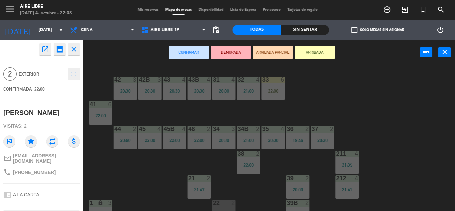
click at [322, 51] on button "ARRIBADA" at bounding box center [315, 52] width 40 height 13
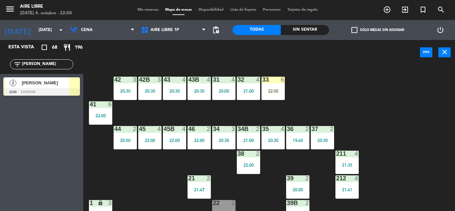
click at [43, 65] on input "[PERSON_NAME]" at bounding box center [47, 64] width 52 height 7
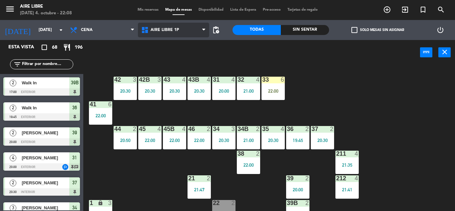
click at [172, 29] on span "Aire Libre 1P" at bounding box center [164, 30] width 29 height 5
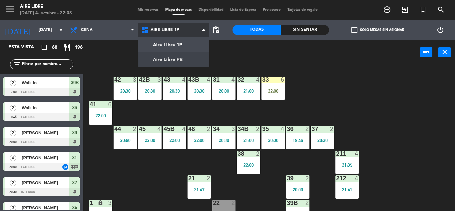
click at [178, 59] on ng-component "menu Aire Libre [DATE] 4. octubre - 22:08 Mis reservas Mapa de mesas Disponibil…" at bounding box center [227, 105] width 455 height 211
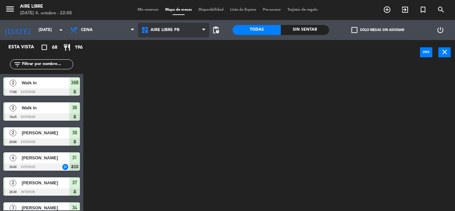
click at [178, 30] on span "Aire Libre PB" at bounding box center [173, 30] width 71 height 15
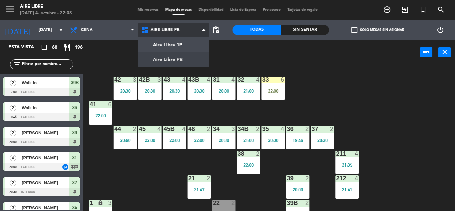
click at [177, 58] on ng-component "menu Aire Libre [DATE] 4. octubre - 22:08 Mis reservas Mapa de mesas Disponibil…" at bounding box center [227, 105] width 455 height 211
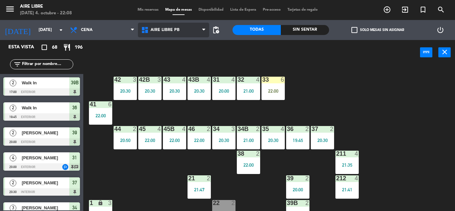
click at [181, 31] on span "Aire Libre PB" at bounding box center [173, 30] width 71 height 15
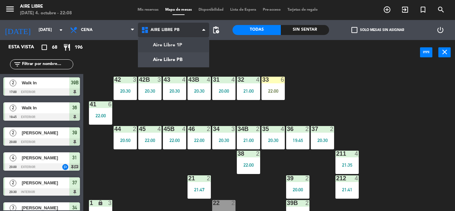
click at [181, 46] on ng-component "menu Aire Libre [DATE] 4. octubre - 22:08 Mis reservas Mapa de mesas Disponibil…" at bounding box center [227, 105] width 455 height 211
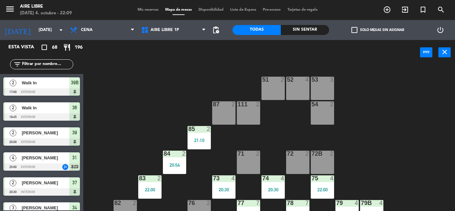
click at [52, 65] on input "text" at bounding box center [47, 64] width 52 height 7
click at [136, 69] on div "51 2 52 4 53 3 111 2 54 2 87 2 85 2 21:10 72 2 84 2 20:54 71 2 72B 2 83 2 22:00…" at bounding box center [271, 138] width 367 height 146
click at [48, 61] on input "text" at bounding box center [47, 64] width 52 height 7
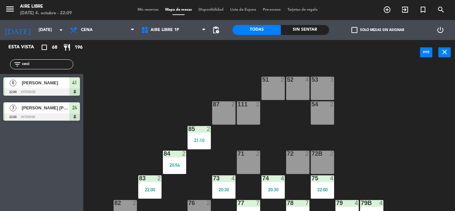
click at [21, 175] on div "Esta vista crop_square 68 restaurant 196 filter_list ceci 6 [PERSON_NAME] 22:00…" at bounding box center [41, 125] width 83 height 171
click at [43, 62] on input "ceci" at bounding box center [47, 64] width 52 height 7
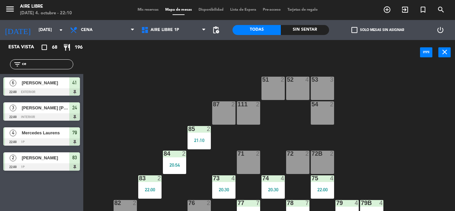
type input "c"
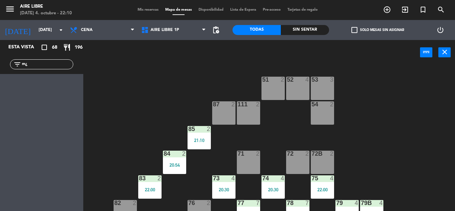
type input "m"
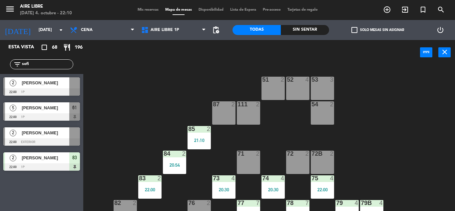
type input "sofi"
click at [15, 192] on div "Esta vista crop_square 68 restaurant 196 filter_list sofi 2 [PERSON_NAME] 22:00…" at bounding box center [41, 125] width 83 height 171
click at [41, 85] on span "[PERSON_NAME]" at bounding box center [46, 82] width 48 height 7
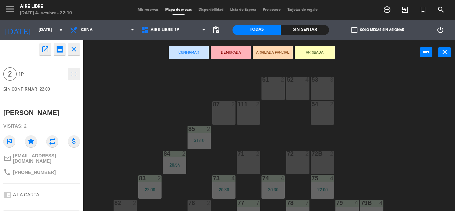
click at [317, 52] on button "ARRIBADA" at bounding box center [315, 52] width 40 height 13
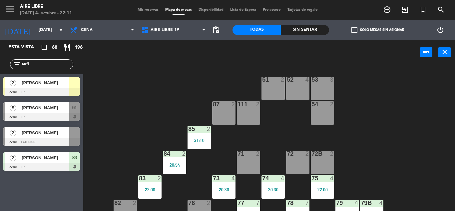
click at [34, 67] on input "sofi" at bounding box center [47, 64] width 52 height 7
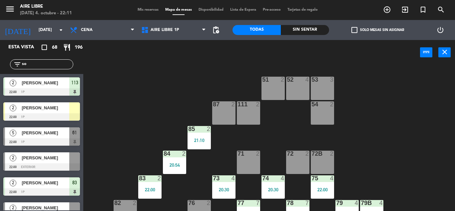
type input "s"
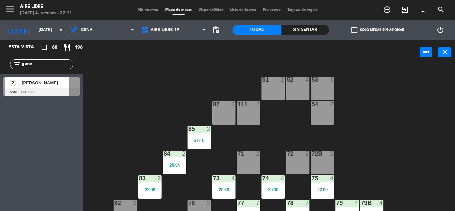
type input "gerar"
click at [42, 138] on div "Esta vista crop_square 68 restaurant 196 filter_list gerar 2 [PERSON_NAME] 22:0…" at bounding box center [41, 125] width 83 height 171
click at [51, 86] on span "[PERSON_NAME]" at bounding box center [46, 82] width 48 height 7
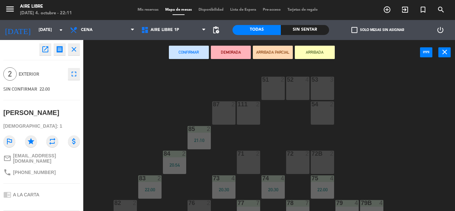
click at [310, 53] on button "ARRIBADA" at bounding box center [315, 52] width 40 height 13
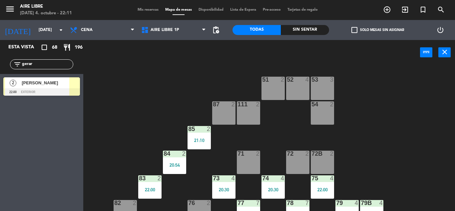
click at [35, 64] on input "gerar" at bounding box center [47, 64] width 52 height 7
type input "ay"
click at [25, 128] on div "Esta vista crop_square 68 restaurant 196 filter_list ay 2 [PERSON_NAME] 22:00 e…" at bounding box center [41, 125] width 83 height 171
click at [49, 88] on div "Ayelen Magnere" at bounding box center [45, 82] width 48 height 11
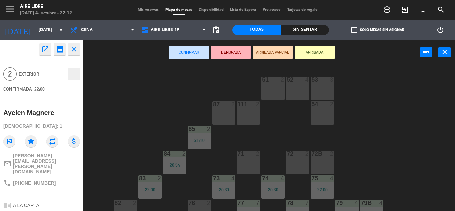
click at [320, 52] on button "ARRIBADA" at bounding box center [315, 52] width 40 height 13
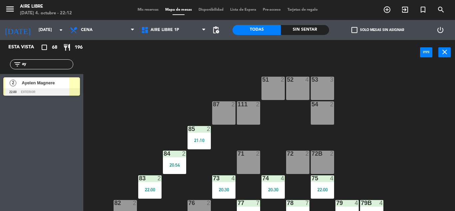
click at [30, 66] on input "ay" at bounding box center [47, 64] width 52 height 7
type input "[PERSON_NAME]"
click at [30, 140] on div "Esta vista crop_square 68 restaurant 196 filter_list [PERSON_NAME] 3 [PERSON_NA…" at bounding box center [41, 125] width 83 height 171
click at [49, 89] on div at bounding box center [41, 91] width 77 height 7
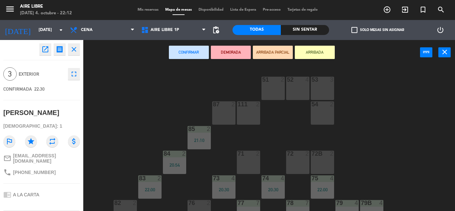
click at [328, 56] on button "ARRIBADA" at bounding box center [315, 52] width 40 height 13
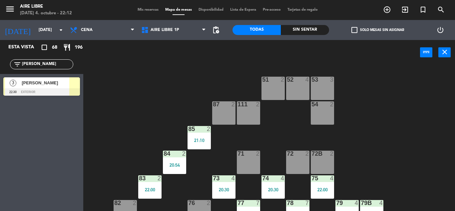
click at [46, 65] on input "[PERSON_NAME]" at bounding box center [47, 64] width 52 height 7
type input "[PERSON_NAME]"
click at [23, 165] on div "Esta vista crop_square 68 restaurant 196 filter_list [PERSON_NAME] 2 [PERSON_NA…" at bounding box center [41, 125] width 83 height 171
click at [48, 80] on span "[PERSON_NAME]" at bounding box center [46, 82] width 48 height 7
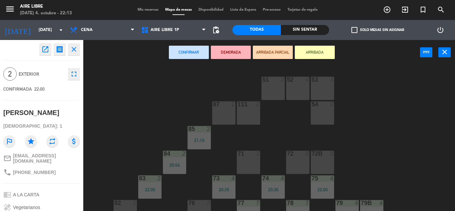
click at [318, 50] on button "ARRIBADA" at bounding box center [315, 52] width 40 height 13
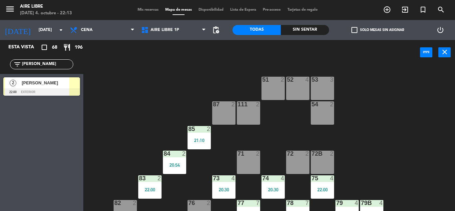
click at [39, 64] on input "[PERSON_NAME]" at bounding box center [47, 64] width 52 height 7
type input "sc"
click at [40, 83] on span "[PERSON_NAME]" at bounding box center [46, 82] width 48 height 7
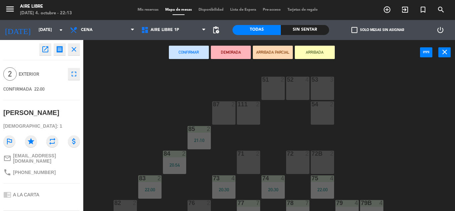
click at [303, 53] on button "ARRIBADA" at bounding box center [315, 52] width 40 height 13
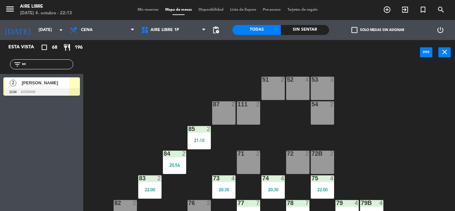
click at [44, 62] on input "sc" at bounding box center [47, 64] width 52 height 7
click at [45, 62] on input "sc" at bounding box center [47, 64] width 52 height 7
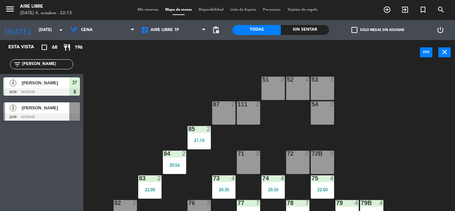
type input "[PERSON_NAME]"
click at [55, 160] on div "Esta vista crop_square 68 restaurant 196 filter_list [PERSON_NAME] 2 [PERSON_NA…" at bounding box center [41, 125] width 83 height 171
click at [49, 112] on div "[PERSON_NAME]" at bounding box center [45, 107] width 48 height 11
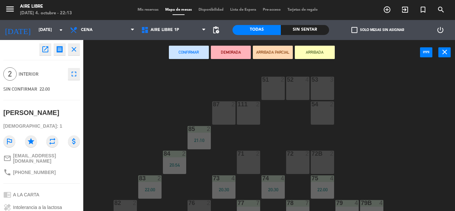
click at [315, 51] on button "ARRIBADA" at bounding box center [315, 52] width 40 height 13
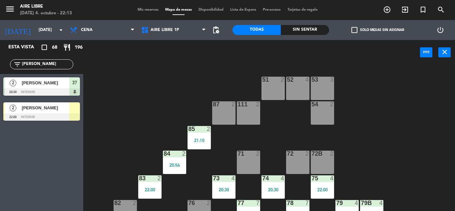
click at [37, 65] on input "[PERSON_NAME]" at bounding box center [47, 64] width 52 height 7
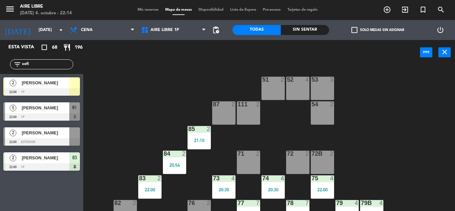
type input "sofi"
click at [47, 130] on span "[PERSON_NAME]" at bounding box center [46, 132] width 48 height 7
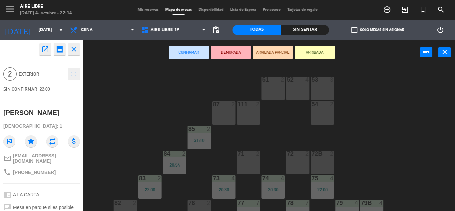
click at [315, 54] on button "ARRIBADA" at bounding box center [315, 52] width 40 height 13
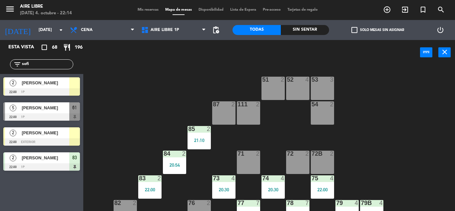
click at [35, 62] on input "sofi" at bounding box center [47, 64] width 52 height 7
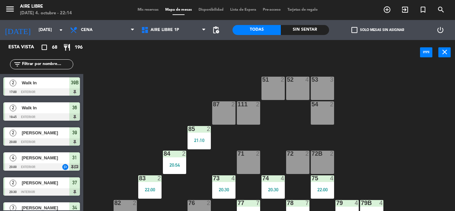
click at [149, 106] on div "51 2 52 4 53 3 111 2 54 2 87 2 85 2 21:10 72 2 84 2 20:54 71 2 72B 2 83 2 22:00…" at bounding box center [271, 138] width 367 height 146
click at [47, 72] on div "filter_list" at bounding box center [41, 64] width 83 height 19
click at [47, 67] on input "text" at bounding box center [47, 64] width 52 height 7
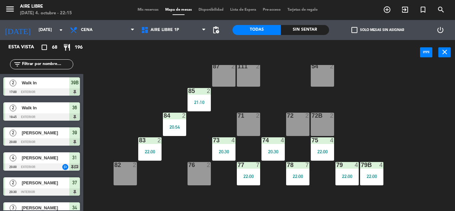
scroll to position [52, 0]
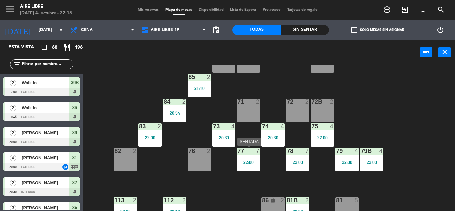
click at [248, 157] on div "77 7 22:00" at bounding box center [248, 159] width 23 height 23
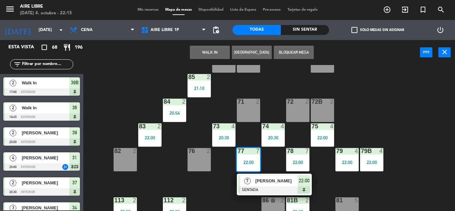
click at [382, 124] on div "51 2 52 4 53 3 111 2 54 2 87 2 85 2 21:10 72 2 84 2 20:54 71 2 72B 2 83 2 22:00…" at bounding box center [271, 138] width 367 height 146
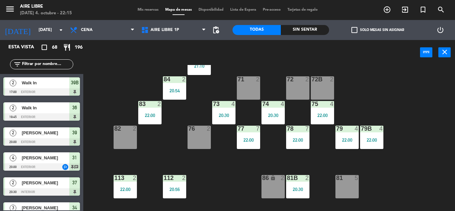
scroll to position [79, 0]
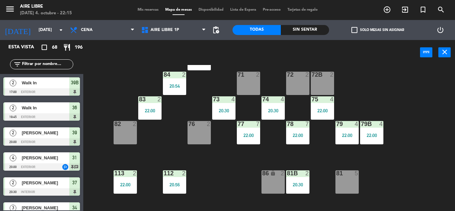
click at [362, 33] on label "check_box_outline_blank Solo mesas sin asignar" at bounding box center [377, 30] width 53 height 6
click at [377, 30] on input "check_box_outline_blank Solo mesas sin asignar" at bounding box center [377, 30] width 0 height 0
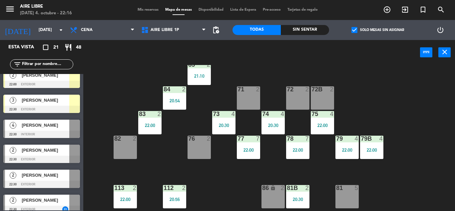
scroll to position [61, 0]
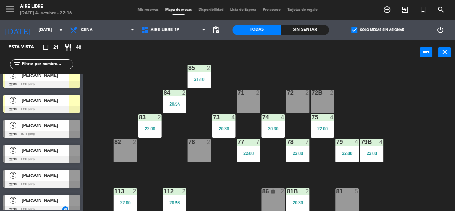
click at [407, 9] on icon "exit_to_app" at bounding box center [405, 10] width 8 height 8
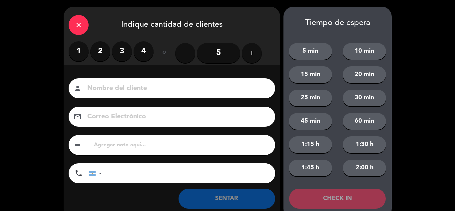
click at [121, 47] on label "3" at bounding box center [122, 51] width 20 height 20
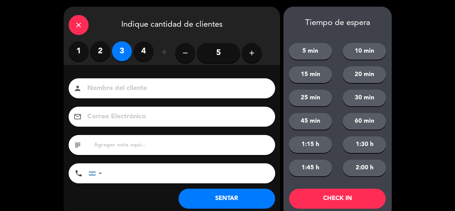
click at [248, 198] on button "SENTAR" at bounding box center [226, 198] width 97 height 20
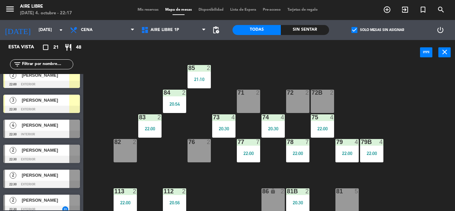
click at [44, 61] on input "text" at bounding box center [47, 64] width 52 height 7
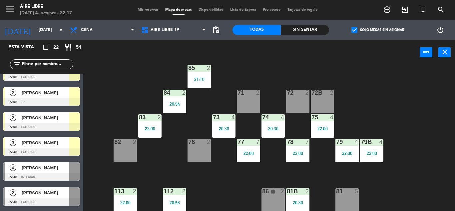
click at [353, 28] on span "check_box" at bounding box center [354, 30] width 6 height 6
click at [377, 30] on input "check_box Solo mesas sin asignar" at bounding box center [377, 30] width 0 height 0
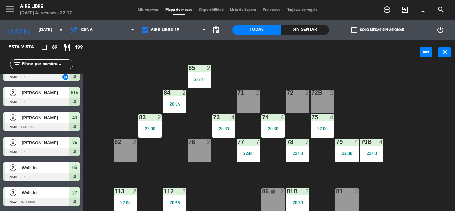
scroll to position [1406, 0]
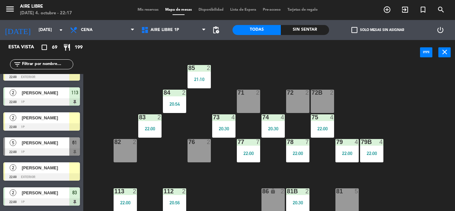
click at [42, 66] on input "text" at bounding box center [47, 64] width 52 height 7
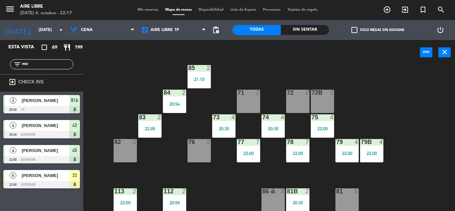
scroll to position [0, 0]
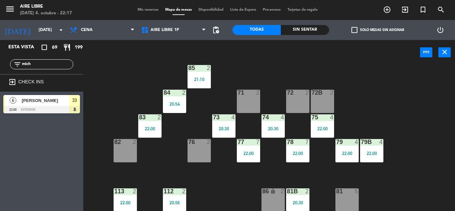
click at [51, 150] on div "Esta vista crop_square 69 restaurant 199 filter_list mich exit_to_app CHECK INS…" at bounding box center [41, 125] width 83 height 171
click at [49, 63] on input "mich" at bounding box center [47, 64] width 52 height 7
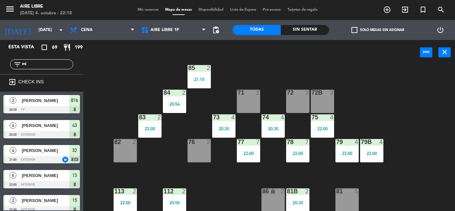
type input "m"
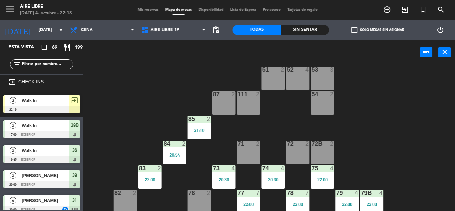
scroll to position [9, 0]
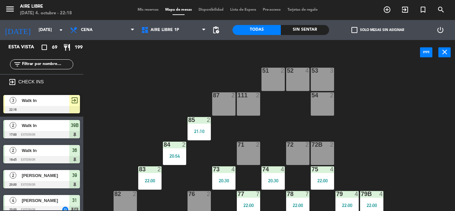
click at [34, 65] on input "text" at bounding box center [47, 64] width 52 height 7
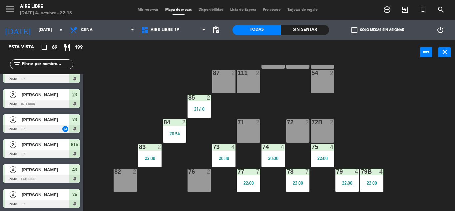
scroll to position [263, 0]
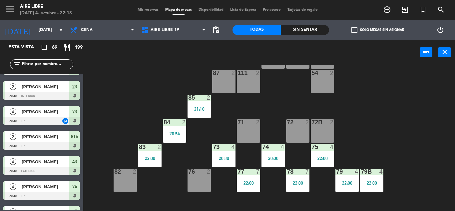
click at [354, 29] on span "check_box_outline_blank" at bounding box center [354, 30] width 6 height 6
click at [377, 30] on input "check_box_outline_blank Solo mesas sin asignar" at bounding box center [377, 30] width 0 height 0
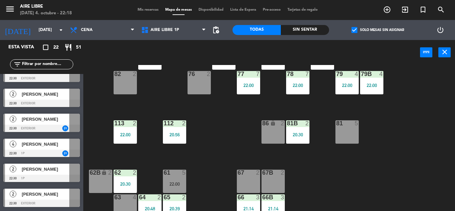
scroll to position [135, 0]
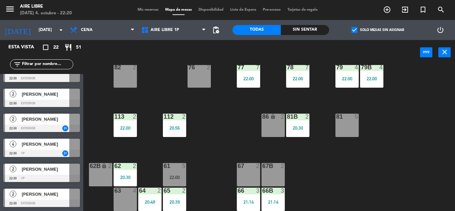
click at [358, 30] on label "check_box Solo mesas sin asignar" at bounding box center [377, 30] width 53 height 6
click at [377, 30] on input "check_box Solo mesas sin asignar" at bounding box center [377, 30] width 0 height 0
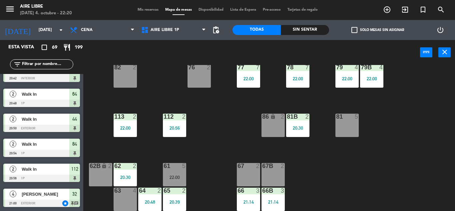
scroll to position [1604, 0]
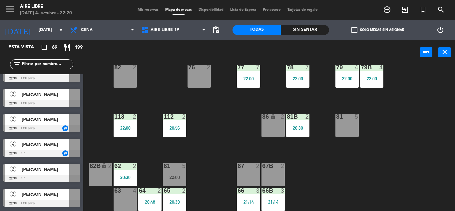
click at [55, 63] on input "text" at bounding box center [47, 64] width 52 height 7
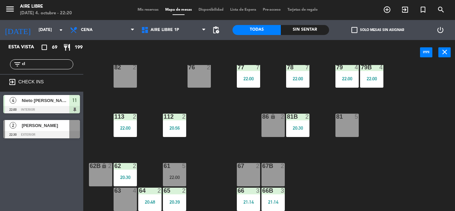
scroll to position [0, 0]
type input "clau"
click at [36, 183] on div "Esta vista crop_square 69 restaurant 199 filter_list clau exit_to_app CHECK INS…" at bounding box center [41, 125] width 83 height 171
click at [46, 128] on span "[PERSON_NAME]" at bounding box center [46, 125] width 48 height 7
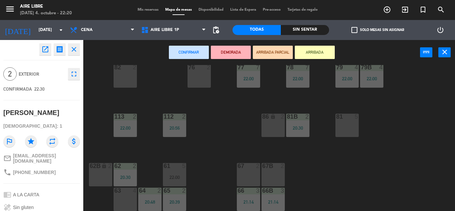
click at [43, 47] on icon "open_in_new" at bounding box center [45, 49] width 8 height 8
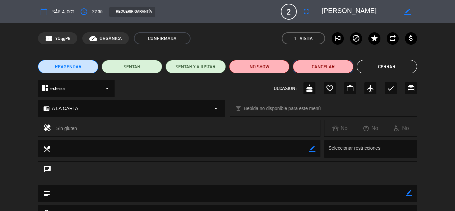
click at [312, 69] on button "Cancelar" at bounding box center [323, 66] width 60 height 13
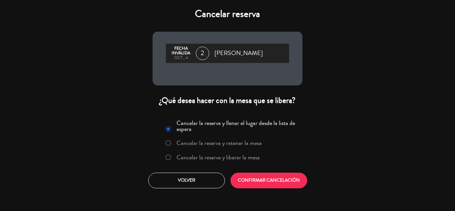
click at [212, 157] on label "Cancelar la reserva y liberar la mesa" at bounding box center [217, 157] width 83 height 6
click at [262, 181] on button "CONFIRMAR CANCELACIÓN" at bounding box center [268, 180] width 77 height 16
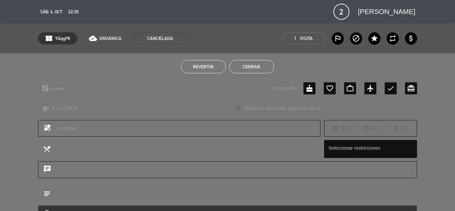
click at [251, 66] on button "Cerrar" at bounding box center [251, 66] width 45 height 13
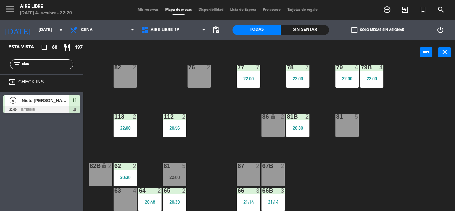
click at [43, 63] on input "clau" at bounding box center [47, 64] width 52 height 7
type input "c"
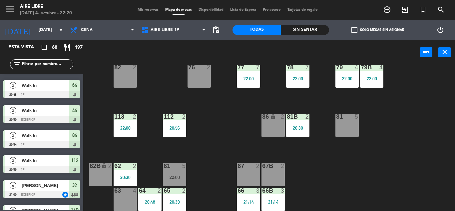
click at [356, 29] on span "check_box_outline_blank" at bounding box center [354, 30] width 6 height 6
click at [377, 30] on input "check_box_outline_blank Solo mesas sin asignar" at bounding box center [377, 30] width 0 height 0
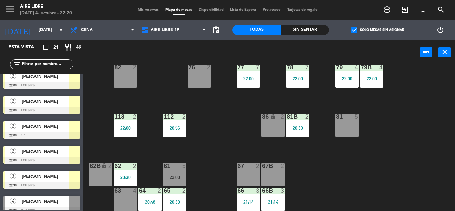
scroll to position [406, 0]
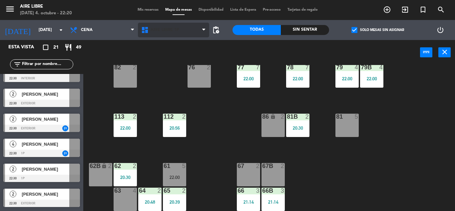
click at [161, 32] on span "Aire Libre 1P" at bounding box center [164, 30] width 29 height 5
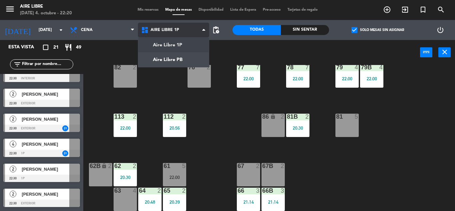
click at [165, 60] on ng-component "menu Aire Libre [DATE] 4. octubre - 22:20 Mis reservas Mapa de mesas Disponibil…" at bounding box center [227, 105] width 455 height 211
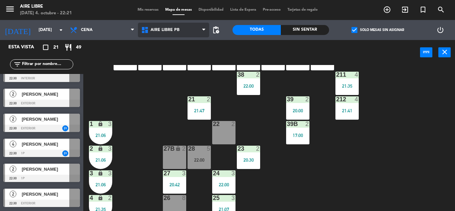
scroll to position [79, 0]
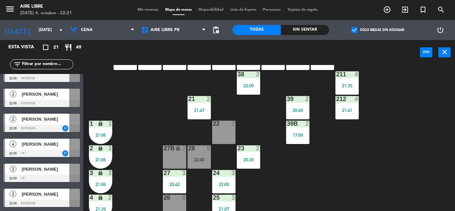
click at [203, 157] on div "22:00" at bounding box center [198, 159] width 23 height 5
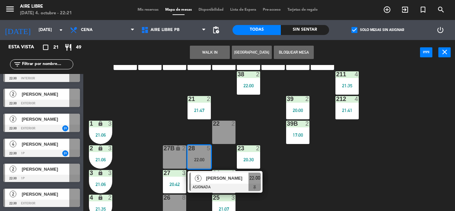
click at [205, 181] on div "5" at bounding box center [198, 177] width 14 height 11
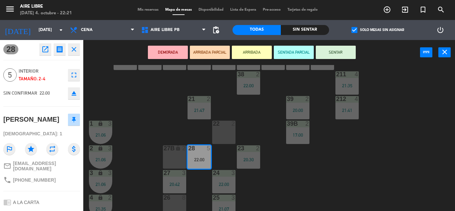
click at [77, 94] on icon "eject" at bounding box center [74, 93] width 8 height 8
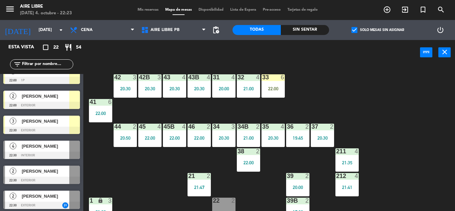
scroll to position [0, 0]
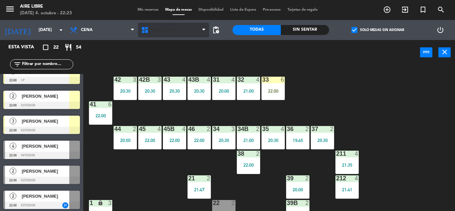
click at [160, 30] on span "Aire Libre PB" at bounding box center [164, 30] width 29 height 5
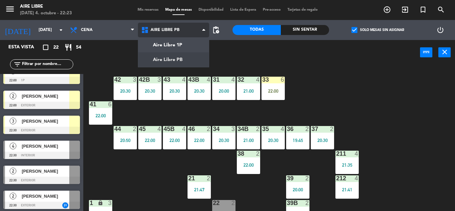
click at [172, 44] on ng-component "menu Aire Libre [DATE] 4. octubre - 22:23 Mis reservas Mapa de mesas Disponibil…" at bounding box center [227, 105] width 455 height 211
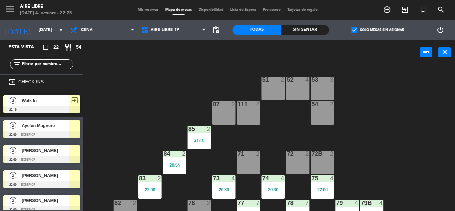
click at [249, 111] on div "111 2" at bounding box center [248, 112] width 23 height 23
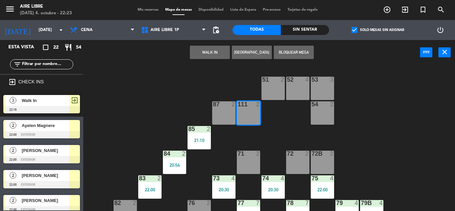
click at [206, 51] on button "WALK IN" at bounding box center [210, 52] width 40 height 13
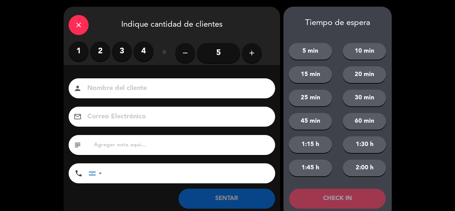
click at [99, 52] on label "2" at bounding box center [100, 51] width 20 height 20
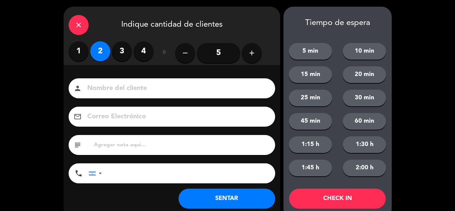
click at [211, 192] on button "SENTAR" at bounding box center [226, 198] width 97 height 20
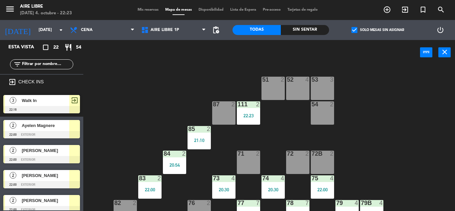
click at [48, 103] on span "Walk In" at bounding box center [46, 100] width 48 height 7
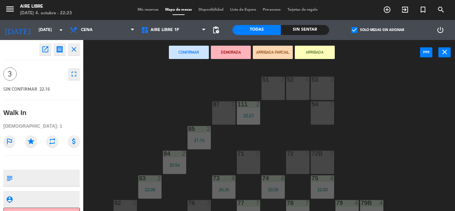
click at [288, 159] on div "72 2" at bounding box center [297, 161] width 23 height 23
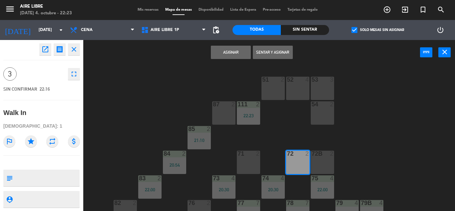
click at [321, 164] on div "72B 2" at bounding box center [322, 161] width 23 height 23
click at [268, 51] on button "Sentar y Asignar" at bounding box center [273, 52] width 40 height 13
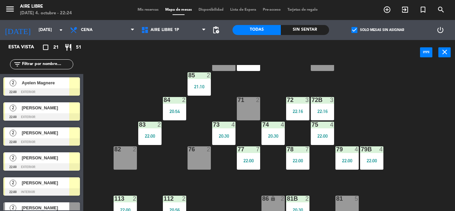
scroll to position [56, 0]
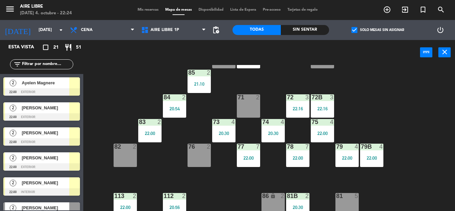
click at [407, 8] on icon "exit_to_app" at bounding box center [405, 10] width 8 height 8
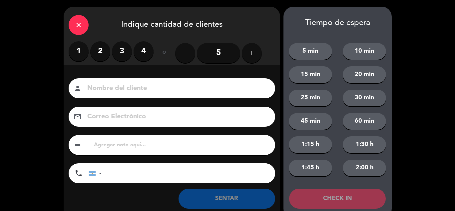
click at [120, 50] on label "3" at bounding box center [122, 51] width 20 height 20
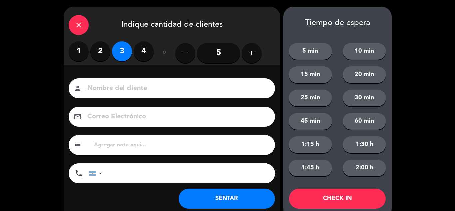
click at [219, 194] on button "SENTAR" at bounding box center [226, 198] width 97 height 20
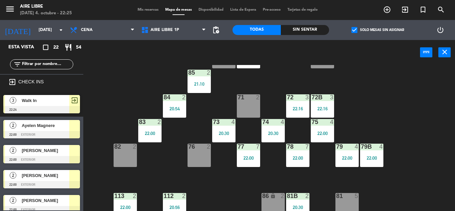
click at [53, 65] on input "text" at bounding box center [47, 64] width 52 height 7
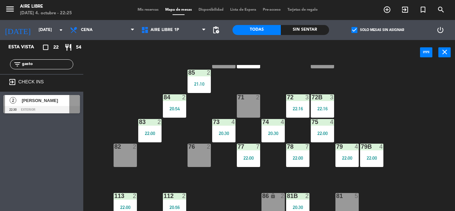
type input "gasto"
click at [45, 99] on span "[PERSON_NAME]" at bounding box center [46, 100] width 48 height 7
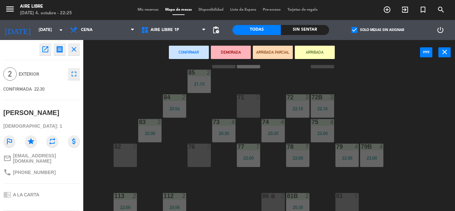
scroll to position [53, 0]
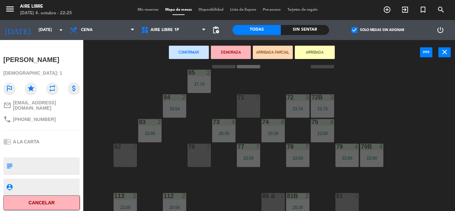
click at [30, 199] on button "Cancelar" at bounding box center [41, 202] width 77 height 15
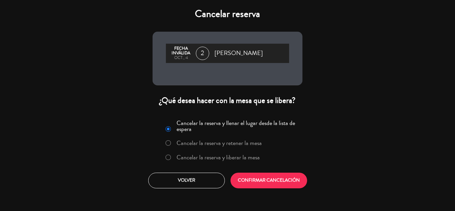
click at [249, 155] on label "Cancelar la reserva y liberar la mesa" at bounding box center [217, 157] width 83 height 6
click at [261, 182] on button "CONFIRMAR CANCELACIÓN" at bounding box center [268, 180] width 77 height 16
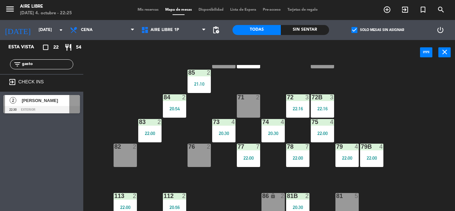
click at [129, 155] on div "82 2" at bounding box center [125, 154] width 23 height 23
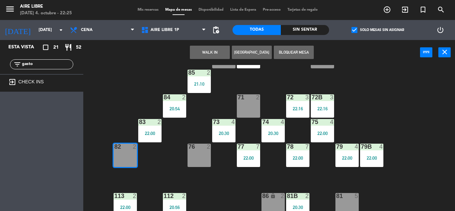
click at [216, 48] on button "WALK IN" at bounding box center [210, 52] width 40 height 13
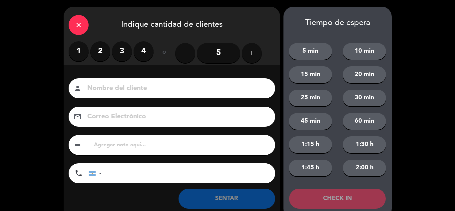
click at [121, 48] on label "3" at bounding box center [122, 51] width 20 height 20
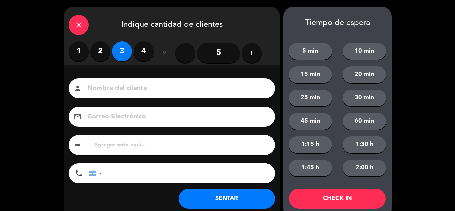
click at [241, 206] on button "SENTAR" at bounding box center [226, 198] width 97 height 20
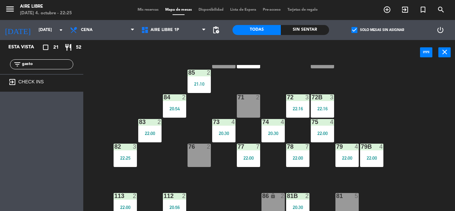
click at [62, 62] on input "gasto" at bounding box center [47, 64] width 52 height 7
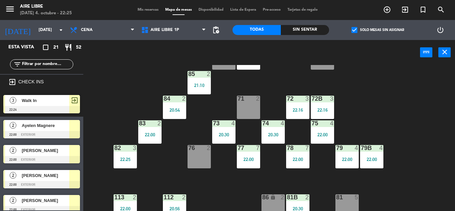
scroll to position [55, 0]
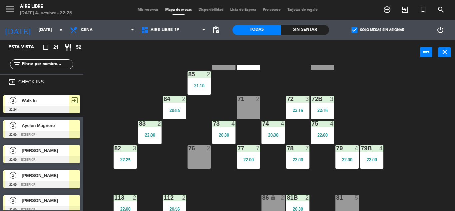
click at [42, 66] on input "text" at bounding box center [47, 64] width 52 height 7
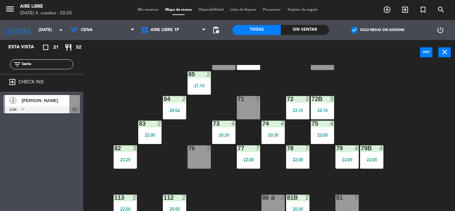
type input "lauta"
click at [61, 104] on div "2 [PERSON_NAME] 22:00 1p chat" at bounding box center [41, 104] width 83 height 25
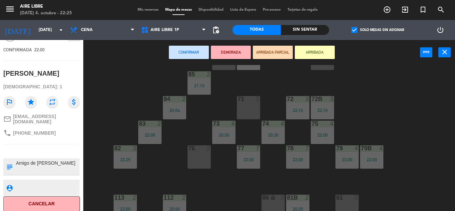
scroll to position [0, 0]
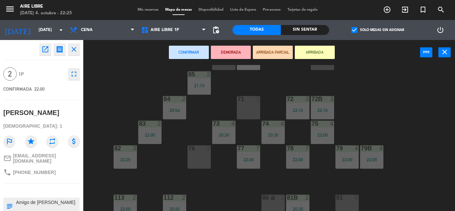
click at [313, 52] on button "ARRIBADA" at bounding box center [315, 52] width 40 height 13
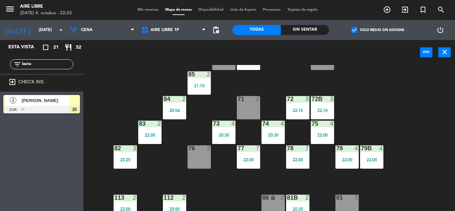
click at [72, 101] on div at bounding box center [74, 100] width 11 height 11
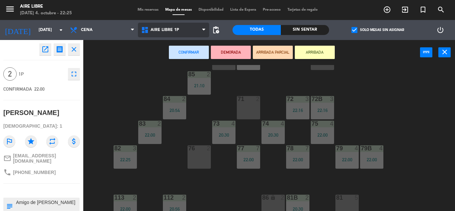
click at [184, 29] on span "Aire Libre 1P" at bounding box center [173, 30] width 71 height 15
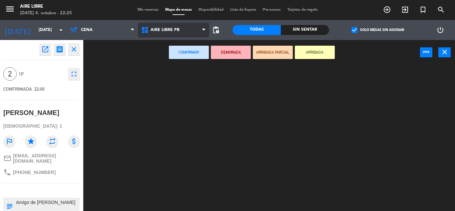
click at [185, 54] on ng-component "menu Aire Libre [DATE] 4. octubre - 22:25 Mis reservas Mapa de mesas Disponibil…" at bounding box center [227, 105] width 455 height 211
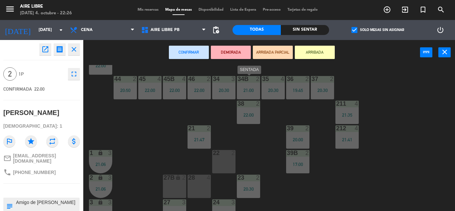
scroll to position [50, 0]
click at [225, 157] on div "22 2" at bounding box center [223, 160] width 23 height 23
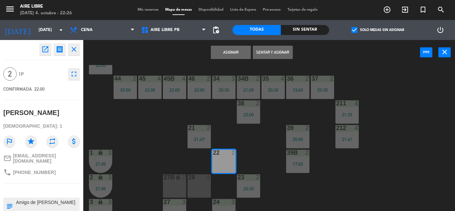
click at [224, 54] on button "Asignar" at bounding box center [231, 52] width 40 height 13
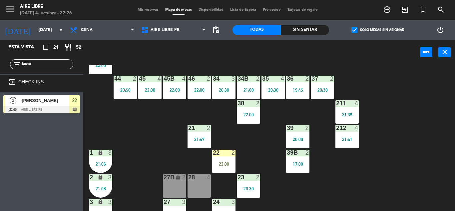
click at [125, 93] on div "44 2 20:50" at bounding box center [125, 87] width 23 height 23
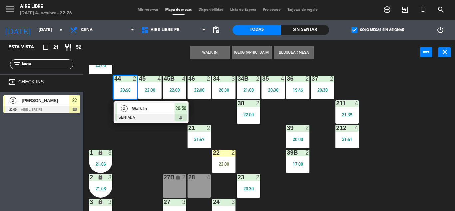
click at [169, 107] on span "Walk In" at bounding box center [153, 108] width 43 height 7
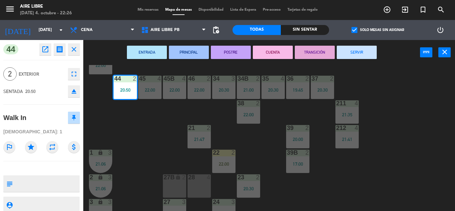
click at [372, 49] on button "SERVIR" at bounding box center [357, 52] width 40 height 13
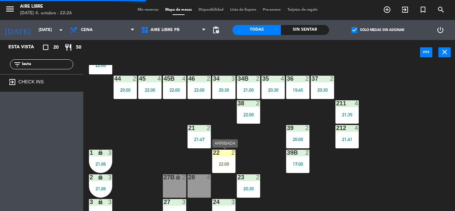
click at [225, 162] on div "22:00" at bounding box center [223, 163] width 23 height 5
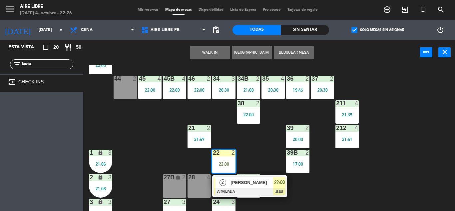
click at [123, 87] on div "44 2" at bounding box center [125, 87] width 23 height 23
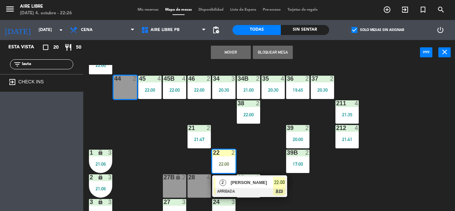
click at [240, 54] on button "Mover" at bounding box center [231, 52] width 40 height 13
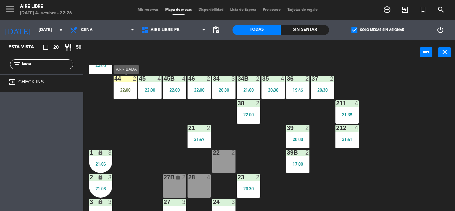
click at [129, 96] on div "44 2 22:00" at bounding box center [125, 87] width 23 height 23
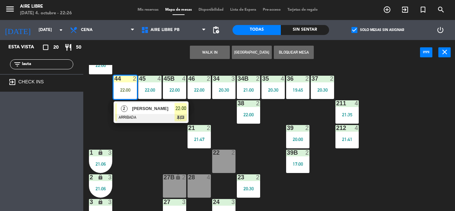
click at [160, 126] on div "42 3 20:30 43 4 20:30 31 4 20:00 32 4 21:00 33 6 22:00 42B 3 20:30 43B 4 20:30 …" at bounding box center [271, 138] width 367 height 146
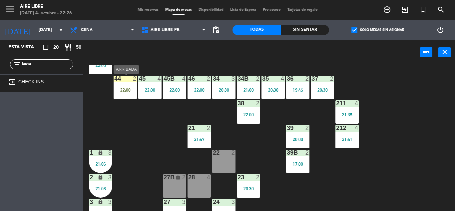
click at [129, 80] on div at bounding box center [125, 79] width 11 height 6
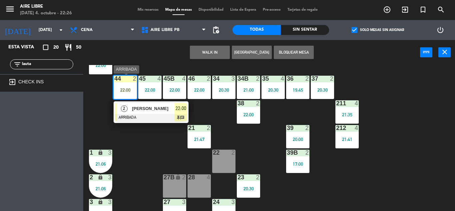
click at [141, 109] on span "[PERSON_NAME]" at bounding box center [153, 108] width 43 height 7
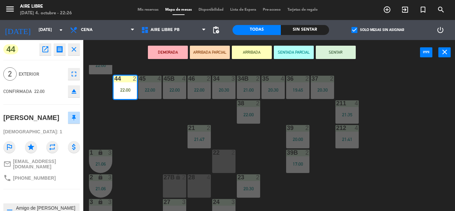
click at [327, 55] on button "SENTAR" at bounding box center [336, 52] width 40 height 13
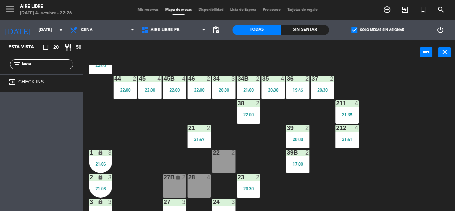
click at [41, 68] on div "filter_list lauta" at bounding box center [41, 64] width 63 height 10
click at [50, 63] on input "lauta" at bounding box center [47, 64] width 52 height 7
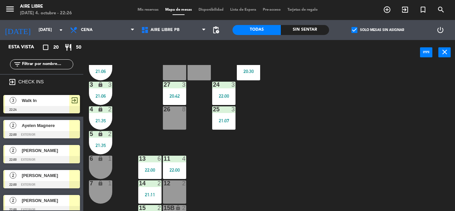
scroll to position [185, 0]
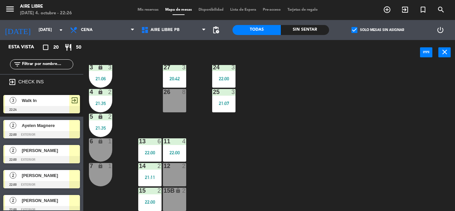
click at [248, 149] on div "42 3 20:30 43 4 20:30 31 4 20:00 32 4 21:00 33 6 22:00 42B 3 20:30 43B 4 20:30 …" at bounding box center [271, 138] width 367 height 146
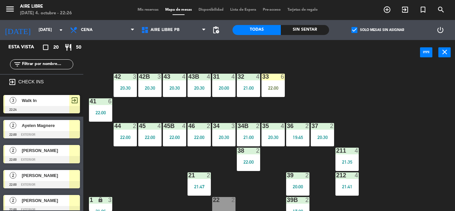
scroll to position [0, 0]
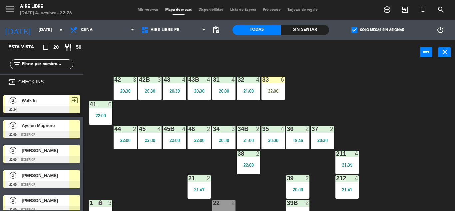
click at [285, 84] on div "42 3 20:30 43 4 20:30 31 4 20:00 32 4 21:00 33 6 22:00 42B 3 20:30 43B 4 20:30 …" at bounding box center [271, 138] width 367 height 146
click at [281, 84] on div "33 6 22:00" at bounding box center [272, 88] width 23 height 23
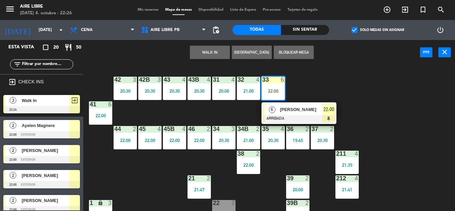
click at [282, 112] on span "[PERSON_NAME]" at bounding box center [301, 109] width 43 height 7
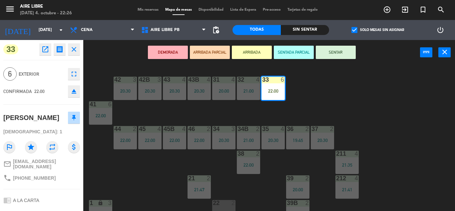
click at [345, 46] on button "SENTAR" at bounding box center [336, 52] width 40 height 13
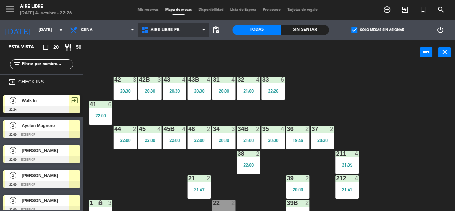
click at [179, 35] on span "Aire Libre PB" at bounding box center [173, 30] width 71 height 15
click at [181, 59] on ng-component "menu Aire Libre [DATE] 4. octubre - 22:26 Mis reservas Mapa de mesas Disponibil…" at bounding box center [227, 105] width 455 height 211
click at [178, 32] on span "Aire Libre PB" at bounding box center [173, 30] width 71 height 15
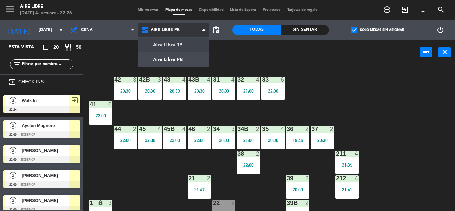
click at [181, 49] on ng-component "menu Aire Libre [DATE] 4. octubre - 22:26 Mis reservas Mapa de mesas Disponibil…" at bounding box center [227, 105] width 455 height 211
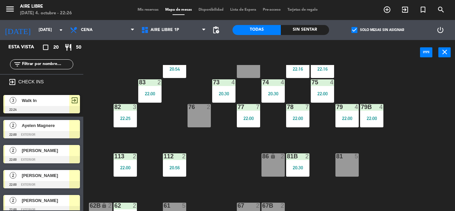
scroll to position [97, 0]
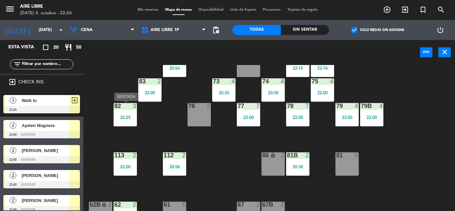
click at [134, 111] on div "82 3 22:25" at bounding box center [125, 114] width 23 height 23
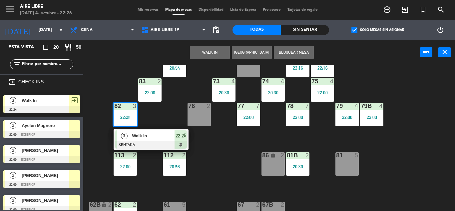
click at [161, 117] on div "51 2 52 4 53 3 111 2 22:23 54 2 87 2 85 2 21:10 72 3 22:16 84 2 20:54 71 2 72B …" at bounding box center [271, 138] width 367 height 146
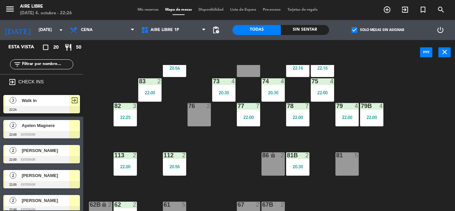
click at [56, 106] on div at bounding box center [41, 109] width 77 height 7
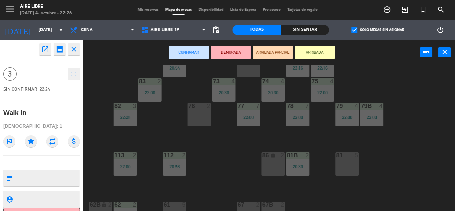
click at [45, 53] on icon "open_in_new" at bounding box center [45, 49] width 8 height 8
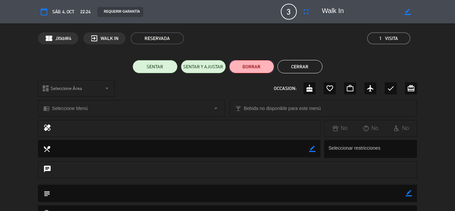
click at [264, 67] on button "BORRAR" at bounding box center [251, 66] width 45 height 13
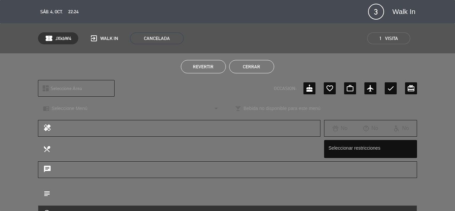
click at [260, 69] on button "Cerrar" at bounding box center [251, 66] width 45 height 13
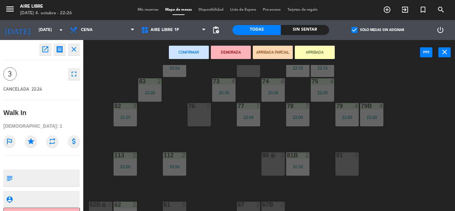
click at [74, 48] on icon "close" at bounding box center [74, 49] width 8 height 8
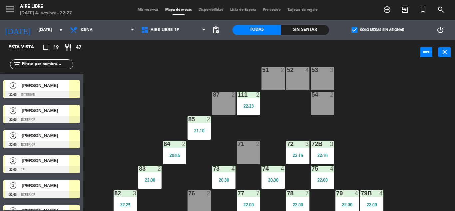
scroll to position [197, 0]
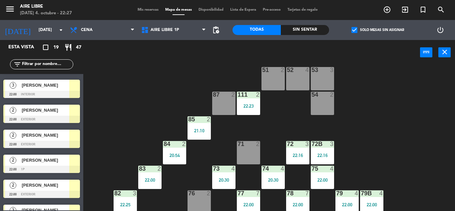
click at [16, 139] on div "2" at bounding box center [13, 134] width 16 height 11
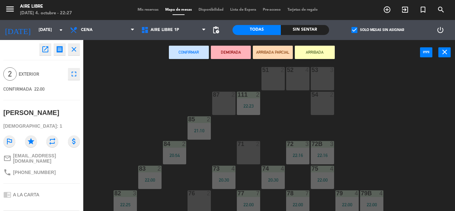
click at [76, 51] on icon "close" at bounding box center [74, 49] width 8 height 8
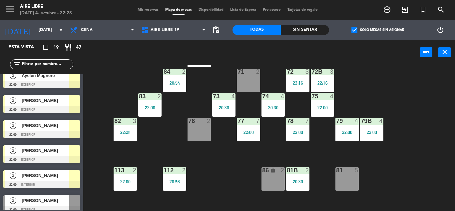
scroll to position [0, 0]
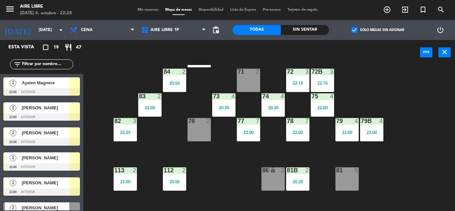
click at [230, 194] on div "51 2 52 4 53 3 111 2 22:23 54 2 87 2 85 2 21:10 72 3 22:16 84 2 20:54 71 2 72B …" at bounding box center [271, 138] width 367 height 146
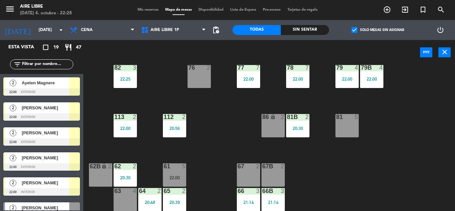
scroll to position [135, 0]
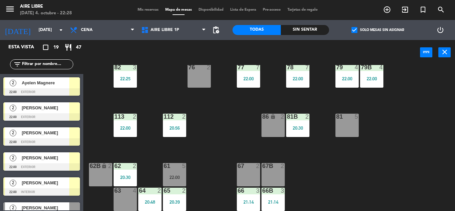
click at [143, 199] on div "20:48" at bounding box center [149, 201] width 23 height 5
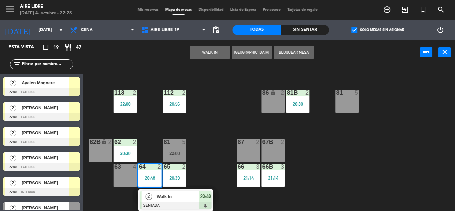
click at [187, 196] on span "Walk In" at bounding box center [177, 196] width 43 height 7
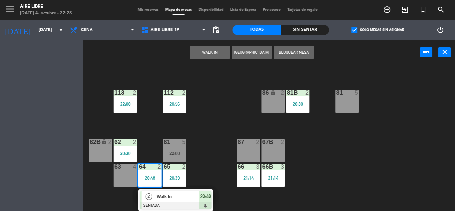
scroll to position [136, 0]
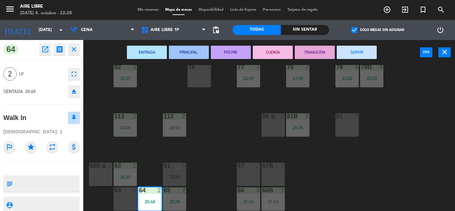
click at [369, 50] on button "SERVIR" at bounding box center [357, 52] width 40 height 13
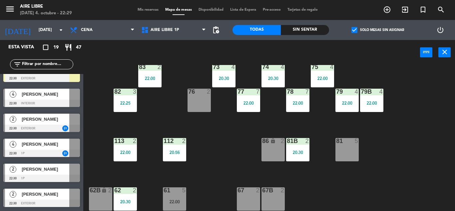
scroll to position [135, 0]
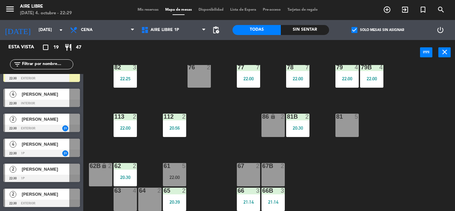
drag, startPoint x: 227, startPoint y: 87, endPoint x: 248, endPoint y: 77, distance: 23.7
click at [248, 77] on div "51 2 52 4 53 3 111 2 22:23 54 2 87 2 85 2 21:10 72 3 22:16 84 2 20:54 71 2 72B …" at bounding box center [271, 138] width 367 height 146
click at [398, 148] on div "51 2 52 4 53 3 111 2 22:23 54 2 87 2 85 2 21:10 72 3 22:16 84 2 20:54 71 2 72B …" at bounding box center [271, 138] width 367 height 146
click at [188, 31] on span "Aire Libre 1P" at bounding box center [173, 30] width 71 height 15
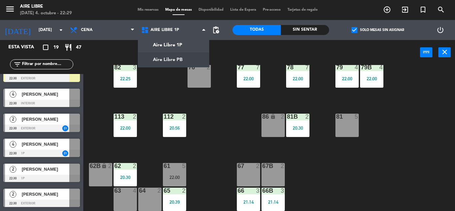
click at [184, 68] on div "76" at bounding box center [187, 67] width 11 height 6
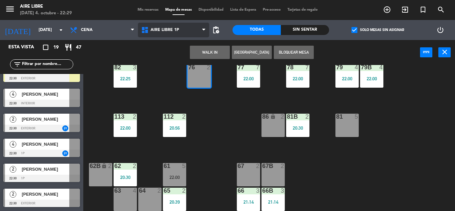
click at [173, 24] on span "Aire Libre 1P" at bounding box center [173, 30] width 71 height 15
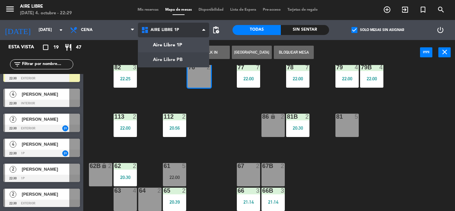
click at [181, 60] on ng-component "menu Aire Libre [DATE] 4. octubre - 22:29 Mis reservas Mapa de mesas Disponibil…" at bounding box center [227, 105] width 455 height 211
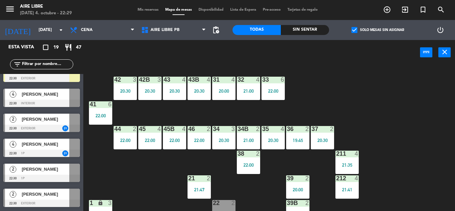
click at [153, 75] on div "42 3 20:30 43 4 20:30 31 4 20:00 32 4 21:00 33 6 22:00 42B 3 20:30 43B 4 20:30 …" at bounding box center [271, 138] width 367 height 146
click at [155, 89] on div "20:30" at bounding box center [149, 91] width 23 height 5
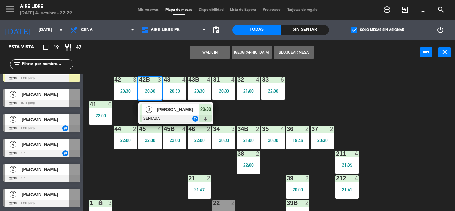
click at [195, 119] on div at bounding box center [176, 118] width 72 height 7
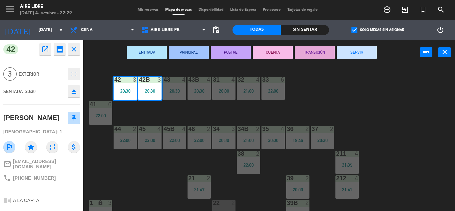
click at [354, 52] on button "SERVIR" at bounding box center [357, 52] width 40 height 13
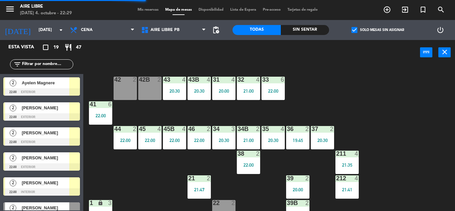
click at [121, 88] on div "42 2" at bounding box center [125, 88] width 23 height 23
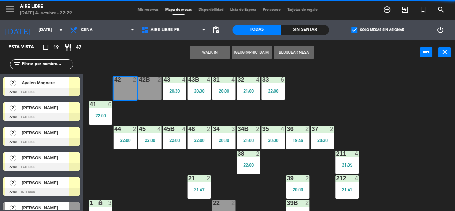
click at [216, 51] on button "WALK IN" at bounding box center [210, 52] width 40 height 13
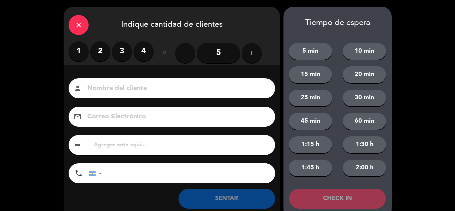
click at [103, 47] on label "2" at bounding box center [100, 51] width 20 height 20
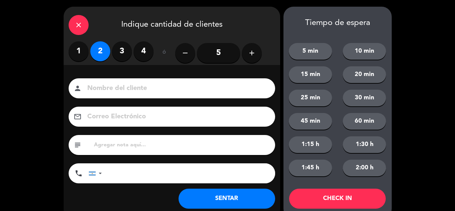
click at [216, 203] on button "SENTAR" at bounding box center [226, 198] width 97 height 20
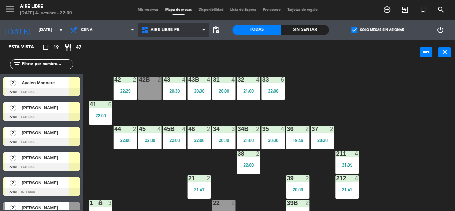
click at [191, 32] on span "Aire Libre PB" at bounding box center [173, 30] width 71 height 15
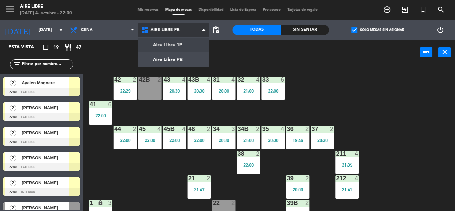
click at [191, 46] on ng-component "menu Aire Libre [DATE] 4. octubre - 22:30 Mis reservas Mapa de mesas Disponibil…" at bounding box center [227, 105] width 455 height 211
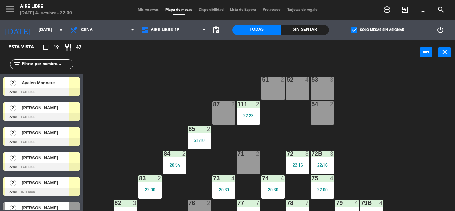
click at [57, 88] on div at bounding box center [41, 91] width 77 height 7
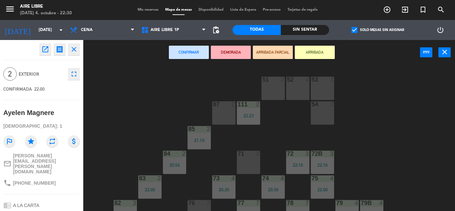
click at [227, 116] on div "87 2" at bounding box center [223, 112] width 23 height 23
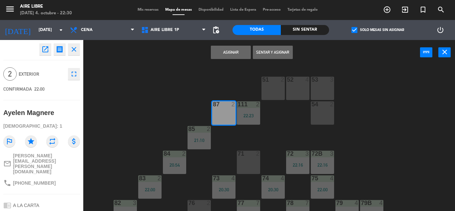
click at [276, 52] on button "Sentar y Asignar" at bounding box center [273, 52] width 40 height 13
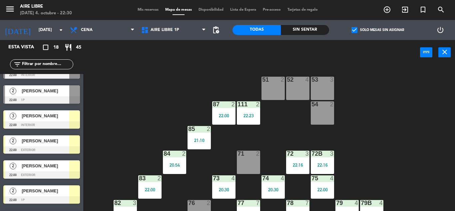
scroll to position [141, 0]
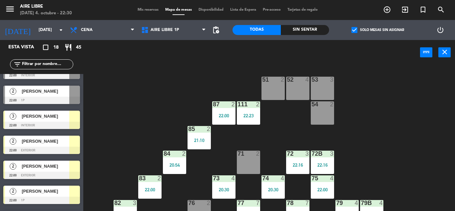
click at [46, 121] on div "[PERSON_NAME]" at bounding box center [45, 116] width 48 height 11
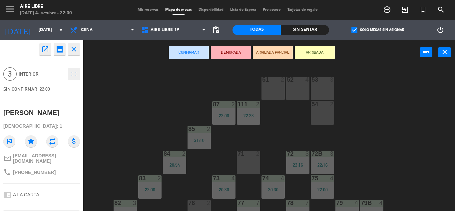
click at [277, 88] on div "51 2" at bounding box center [272, 88] width 23 height 23
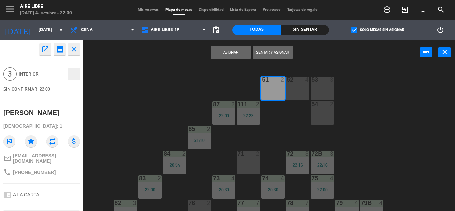
click at [300, 90] on div "52 4" at bounding box center [297, 88] width 23 height 23
click at [271, 53] on button "Sentar y Asignar" at bounding box center [273, 52] width 40 height 13
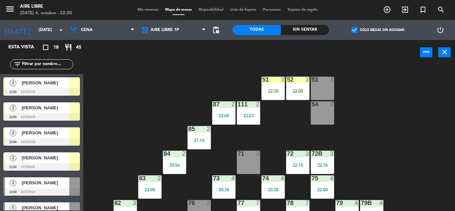
scroll to position [0, 0]
click at [63, 89] on div at bounding box center [41, 91] width 77 height 7
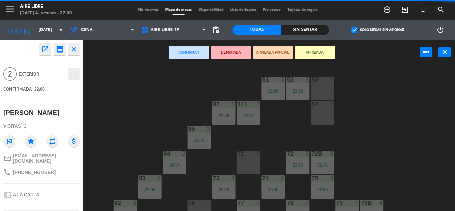
click at [322, 112] on div "54 2" at bounding box center [322, 112] width 23 height 23
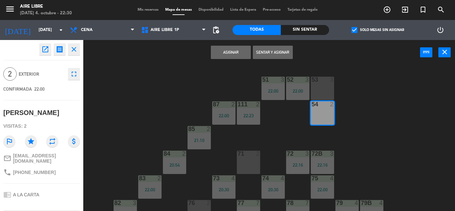
click at [265, 56] on button "Sentar y Asignar" at bounding box center [273, 52] width 40 height 13
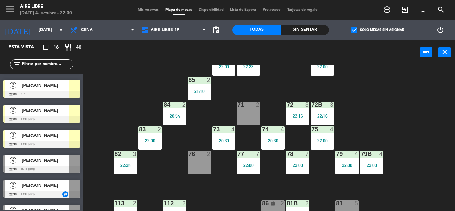
scroll to position [135, 0]
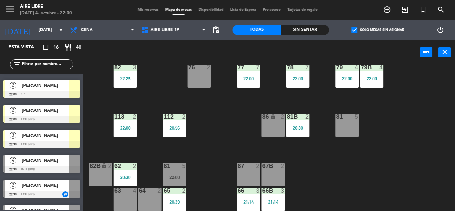
click at [72, 132] on div at bounding box center [74, 134] width 11 height 11
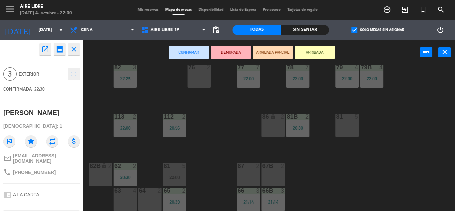
click at [249, 171] on div "67 2" at bounding box center [248, 174] width 23 height 23
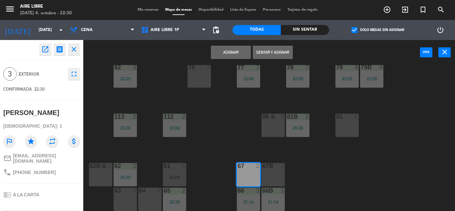
click at [265, 172] on div "67B 2" at bounding box center [272, 174] width 23 height 23
click at [271, 53] on button "Sentar y Asignar" at bounding box center [273, 52] width 40 height 13
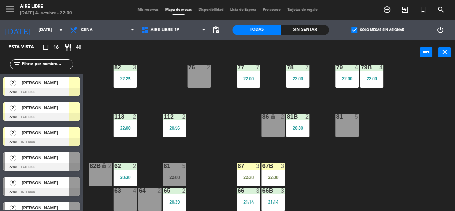
scroll to position [0, 0]
click at [75, 84] on div at bounding box center [74, 82] width 11 height 11
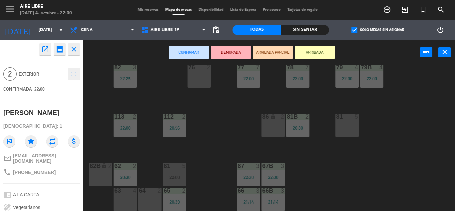
click at [129, 198] on div "63 4" at bounding box center [125, 198] width 23 height 23
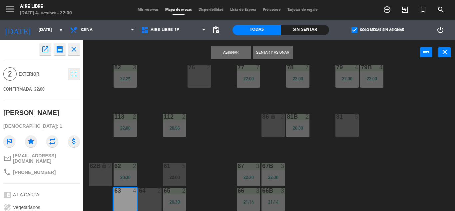
click at [273, 53] on button "Sentar y Asignar" at bounding box center [273, 52] width 40 height 13
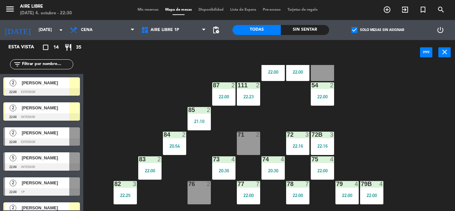
scroll to position [95, 0]
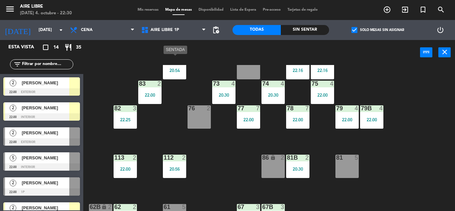
click at [172, 70] on div "20:54" at bounding box center [174, 70] width 23 height 5
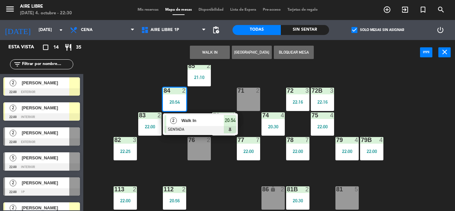
scroll to position [62, 0]
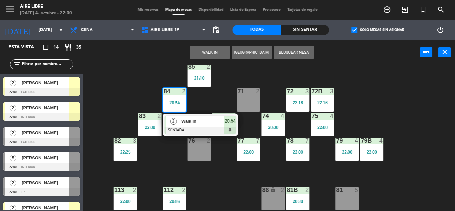
click at [217, 174] on div "51 3 22:00 52 3 22:00 53 3 111 2 22:23 54 2 22:00 87 2 22:00 85 2 21:10 72 3 22…" at bounding box center [271, 138] width 367 height 146
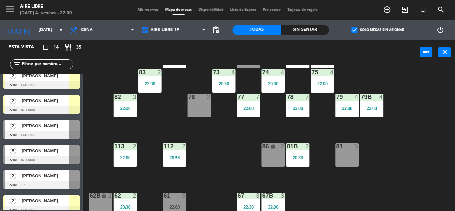
scroll to position [135, 0]
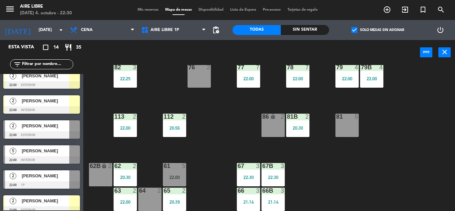
click at [177, 173] on div "61 5 22:00" at bounding box center [174, 174] width 23 height 23
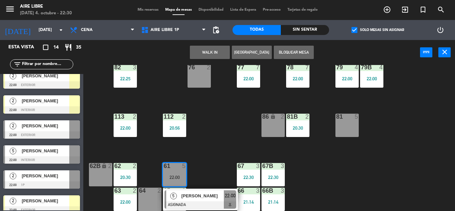
click at [200, 195] on span "[PERSON_NAME]" at bounding box center [202, 195] width 43 height 7
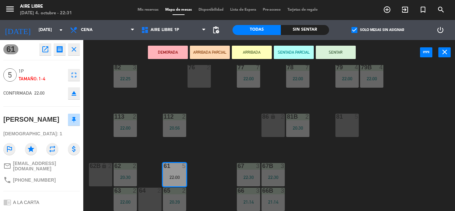
scroll to position [0, 0]
click at [46, 49] on icon "open_in_new" at bounding box center [45, 49] width 8 height 8
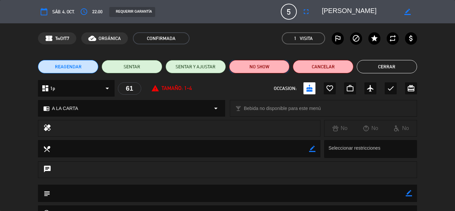
click at [269, 70] on button "NO SHOW" at bounding box center [259, 66] width 60 height 13
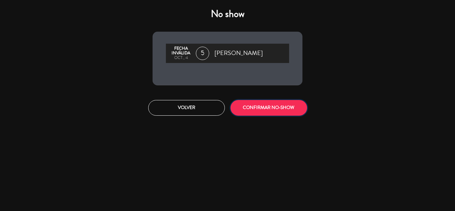
click at [280, 110] on button "CONFIRMAR NO-SHOW" at bounding box center [268, 108] width 77 height 16
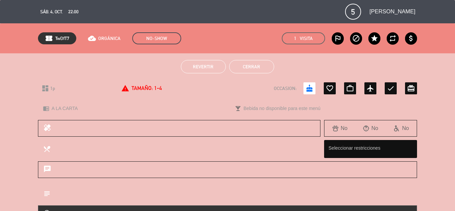
click at [256, 68] on button "Cerrar" at bounding box center [251, 66] width 45 height 13
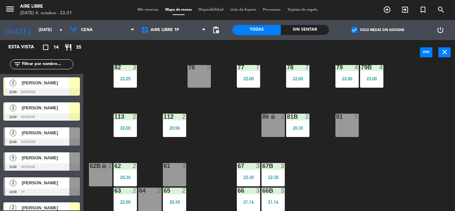
click at [25, 162] on div "[PERSON_NAME]" at bounding box center [45, 157] width 48 height 11
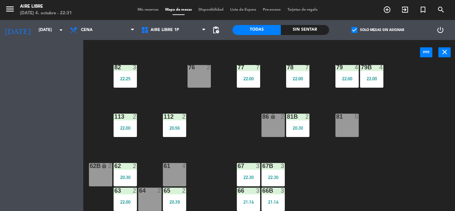
scroll to position [68, 0]
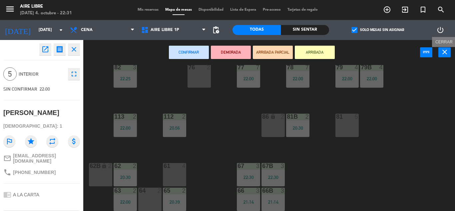
click at [446, 49] on icon "close" at bounding box center [444, 52] width 8 height 8
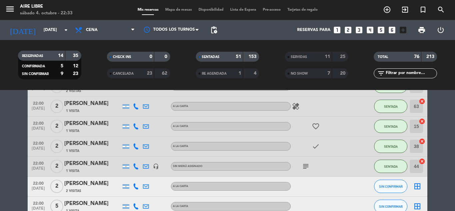
scroll to position [1011, 0]
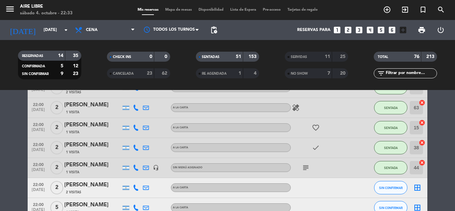
click at [307, 167] on icon "subject" at bounding box center [306, 167] width 8 height 8
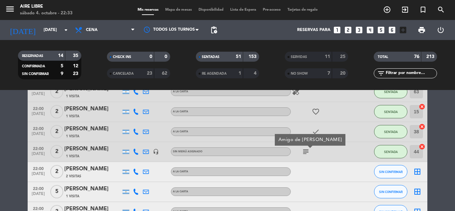
scroll to position [1027, 0]
click at [389, 151] on span "SENTADA" at bounding box center [391, 151] width 14 height 4
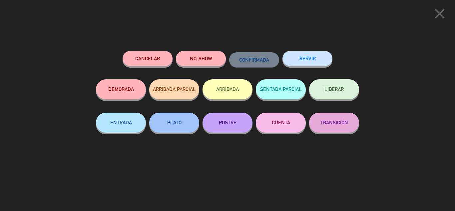
click at [228, 88] on button "ARRIBADA" at bounding box center [227, 89] width 50 height 20
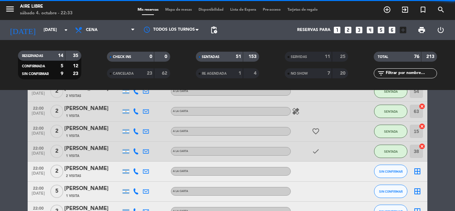
scroll to position [1047, 0]
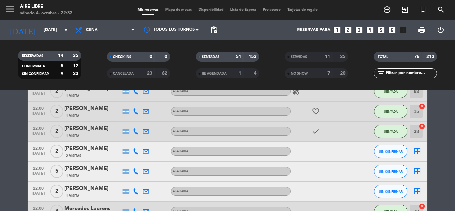
click at [418, 149] on icon "border_all" at bounding box center [417, 151] width 8 height 8
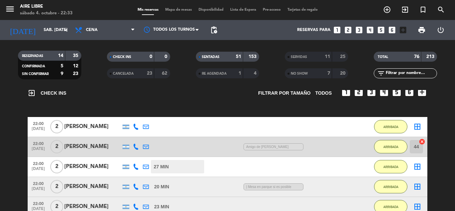
scroll to position [35, 0]
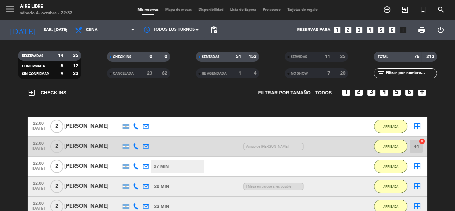
click at [423, 138] on icon "cancel" at bounding box center [421, 141] width 7 height 7
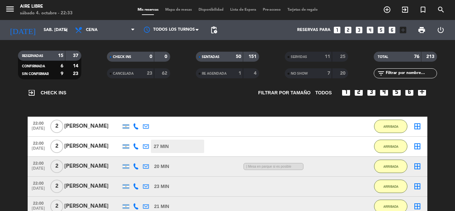
click at [8, 169] on bookings-row "22:00 oct. 4 2 Scarlett Rivas 21 MIN / 7:13 H sms ARRIBADA border_all 22:00 oct…" at bounding box center [227, 177] width 455 height 120
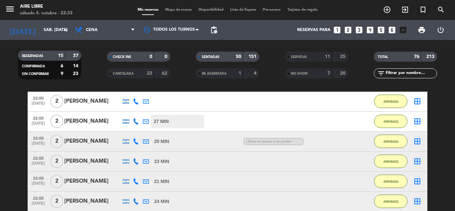
scroll to position [71, 0]
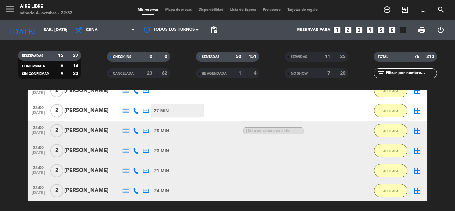
click at [10, 156] on bookings-row "22:00 oct. 4 2 Scarlett Rivas 21 MIN / 7:13 H sms ARRIBADA border_all 22:00 oct…" at bounding box center [227, 141] width 455 height 120
click at [177, 26] on div at bounding box center [171, 29] width 67 height 15
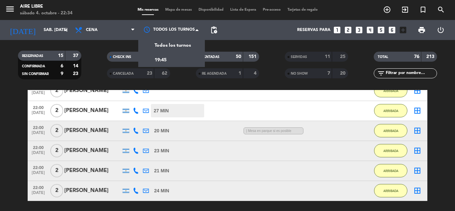
click at [178, 10] on span "Mapa de mesas" at bounding box center [178, 10] width 33 height 4
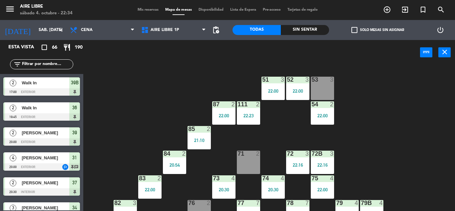
click at [351, 30] on span "check_box_outline_blank" at bounding box center [354, 30] width 6 height 6
click at [377, 30] on input "check_box_outline_blank Solo mesas sin asignar" at bounding box center [377, 30] width 0 height 0
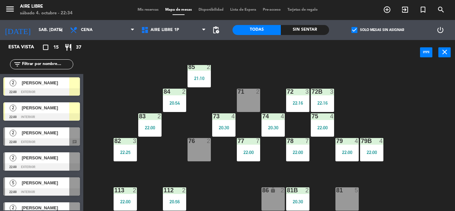
scroll to position [72, 0]
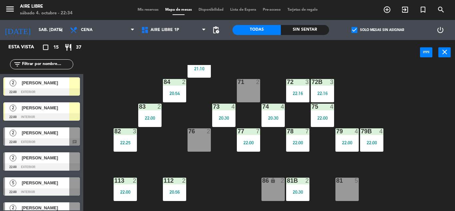
click at [67, 81] on span "[PERSON_NAME]" at bounding box center [46, 82] width 48 height 7
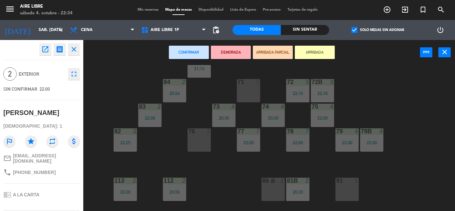
click at [345, 187] on div "81 5" at bounding box center [346, 188] width 23 height 23
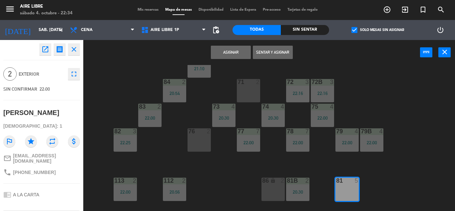
click at [273, 54] on button "Sentar y Asignar" at bounding box center [273, 52] width 40 height 13
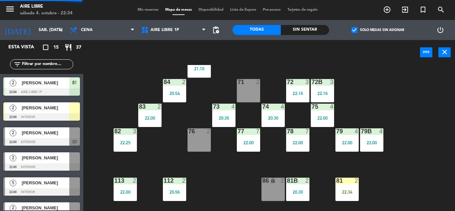
click at [66, 109] on span "[PERSON_NAME]" at bounding box center [46, 107] width 48 height 7
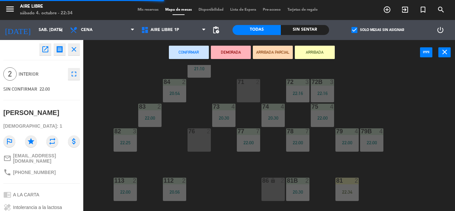
click at [266, 184] on div "86" at bounding box center [261, 180] width 11 height 6
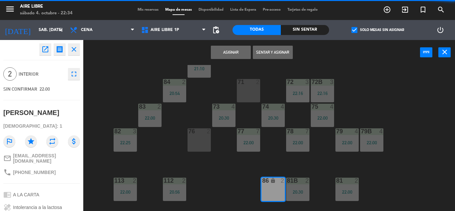
click at [276, 54] on button "Sentar y Asignar" at bounding box center [273, 52] width 40 height 13
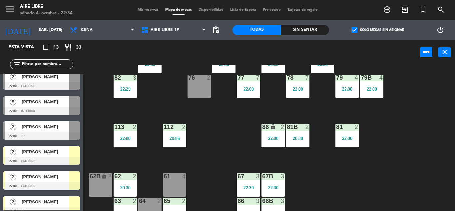
scroll to position [54, 0]
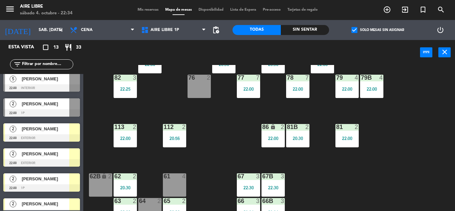
click at [61, 133] on div "[PERSON_NAME]" at bounding box center [45, 128] width 48 height 11
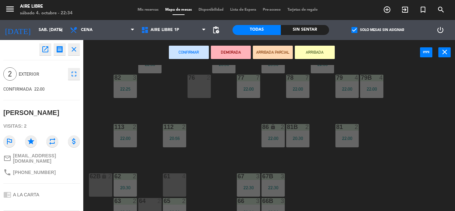
click at [170, 181] on div "61 4" at bounding box center [174, 184] width 23 height 23
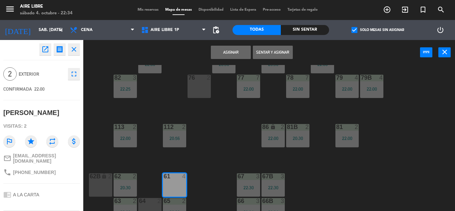
click at [270, 53] on button "Sentar y Asignar" at bounding box center [273, 52] width 40 height 13
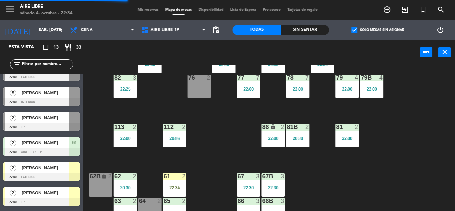
scroll to position [66, 0]
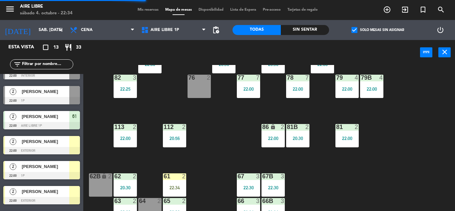
click at [64, 148] on div at bounding box center [41, 150] width 77 height 7
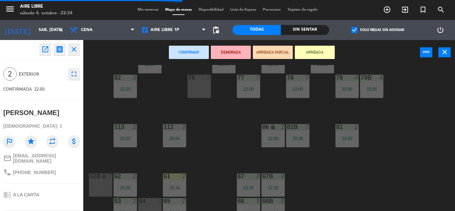
click at [98, 184] on div "62B lock 2" at bounding box center [100, 184] width 23 height 23
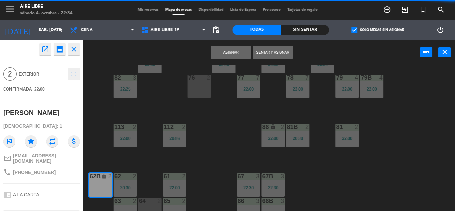
click at [274, 54] on button "Sentar y Asignar" at bounding box center [273, 52] width 40 height 13
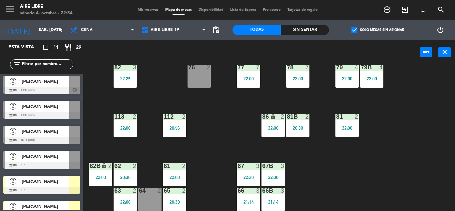
scroll to position [0, 0]
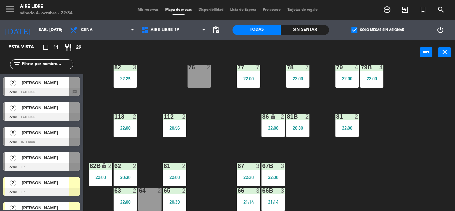
click at [65, 86] on span "[PERSON_NAME]" at bounding box center [46, 82] width 48 height 7
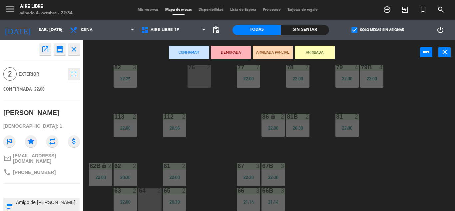
click at [325, 53] on button "ARRIBADA" at bounding box center [315, 52] width 40 height 13
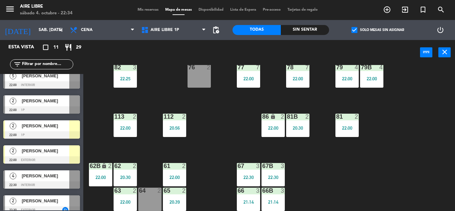
scroll to position [58, 0]
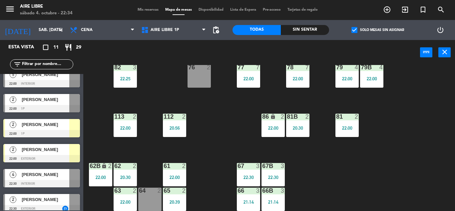
click at [64, 127] on span "[PERSON_NAME]" at bounding box center [46, 124] width 48 height 7
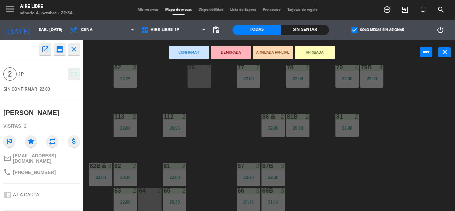
click at [150, 193] on div at bounding box center [149, 190] width 11 height 6
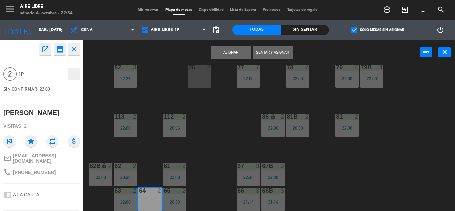
click at [276, 54] on button "Sentar y Asignar" at bounding box center [273, 52] width 40 height 13
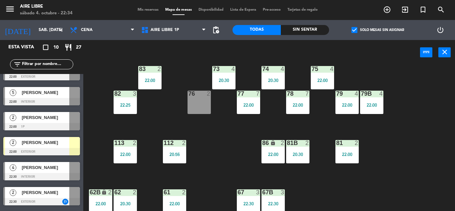
scroll to position [103, 0]
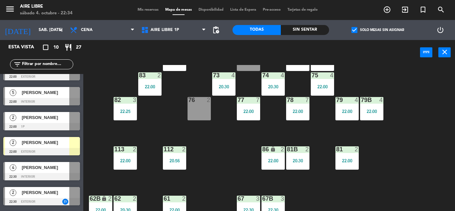
click at [64, 147] on div "[PERSON_NAME]" at bounding box center [45, 142] width 48 height 11
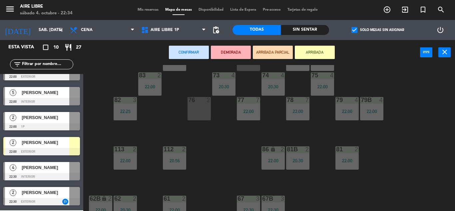
click at [203, 113] on div "76 2" at bounding box center [198, 108] width 23 height 23
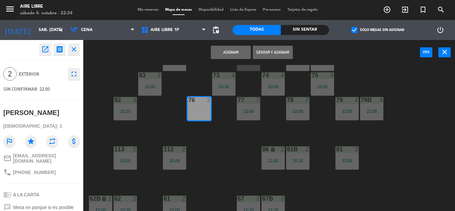
click at [274, 52] on button "Sentar y Asignar" at bounding box center [273, 52] width 40 height 13
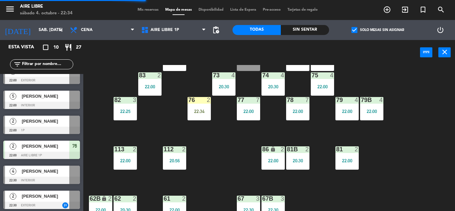
scroll to position [40, 0]
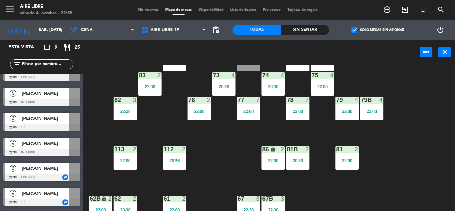
click at [37, 64] on input "text" at bounding box center [47, 64] width 52 height 7
click at [355, 29] on span "check_box" at bounding box center [354, 30] width 6 height 6
click at [377, 30] on input "check_box Solo mesas sin asignar" at bounding box center [377, 30] width 0 height 0
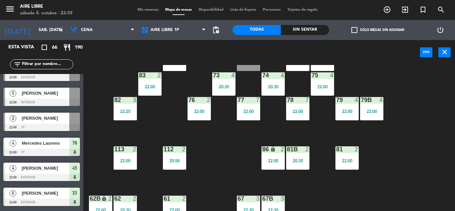
click at [47, 63] on input "text" at bounding box center [47, 64] width 52 height 7
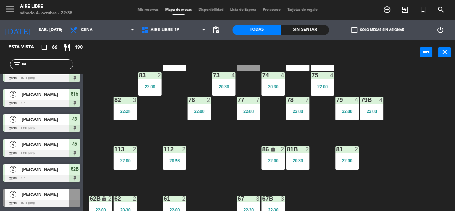
scroll to position [0, 0]
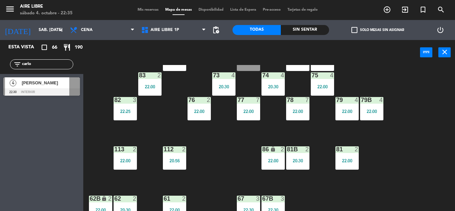
type input "carlo"
click at [49, 156] on div "Esta vista crop_square 66 restaurant 190 filter_list carlo 4 Carlota Sanchez Gi…" at bounding box center [41, 125] width 83 height 171
click at [43, 85] on span "[PERSON_NAME]" at bounding box center [46, 82] width 48 height 7
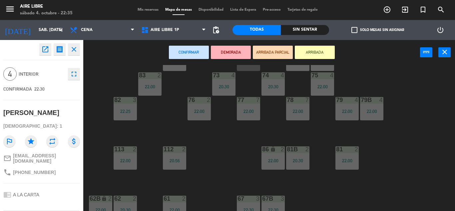
click at [321, 53] on button "ARRIBADA" at bounding box center [315, 52] width 40 height 13
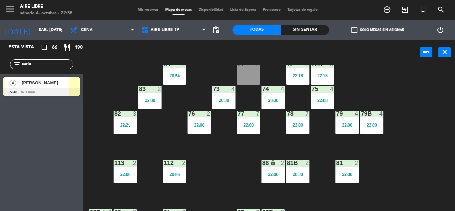
scroll to position [85, 0]
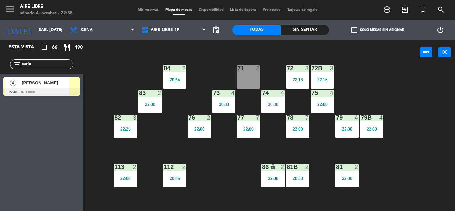
click at [294, 175] on div "81b 2 20:30" at bounding box center [297, 175] width 23 height 23
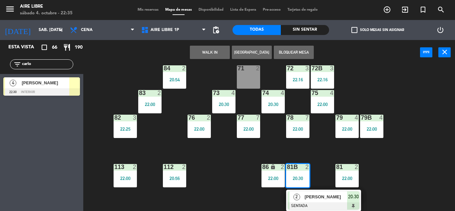
click at [322, 196] on span "[PERSON_NAME]" at bounding box center [325, 196] width 43 height 7
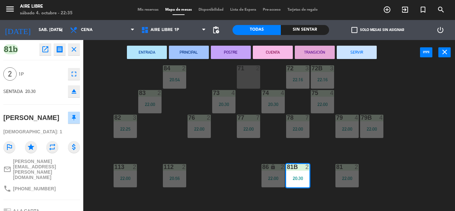
click at [360, 50] on button "SERVIR" at bounding box center [357, 52] width 40 height 13
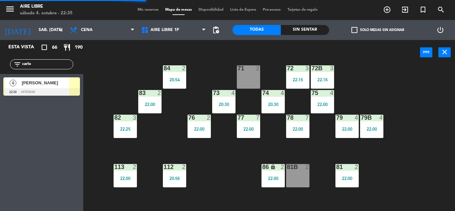
click at [44, 63] on input "carlo" at bounding box center [47, 64] width 52 height 7
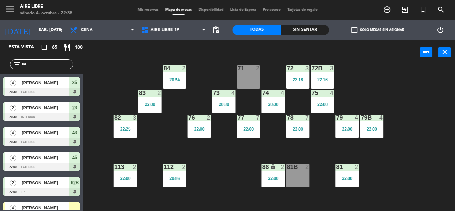
type input "c"
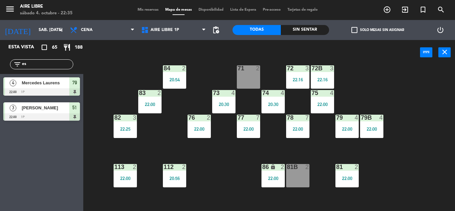
click at [23, 170] on div "Esta vista crop_square 65 restaurant 188 filter_list es 4 Mercedes Laurens 22:0…" at bounding box center [41, 125] width 83 height 171
click at [45, 65] on input "es" at bounding box center [47, 64] width 52 height 7
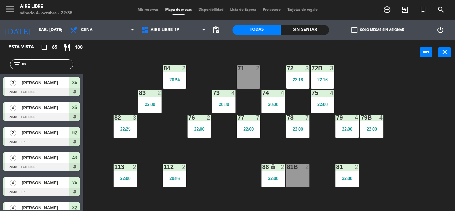
type input "e"
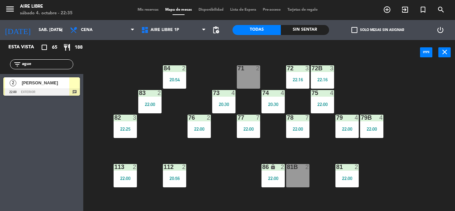
type input "ague"
click at [38, 90] on div at bounding box center [41, 91] width 77 height 7
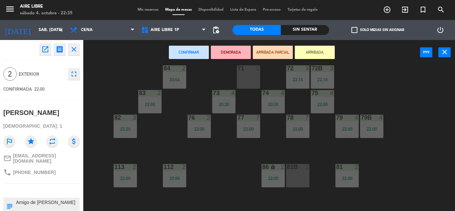
click at [307, 174] on div "81b 2" at bounding box center [297, 175] width 23 height 23
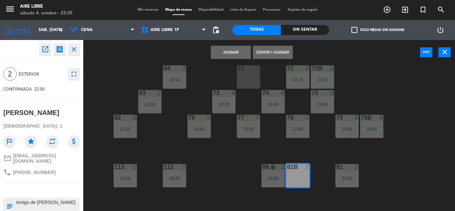
click at [275, 53] on button "Sentar y Asignar" at bounding box center [273, 52] width 40 height 13
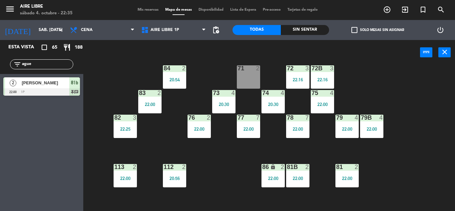
click at [49, 64] on input "ague" at bounding box center [47, 64] width 52 height 7
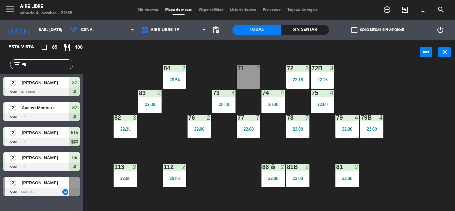
type input "a"
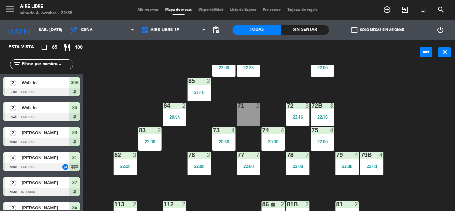
scroll to position [0, 0]
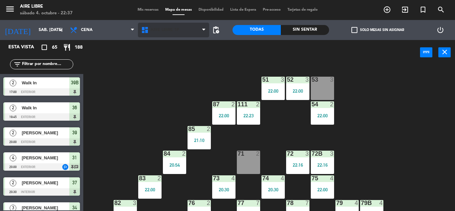
click at [148, 29] on icon at bounding box center [146, 30] width 10 height 8
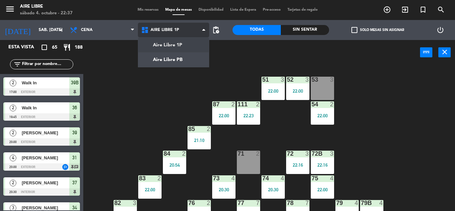
click at [163, 60] on ng-component "menu Aire Libre sábado 4. octubre - 22:37 Mis reservas Mapa de mesas Disponibil…" at bounding box center [227, 105] width 455 height 211
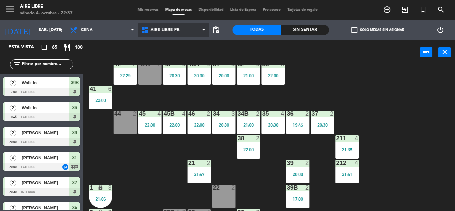
scroll to position [20, 0]
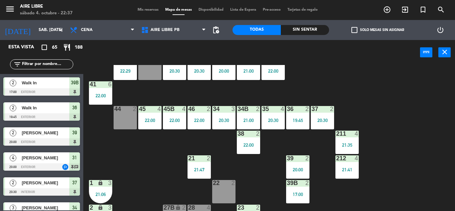
click at [225, 71] on div "20:00" at bounding box center [223, 71] width 23 height 5
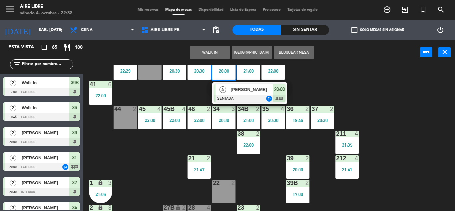
click at [153, 165] on div "42 2 22:29 43 4 20:30 31 4 20:00 4 Sabrina Habib SENTADA outlined_flag 20:00 ch…" at bounding box center [271, 138] width 367 height 146
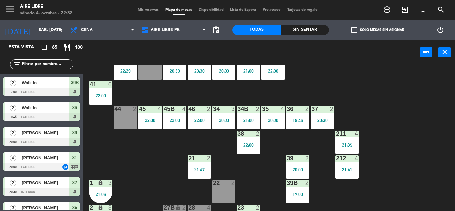
scroll to position [0, 0]
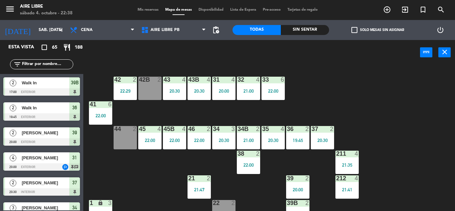
click at [221, 87] on div "31 4 20:00" at bounding box center [223, 88] width 23 height 23
click at [139, 176] on div "42 2 22:29 43 4 20:30 31 4 20:00 32 4 21:00 33 6 22:00 42B 2 43B 4 20:30 41 6 2…" at bounding box center [271, 138] width 367 height 146
click at [225, 79] on div at bounding box center [223, 80] width 11 height 6
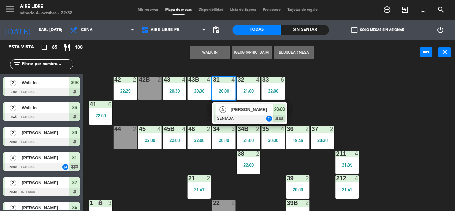
click at [139, 187] on div "42 2 22:29 43 4 20:30 31 4 20:00 4 Sabrina Habib SENTADA outlined_flag 20:00 ch…" at bounding box center [271, 138] width 367 height 146
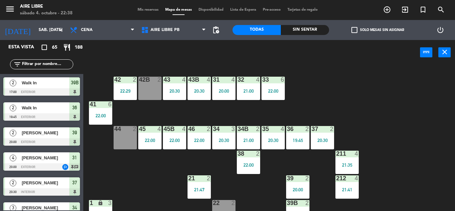
click at [241, 93] on div "21:00" at bounding box center [248, 91] width 23 height 5
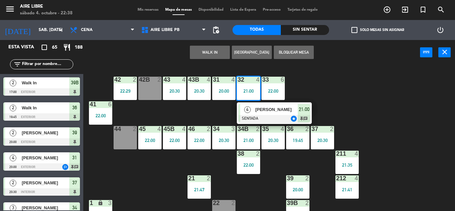
click at [251, 113] on div "4" at bounding box center [247, 109] width 14 height 11
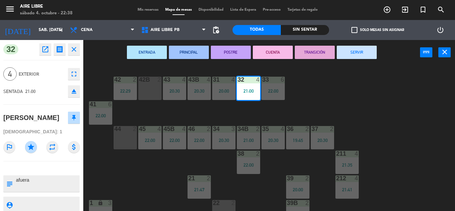
click at [148, 176] on div "42 2 22:29 43 4 20:30 31 4 20:00 32 4 21:00 33 6 22:00 42B 2 43B 4 20:30 41 6 2…" at bounding box center [271, 138] width 367 height 146
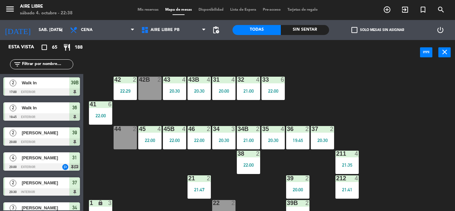
click at [223, 82] on div at bounding box center [223, 80] width 11 height 6
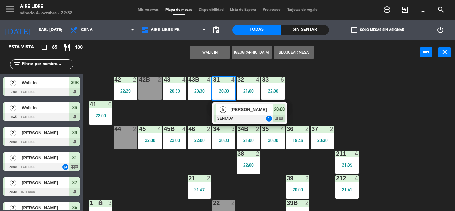
click at [228, 112] on div "4" at bounding box center [222, 109] width 14 height 11
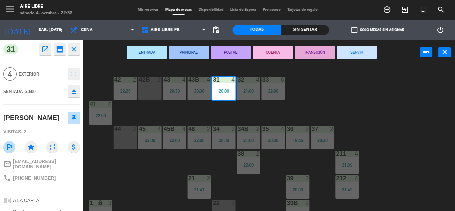
click at [136, 173] on div "42 2 22:29 43 4 20:30 31 4 20:00 32 4 21:00 33 6 22:00 42B 2 43B 4 20:30 41 6 2…" at bounding box center [271, 138] width 367 height 146
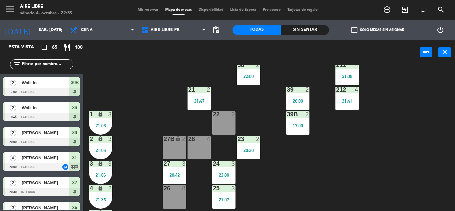
scroll to position [67, 0]
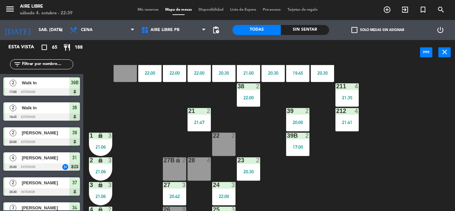
click at [355, 31] on span "check_box_outline_blank" at bounding box center [354, 30] width 6 height 6
click at [377, 30] on input "check_box_outline_blank Solo mesas sin asignar" at bounding box center [377, 30] width 0 height 0
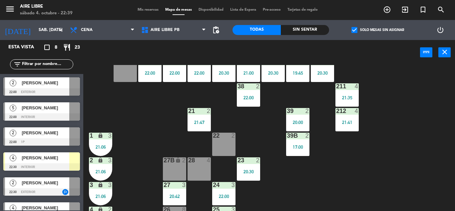
click at [41, 62] on input "text" at bounding box center [47, 64] width 52 height 7
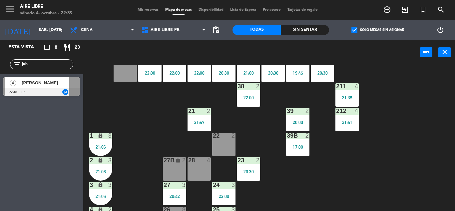
type input "joh"
click at [48, 87] on div "[PERSON_NAME]" at bounding box center [45, 82] width 48 height 11
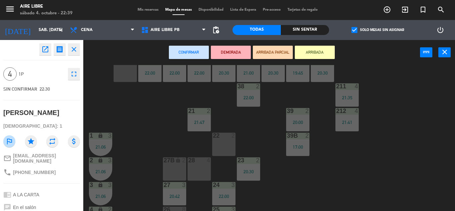
click at [323, 52] on button "ARRIBADA" at bounding box center [315, 52] width 40 height 13
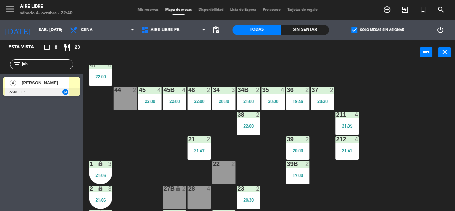
scroll to position [29, 0]
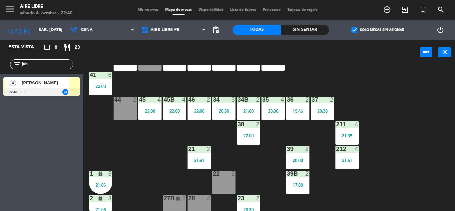
click at [43, 64] on input "joh" at bounding box center [47, 64] width 52 height 7
type input "j"
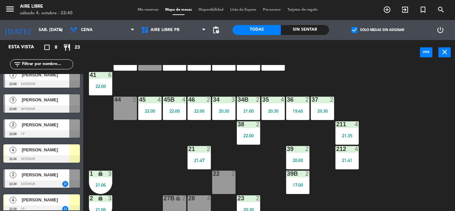
scroll to position [0, 0]
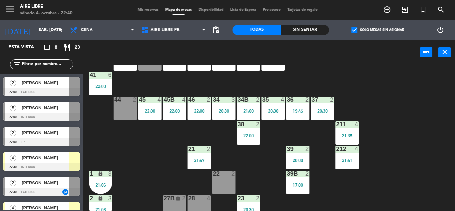
click at [36, 88] on div "[PERSON_NAME]" at bounding box center [45, 82] width 48 height 11
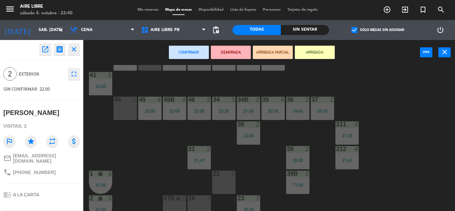
click at [41, 51] on button "open_in_new" at bounding box center [45, 49] width 12 height 12
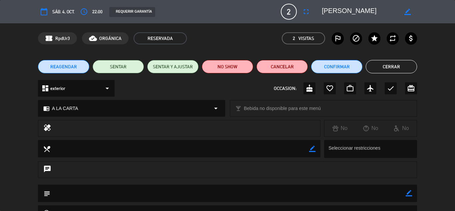
click at [339, 37] on icon "outlined_flag" at bounding box center [338, 38] width 8 height 8
click at [229, 64] on button "NO SHOW" at bounding box center [227, 66] width 51 height 13
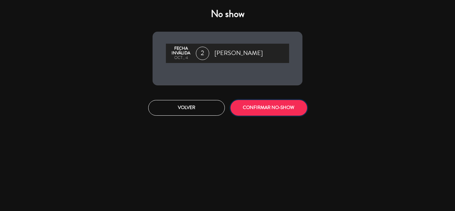
click at [275, 109] on button "CONFIRMAR NO-SHOW" at bounding box center [268, 108] width 77 height 16
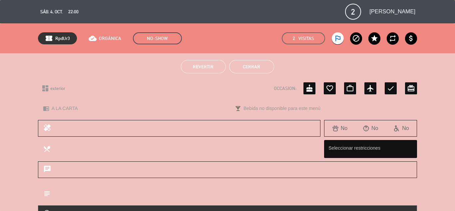
click at [248, 67] on button "Cerrar" at bounding box center [251, 66] width 45 height 13
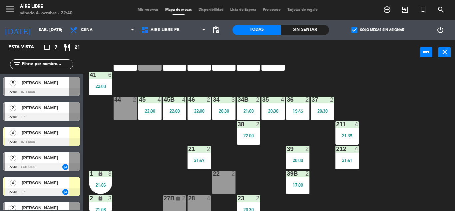
click at [47, 86] on span "[PERSON_NAME]" at bounding box center [46, 82] width 48 height 7
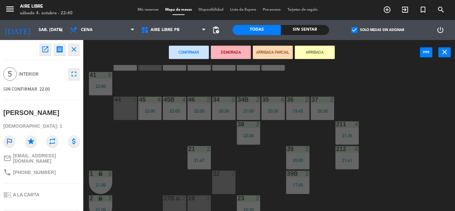
click at [44, 47] on icon "open_in_new" at bounding box center [45, 49] width 8 height 8
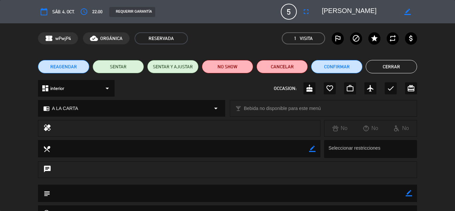
click at [336, 37] on icon "outlined_flag" at bounding box center [338, 38] width 8 height 8
click at [227, 66] on button "NO SHOW" at bounding box center [227, 66] width 51 height 13
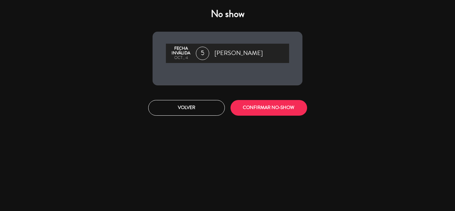
click at [271, 110] on button "CONFIRMAR NO-SHOW" at bounding box center [268, 108] width 77 height 16
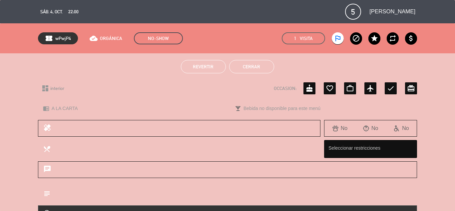
click at [252, 67] on button "Cerrar" at bounding box center [251, 66] width 45 height 13
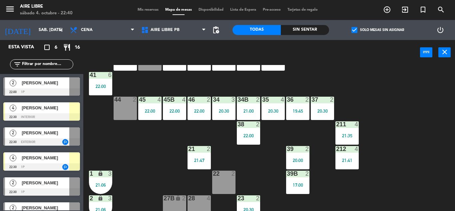
click at [47, 83] on span "[PERSON_NAME]" at bounding box center [46, 82] width 48 height 7
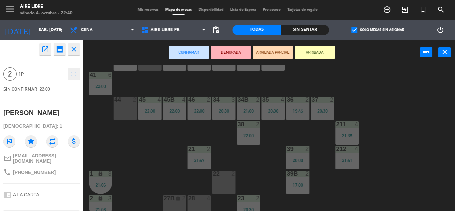
click at [46, 45] on button "open_in_new" at bounding box center [45, 49] width 12 height 12
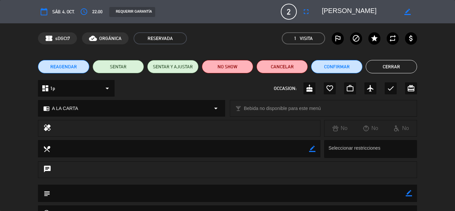
click at [338, 37] on icon "outlined_flag" at bounding box center [338, 38] width 8 height 8
click at [226, 68] on button "NO SHOW" at bounding box center [227, 66] width 51 height 13
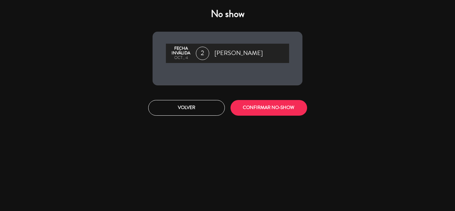
click at [270, 111] on button "CONFIRMAR NO-SHOW" at bounding box center [268, 108] width 77 height 16
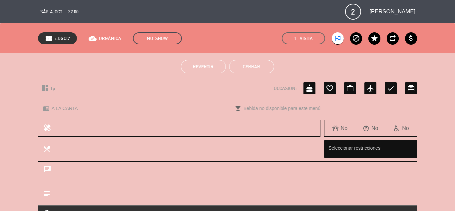
click at [258, 63] on button "Cerrar" at bounding box center [251, 66] width 45 height 13
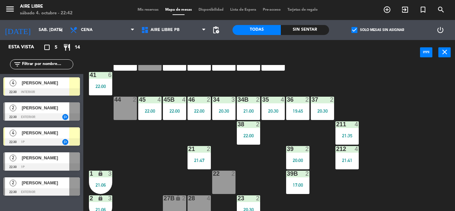
drag, startPoint x: 175, startPoint y: 146, endPoint x: 153, endPoint y: 157, distance: 24.3
click at [153, 157] on div "42 2 22:29 43 4 20:30 31 4 20:00 32 4 21:00 33 6 22:00 42B 2 43B 4 20:30 41 6 2…" at bounding box center [271, 138] width 367 height 146
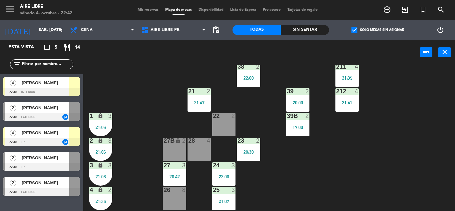
scroll to position [98, 0]
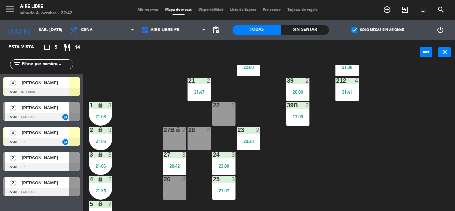
click at [225, 163] on div "22:00" at bounding box center [223, 165] width 23 height 5
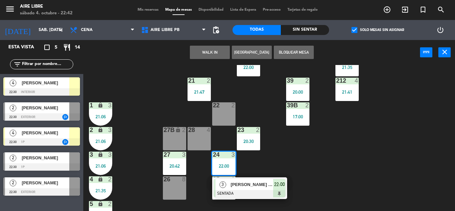
click at [245, 188] on span "[PERSON_NAME] [PERSON_NAME]" at bounding box center [251, 184] width 43 height 7
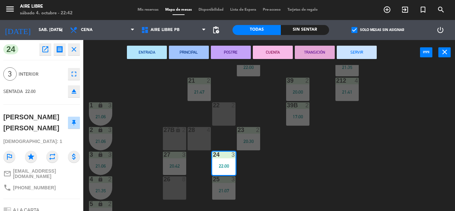
click at [79, 77] on button "fullscreen" at bounding box center [74, 74] width 12 height 12
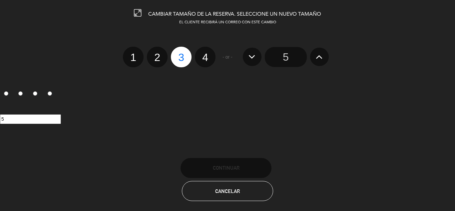
click at [160, 61] on label "2" at bounding box center [157, 57] width 21 height 21
click at [158, 54] on input "2" at bounding box center [156, 51] width 4 height 4
radio input "true"
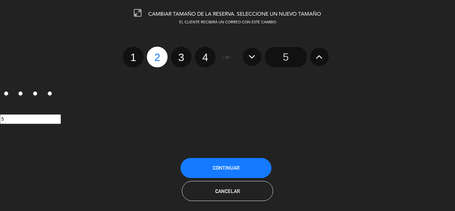
radio input "false"
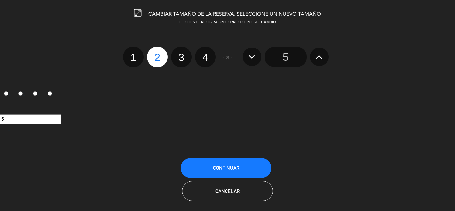
radio input "false"
radio input "true"
click at [244, 163] on button "Continuar" at bounding box center [225, 168] width 91 height 20
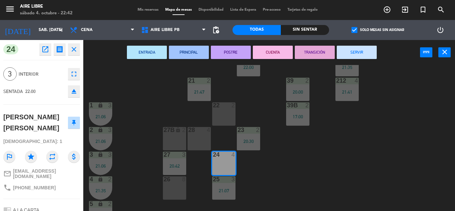
click at [73, 52] on icon "close" at bounding box center [74, 49] width 8 height 8
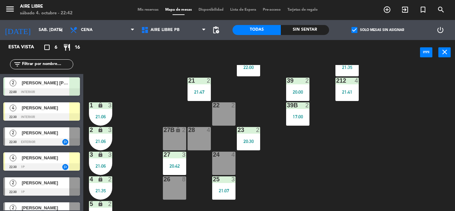
click at [49, 83] on span "[PERSON_NAME] [PERSON_NAME]" at bounding box center [46, 82] width 48 height 7
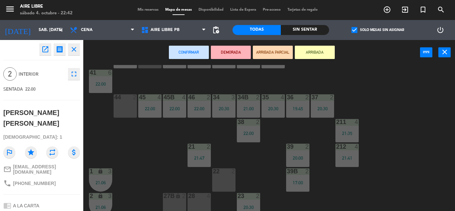
scroll to position [27, 0]
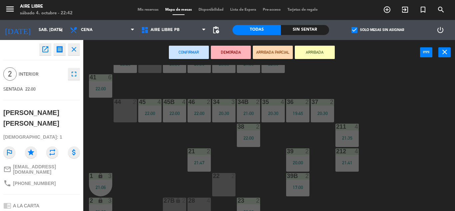
click at [118, 113] on div "44 2" at bounding box center [125, 110] width 23 height 23
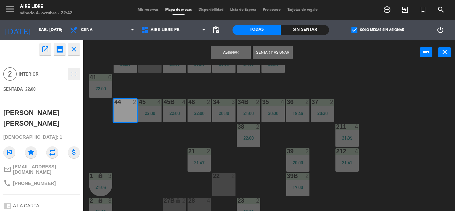
click at [277, 50] on button "Sentar y Asignar" at bounding box center [273, 52] width 40 height 13
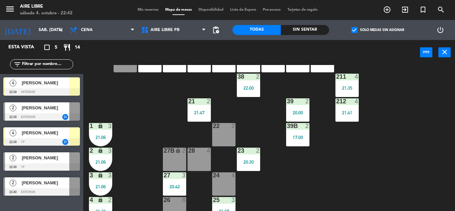
scroll to position [43, 0]
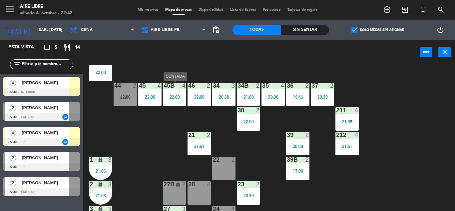
click at [176, 86] on div at bounding box center [174, 86] width 11 height 6
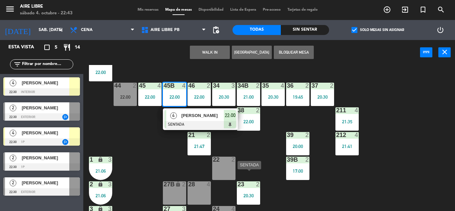
scroll to position [96, 0]
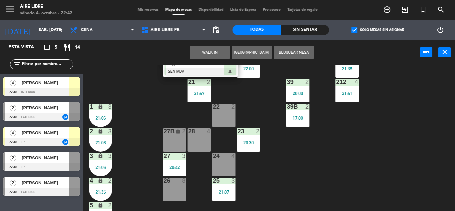
click at [225, 164] on div "24 4" at bounding box center [223, 164] width 23 height 23
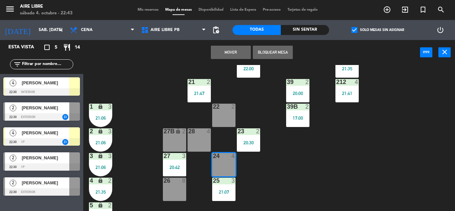
click at [232, 53] on button "Mover" at bounding box center [231, 52] width 40 height 13
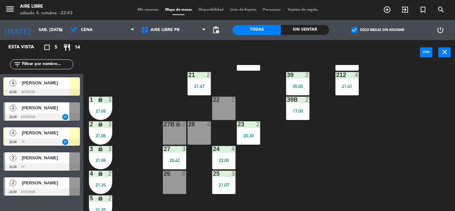
scroll to position [60, 0]
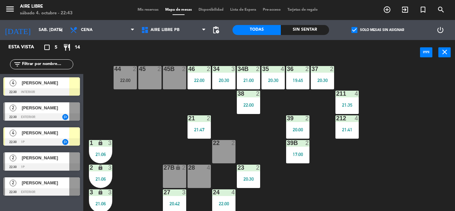
click at [65, 65] on input "text" at bounding box center [47, 64] width 52 height 7
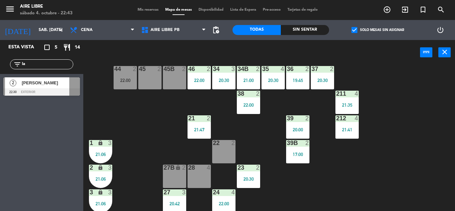
type input "la"
click at [15, 137] on div "Esta vista crop_square 5 restaurant 14 filter_list la 2 Lara goyarzu 22:30 exte…" at bounding box center [41, 125] width 83 height 171
click at [57, 92] on div at bounding box center [41, 91] width 77 height 7
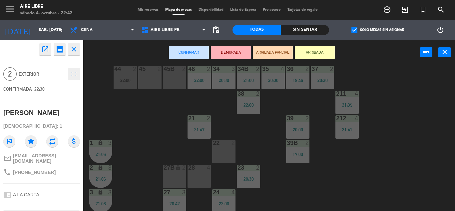
click at [329, 50] on button "ARRIBADA" at bounding box center [315, 52] width 40 height 13
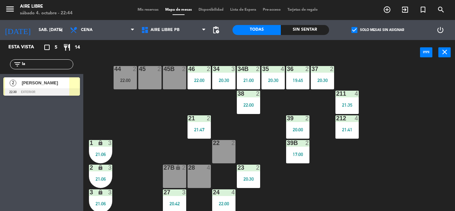
click at [126, 80] on div "22:00" at bounding box center [125, 80] width 23 height 5
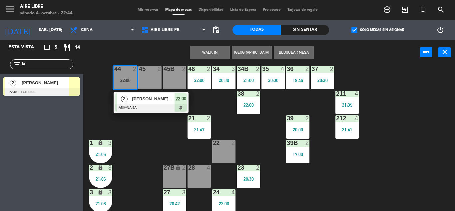
click at [151, 79] on div "45 2" at bounding box center [149, 77] width 23 height 23
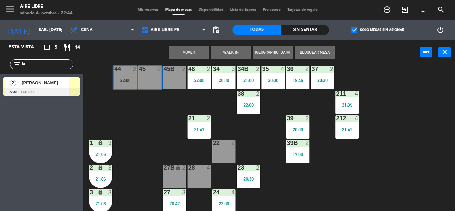
click at [179, 80] on div "45B 2" at bounding box center [174, 77] width 23 height 23
click at [199, 55] on button "Mover y Unir" at bounding box center [189, 52] width 40 height 13
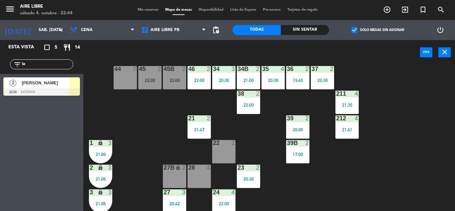
click at [66, 91] on div at bounding box center [41, 91] width 77 height 7
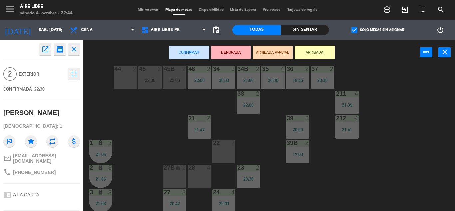
click at [136, 77] on div "44 2" at bounding box center [125, 77] width 23 height 23
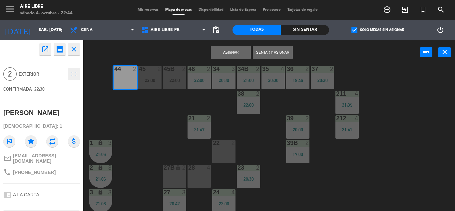
click at [282, 52] on button "Sentar y Asignar" at bounding box center [273, 52] width 40 height 13
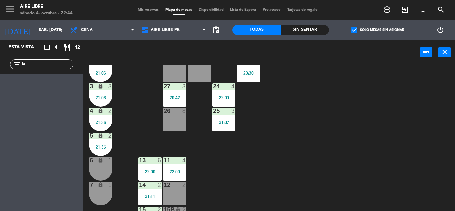
scroll to position [185, 0]
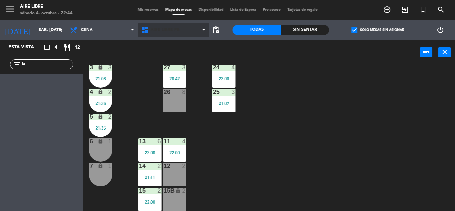
click at [174, 24] on span "Aire Libre PB" at bounding box center [173, 30] width 71 height 15
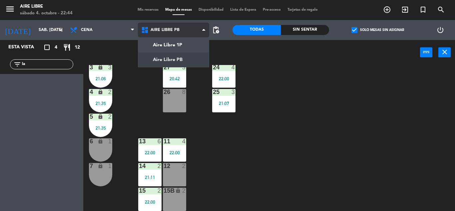
click at [174, 44] on ng-component "menu Aire Libre sábado 4. octubre - 22:44 Mis reservas Mapa de mesas Disponibil…" at bounding box center [227, 105] width 455 height 211
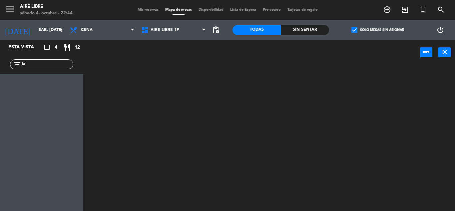
click at [37, 62] on input "la" at bounding box center [47, 64] width 52 height 7
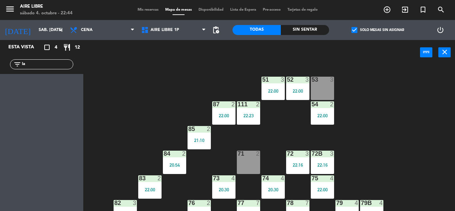
type input "l"
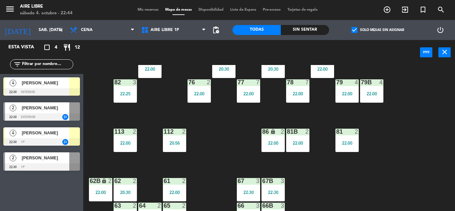
scroll to position [135, 0]
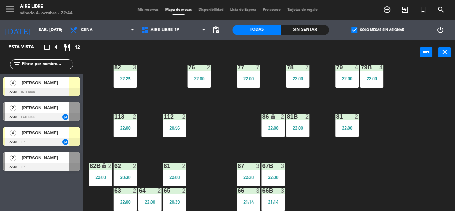
click at [148, 198] on div "64 2 22:00" at bounding box center [149, 198] width 23 height 23
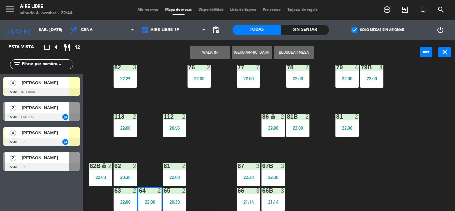
click at [215, 134] on div "51 3 22:00 52 3 22:00 53 3 111 2 22:23 54 2 22:00 87 2 22:00 85 2 21:10 72 3 22…" at bounding box center [271, 138] width 367 height 146
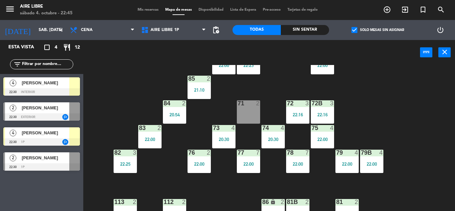
scroll to position [0, 0]
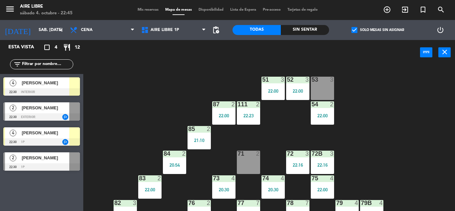
click at [244, 161] on div "71 2" at bounding box center [248, 161] width 23 height 23
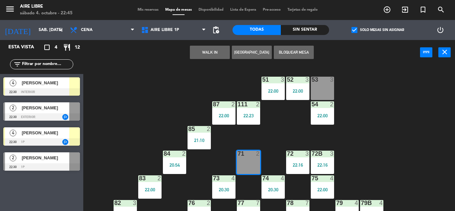
click at [210, 54] on button "WALK IN" at bounding box center [210, 52] width 40 height 13
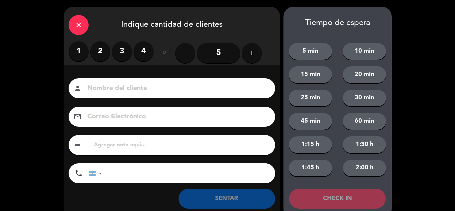
click at [99, 53] on label "2" at bounding box center [100, 51] width 20 height 20
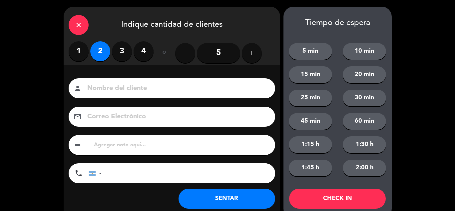
click at [208, 198] on button "SENTAR" at bounding box center [226, 198] width 97 height 20
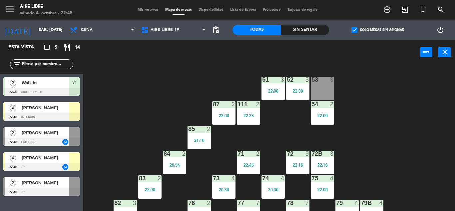
click at [119, 97] on div "51 3 22:00 52 3 22:00 53 3 111 2 22:23 54 2 22:00 87 2 22:00 85 2 21:10 72 3 22…" at bounding box center [271, 138] width 367 height 146
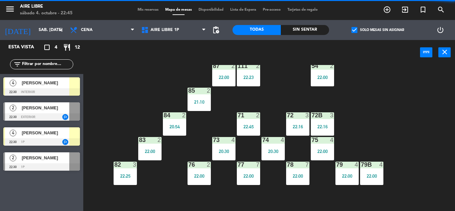
scroll to position [39, 0]
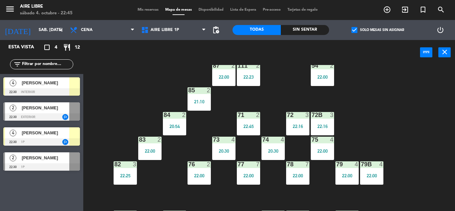
click at [250, 121] on div "71 2 22:45" at bounding box center [248, 123] width 23 height 23
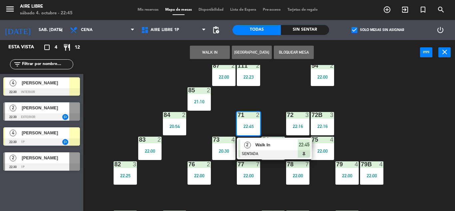
click at [258, 147] on span "Walk In" at bounding box center [276, 144] width 43 height 7
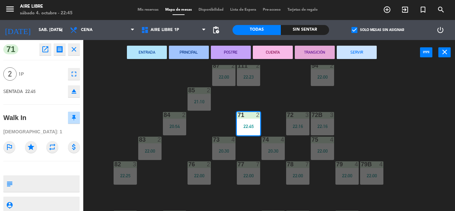
click at [353, 51] on button "SERVIR" at bounding box center [357, 52] width 40 height 13
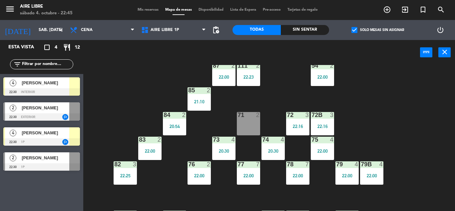
click at [116, 65] on div "51 3 22:00 52 3 22:00 53 3 111 2 22:23 54 2 22:00 87 2 22:00 85 2 21:10 72 3 22…" at bounding box center [271, 138] width 367 height 146
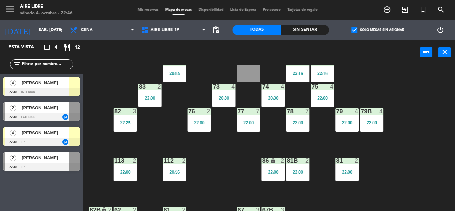
scroll to position [135, 0]
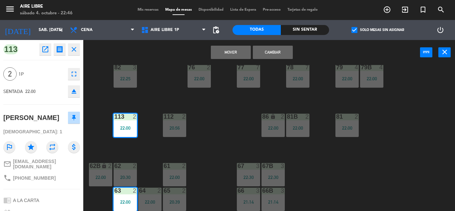
click at [146, 98] on div "51 3 22:00 52 3 22:00 53 3 111 2 22:23 54 2 22:00 87 2 22:00 85 2 21:10 72 3 22…" at bounding box center [271, 138] width 367 height 146
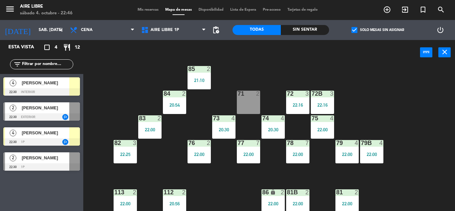
scroll to position [53, 0]
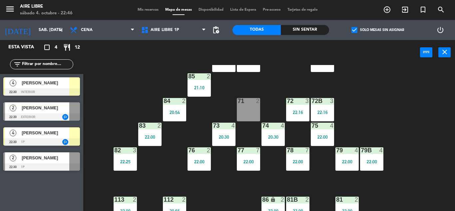
click at [42, 88] on div "[PERSON_NAME]" at bounding box center [45, 82] width 48 height 11
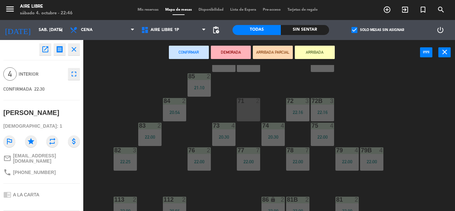
click at [249, 115] on div "71 2" at bounding box center [248, 109] width 23 height 23
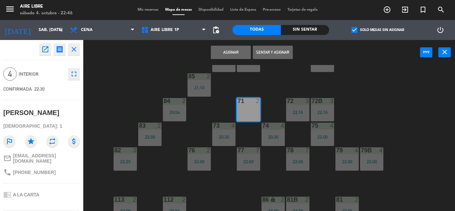
click at [269, 52] on button "Sentar y Asignar" at bounding box center [273, 52] width 40 height 13
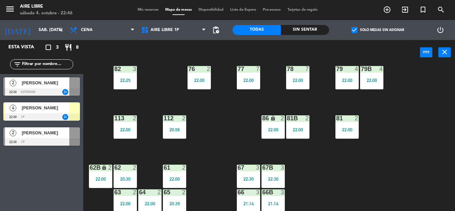
scroll to position [135, 0]
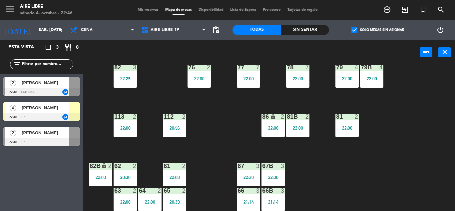
click at [176, 127] on div "20:56" at bounding box center [174, 127] width 23 height 5
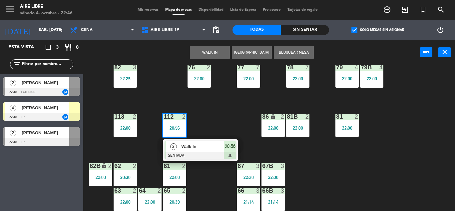
click at [210, 146] on span "Walk In" at bounding box center [202, 146] width 43 height 7
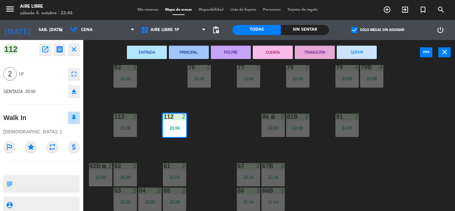
click at [348, 51] on button "SERVIR" at bounding box center [357, 52] width 40 height 13
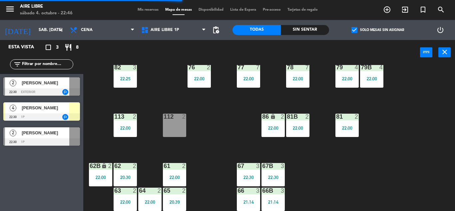
click at [172, 173] on div "61 2 22:00" at bounding box center [174, 174] width 23 height 23
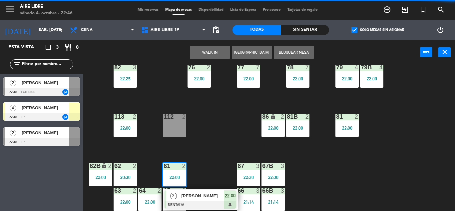
click at [175, 119] on div at bounding box center [174, 117] width 11 height 6
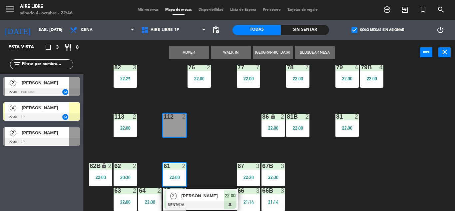
click at [187, 52] on button "Mover" at bounding box center [189, 52] width 40 height 13
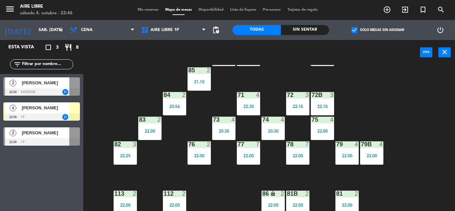
scroll to position [56, 0]
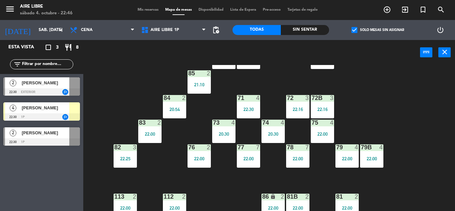
click at [299, 104] on div "72 3 22:16" at bounding box center [297, 106] width 23 height 23
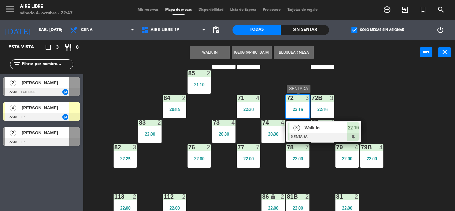
click at [297, 103] on div "72 3 22:16" at bounding box center [297, 106] width 23 height 23
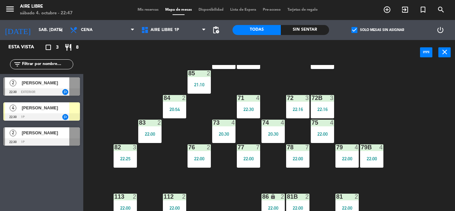
click at [232, 183] on div "51 3 22:00 52 3 22:00 53 3 111 2 22:23 54 2 22:00 87 2 22:00 85 2 21:10 72 3 22…" at bounding box center [271, 138] width 367 height 146
click at [301, 104] on div "72 3 22:16" at bounding box center [297, 106] width 23 height 23
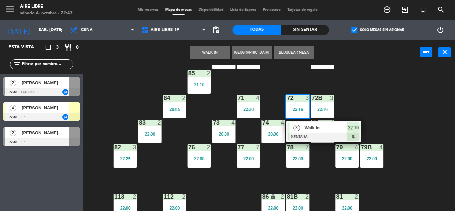
drag, startPoint x: 301, startPoint y: 104, endPoint x: 296, endPoint y: 103, distance: 4.7
click at [296, 103] on div "72 3 22:16 3 Walk In SENTADA 22:16" at bounding box center [297, 106] width 23 height 23
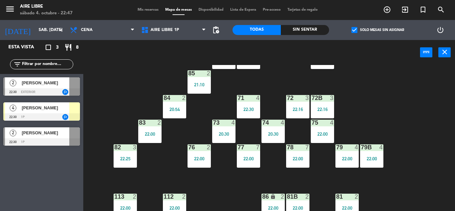
drag, startPoint x: 296, startPoint y: 103, endPoint x: 240, endPoint y: 189, distance: 102.2
click at [240, 189] on div "51 3 22:00 52 3 22:00 53 3 111 2 22:23 54 2 22:00 87 2 22:00 85 2 21:10 72 3 22…" at bounding box center [271, 138] width 367 height 146
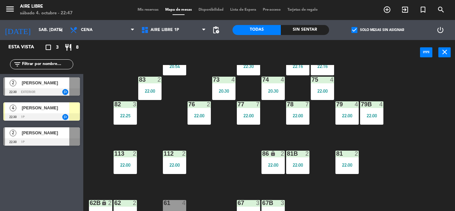
scroll to position [99, 0]
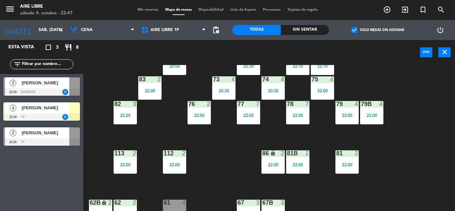
click at [246, 69] on div "71 4 22:30" at bounding box center [248, 63] width 23 height 23
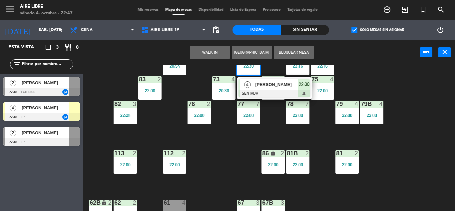
click at [171, 205] on div at bounding box center [174, 202] width 11 height 6
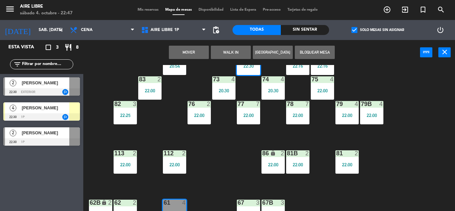
click at [193, 52] on button "Mover" at bounding box center [189, 52] width 40 height 13
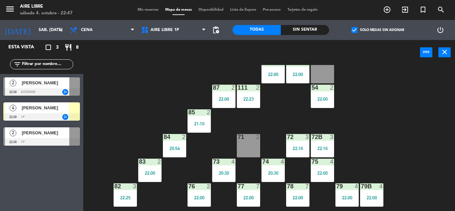
scroll to position [10, 0]
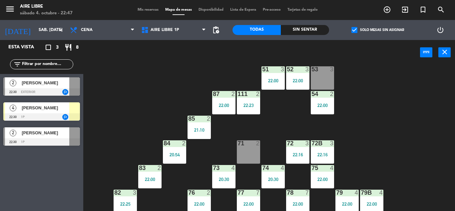
click at [248, 99] on div "111 2 22:23" at bounding box center [248, 102] width 23 height 23
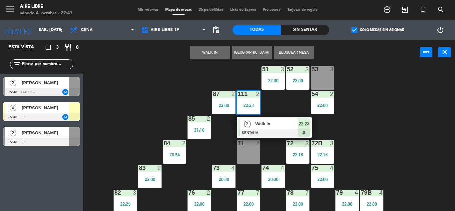
click at [277, 121] on span "Walk In" at bounding box center [276, 123] width 43 height 7
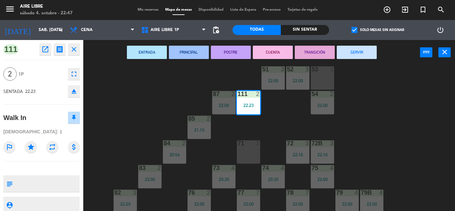
click at [359, 50] on button "SERVIR" at bounding box center [357, 52] width 40 height 13
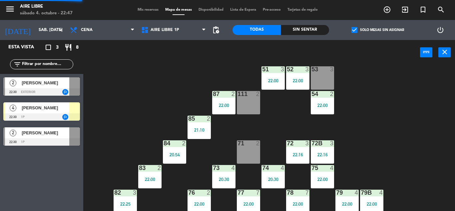
click at [279, 80] on div "22:00" at bounding box center [272, 80] width 23 height 5
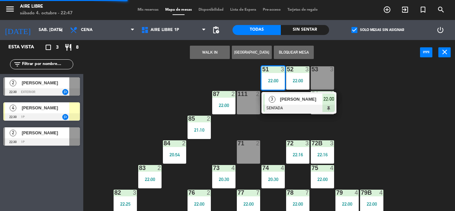
click at [295, 105] on div at bounding box center [299, 108] width 72 height 7
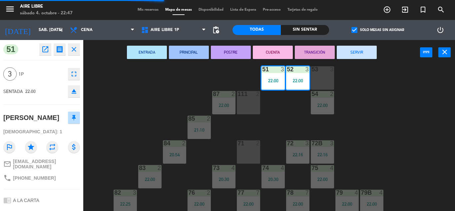
click at [370, 55] on button "SERVIR" at bounding box center [357, 52] width 40 height 13
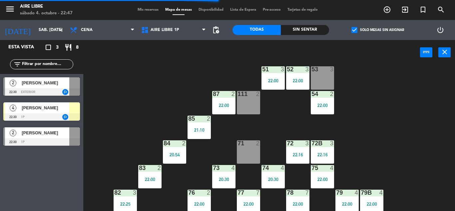
click at [322, 99] on div "54 2 22:00" at bounding box center [322, 102] width 23 height 23
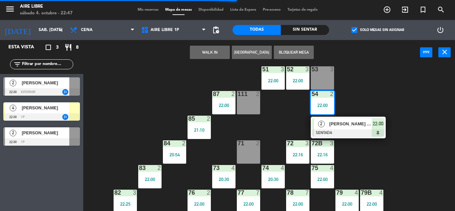
click at [334, 126] on span "[PERSON_NAME]" at bounding box center [350, 123] width 43 height 7
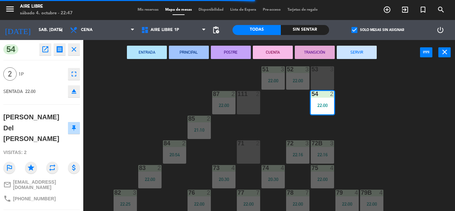
click at [359, 50] on button "SERVIR" at bounding box center [357, 52] width 40 height 13
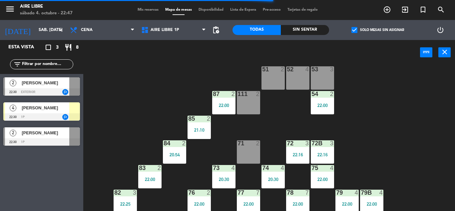
click at [226, 105] on div "22:00" at bounding box center [223, 105] width 23 height 5
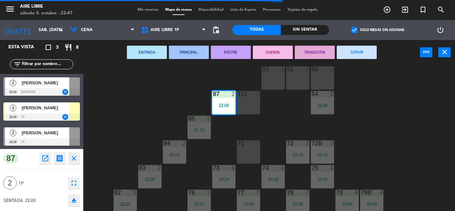
click at [353, 56] on button "SERVIR" at bounding box center [357, 52] width 40 height 13
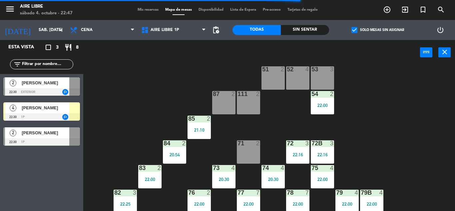
click at [208, 128] on div "21:10" at bounding box center [198, 129] width 23 height 5
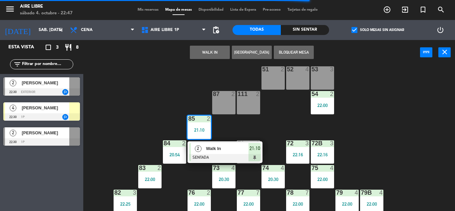
click at [216, 143] on div "Walk In" at bounding box center [226, 148] width 43 height 11
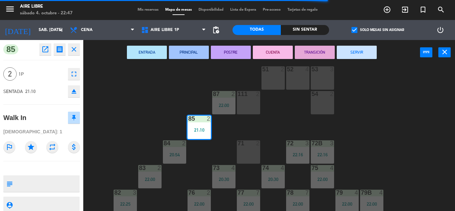
click at [354, 54] on button "SERVIR" at bounding box center [357, 52] width 40 height 13
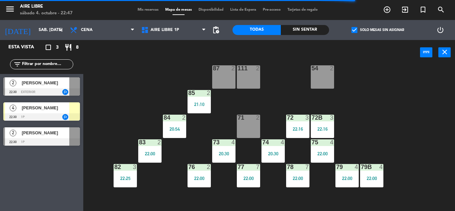
scroll to position [48, 0]
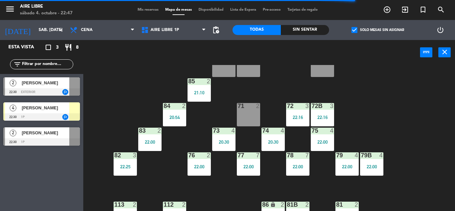
click at [171, 117] on div "20:54" at bounding box center [174, 117] width 23 height 5
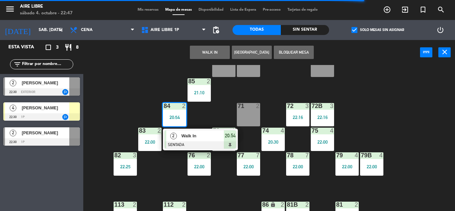
click at [186, 133] on span "Walk In" at bounding box center [202, 135] width 43 height 7
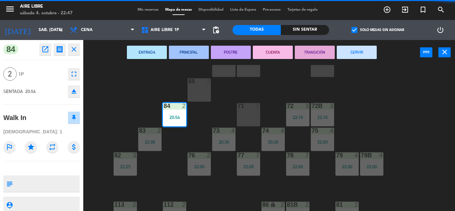
click at [349, 54] on button "SERVIR" at bounding box center [357, 52] width 40 height 13
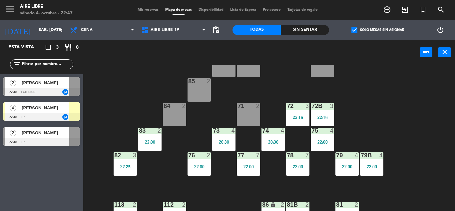
click at [149, 139] on div "22:00" at bounding box center [149, 141] width 23 height 5
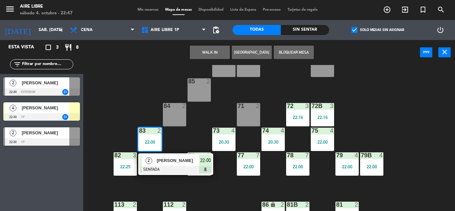
click at [165, 158] on span "[PERSON_NAME]" at bounding box center [177, 160] width 43 height 7
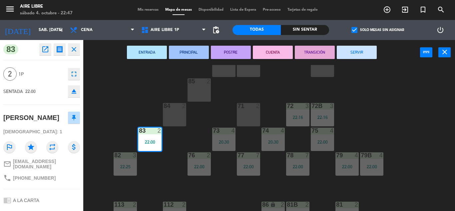
click at [369, 48] on button "SERVIR" at bounding box center [357, 52] width 40 height 13
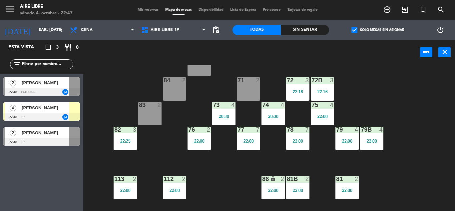
scroll to position [76, 0]
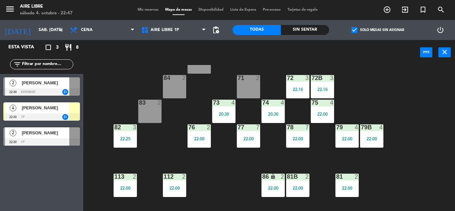
click at [132, 139] on div "22:25" at bounding box center [125, 138] width 23 height 5
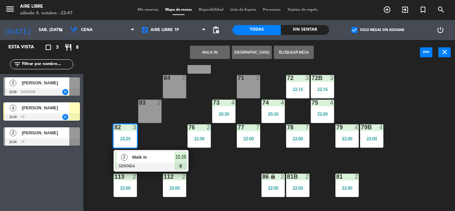
click at [153, 151] on div "3 Walk In SENTADA 22:25" at bounding box center [151, 161] width 75 height 22
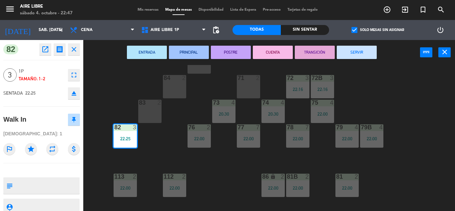
click at [365, 55] on button "SERVIR" at bounding box center [357, 52] width 40 height 13
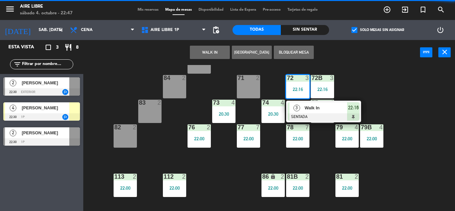
click at [306, 108] on span "Walk In" at bounding box center [325, 107] width 43 height 7
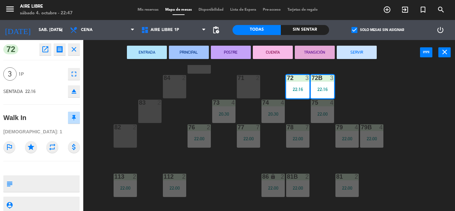
click at [364, 53] on button "SERVIR" at bounding box center [357, 52] width 40 height 13
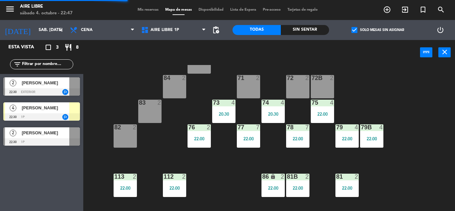
click at [222, 113] on div "20:30" at bounding box center [223, 114] width 23 height 5
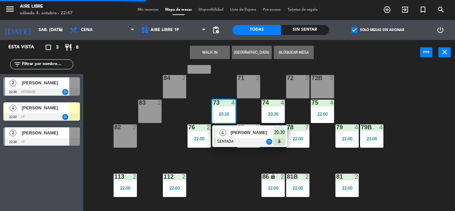
click at [229, 133] on div "4" at bounding box center [222, 132] width 14 height 11
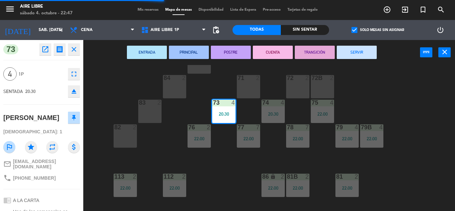
click at [348, 56] on button "SERVIR" at bounding box center [357, 52] width 40 height 13
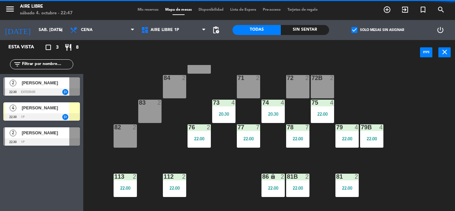
click at [273, 110] on div "74 4 20:30" at bounding box center [272, 111] width 23 height 23
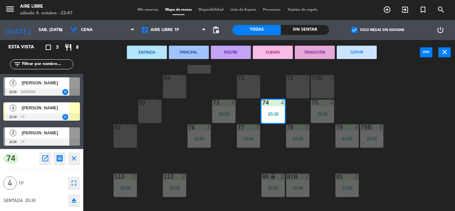
click at [353, 51] on button "SERVIR" at bounding box center [357, 52] width 40 height 13
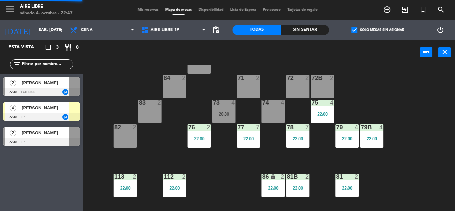
click at [323, 112] on div "22:00" at bounding box center [322, 114] width 23 height 5
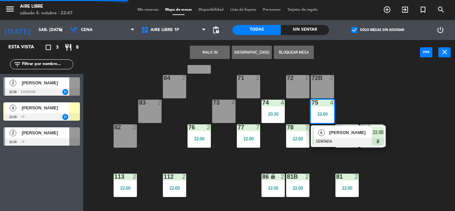
click at [329, 135] on span "[PERSON_NAME]" at bounding box center [350, 132] width 43 height 7
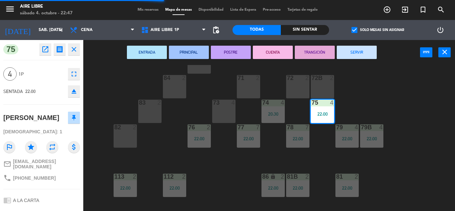
click at [364, 52] on button "SERVIR" at bounding box center [357, 52] width 40 height 13
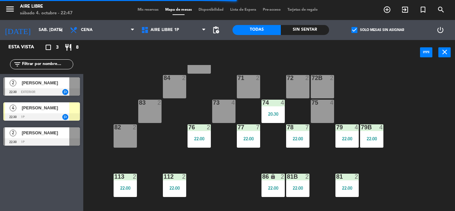
click at [199, 135] on div "76 2 22:00" at bounding box center [198, 135] width 23 height 23
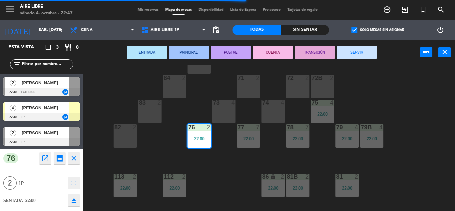
click at [350, 53] on button "SERVIR" at bounding box center [357, 52] width 40 height 13
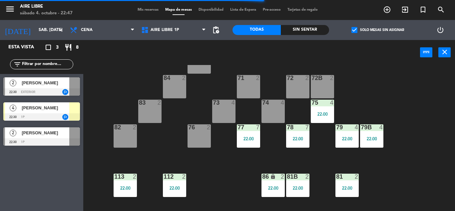
click at [251, 135] on div "77 7 22:00" at bounding box center [248, 135] width 23 height 23
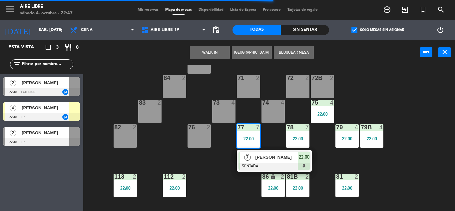
click at [263, 159] on span "[PERSON_NAME]" at bounding box center [276, 156] width 43 height 7
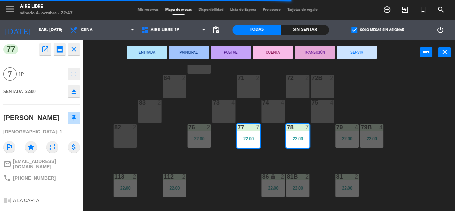
click at [357, 50] on button "SERVIR" at bounding box center [357, 52] width 40 height 13
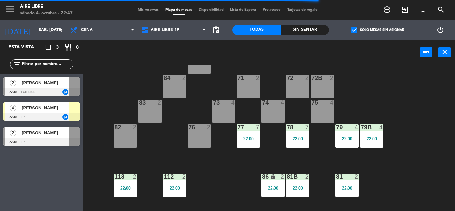
click at [341, 137] on div "22:00" at bounding box center [346, 138] width 23 height 5
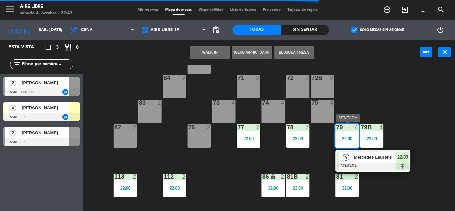
click at [348, 162] on div "4" at bounding box center [346, 156] width 14 height 11
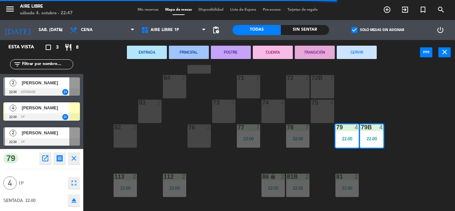
click at [353, 51] on button "SERVIR" at bounding box center [357, 52] width 40 height 13
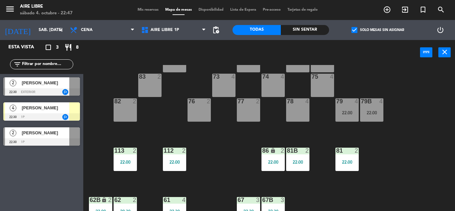
scroll to position [135, 0]
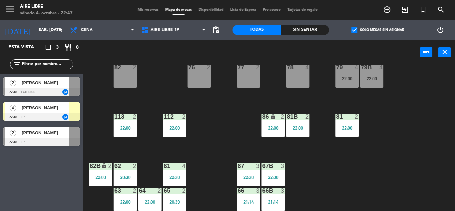
click at [272, 129] on div "22:00" at bounding box center [272, 127] width 23 height 5
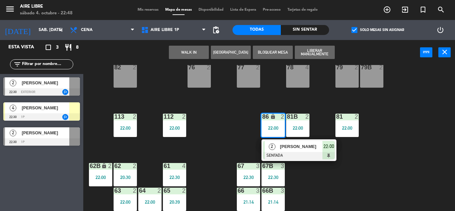
click at [368, 175] on div "51 2 52 4 53 3 111 2 54 2 87 2 85 2 72 2 84 2 71 2 72B 2 83 2 73 4 74 4 75 4 82…" at bounding box center [271, 138] width 367 height 146
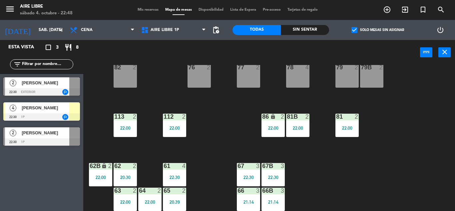
click at [295, 129] on div "22:00" at bounding box center [297, 127] width 23 height 5
click at [376, 167] on div "51 2 52 4 53 3 111 2 54 2 87 2 85 2 72 2 84 2 71 2 72B 2 83 2 73 4 74 4 75 4 82…" at bounding box center [271, 138] width 367 height 146
click at [349, 127] on div "22:00" at bounding box center [346, 127] width 23 height 5
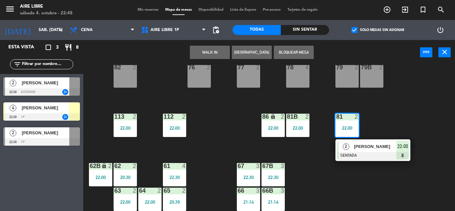
click at [361, 158] on div at bounding box center [373, 155] width 72 height 7
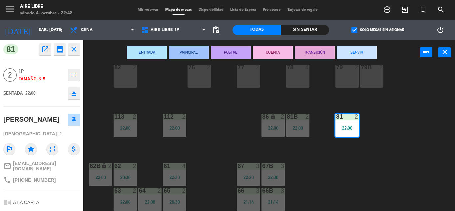
click at [358, 52] on button "SERVIR" at bounding box center [357, 52] width 40 height 13
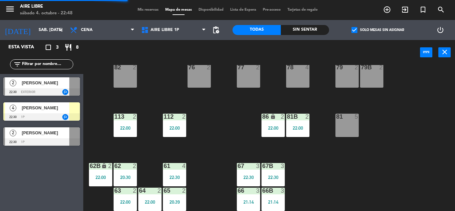
click at [266, 131] on div "86 lock 2 22:00" at bounding box center [272, 125] width 23 height 23
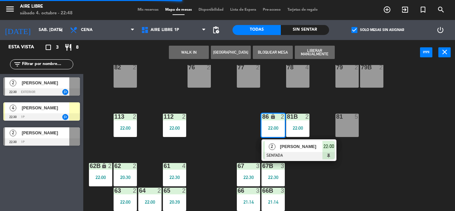
click at [308, 148] on span "[PERSON_NAME]" at bounding box center [301, 146] width 43 height 7
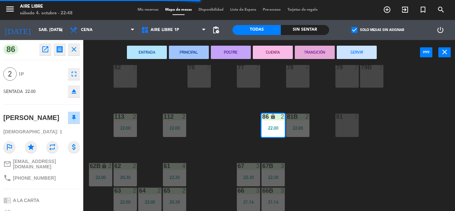
click at [357, 48] on button "SERVIR" at bounding box center [357, 52] width 40 height 13
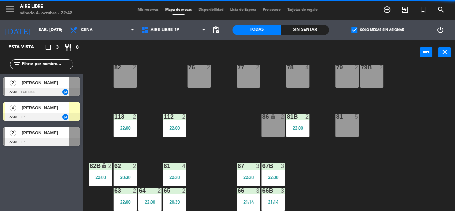
click at [173, 127] on div "22:00" at bounding box center [174, 127] width 23 height 5
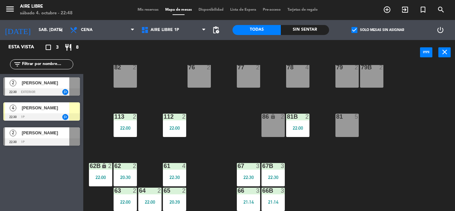
click at [231, 113] on div "51 2 52 4 53 3 111 2 54 2 87 2 85 2 72 2 84 2 71 2 72B 2 83 2 73 4 74 4 75 4 82…" at bounding box center [271, 138] width 367 height 146
click at [33, 63] on input "text" at bounding box center [47, 64] width 52 height 7
click at [359, 28] on label "check_box Solo mesas sin asignar" at bounding box center [377, 30] width 53 height 6
click at [377, 30] on input "check_box Solo mesas sin asignar" at bounding box center [377, 30] width 0 height 0
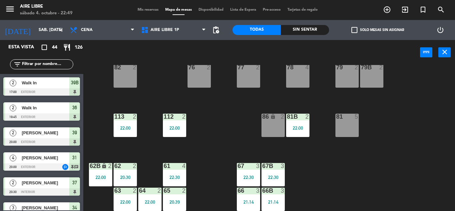
click at [38, 63] on input "text" at bounding box center [47, 64] width 52 height 7
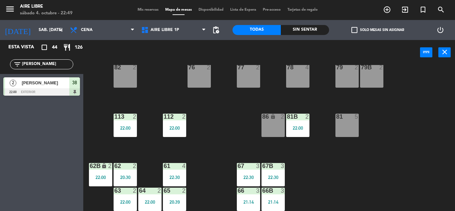
click at [32, 166] on div "Esta vista crop_square 44 restaurant 126 filter_list jose 2 Josefina Núñez 22:0…" at bounding box center [41, 125] width 83 height 171
click at [48, 61] on input "[PERSON_NAME]" at bounding box center [47, 64] width 52 height 7
type input "j"
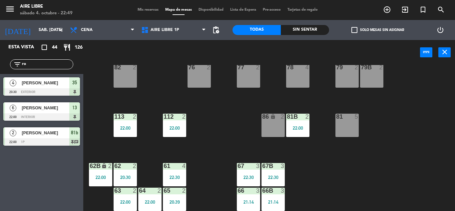
type input "r"
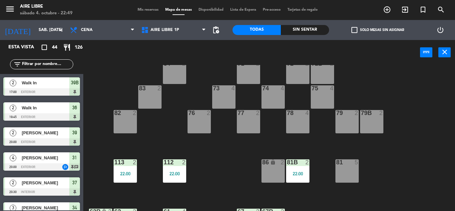
scroll to position [88, 0]
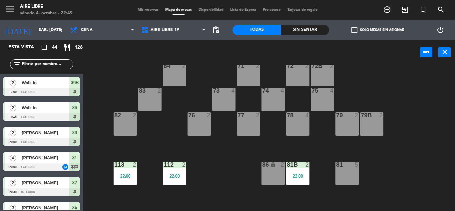
click at [150, 9] on span "Mis reservas" at bounding box center [148, 10] width 28 height 4
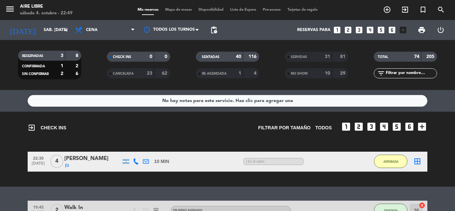
click at [300, 58] on span "SERVIDAS" at bounding box center [299, 56] width 16 height 3
